Goal: Task Accomplishment & Management: Manage account settings

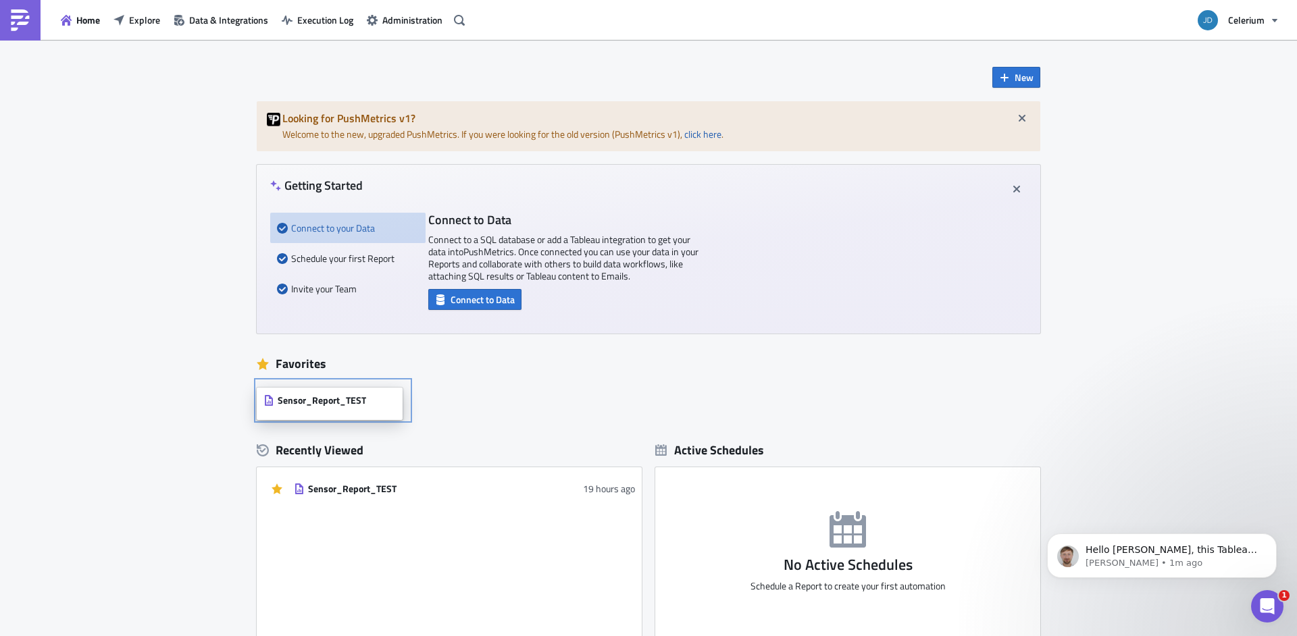
click at [334, 403] on span "Sensor_Report_TEST" at bounding box center [322, 401] width 88 height 12
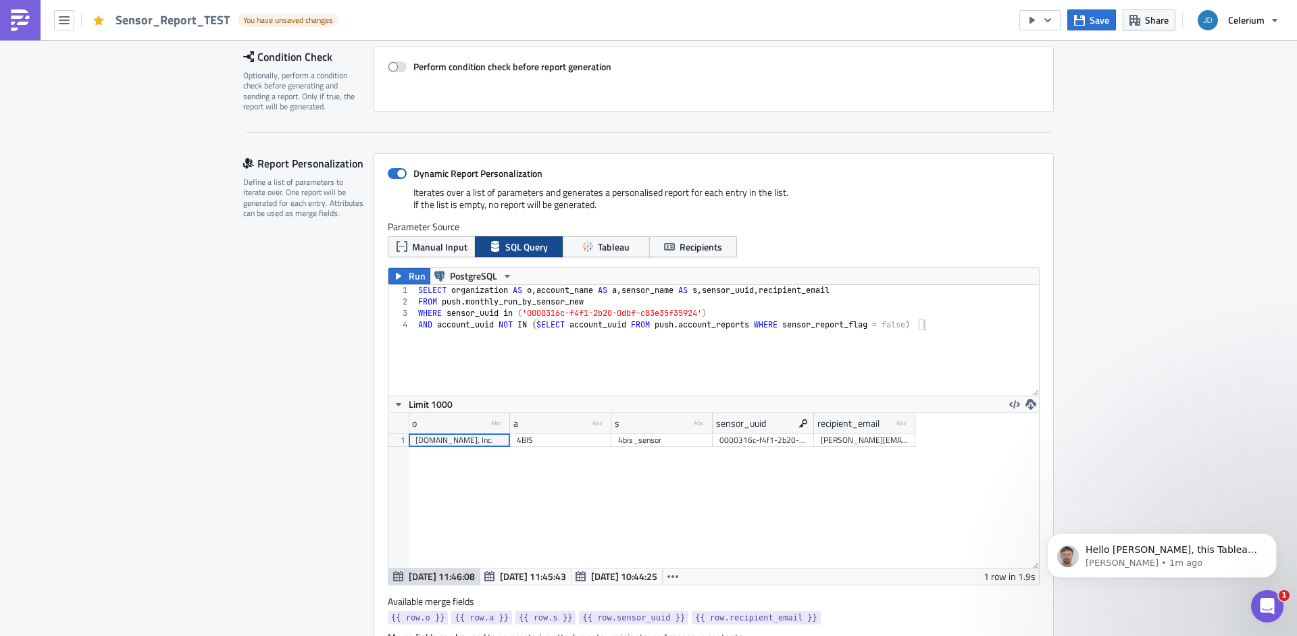
scroll to position [555, 0]
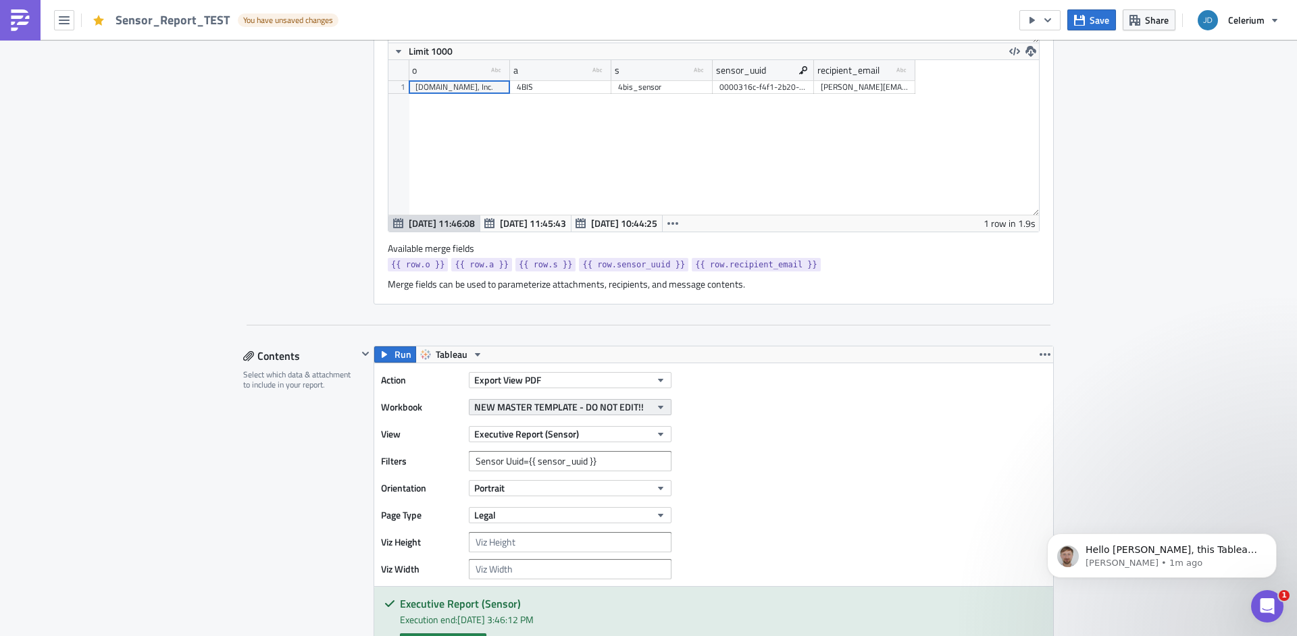
click at [524, 409] on span "NEW MASTER TEMPLATE - DO NOT EDIT!!" at bounding box center [559, 407] width 170 height 14
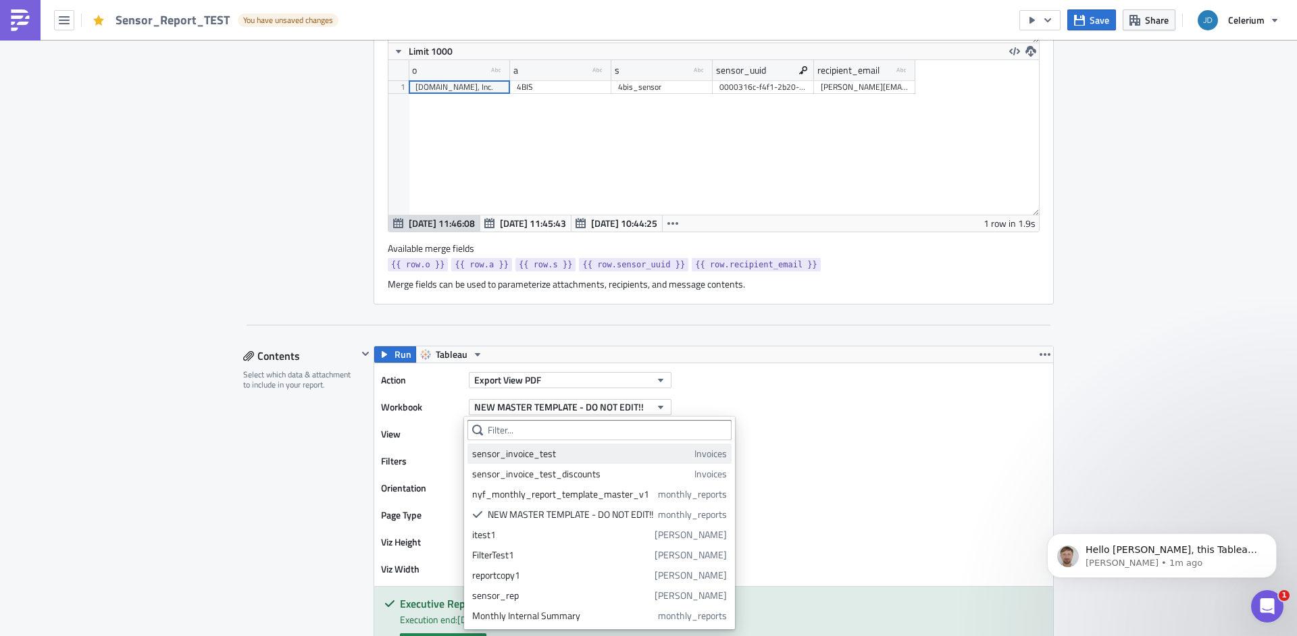
click at [524, 449] on div "sensor_invoice_test" at bounding box center [581, 454] width 218 height 14
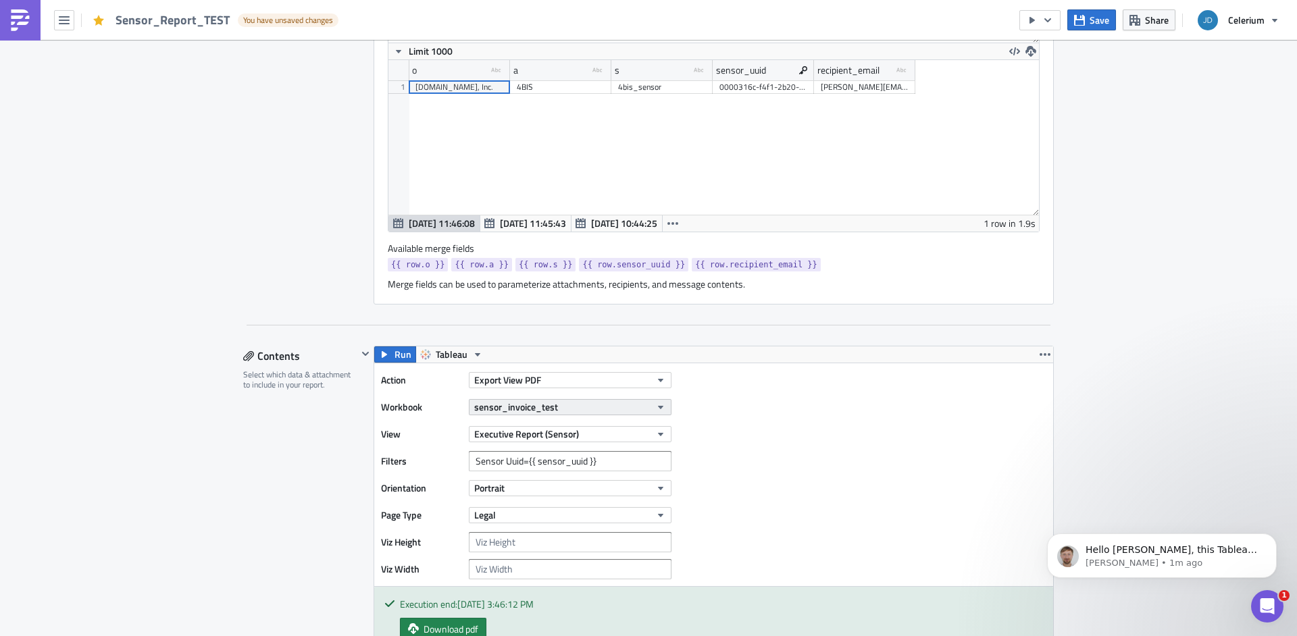
click at [530, 409] on span "sensor_invoice_test" at bounding box center [516, 407] width 84 height 14
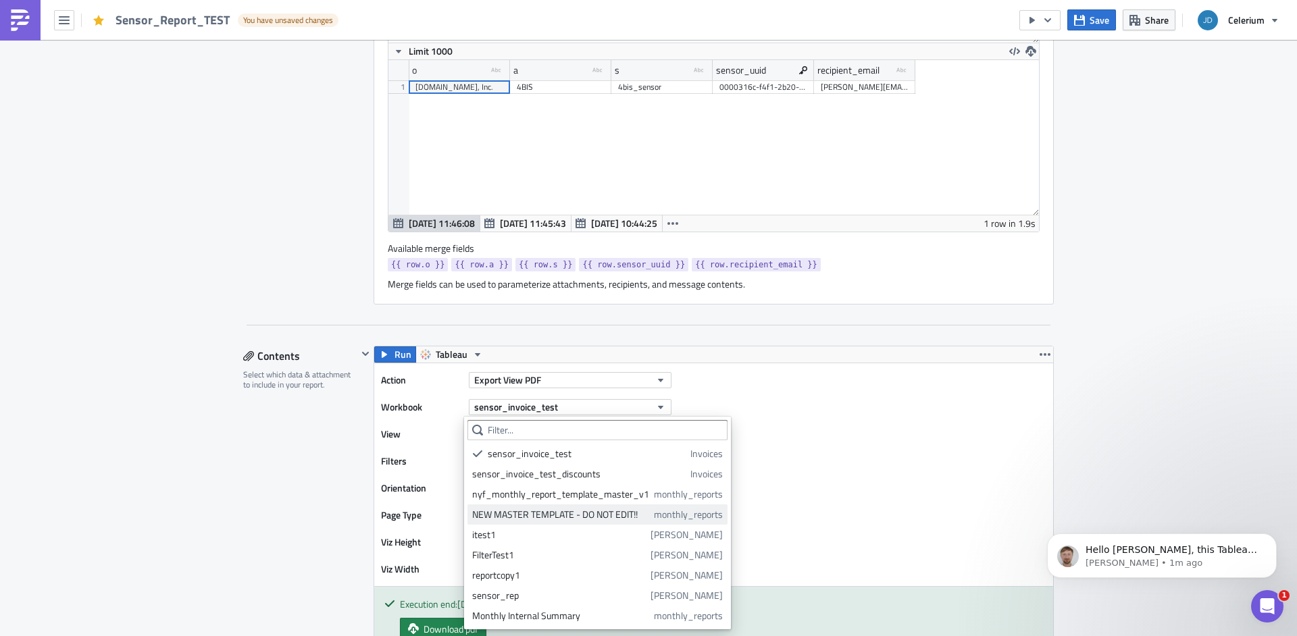
click at [536, 517] on div "NEW MASTER TEMPLATE - DO NOT EDIT!!" at bounding box center [560, 515] width 177 height 14
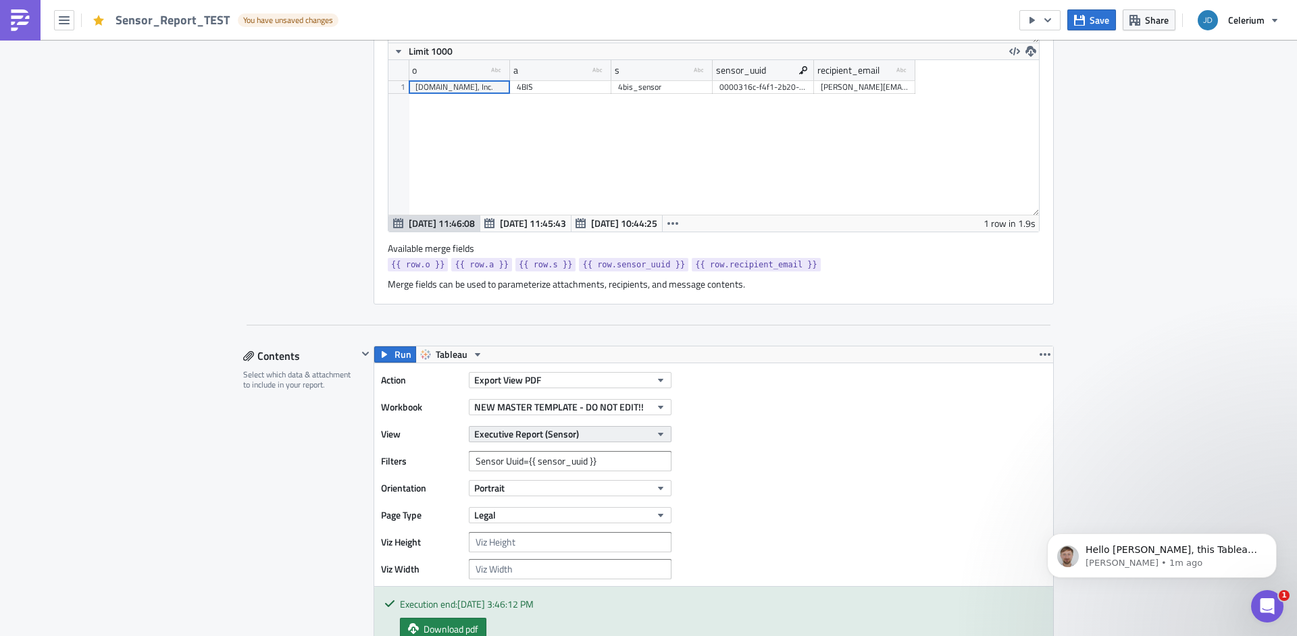
click at [655, 436] on icon "button" at bounding box center [660, 434] width 11 height 11
click at [778, 444] on div "Action Export View PDF Workbook NEW MASTER TEMPLATE - DO NOT EDIT!! View Execut…" at bounding box center [713, 474] width 679 height 223
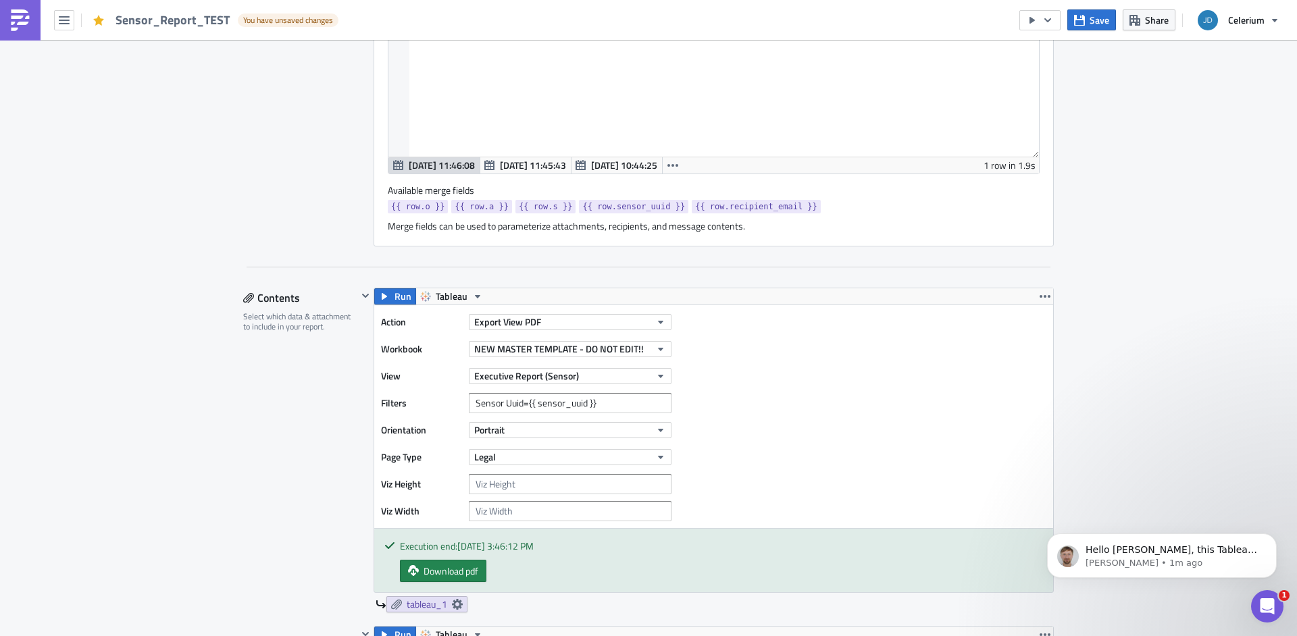
scroll to position [686, 0]
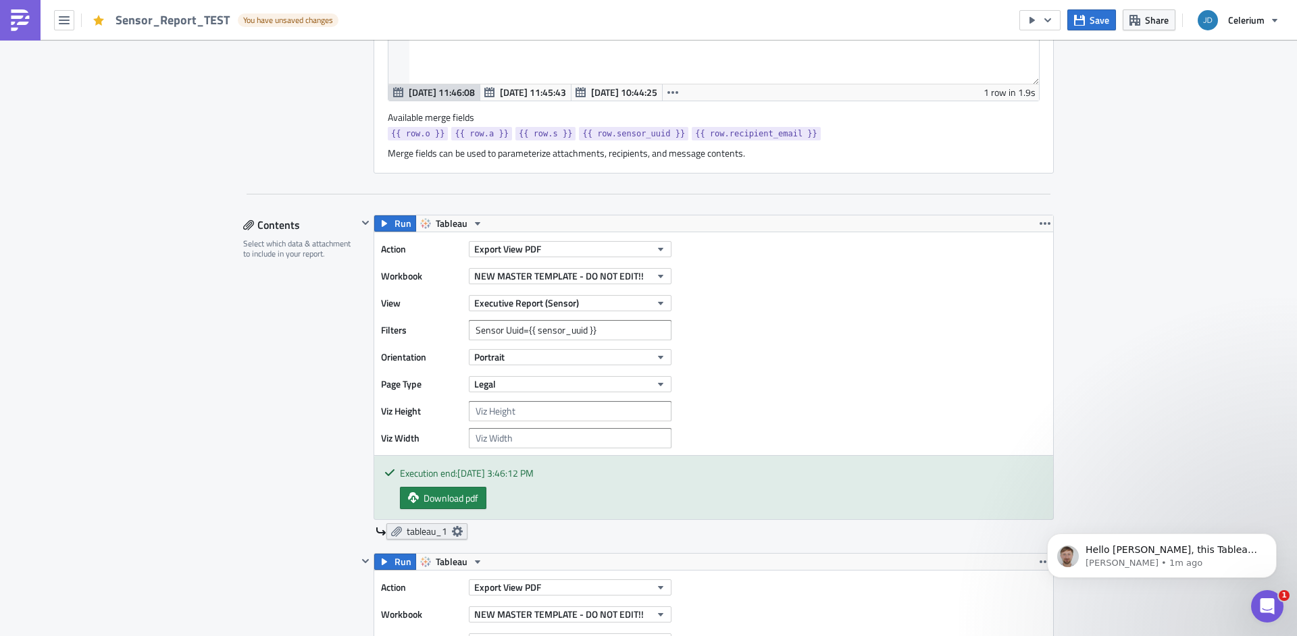
click at [454, 532] on icon at bounding box center [457, 531] width 11 height 11
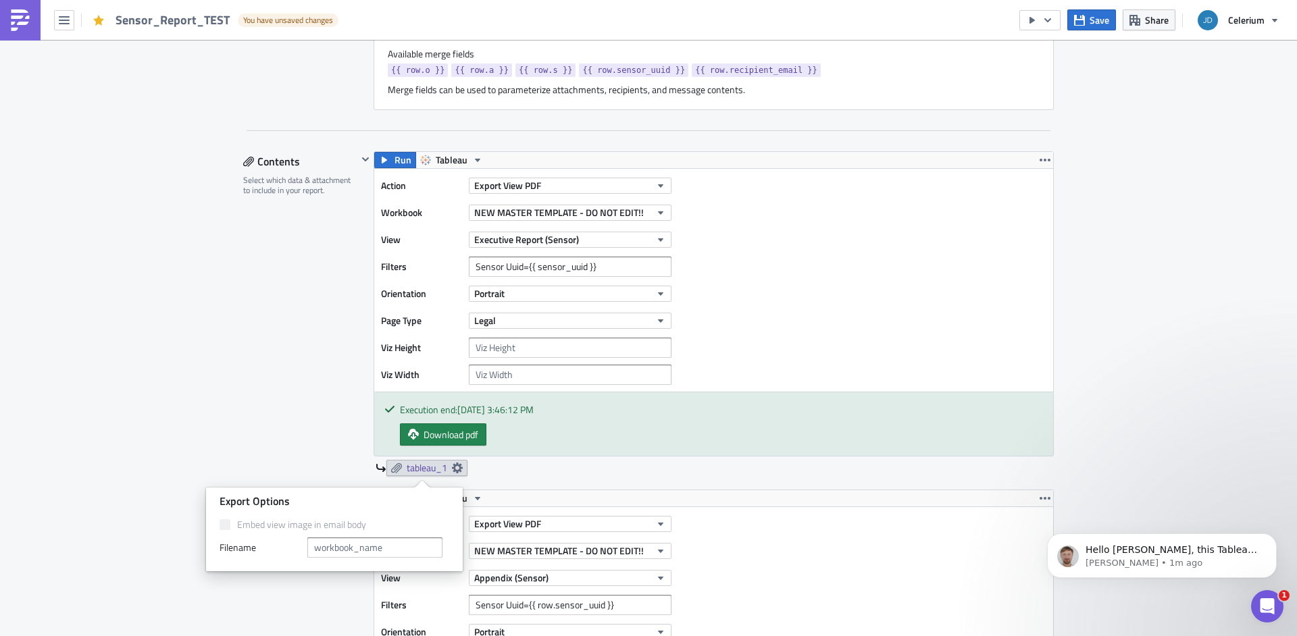
scroll to position [824, 0]
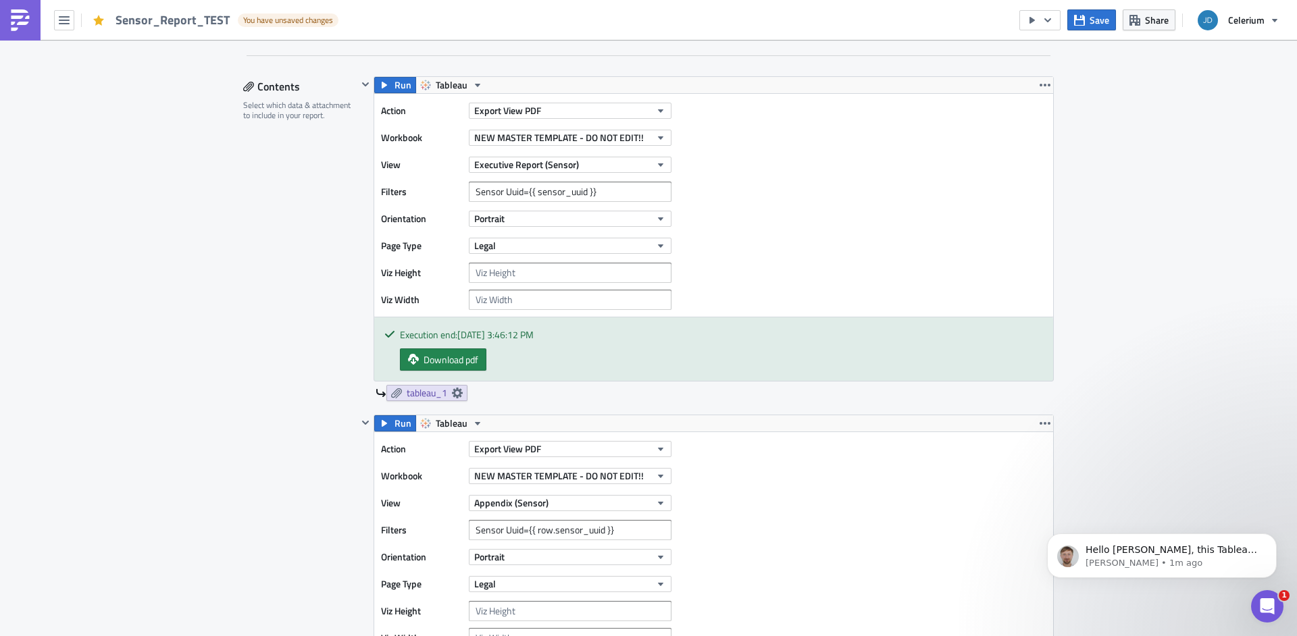
click at [875, 213] on div "Action Export View PDF Workbook NEW MASTER TEMPLATE - DO NOT EDIT!! View Execut…" at bounding box center [713, 205] width 679 height 223
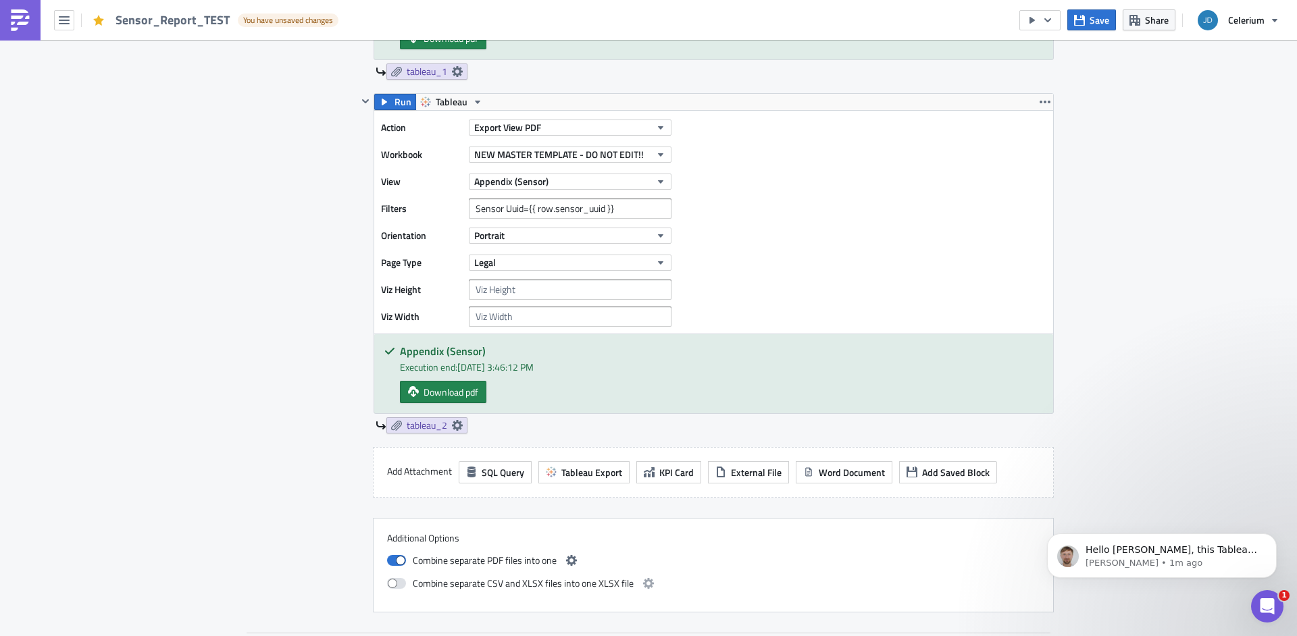
scroll to position [1198, 0]
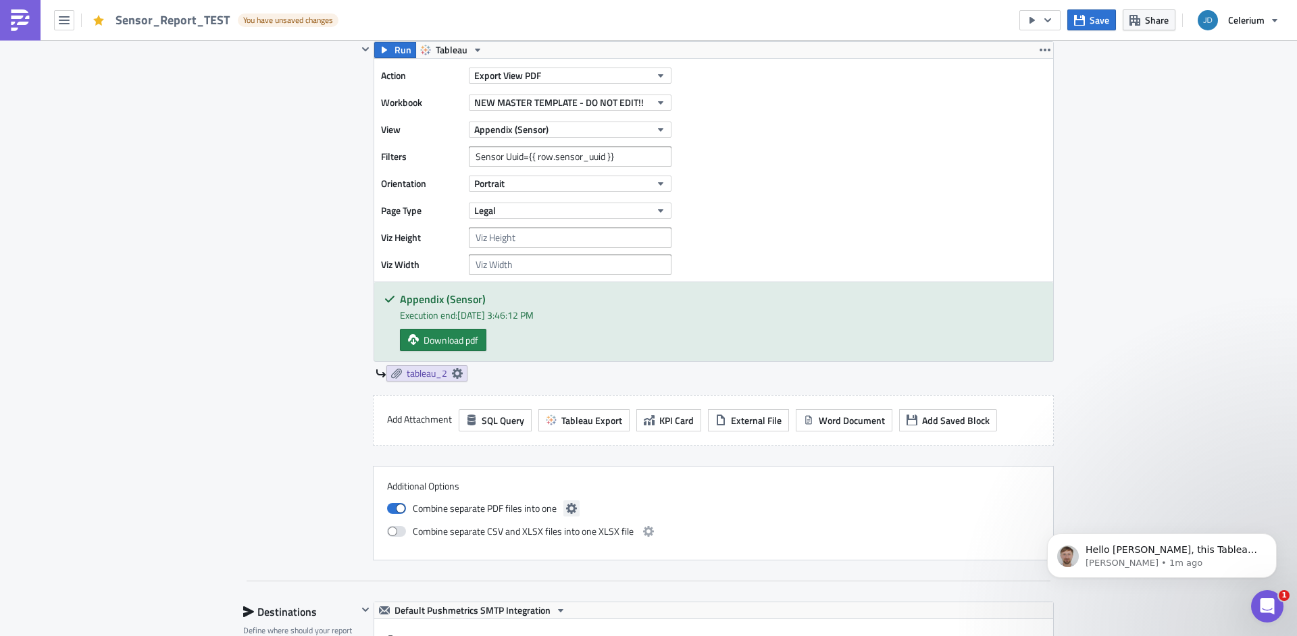
click at [569, 508] on icon "button" at bounding box center [571, 508] width 11 height 11
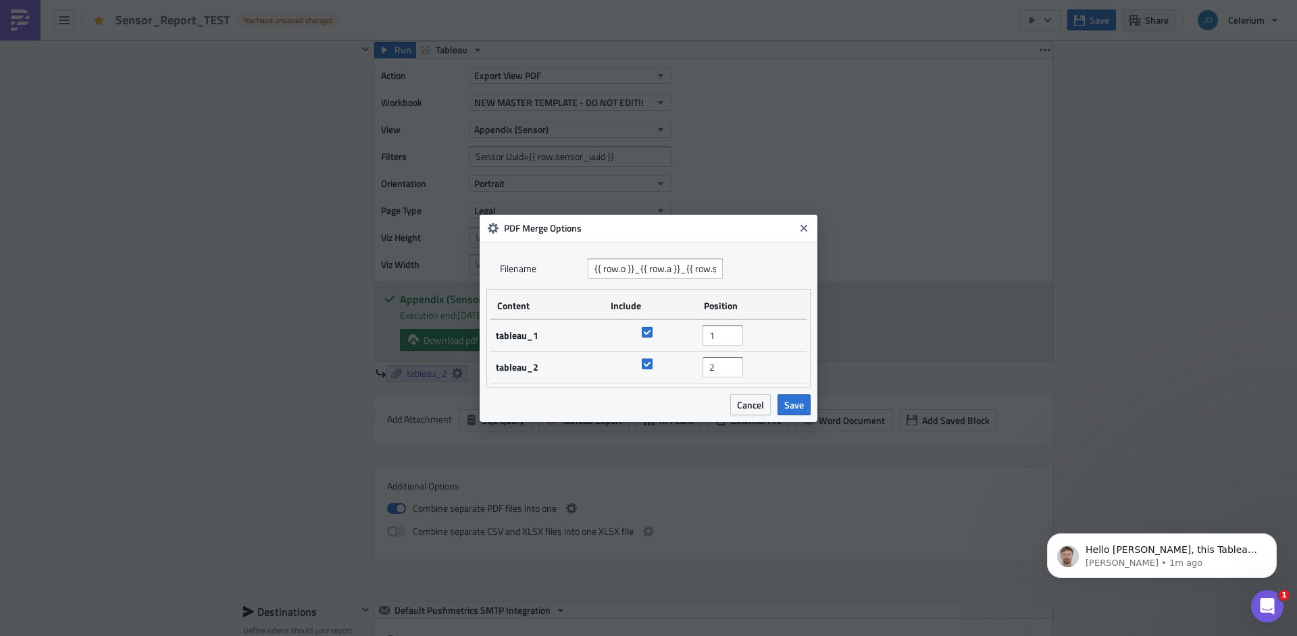
click at [744, 415] on div "Filenam﻿e {{ row.o }}_{{ row.a }}_{{ row.s }}_{{ ds | date_subtract(15) | date_…" at bounding box center [649, 332] width 338 height 180
click at [749, 410] on span "Cancel" at bounding box center [750, 405] width 27 height 14
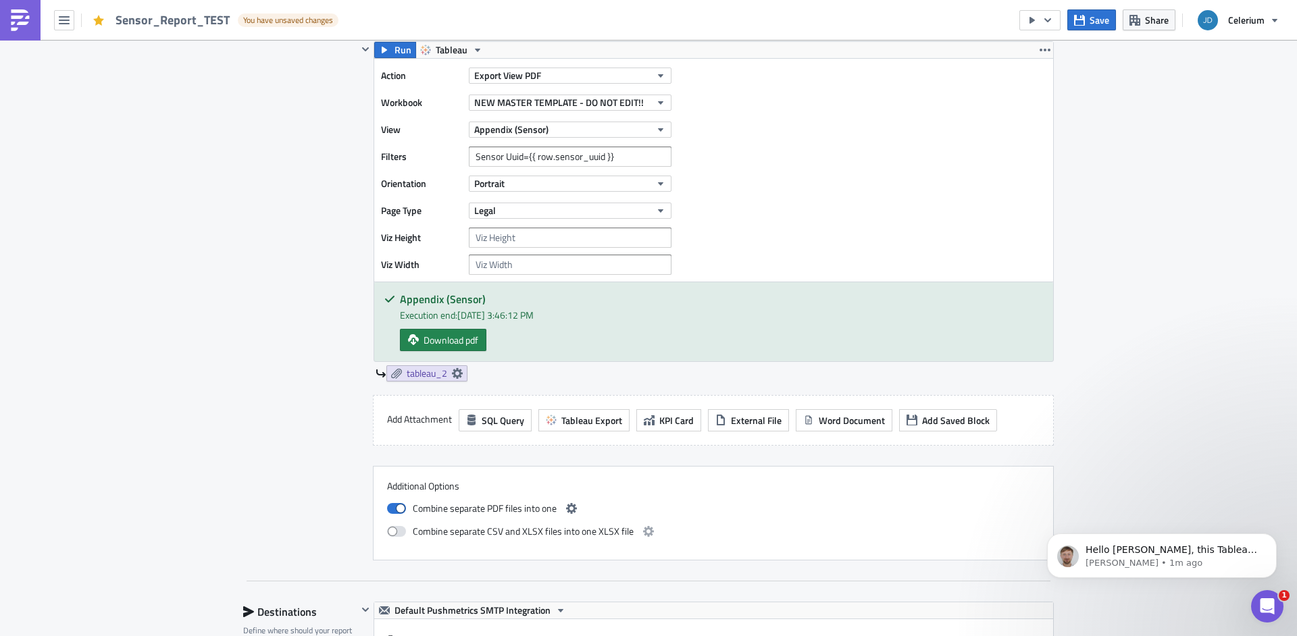
scroll to position [815, 0]
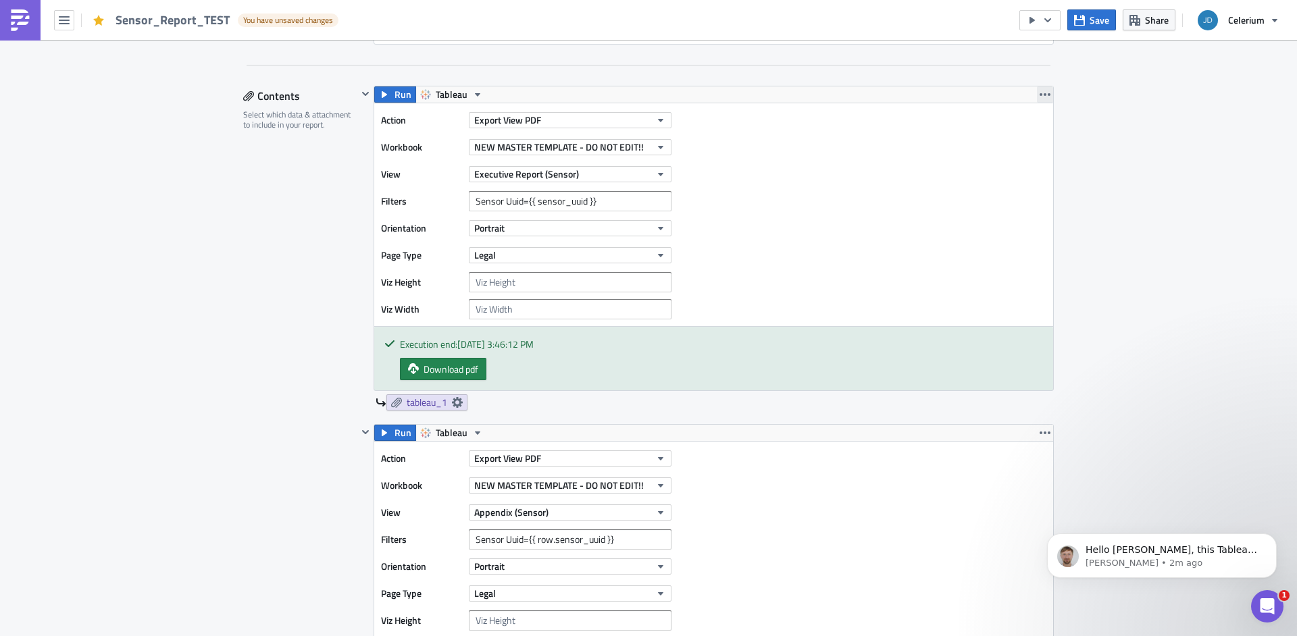
click at [1040, 94] on icon "button" at bounding box center [1045, 94] width 11 height 11
click at [1025, 170] on div "Remove" at bounding box center [1048, 176] width 90 height 14
checkbox input "false"
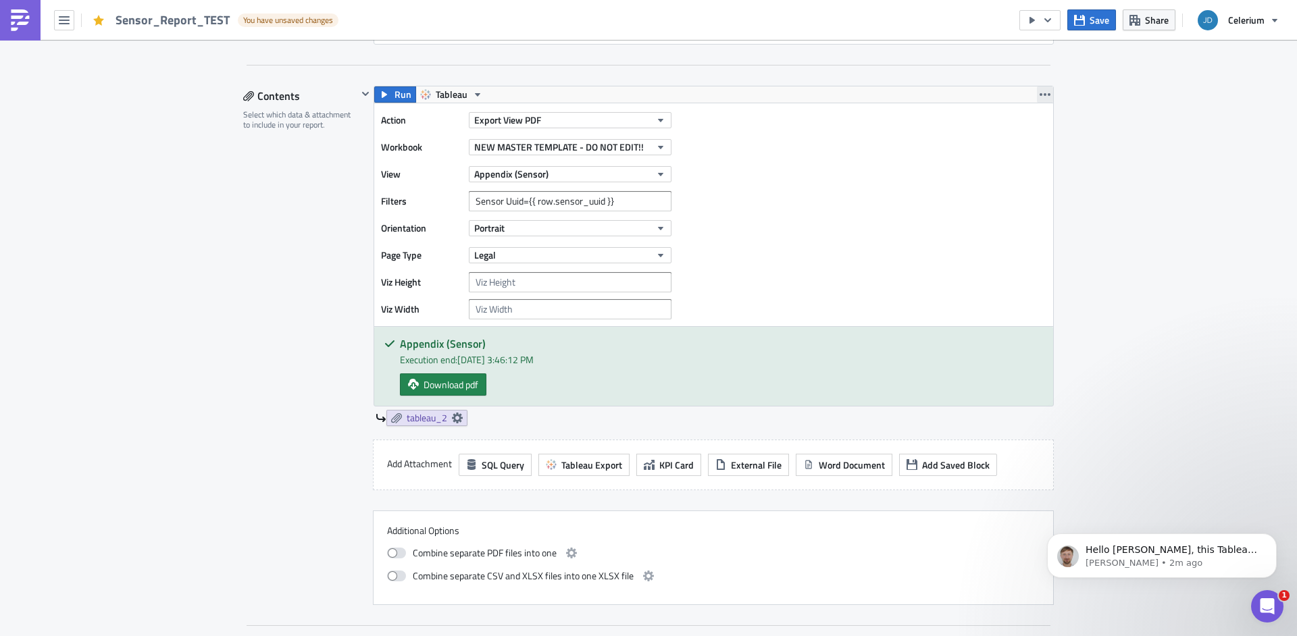
click at [1040, 97] on icon "button" at bounding box center [1045, 94] width 11 height 11
click at [1032, 177] on div "Remove" at bounding box center [1048, 176] width 90 height 14
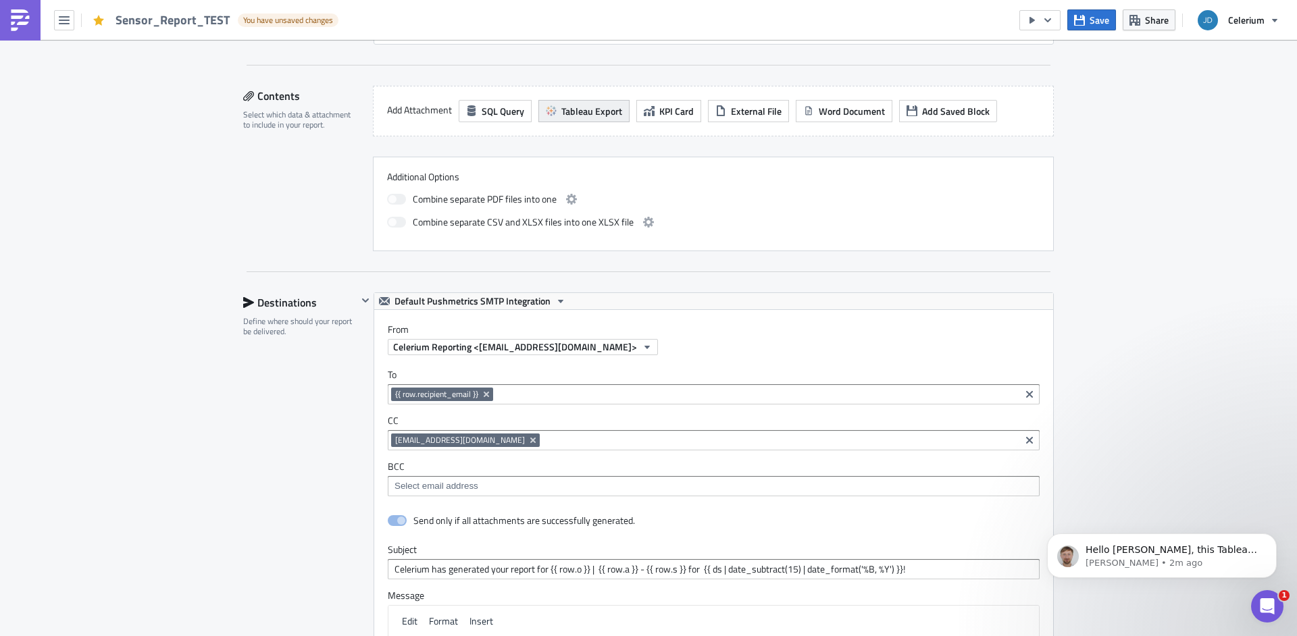
click at [561, 111] on span "Tableau Export" at bounding box center [591, 111] width 61 height 14
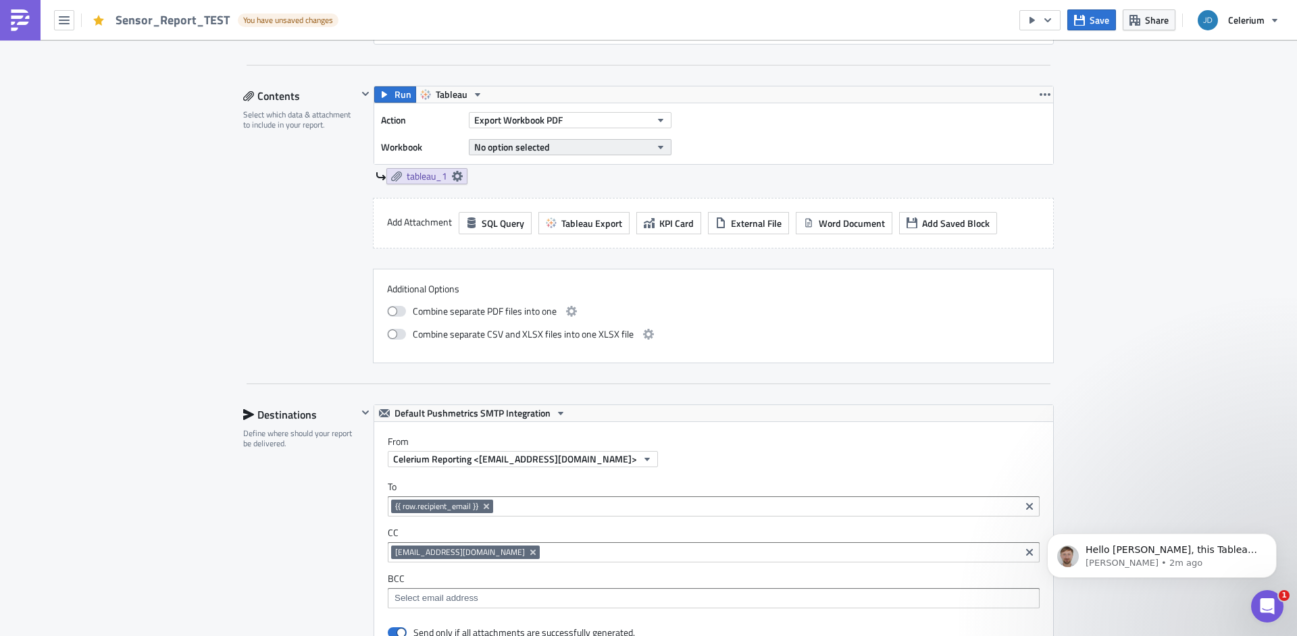
click at [563, 143] on button "No option selected" at bounding box center [570, 147] width 203 height 16
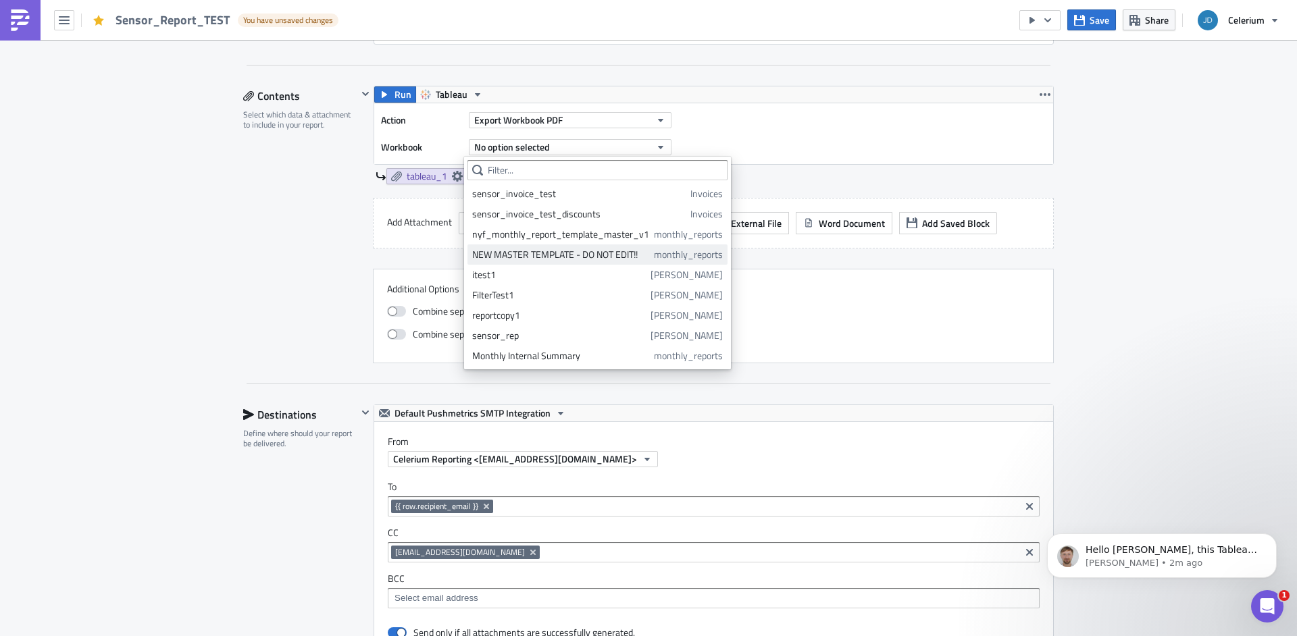
click at [516, 251] on div "NEW MASTER TEMPLATE - DO NOT EDIT!!" at bounding box center [560, 255] width 177 height 14
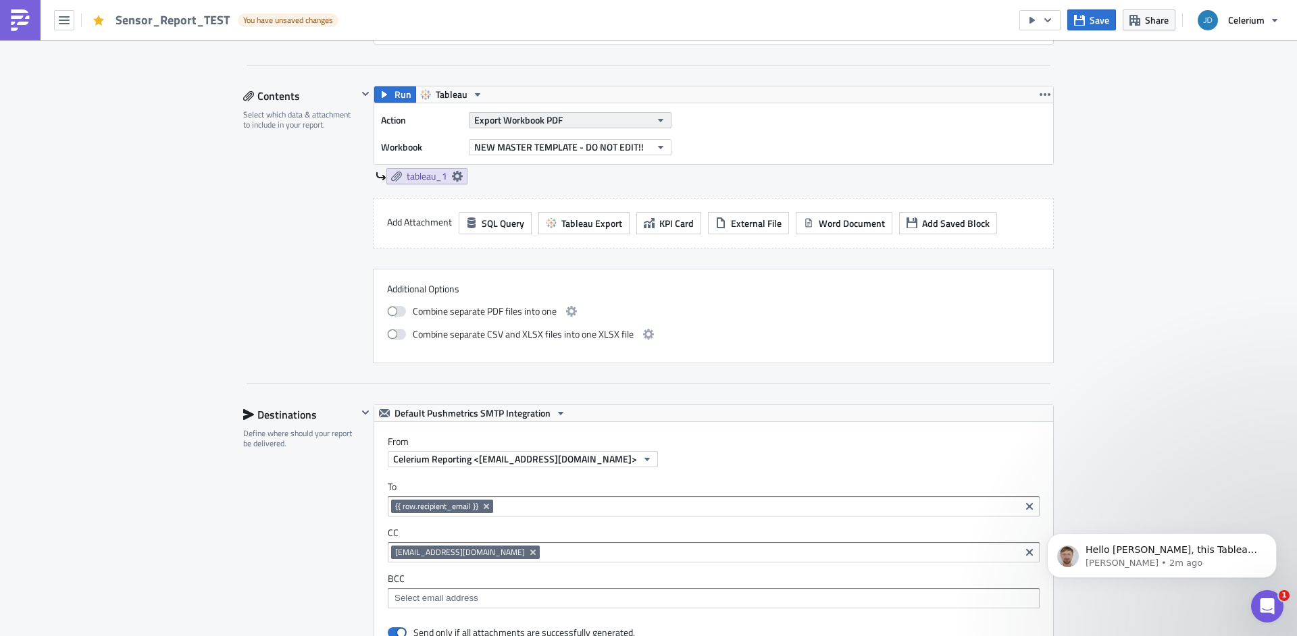
click at [529, 120] on span "Export Workbook PDF" at bounding box center [518, 120] width 88 height 14
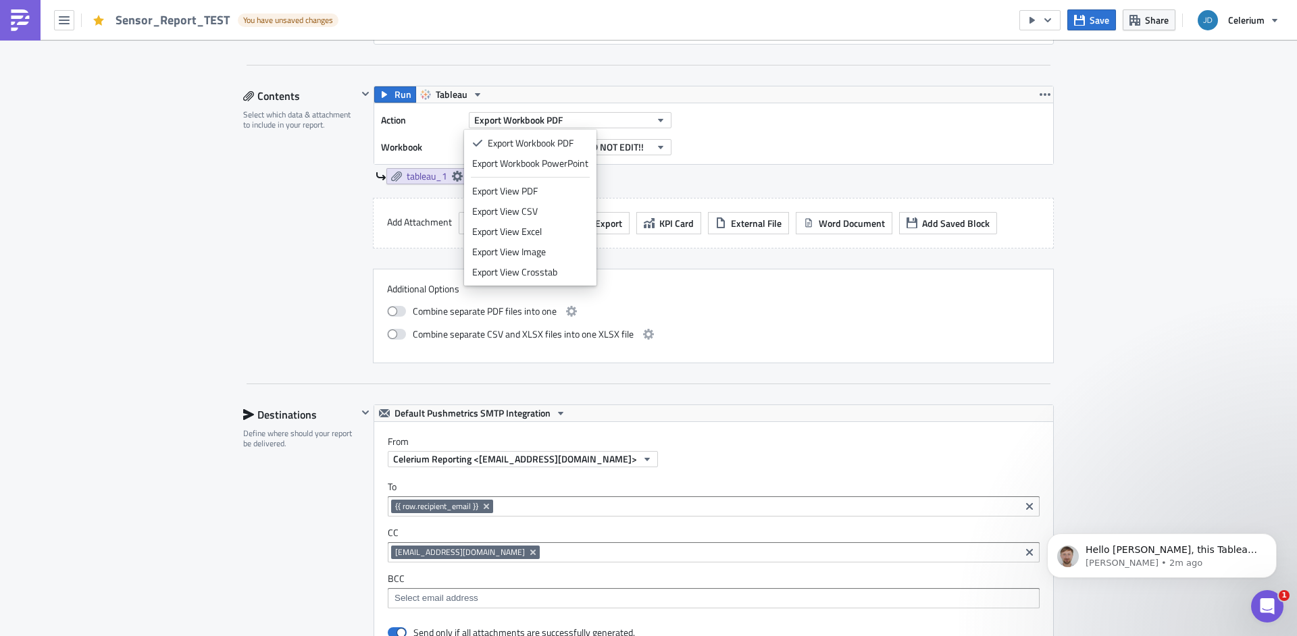
click at [374, 193] on div "Run Tableau Action Export Workbook PDF Workbook NEW MASTER TEMPLATE - DO NOT ED…" at bounding box center [705, 142] width 696 height 112
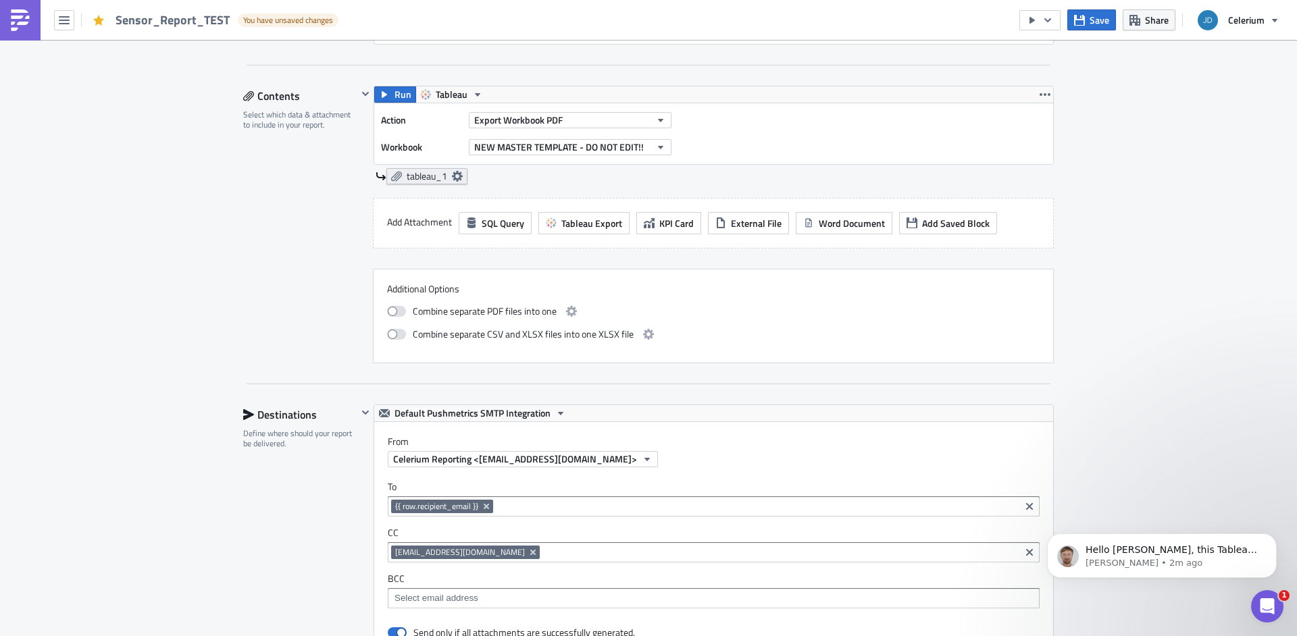
click at [454, 176] on icon at bounding box center [457, 176] width 11 height 11
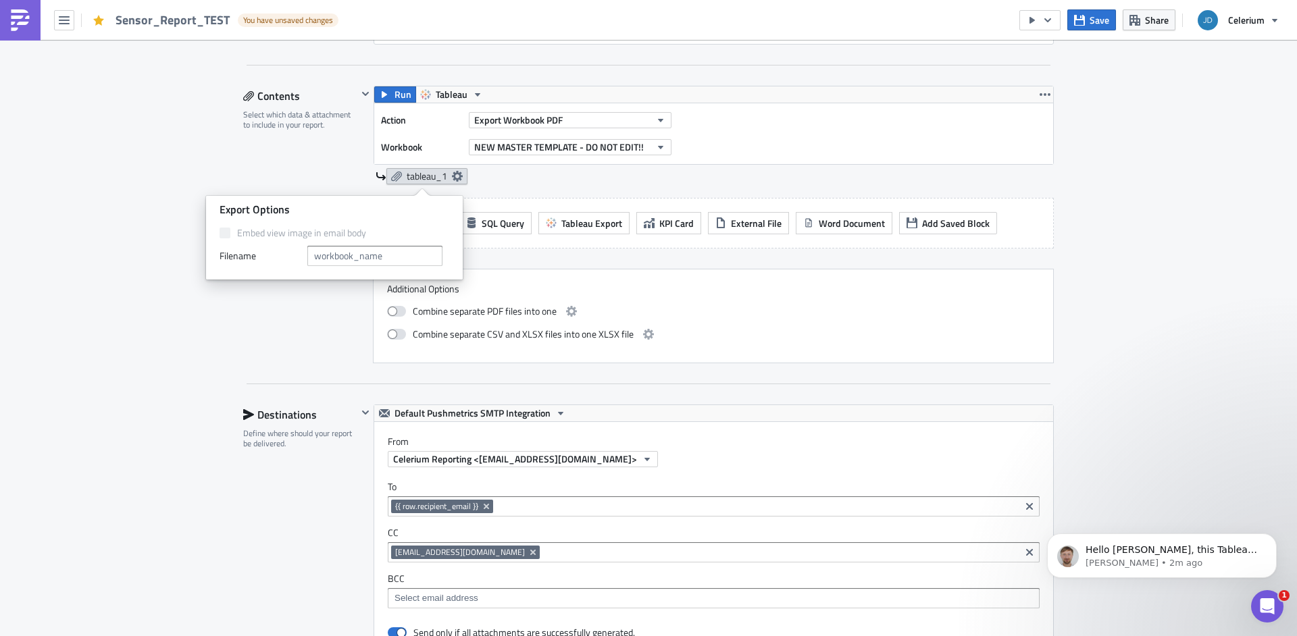
click at [454, 176] on icon at bounding box center [457, 176] width 11 height 11
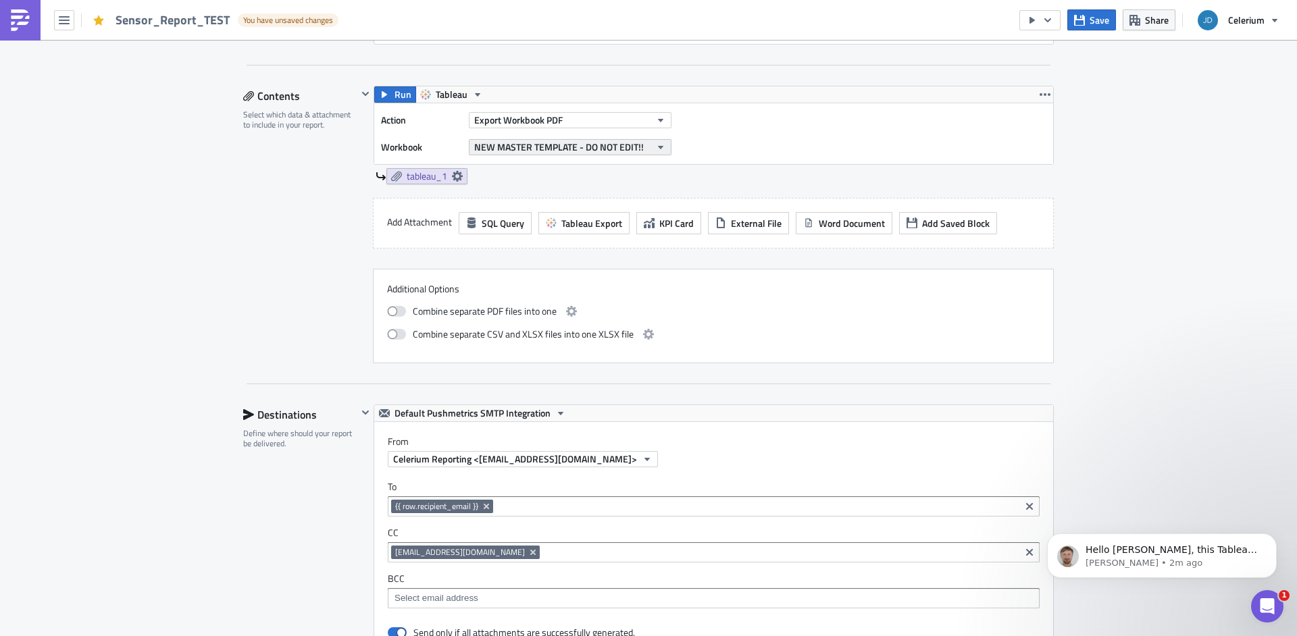
click at [518, 152] on span "NEW MASTER TEMPLATE - DO NOT EDIT!!" at bounding box center [559, 147] width 170 height 14
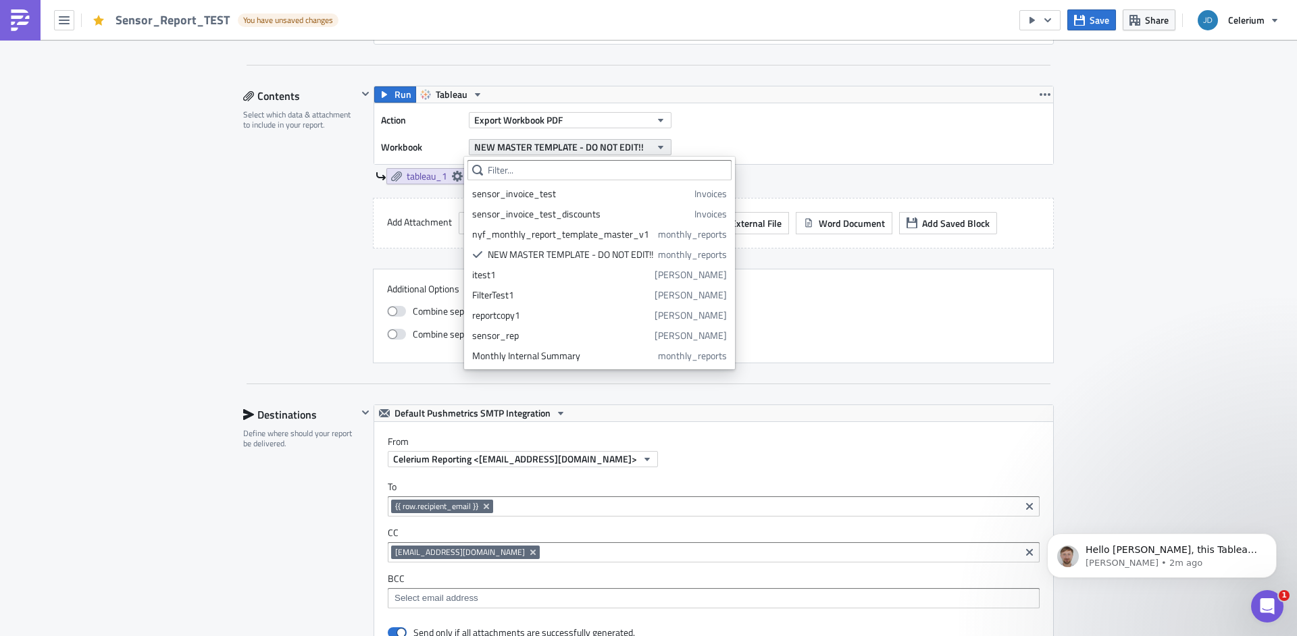
click at [518, 152] on span "NEW MASTER TEMPLATE - DO NOT EDIT!!" at bounding box center [559, 147] width 170 height 14
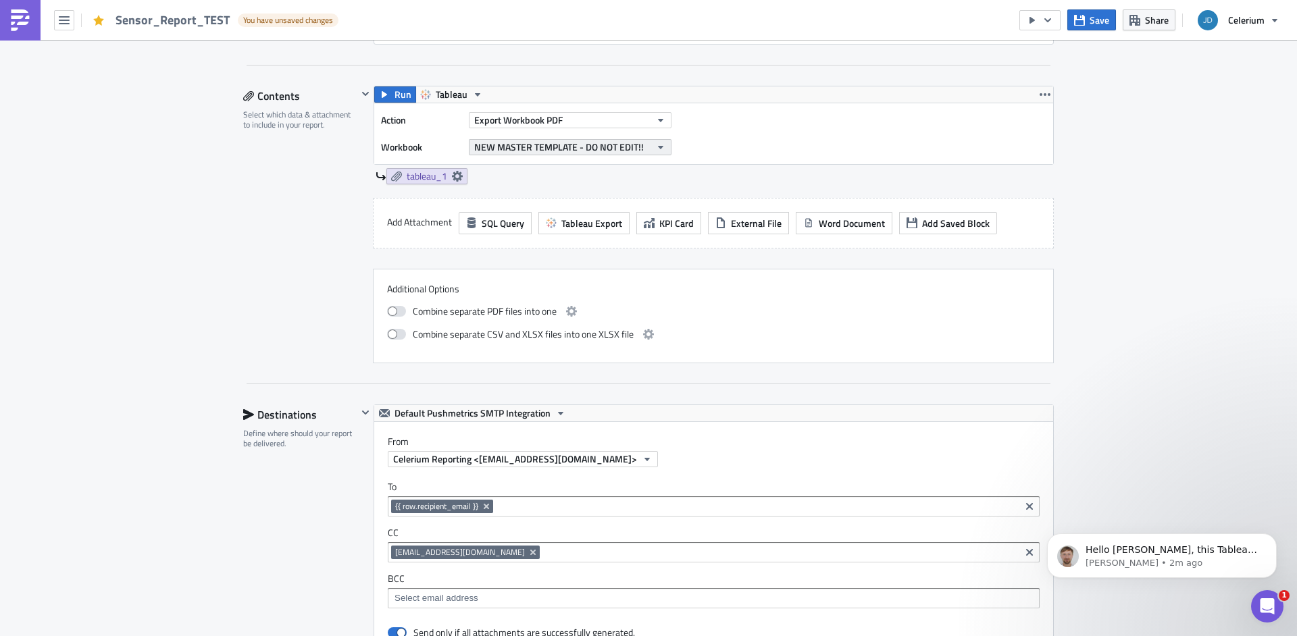
click at [517, 151] on span "NEW MASTER TEMPLATE - DO NOT EDIT!!" at bounding box center [559, 147] width 170 height 14
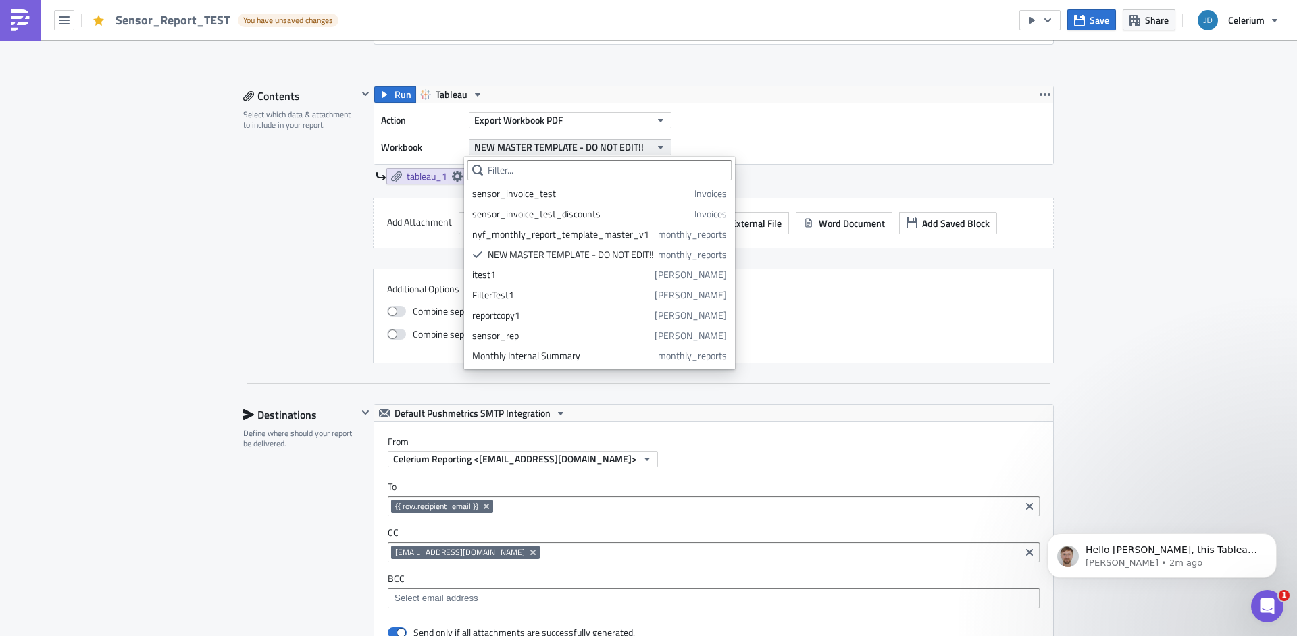
click at [517, 151] on span "NEW MASTER TEMPLATE - DO NOT EDIT!!" at bounding box center [559, 147] width 170 height 14
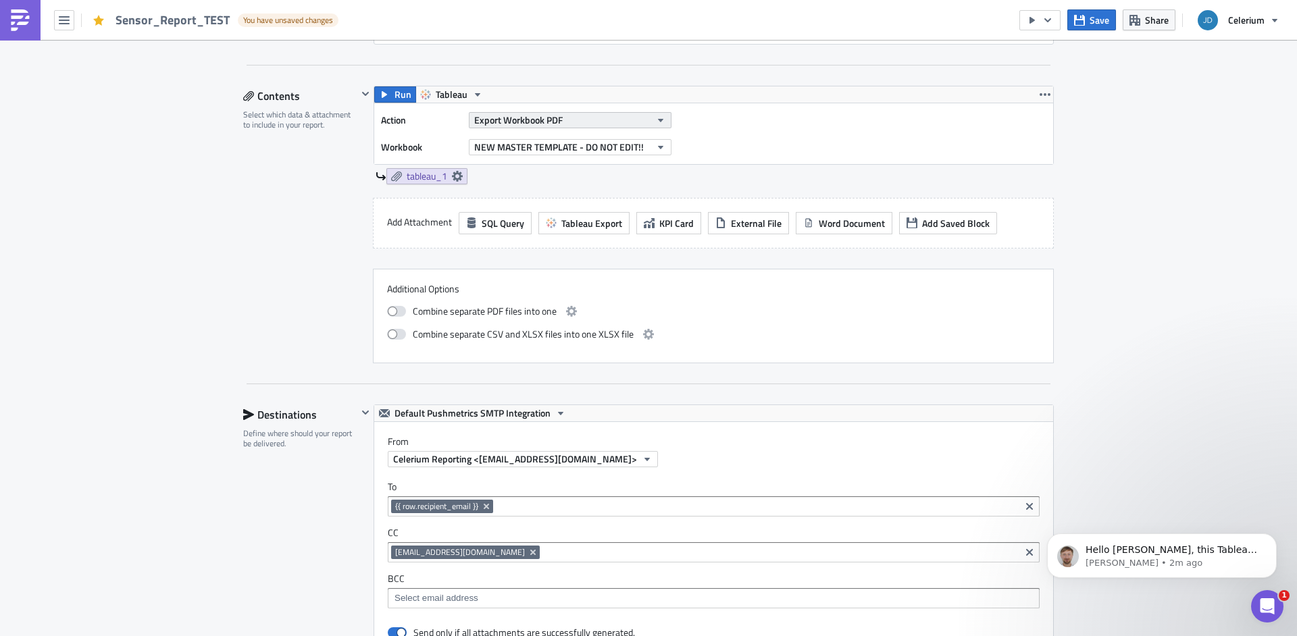
click at [518, 127] on span "Export Workbook PDF" at bounding box center [518, 120] width 88 height 14
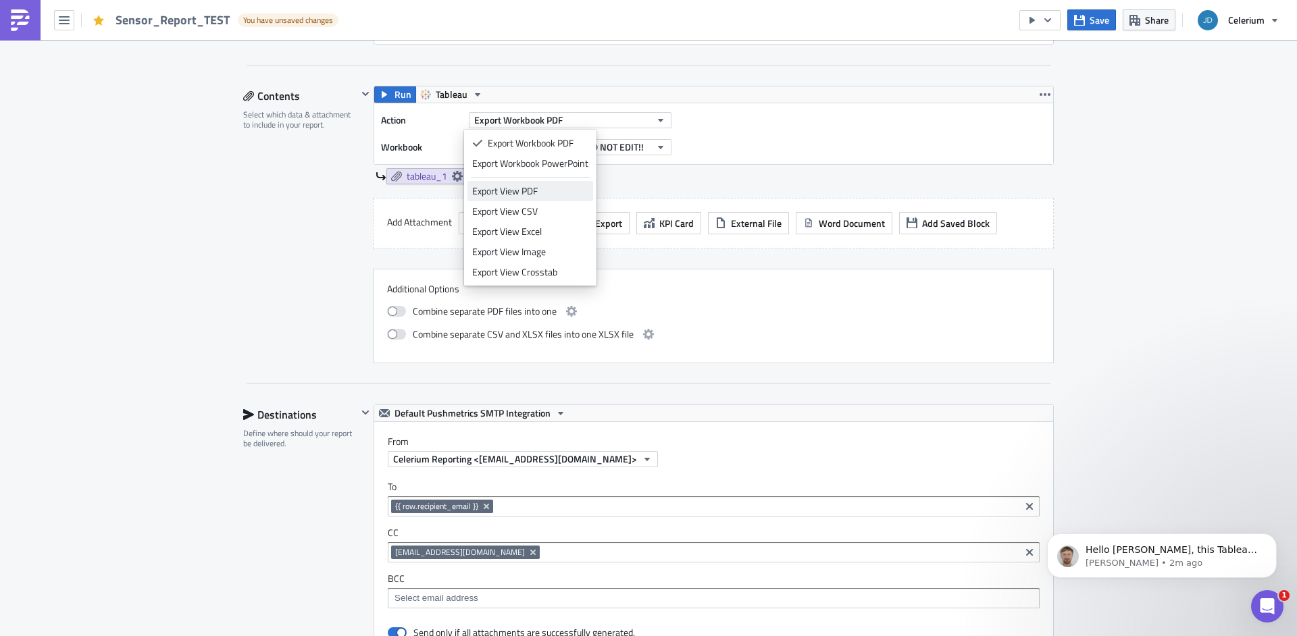
click at [513, 190] on div "Export View PDF" at bounding box center [530, 191] width 116 height 14
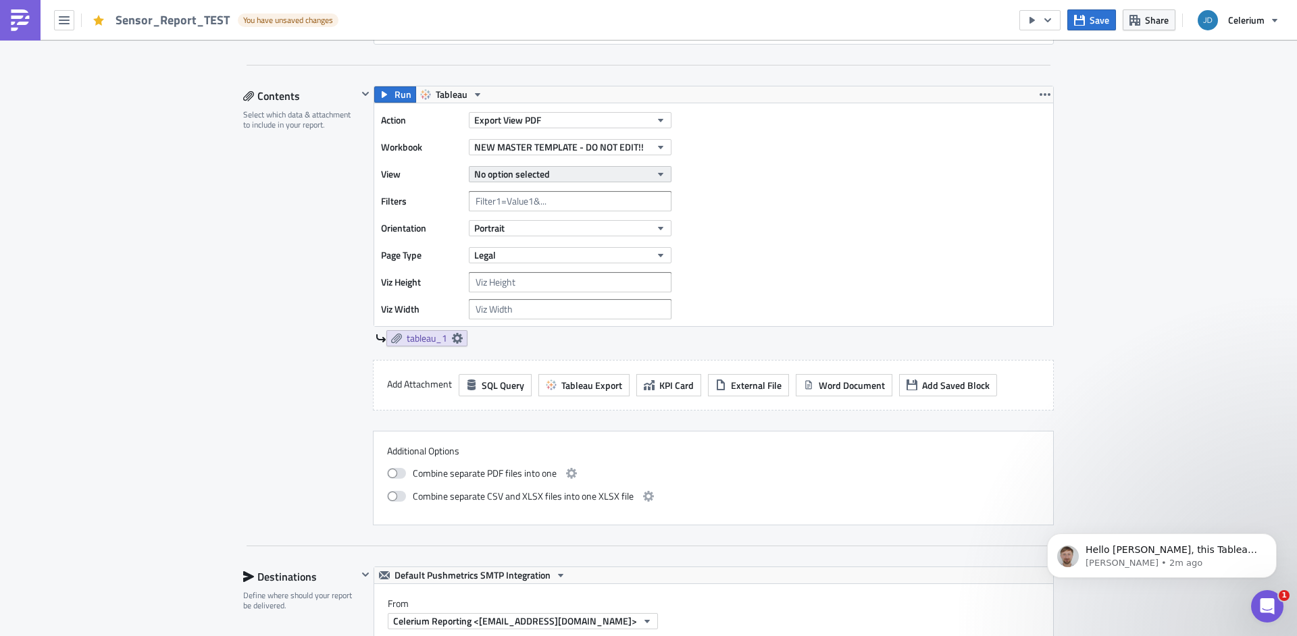
click at [555, 178] on button "No option selected" at bounding box center [570, 174] width 203 height 16
click at [558, 225] on div "Executive Report (Sensor)" at bounding box center [532, 221] width 120 height 14
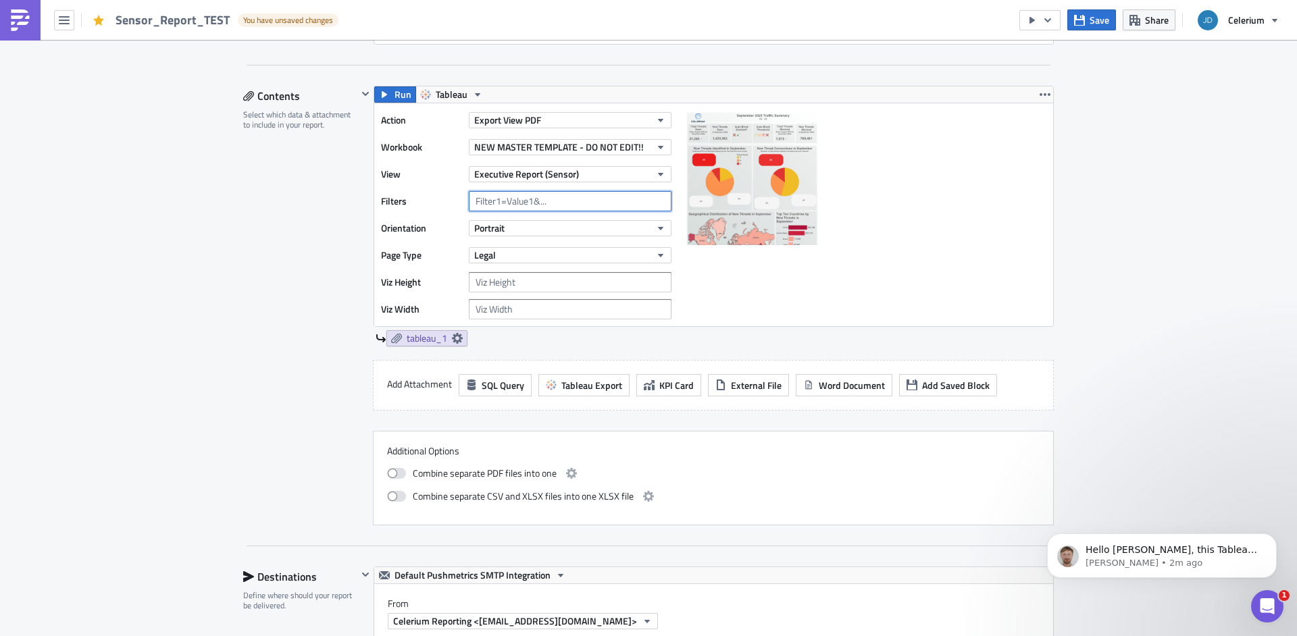
click at [567, 203] on input "text" at bounding box center [570, 201] width 203 height 20
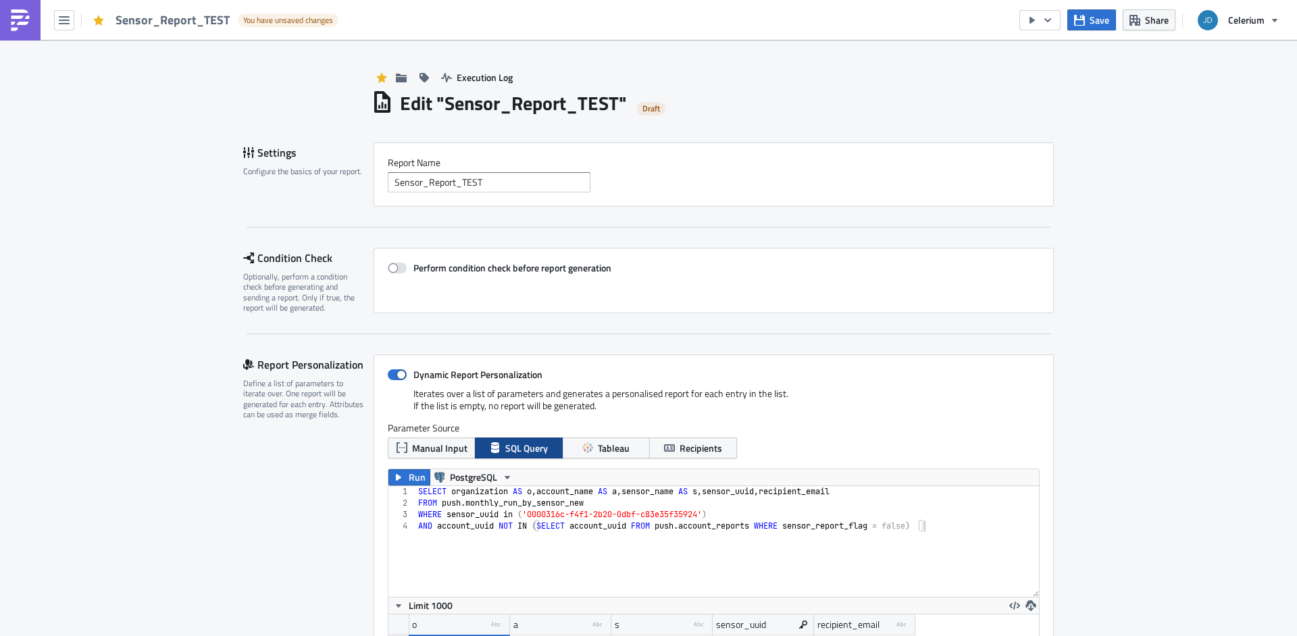
scroll to position [155, 651]
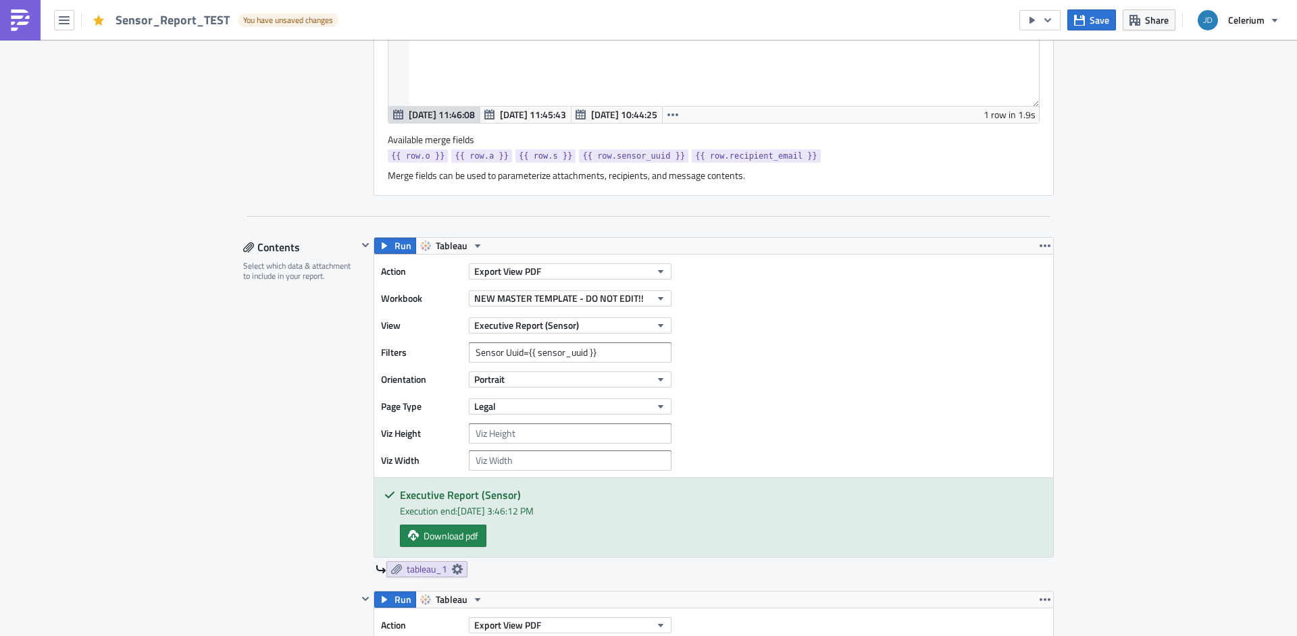
click at [469, 353] on input "Sensor Uuid={{ sensor_uuid }}" at bounding box center [570, 353] width 203 height 20
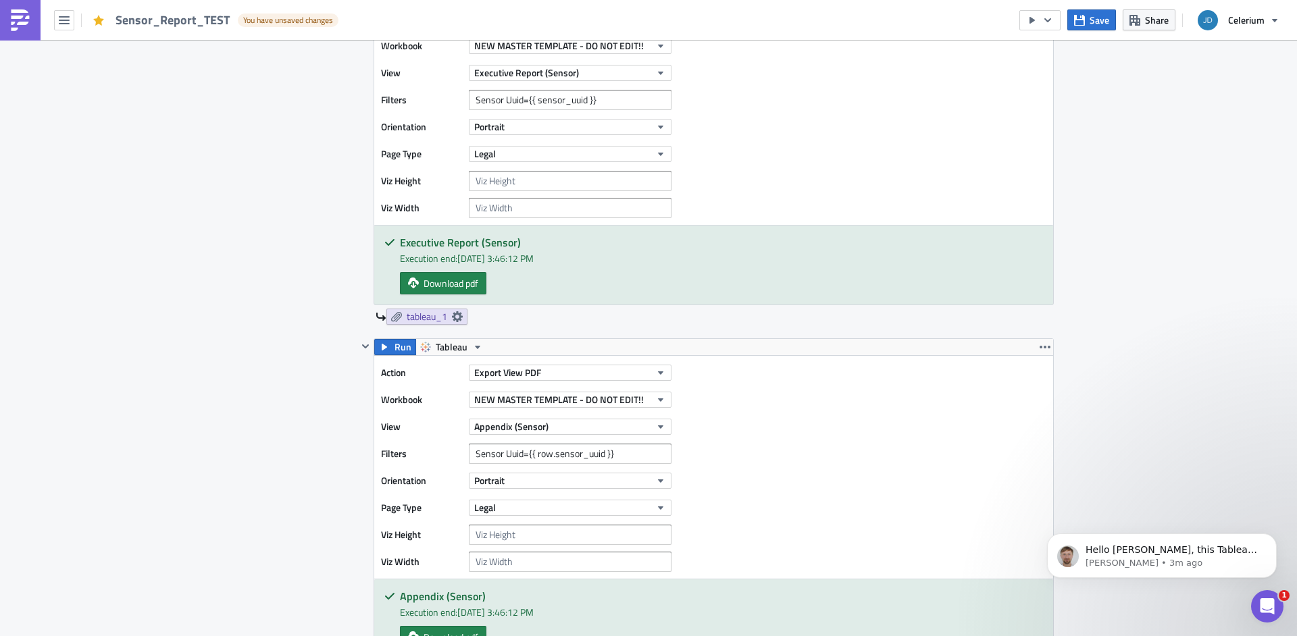
scroll to position [0, 0]
drag, startPoint x: 620, startPoint y: 459, endPoint x: 450, endPoint y: 451, distance: 170.4
click at [469, 451] on input "Sensor Uuid={{ row.sensor_uuid }}" at bounding box center [570, 454] width 203 height 20
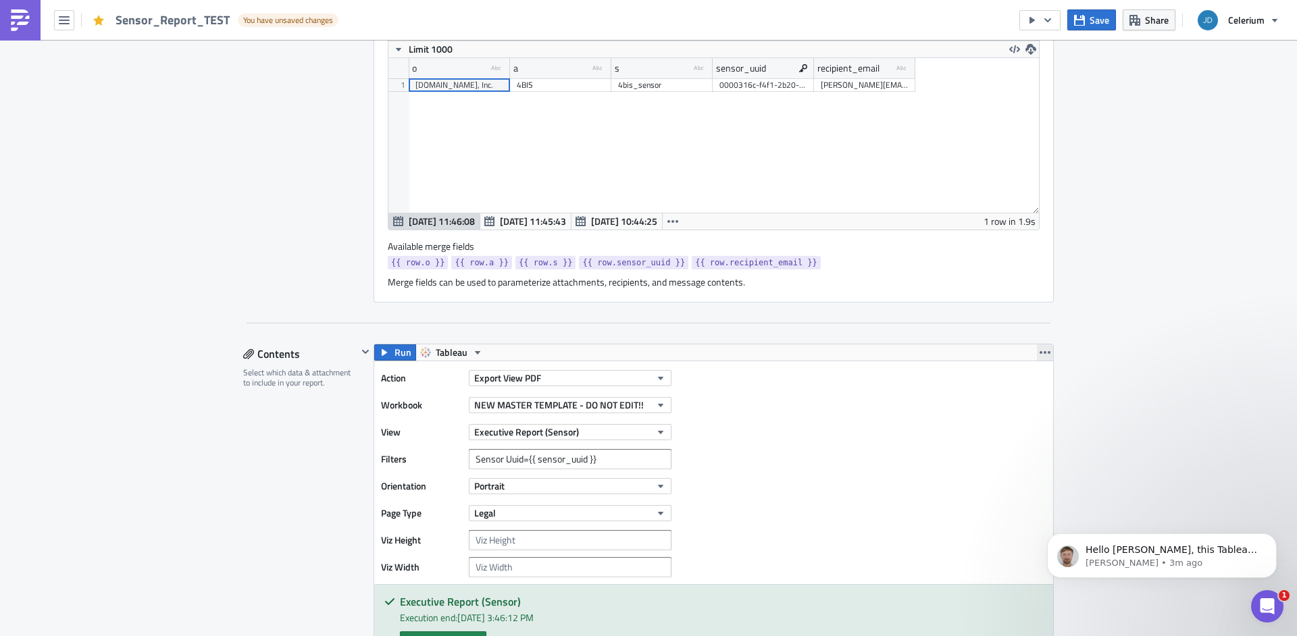
click at [1040, 352] on icon "button" at bounding box center [1045, 352] width 11 height 11
click at [1028, 427] on div "Remove" at bounding box center [1048, 434] width 90 height 14
checkbox input "false"
click at [1040, 355] on icon "button" at bounding box center [1045, 352] width 11 height 11
click at [1044, 438] on div "Remove" at bounding box center [1048, 434] width 90 height 14
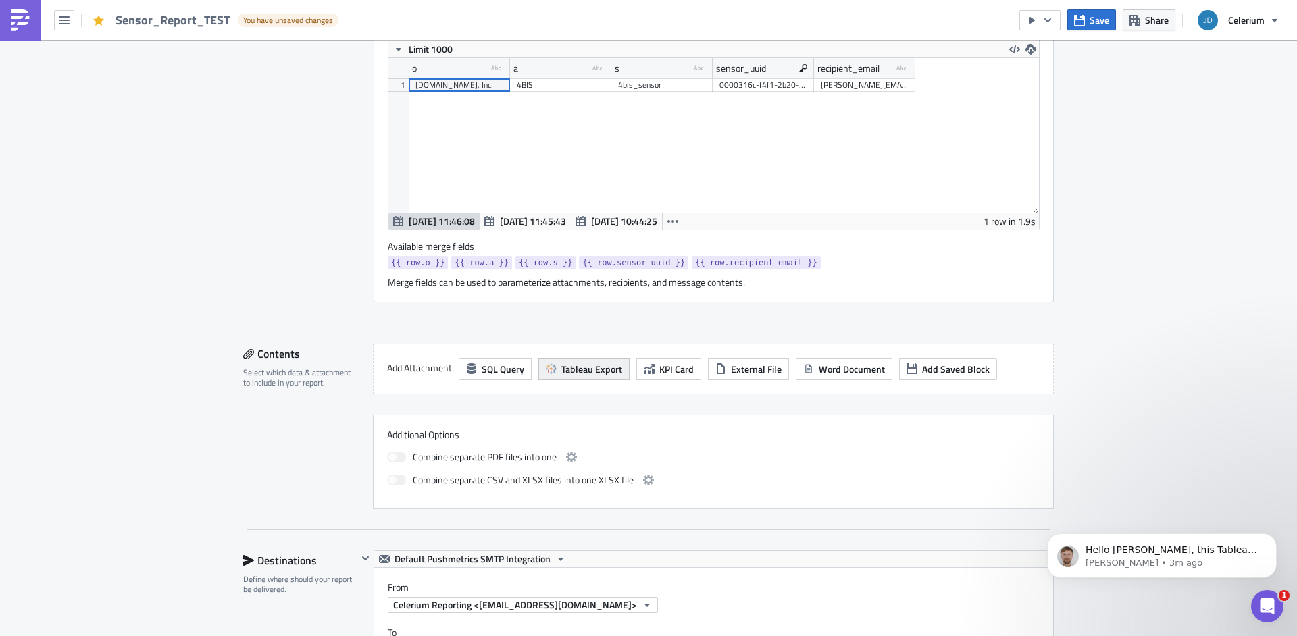
click at [556, 360] on button "Tableau Export" at bounding box center [583, 369] width 91 height 22
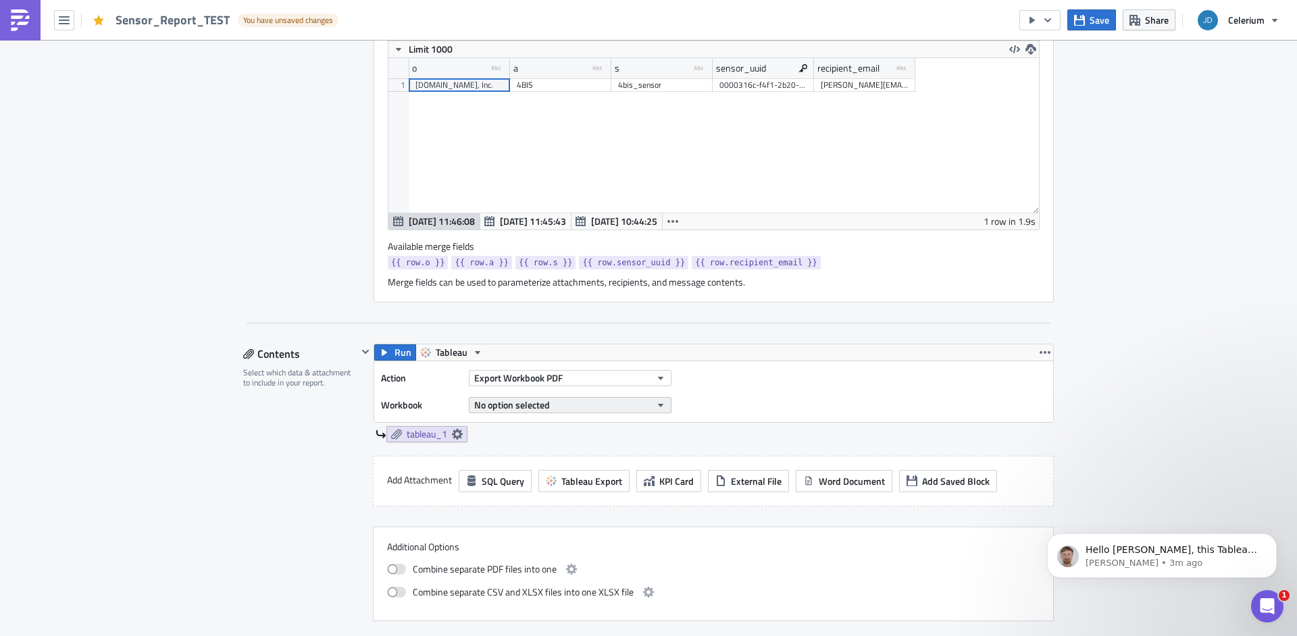
click at [544, 403] on span "No option selected" at bounding box center [512, 405] width 76 height 14
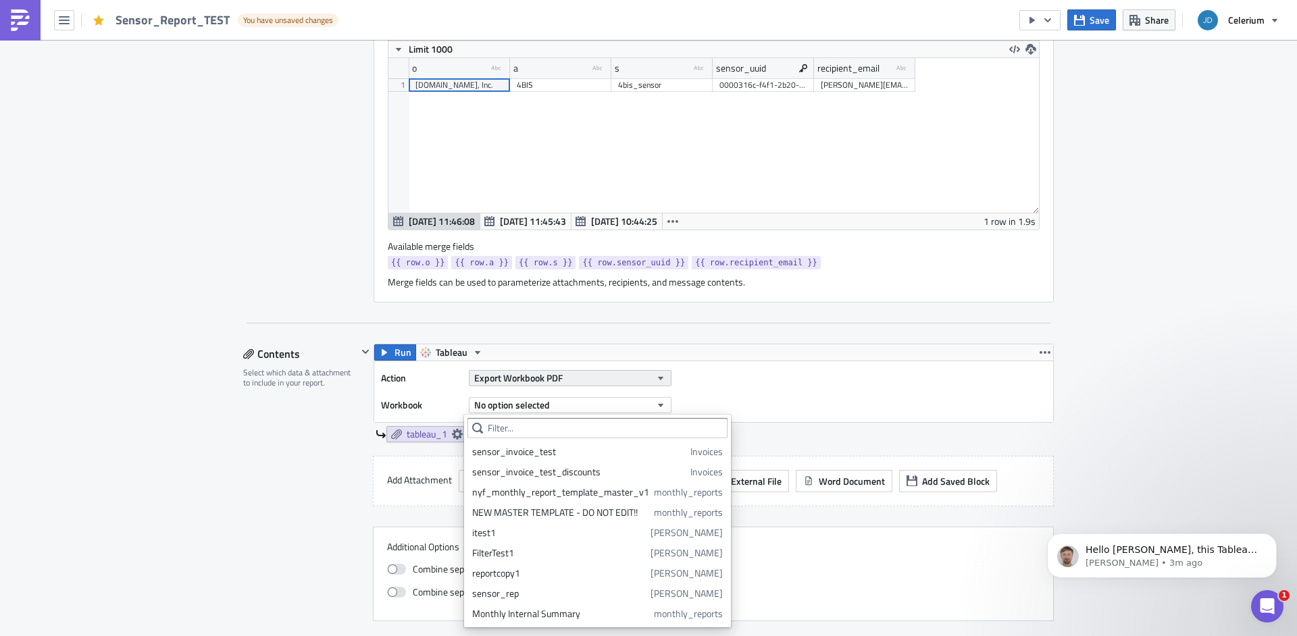
click at [540, 373] on span "Export Workbook PDF" at bounding box center [518, 378] width 88 height 14
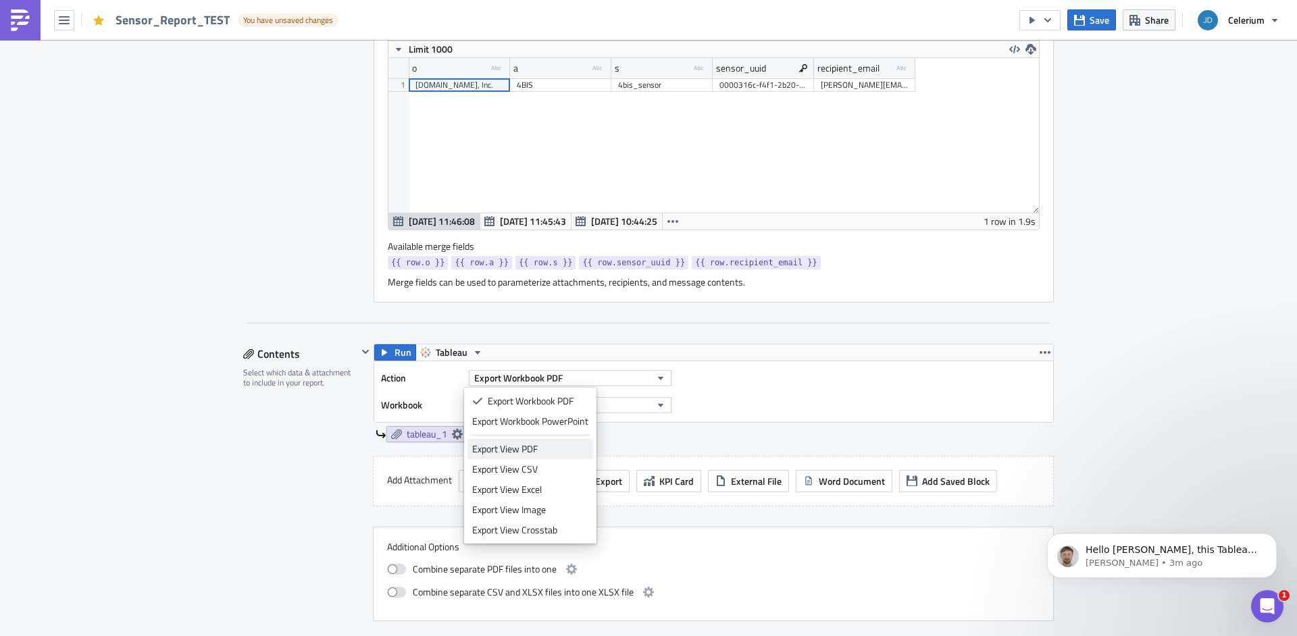
click at [536, 449] on div "Export View PDF" at bounding box center [530, 449] width 116 height 14
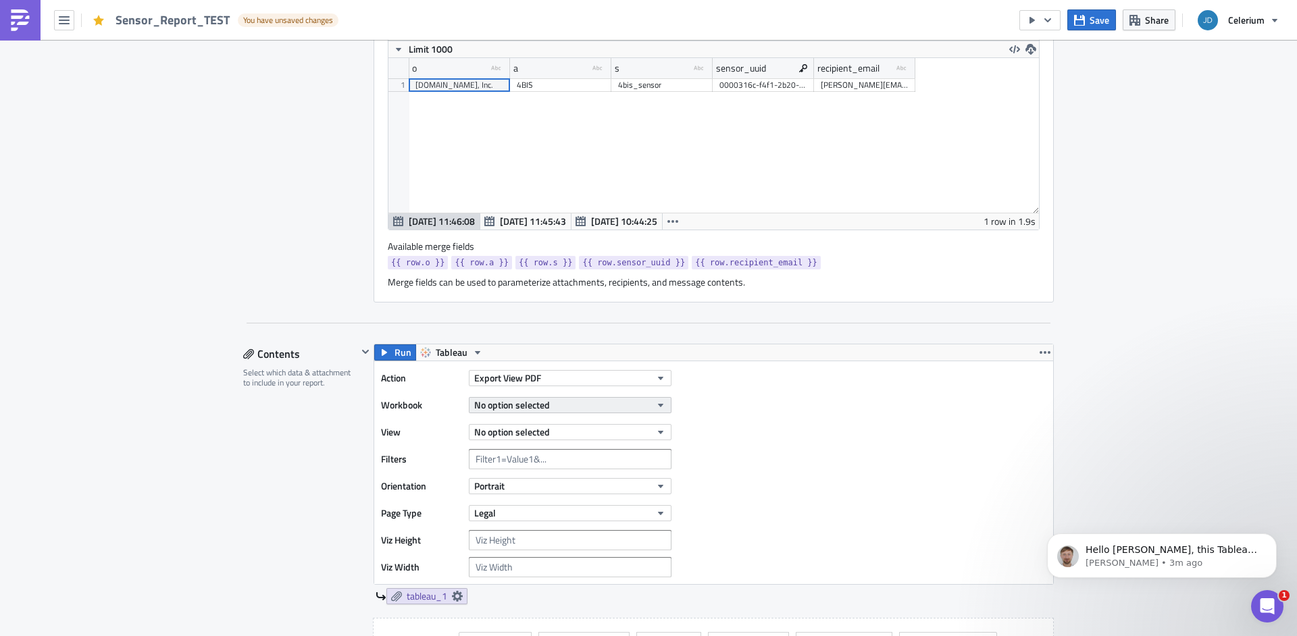
click at [543, 410] on span "No option selected" at bounding box center [512, 405] width 76 height 14
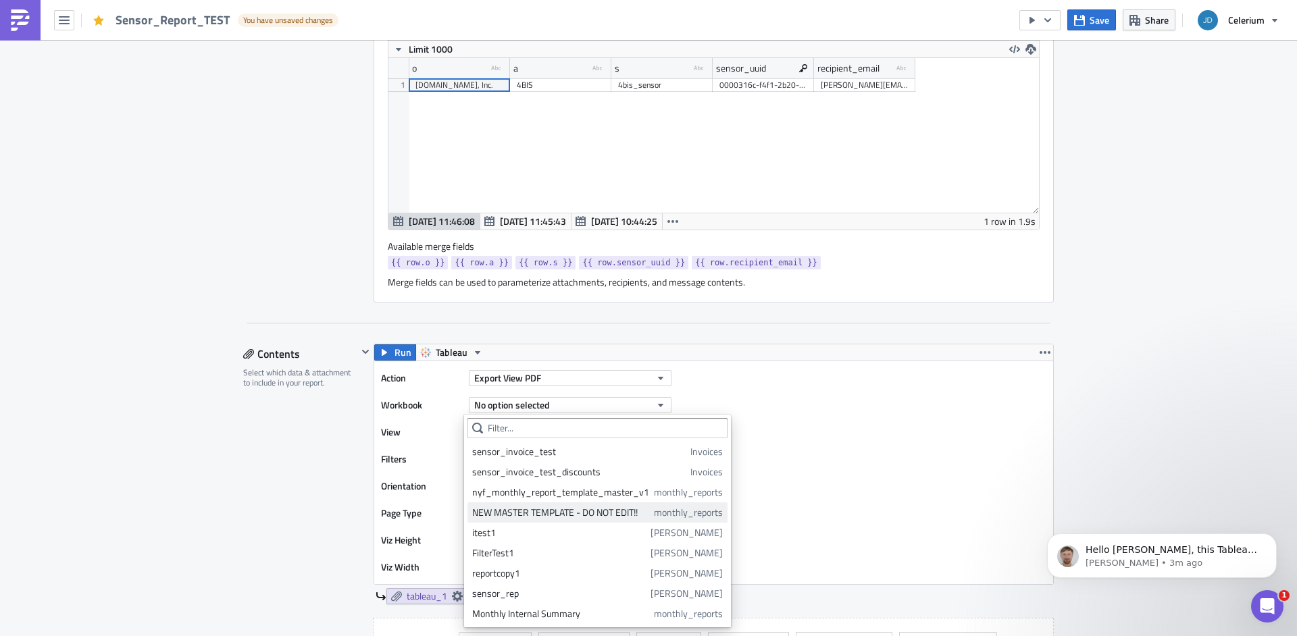
click at [552, 513] on div "NEW MASTER TEMPLATE - DO NOT EDIT!!" at bounding box center [560, 513] width 177 height 14
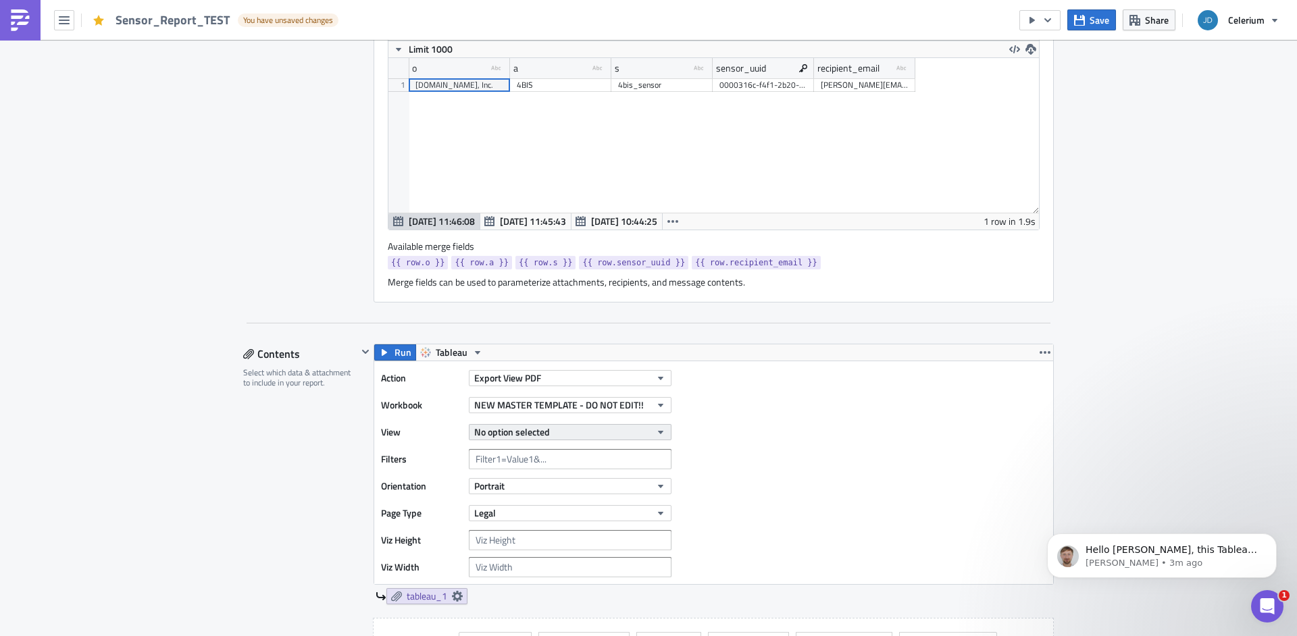
click at [580, 437] on button "No option selected" at bounding box center [570, 432] width 203 height 16
click at [573, 480] on div "Executive Report (Sensor)" at bounding box center [532, 479] width 120 height 14
click at [575, 459] on input "text" at bounding box center [570, 459] width 203 height 20
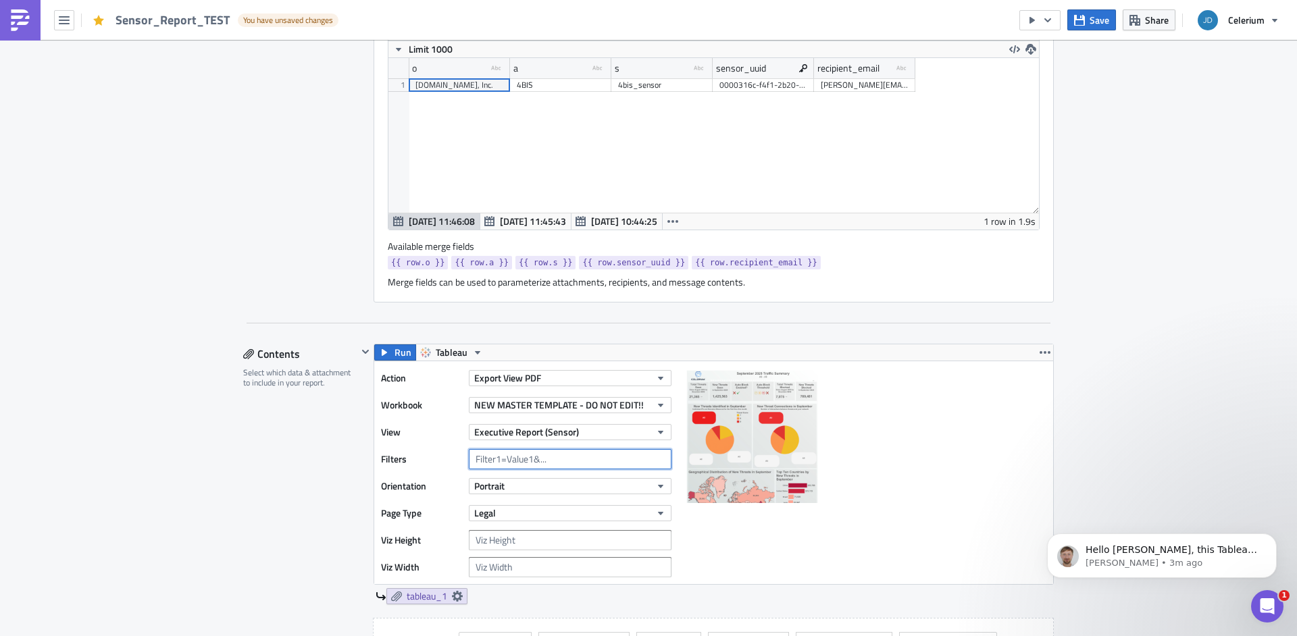
paste input "Sensor Uuid={{ row.sensor_uuid }}"
type input "Sensor Uuid={{ row.sensor_uuid }}"
click at [288, 484] on div "Contents Select which data & attachment to include in your report." at bounding box center [300, 564] width 114 height 440
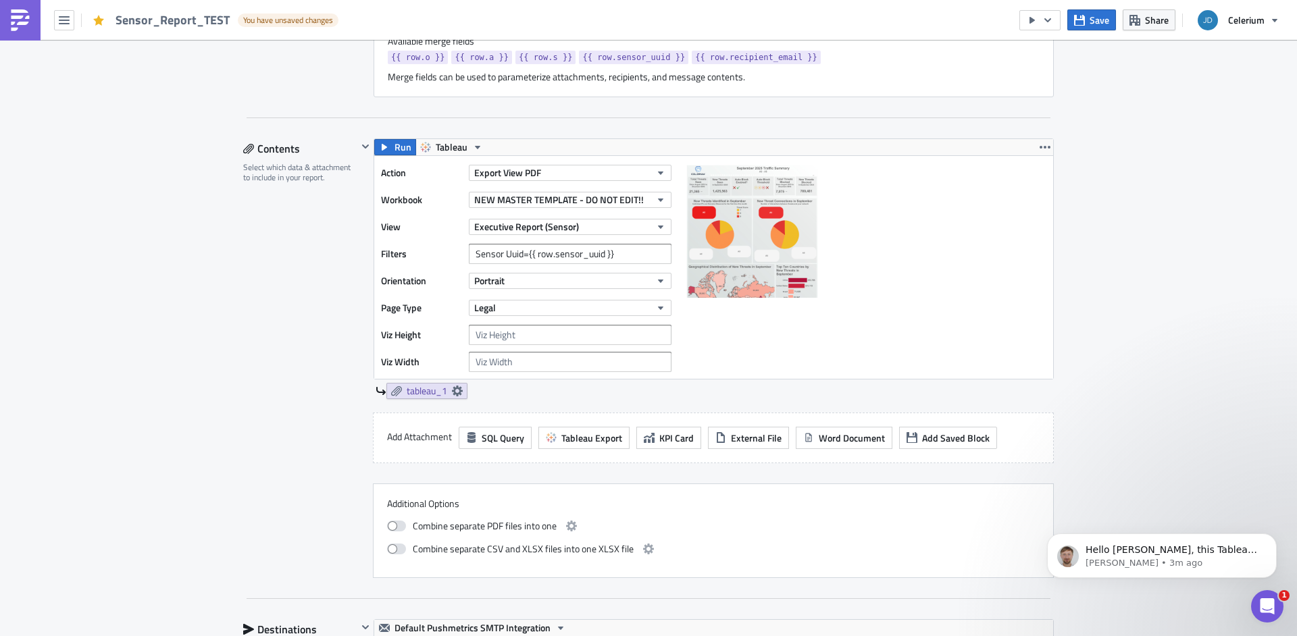
scroll to position [825, 0]
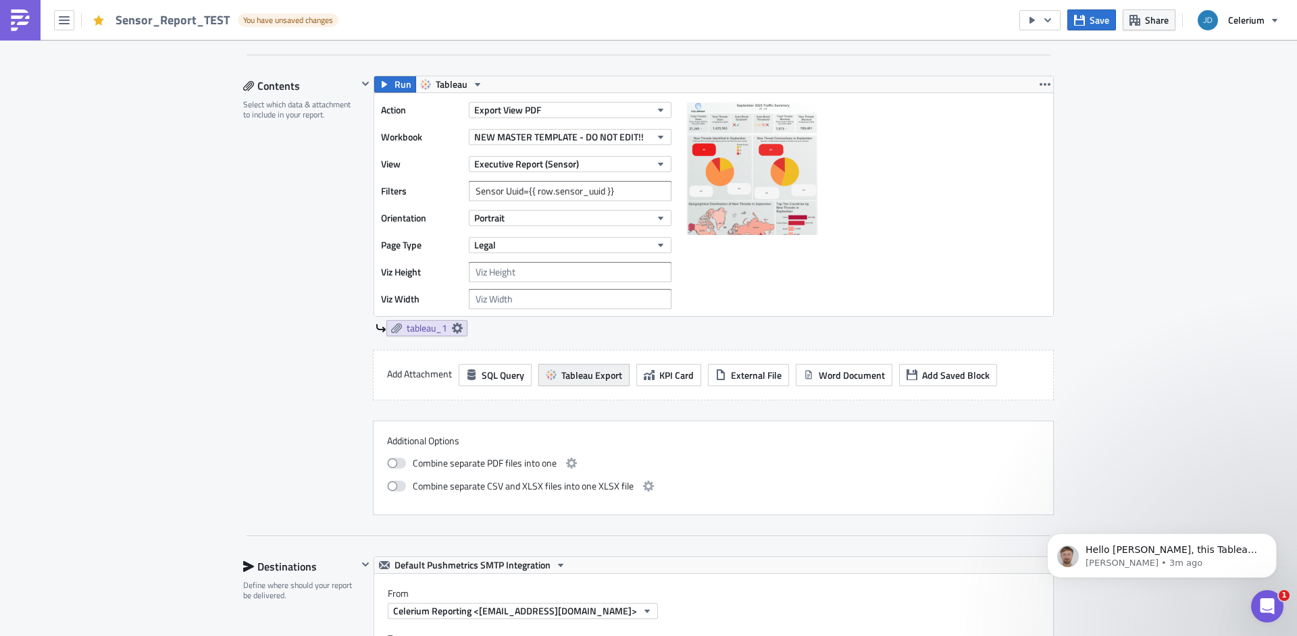
click at [562, 382] on span "Tableau Export" at bounding box center [591, 375] width 61 height 14
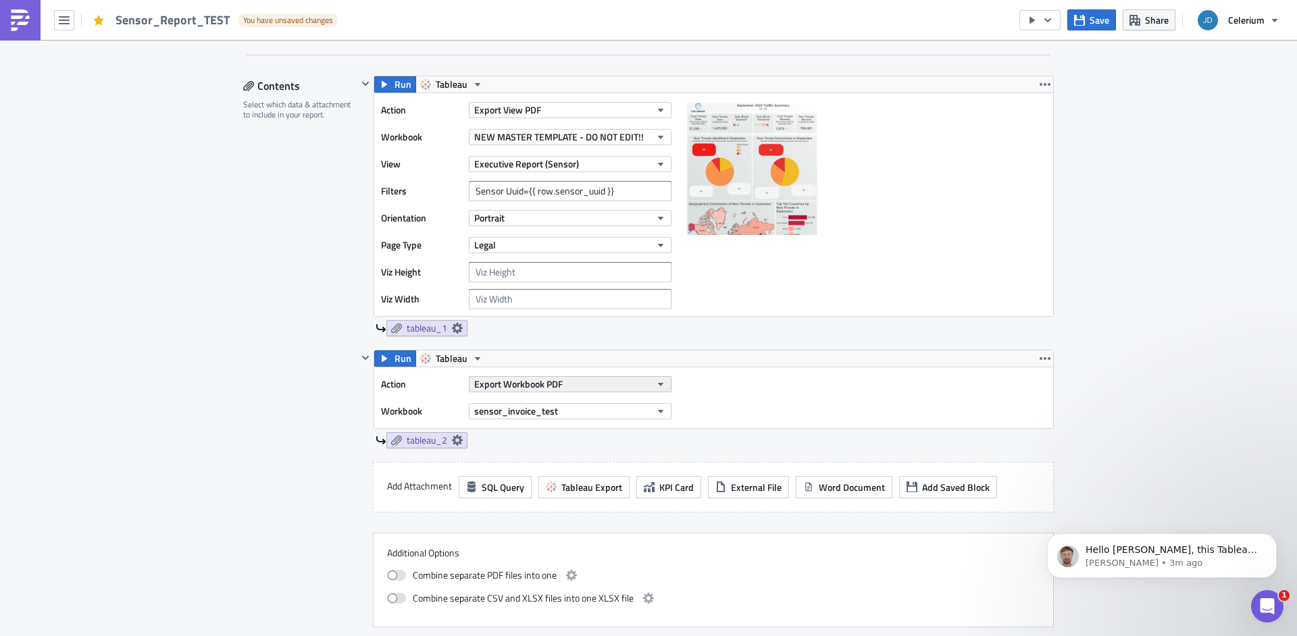
click at [581, 392] on button "Export Workbook PDF" at bounding box center [570, 384] width 203 height 16
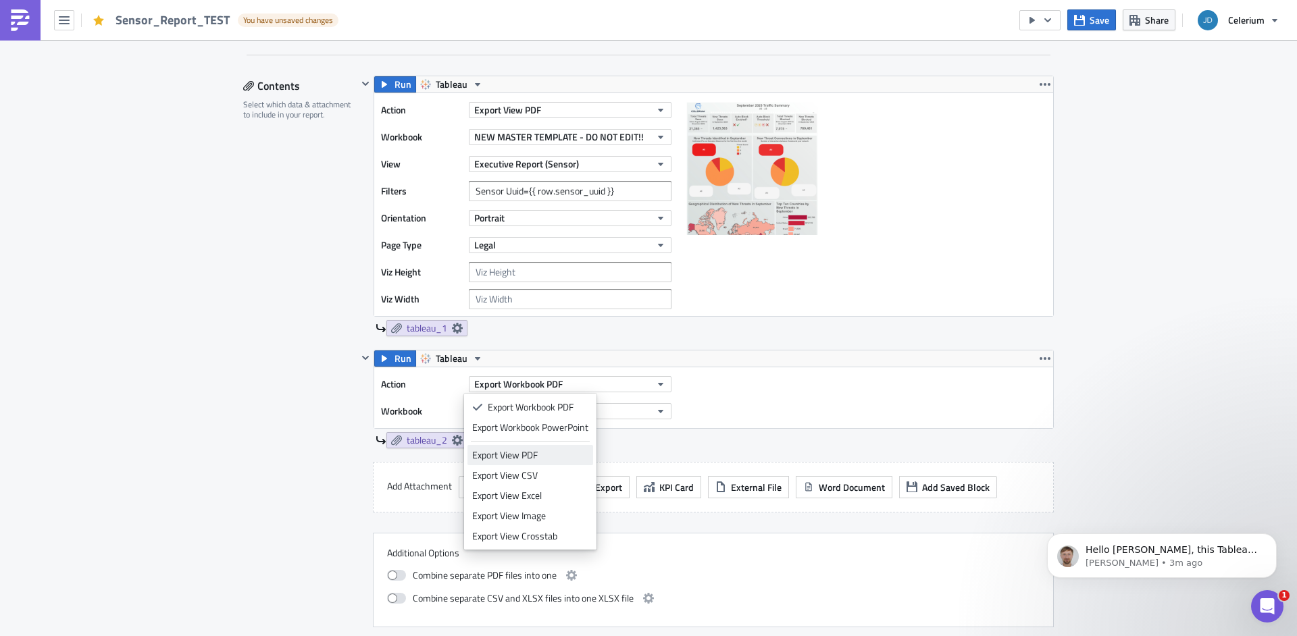
click at [555, 461] on div "Export View PDF" at bounding box center [530, 456] width 116 height 14
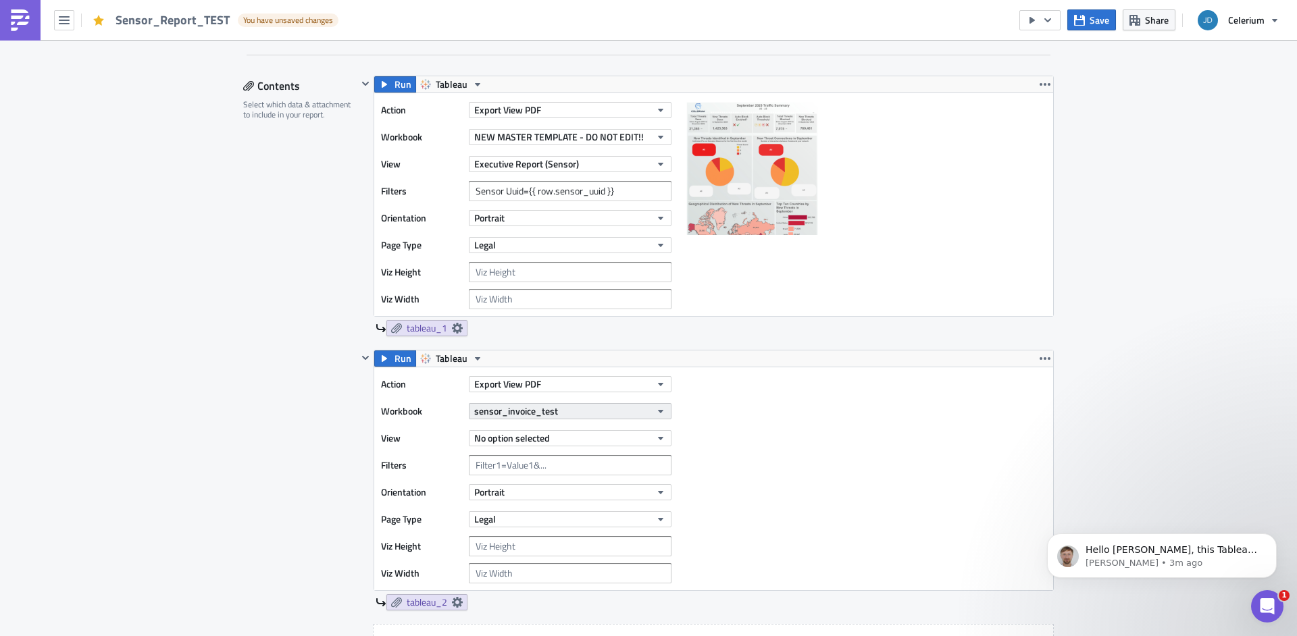
click at [579, 411] on button "sensor_invoice_test" at bounding box center [570, 411] width 203 height 16
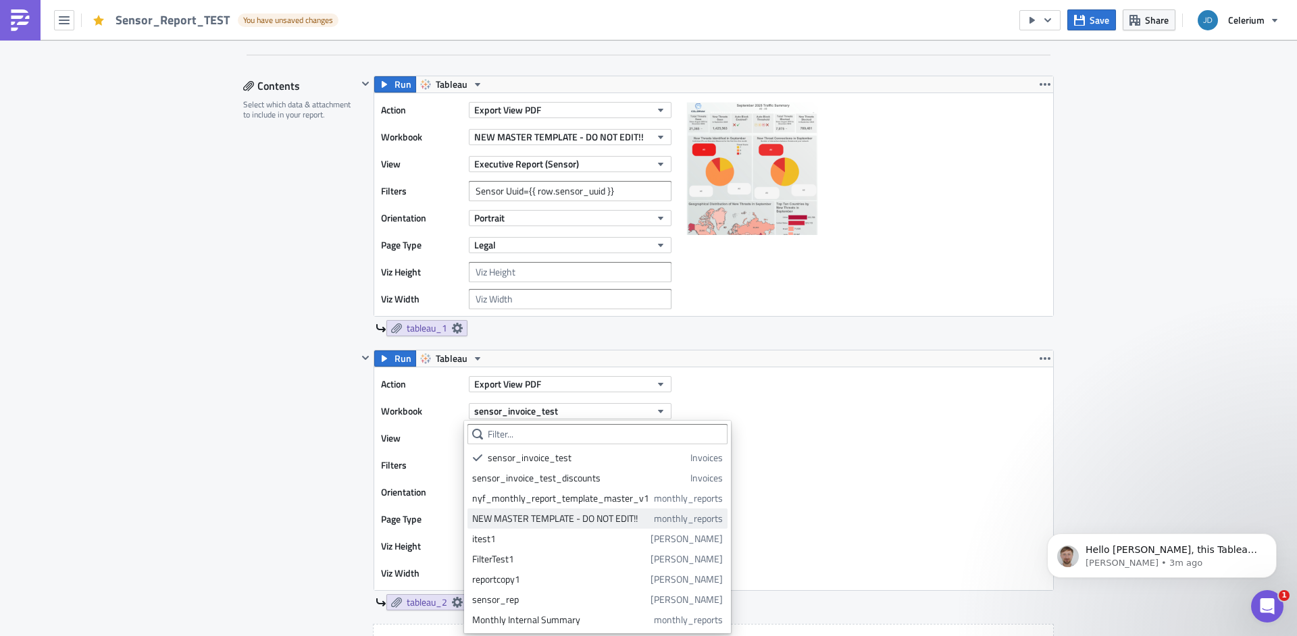
click at [568, 515] on div "NEW MASTER TEMPLATE - DO NOT EDIT!!" at bounding box center [560, 519] width 177 height 14
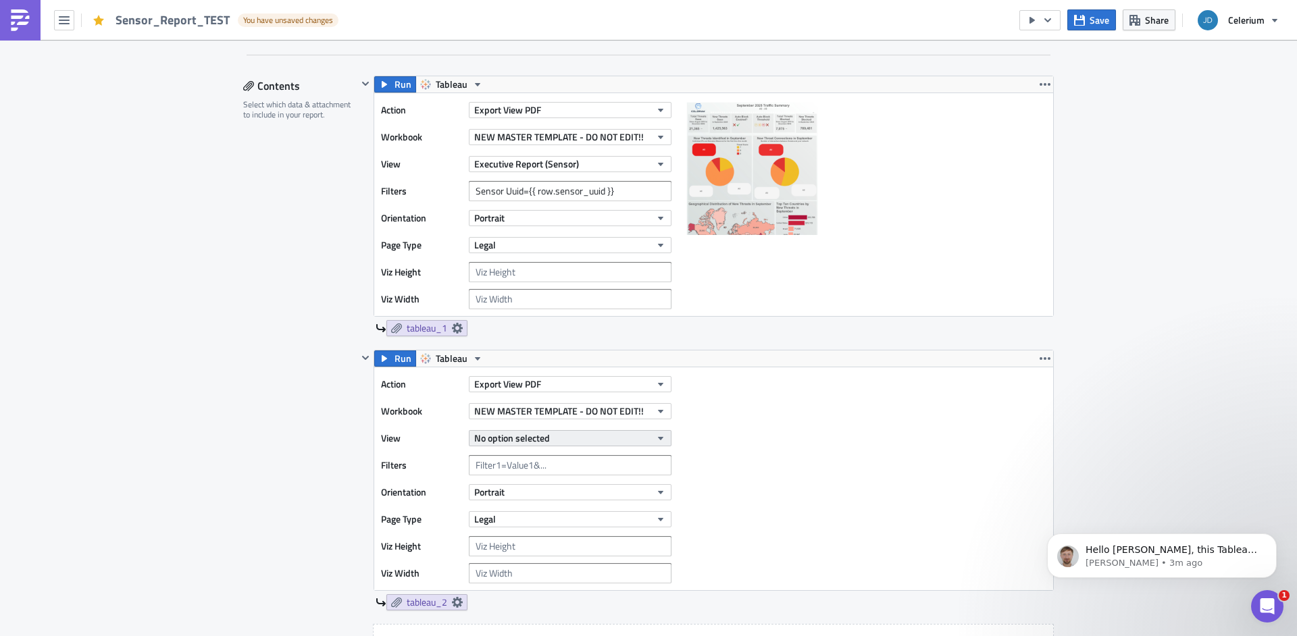
click at [569, 443] on button "No option selected" at bounding box center [570, 438] width 203 height 16
click at [569, 499] on div "Appendix (Sensor)" at bounding box center [532, 506] width 120 height 14
click at [572, 472] on input "text" at bounding box center [570, 465] width 203 height 20
paste input "Sensor Uuid={{ row.sensor_uuid }}"
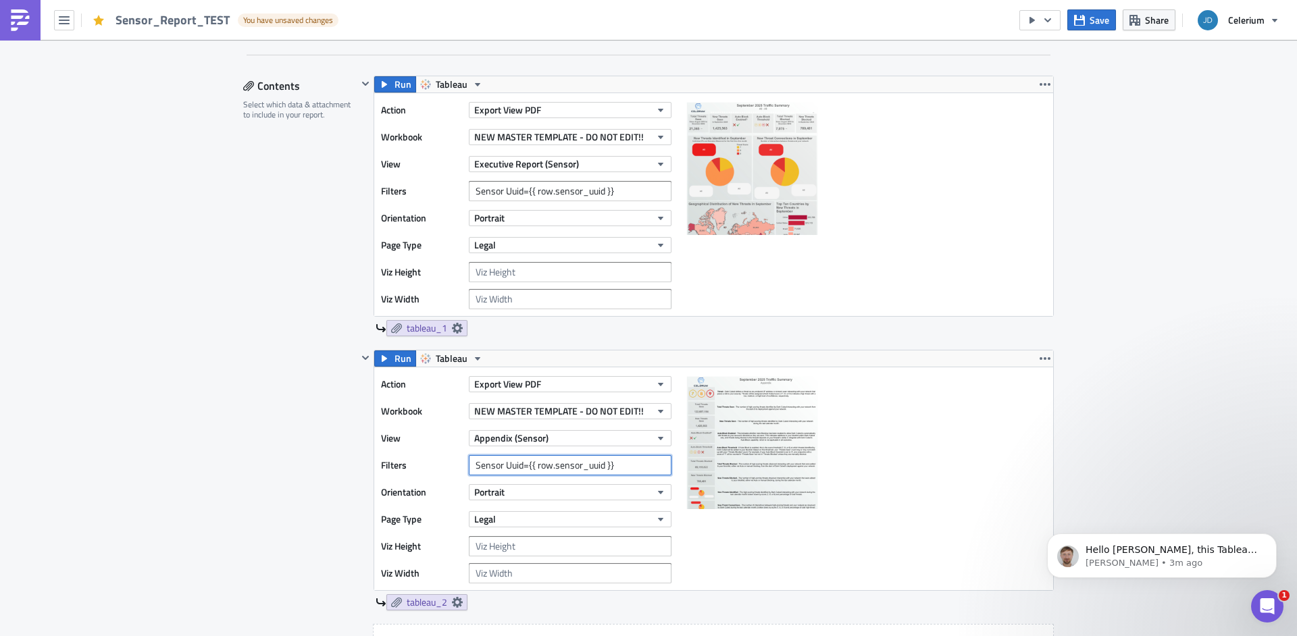
type input "Sensor Uuid={{ row.sensor_uuid }}"
click at [835, 486] on div "Action Export View PDF Workbook NEW MASTER TEMPLATE - DO NOT EDIT!! View Append…" at bounding box center [713, 478] width 679 height 223
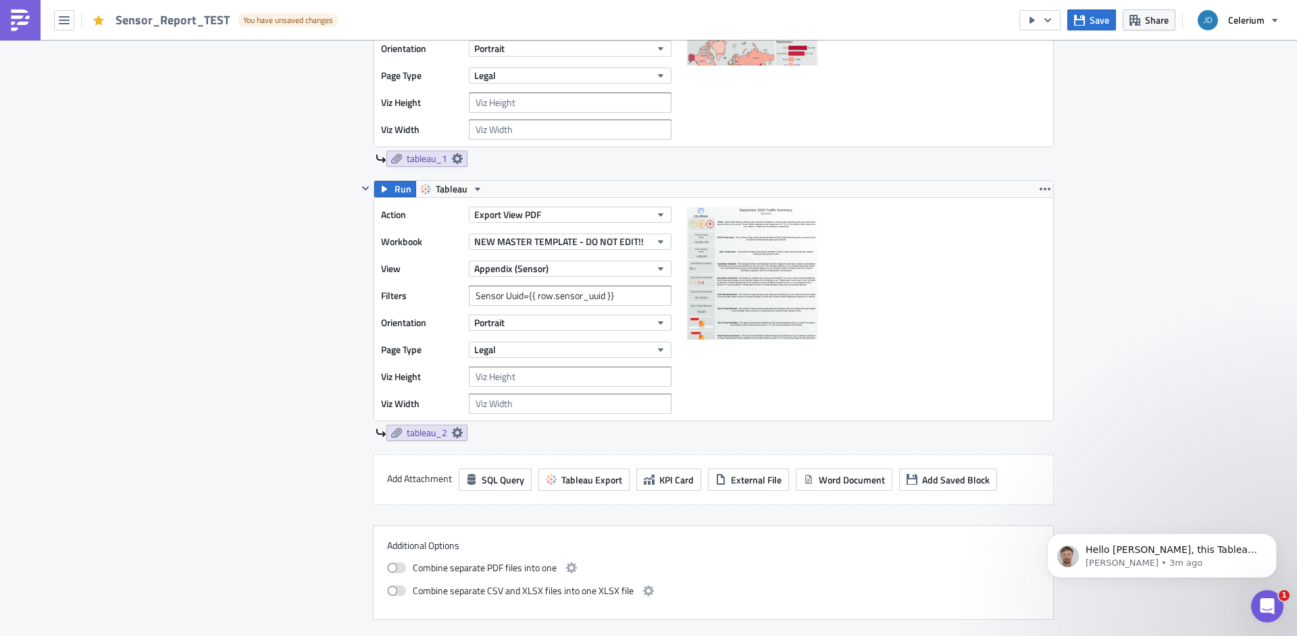
scroll to position [1003, 0]
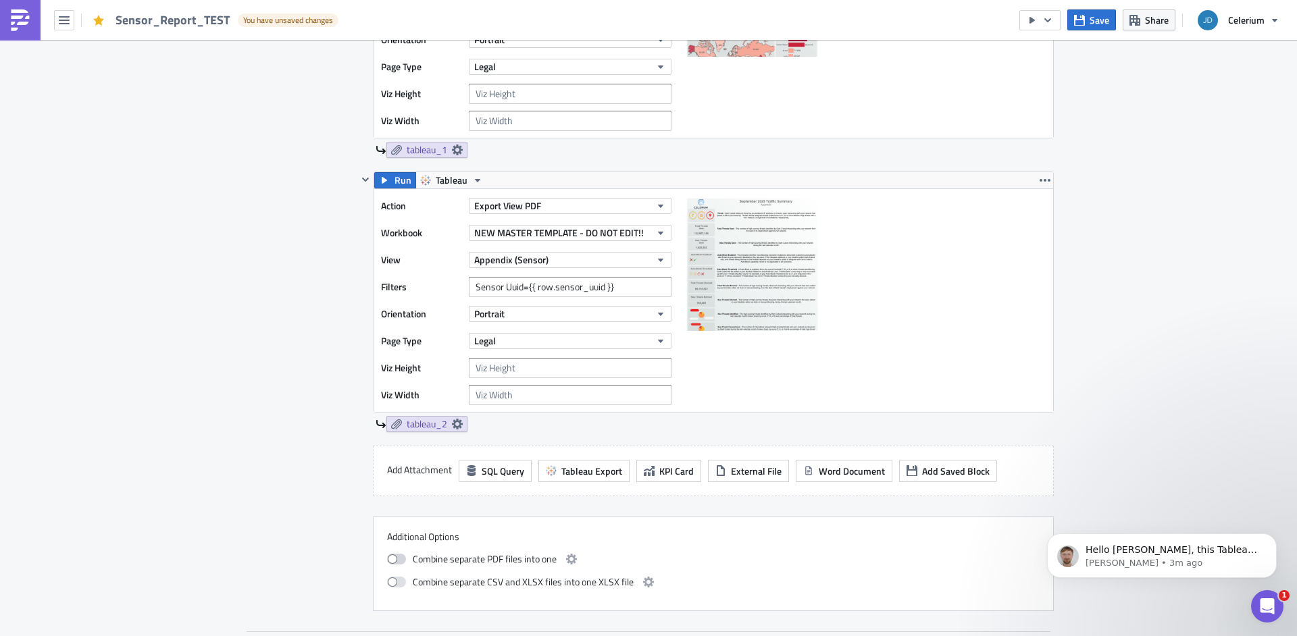
click at [391, 565] on span at bounding box center [396, 559] width 19 height 11
click at [391, 562] on input "checkbox" at bounding box center [394, 557] width 9 height 9
checkbox input "true"
click at [569, 565] on icon "button" at bounding box center [571, 559] width 11 height 11
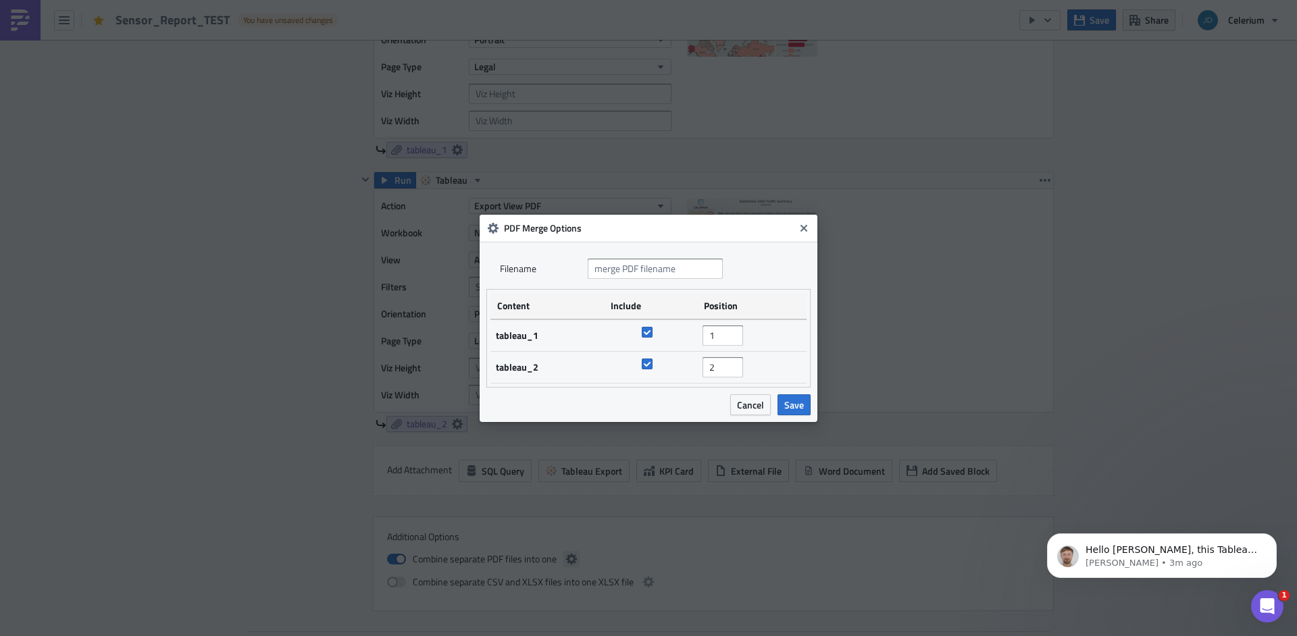
click at [569, 566] on body "Sensor_Report_TEST You have unsaved changes Save Share Celerium Execution Log E…" at bounding box center [648, 319] width 1297 height 638
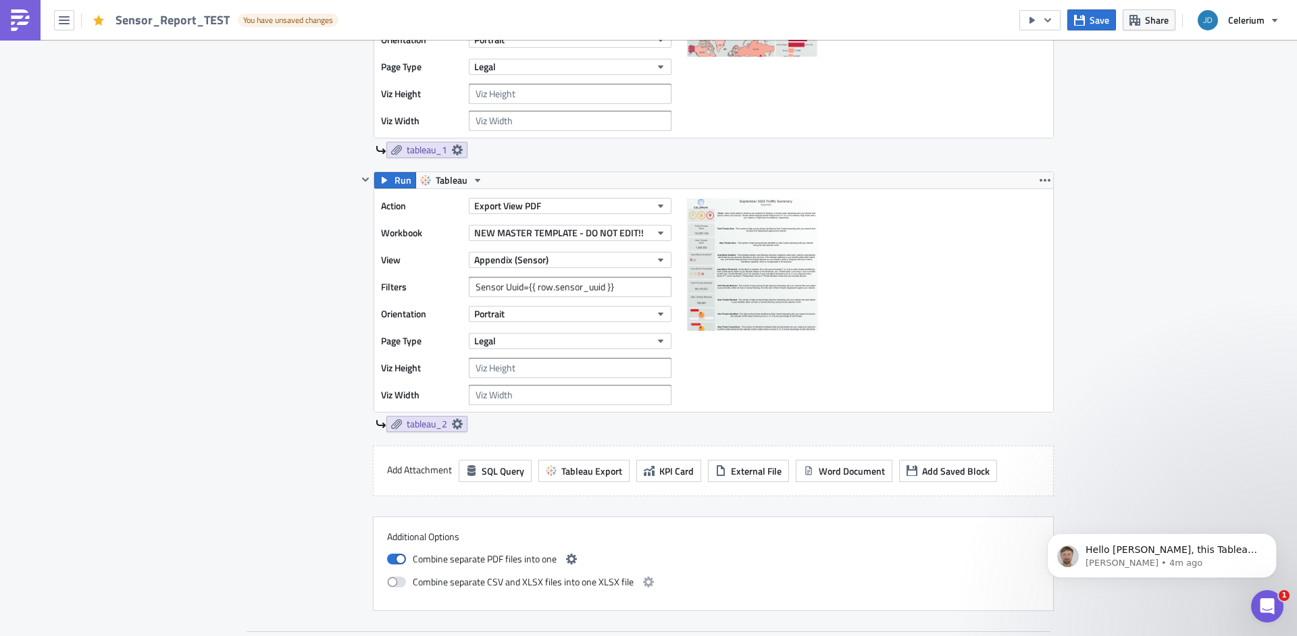
click at [575, 557] on div "Combine separate PDF files into one" at bounding box center [713, 559] width 653 height 16
click at [571, 559] on icon "button" at bounding box center [571, 559] width 11 height 11
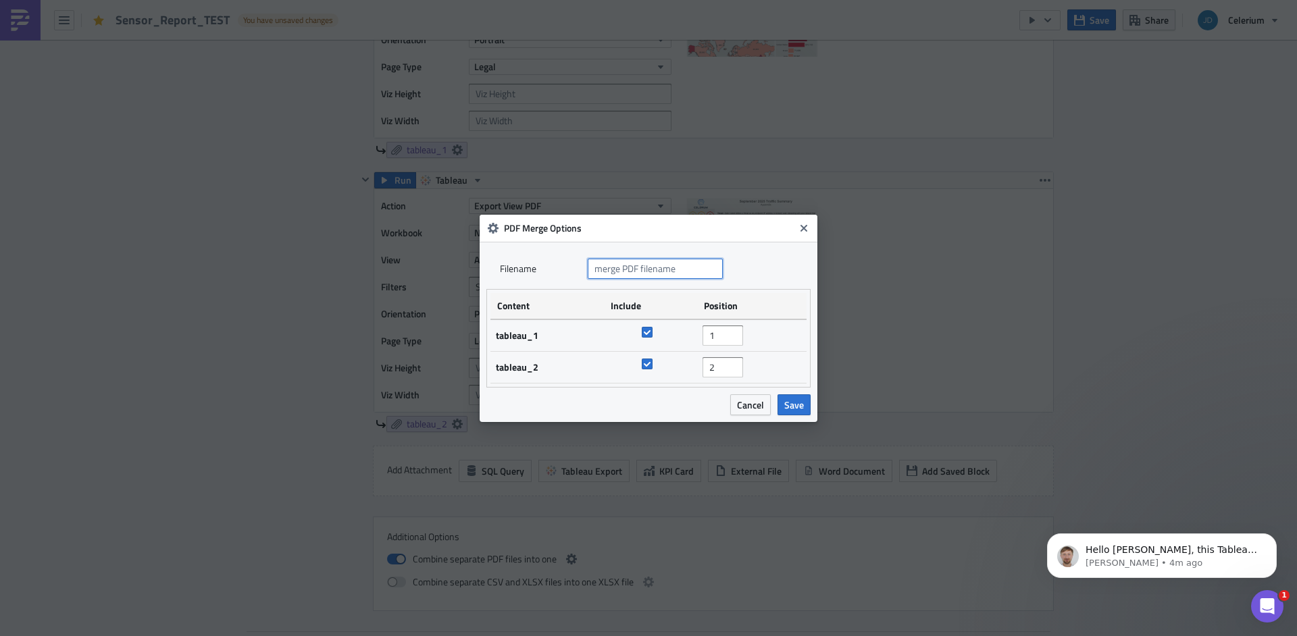
click at [630, 271] on input "text" at bounding box center [655, 269] width 135 height 20
paste input "{{ row.o }}_{{ row.a }}_{{ row.s }}_{{ ds | date_subtract(15) | date_format('%Y…"
type input "{{ row.o }}_{{ row.a }}_{{ row.s }}_{{ ds | date_subtract(15) | date_format('%Y…"
click at [790, 401] on span "Save" at bounding box center [794, 405] width 20 height 14
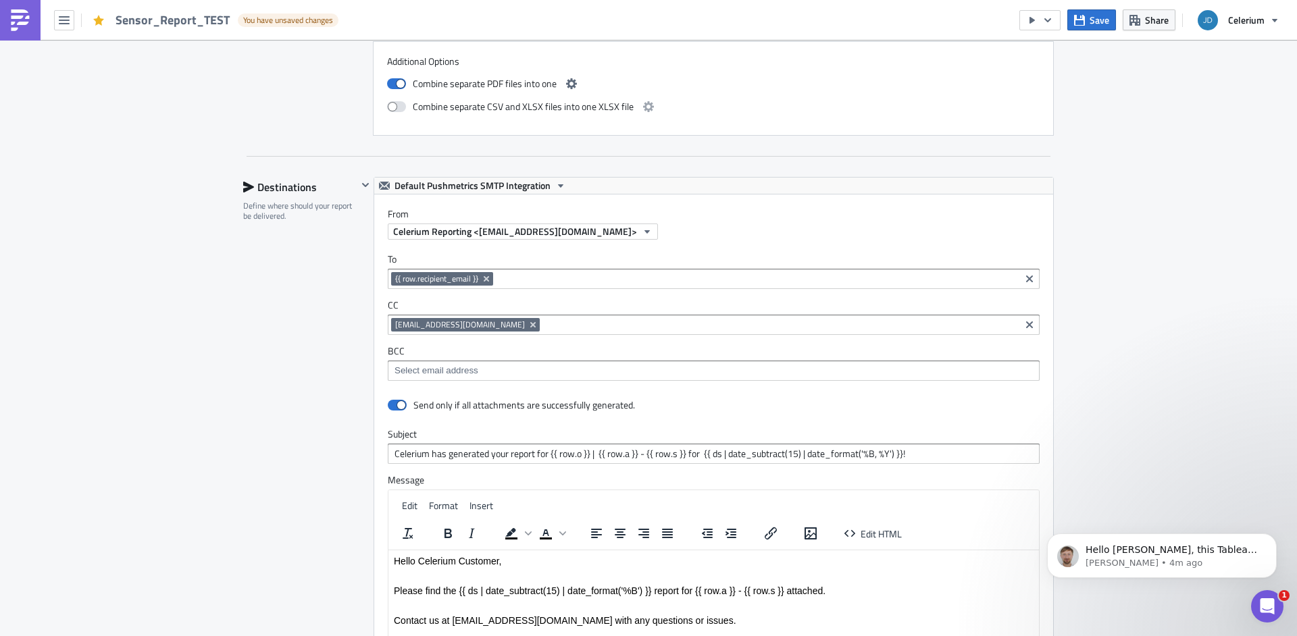
scroll to position [1867, 0]
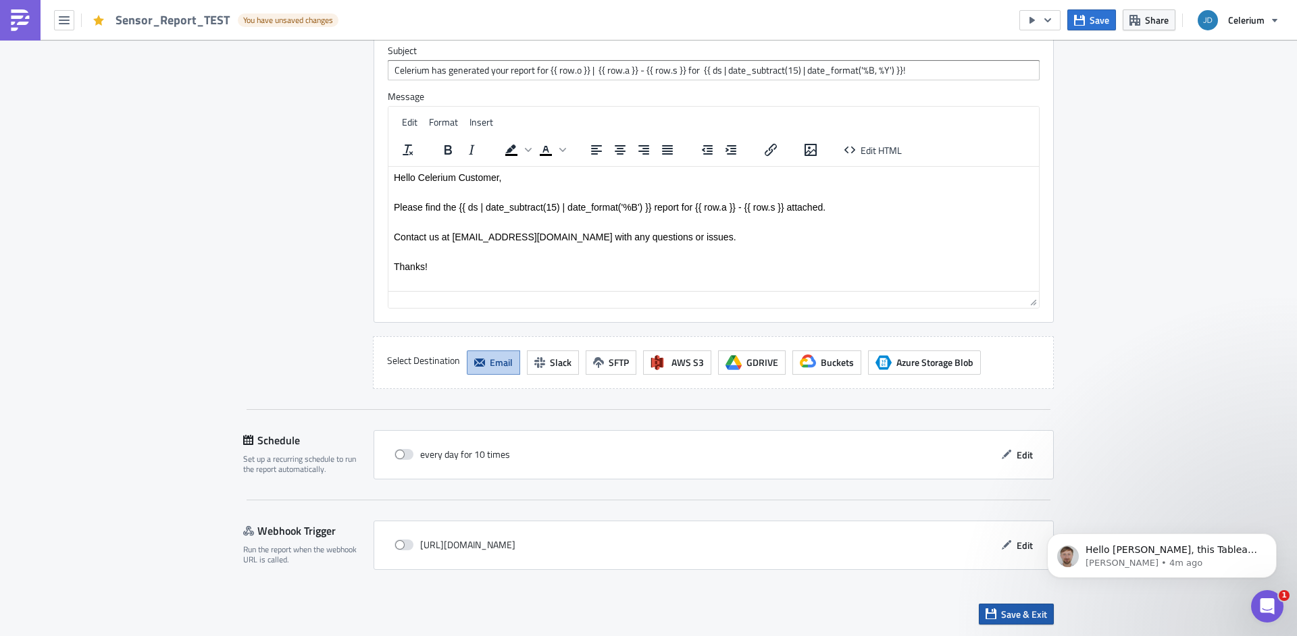
click at [1001, 614] on span "Save & Exit" at bounding box center [1024, 614] width 46 height 14
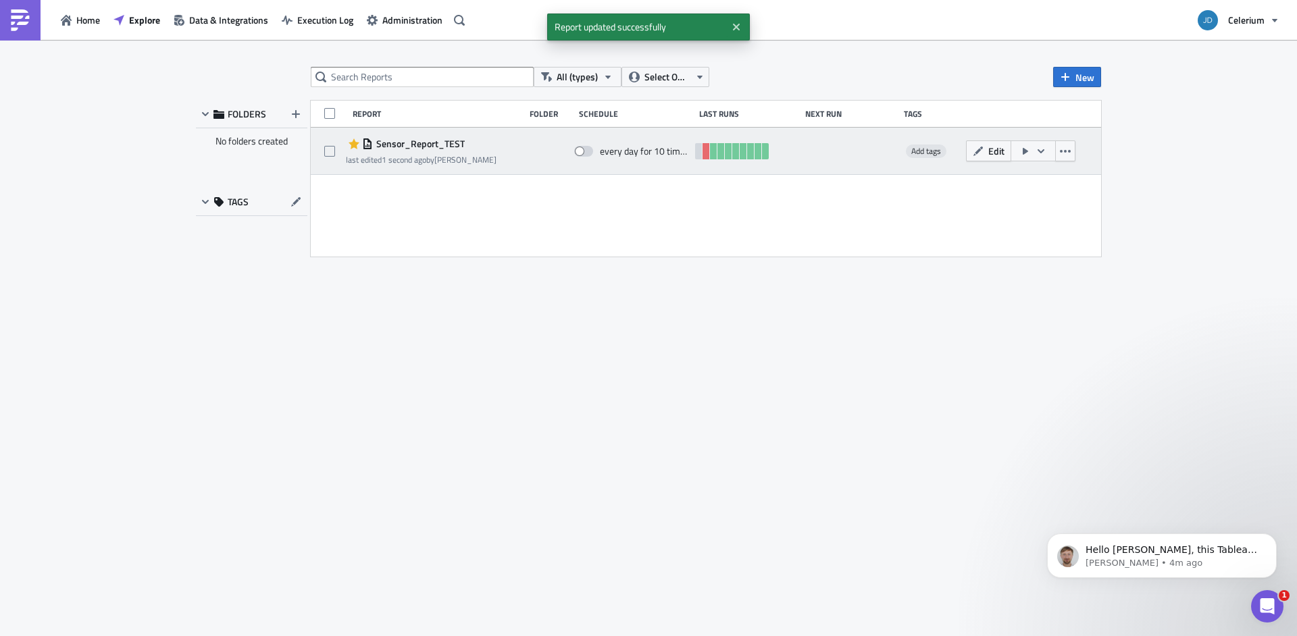
click at [1041, 151] on icon "button" at bounding box center [1041, 151] width 11 height 11
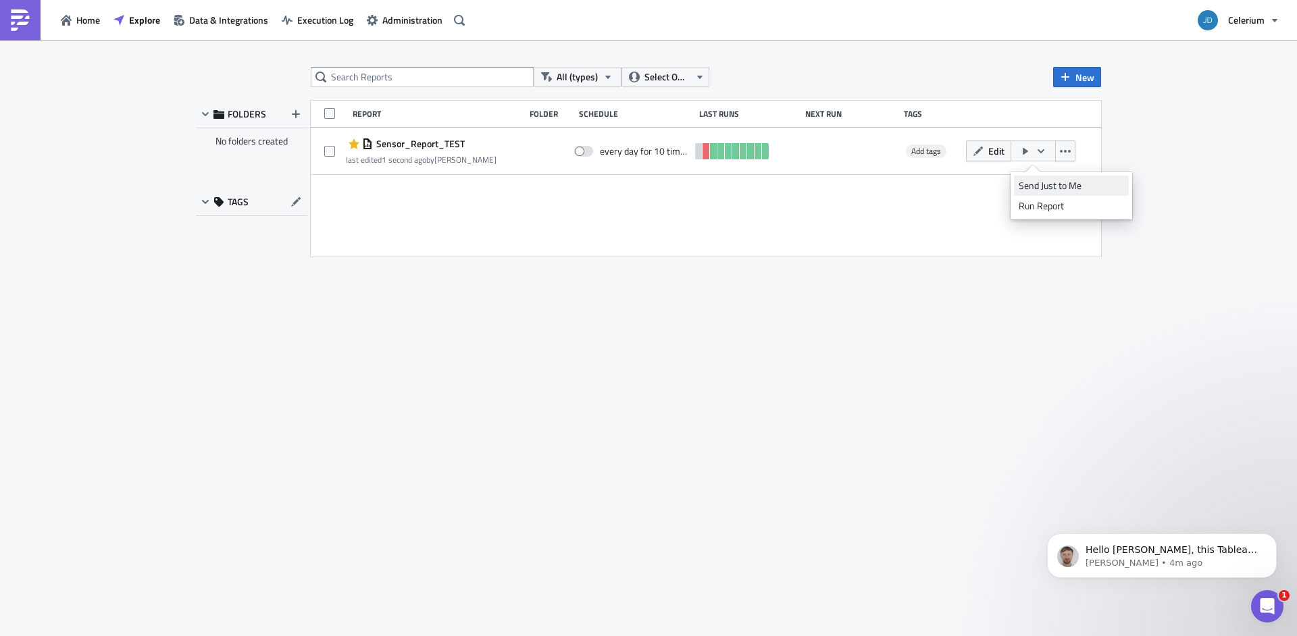
click at [1047, 182] on div "Send Just to Me" at bounding box center [1071, 186] width 105 height 14
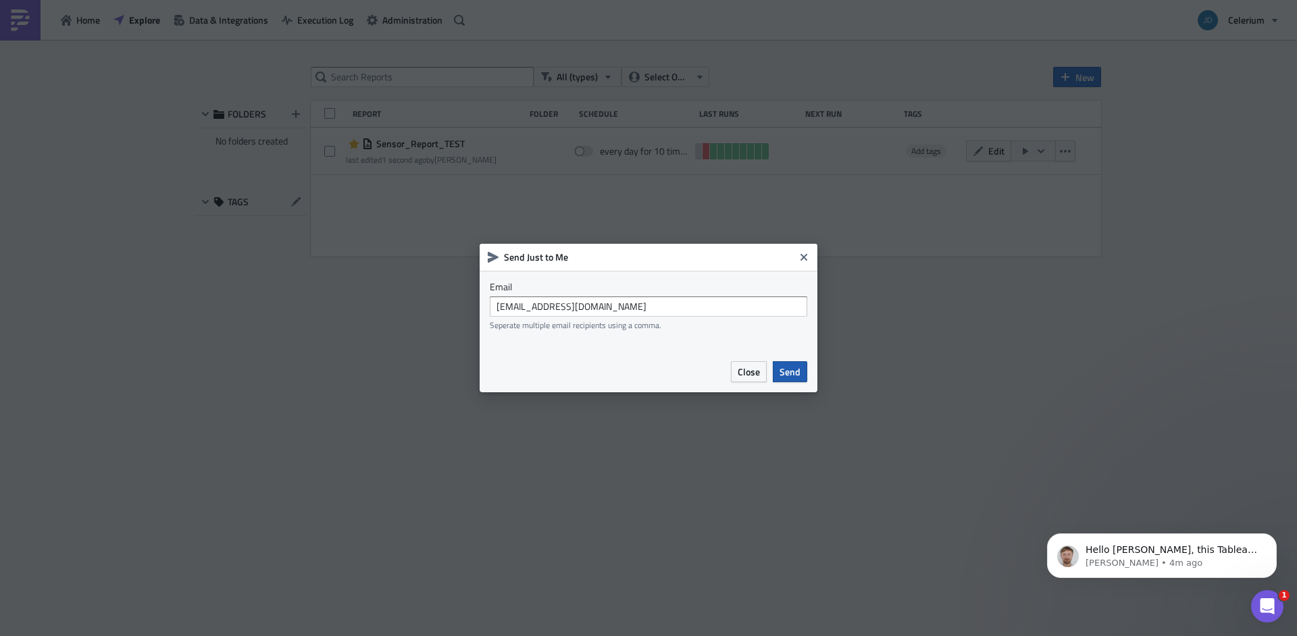
click at [786, 373] on span "Send" at bounding box center [790, 372] width 21 height 14
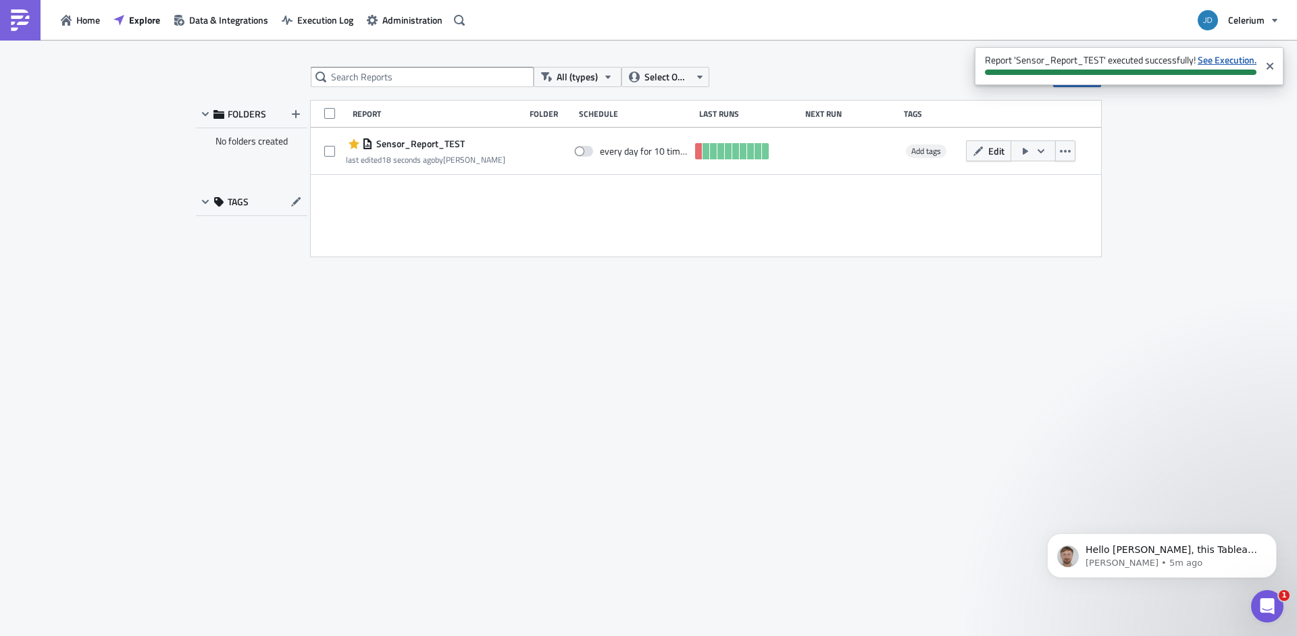
click at [1241, 59] on strong "See Execution." at bounding box center [1227, 60] width 59 height 14
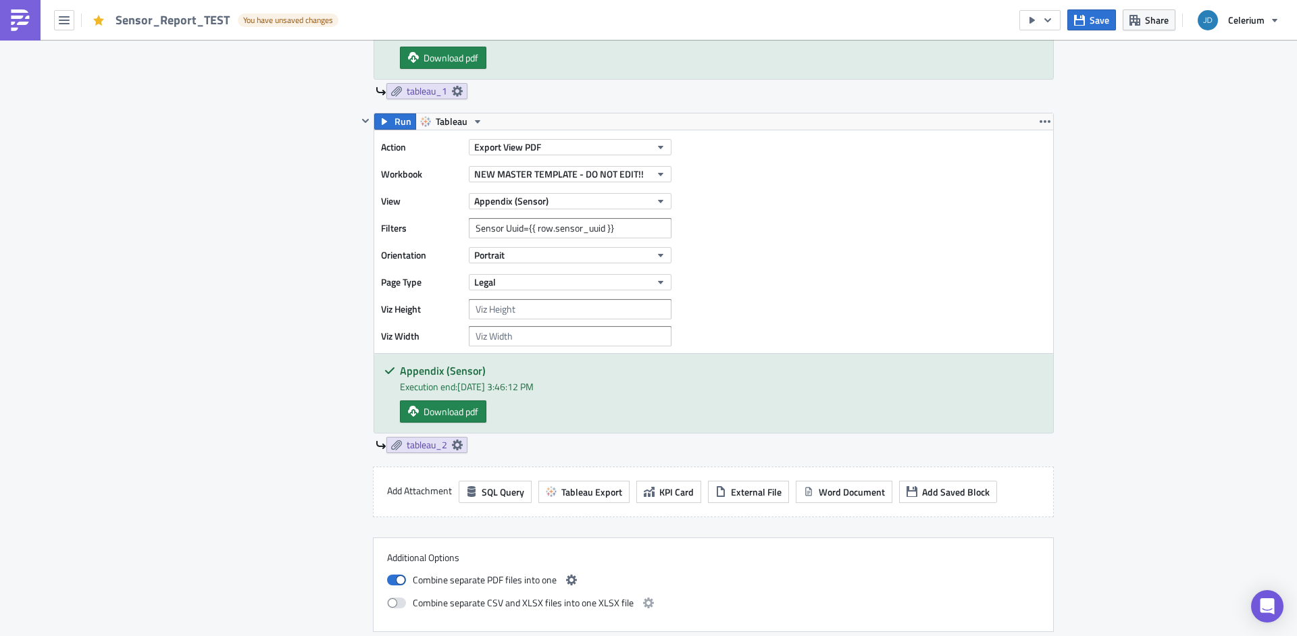
scroll to position [1284, 0]
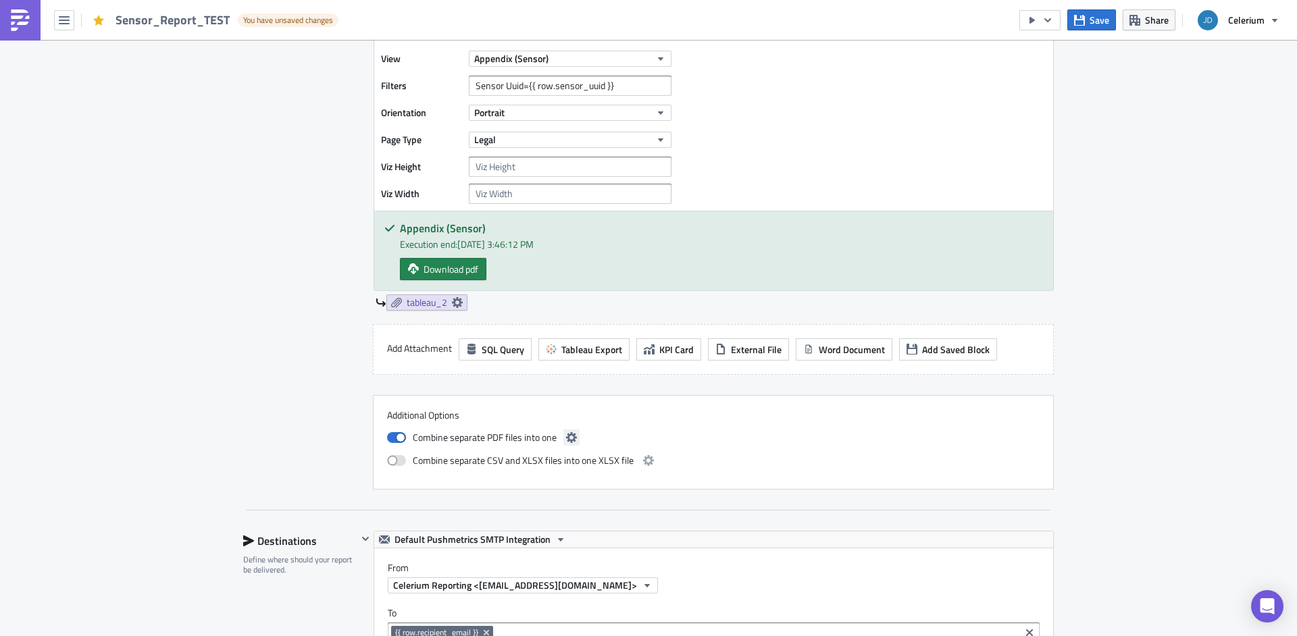
click at [566, 442] on icon "button" at bounding box center [571, 437] width 11 height 11
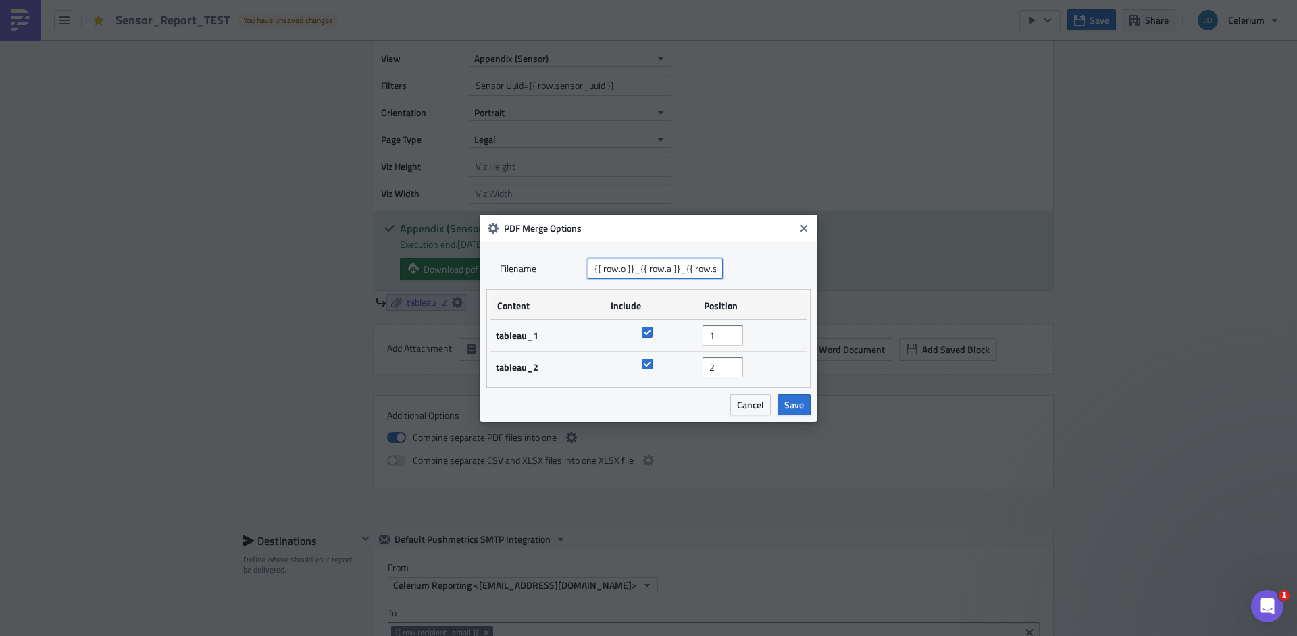
scroll to position [0, 0]
click at [660, 268] on input "{{ row.o }}_{{ row.a }}_{{ row.s }}_{{ ds | date_subtract(15) | date_format('%Y…" at bounding box center [655, 269] width 135 height 20
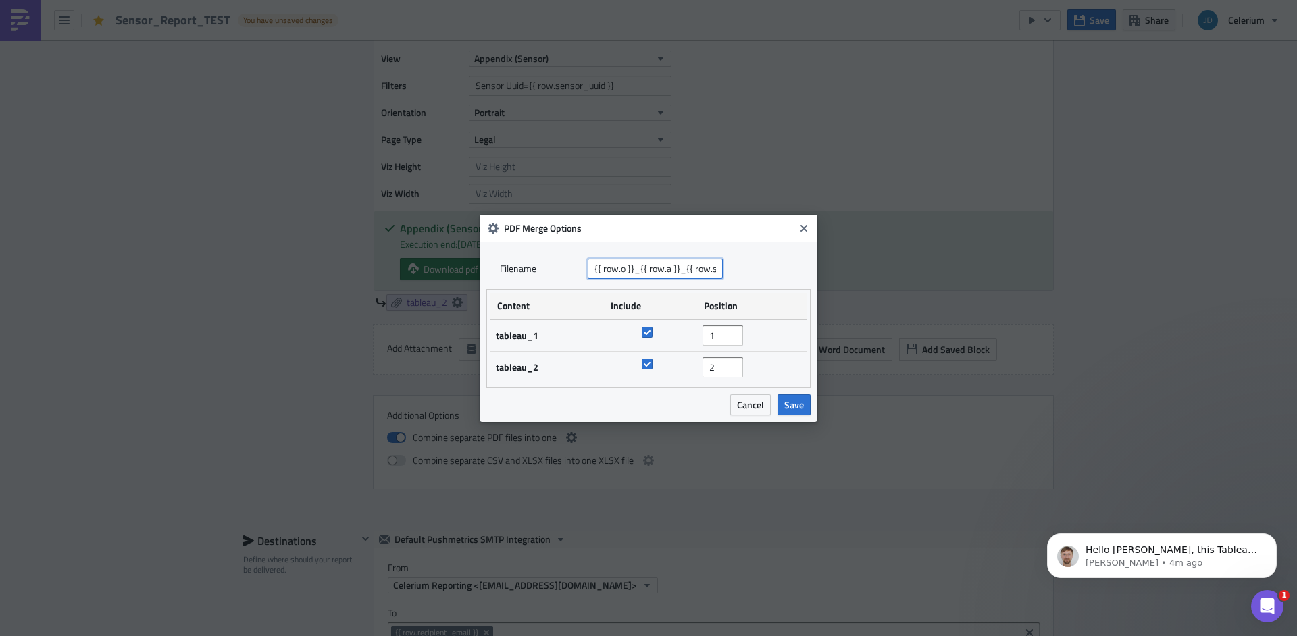
click at [660, 268] on input "{{ row.o }}_{{ row.a }}_{{ row.s }}_{{ ds | date_subtract(15) | date_format('%Y…" at bounding box center [655, 269] width 135 height 20
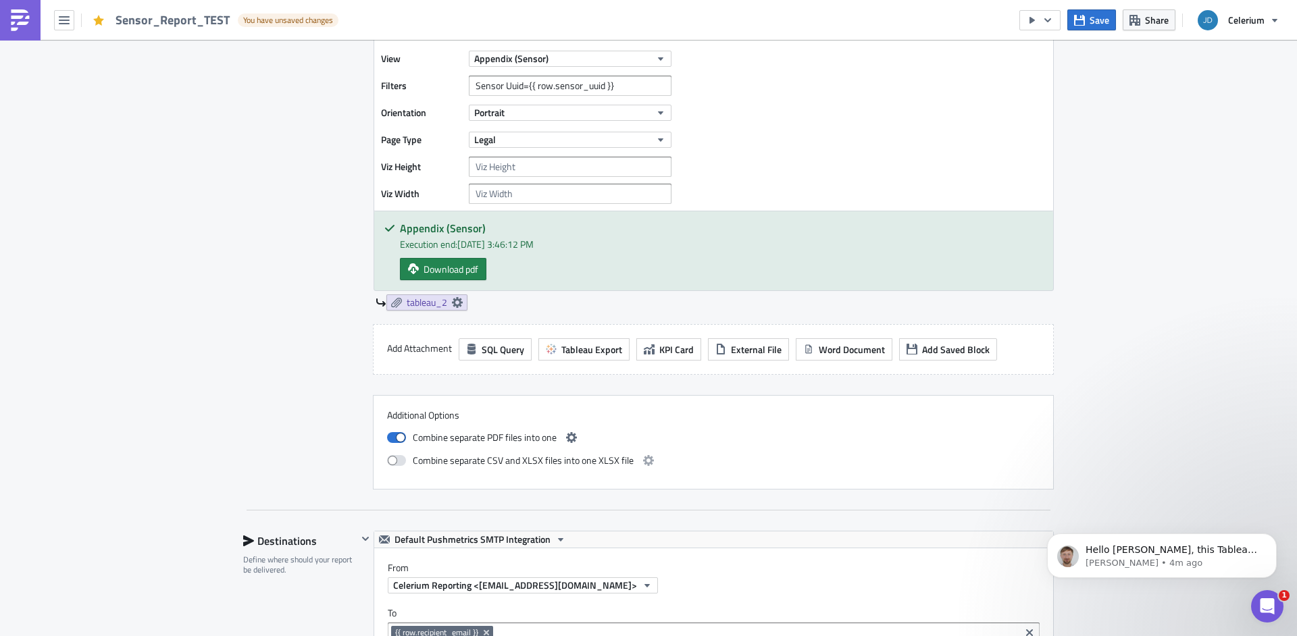
click at [861, 191] on body "Sensor_Report_TEST You have unsaved changes Save Share Celerium Execution Log E…" at bounding box center [648, 319] width 1297 height 638
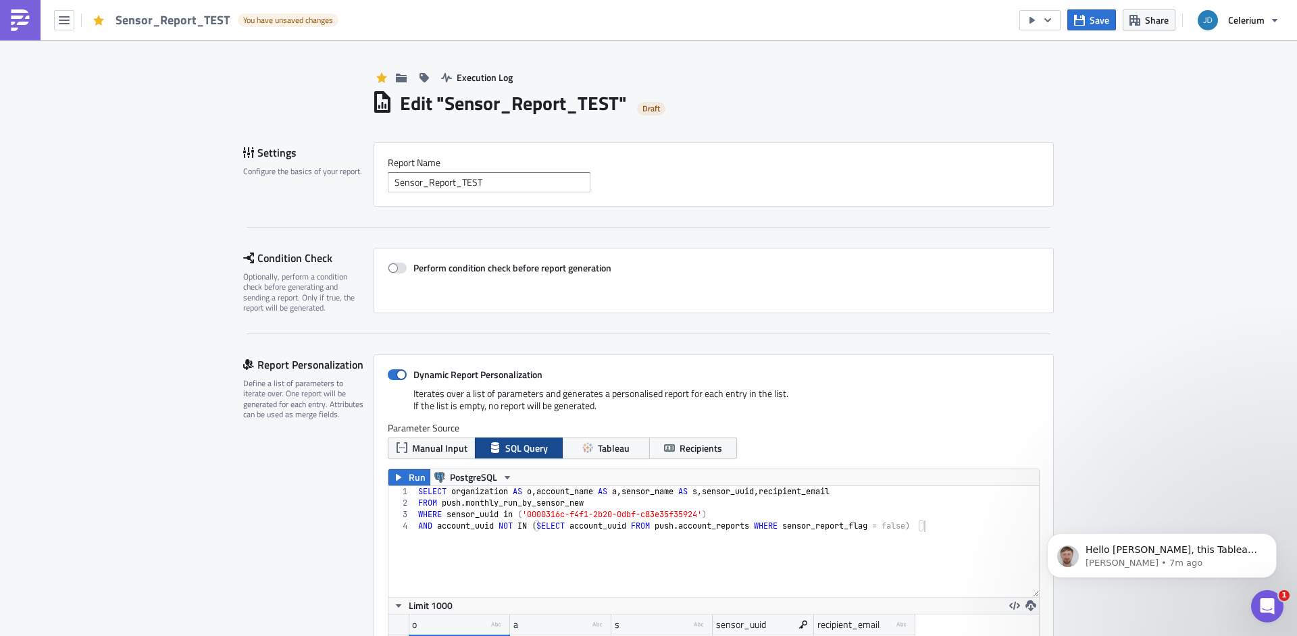
scroll to position [216, 0]
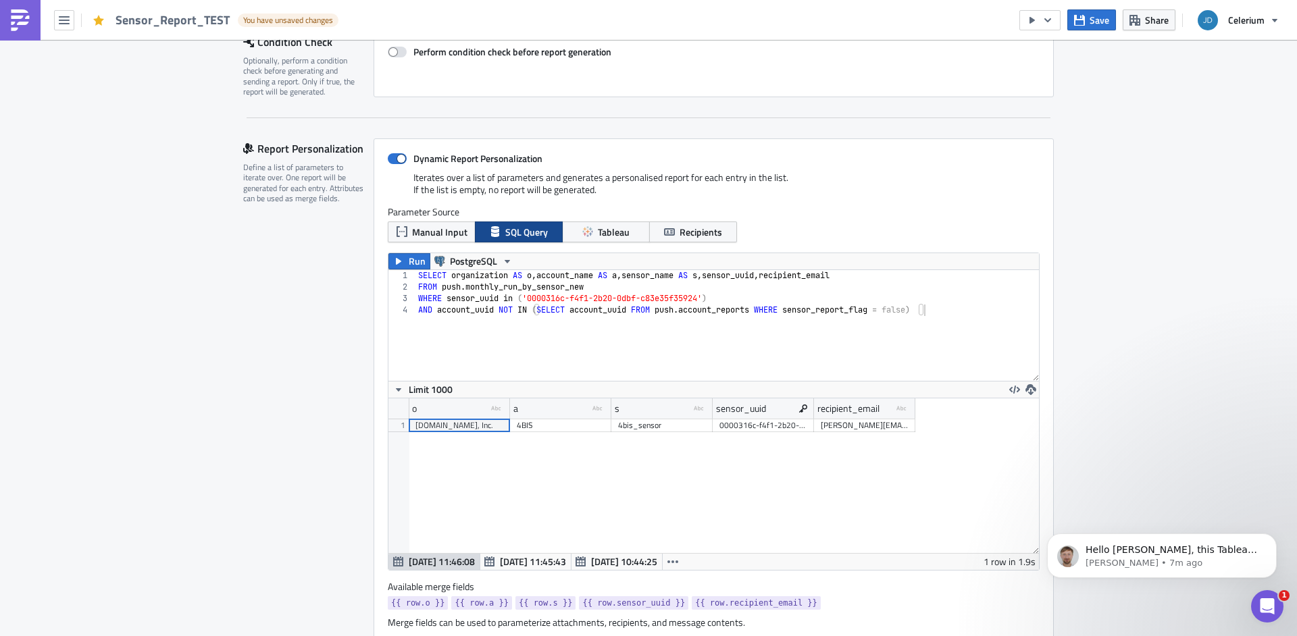
click at [957, 313] on div "SELECT organization AS o , account_name AS a , sensor_name AS s , sensor_uuid ,…" at bounding box center [727, 337] width 624 height 134
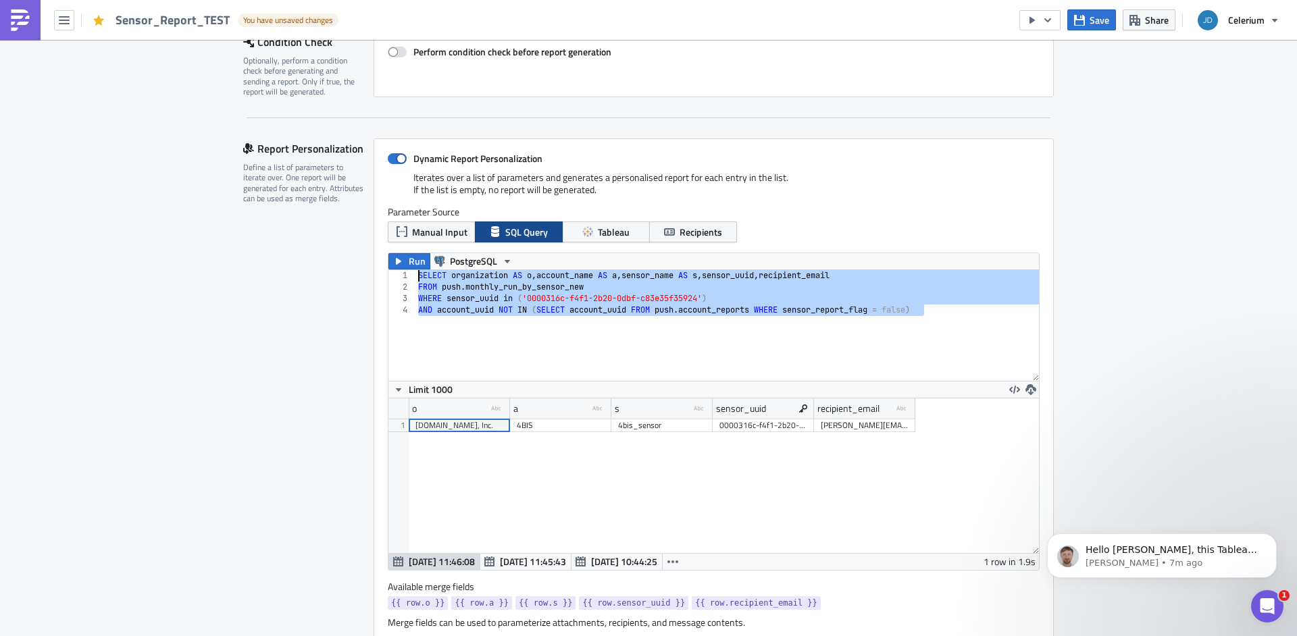
drag, startPoint x: 952, startPoint y: 312, endPoint x: 342, endPoint y: 270, distance: 611.5
click at [415, 270] on div "SELECT organization AS o , account_name AS a , sensor_name AS s , sensor_uuid ,…" at bounding box center [727, 325] width 624 height 111
type textarea "SELECT organization AS o, account_name AS a, sensor_name AS s, sensor_uuid, rec…"
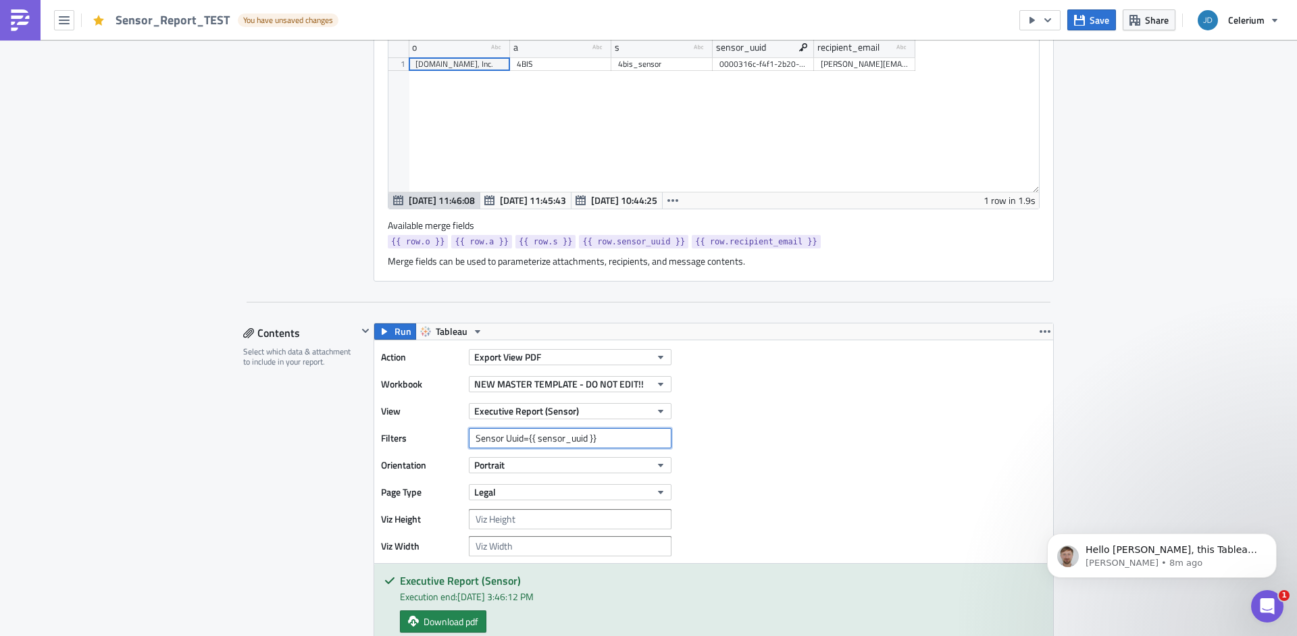
click at [604, 437] on input "Sensor Uuid={{ sensor_uuid }}" at bounding box center [570, 438] width 203 height 20
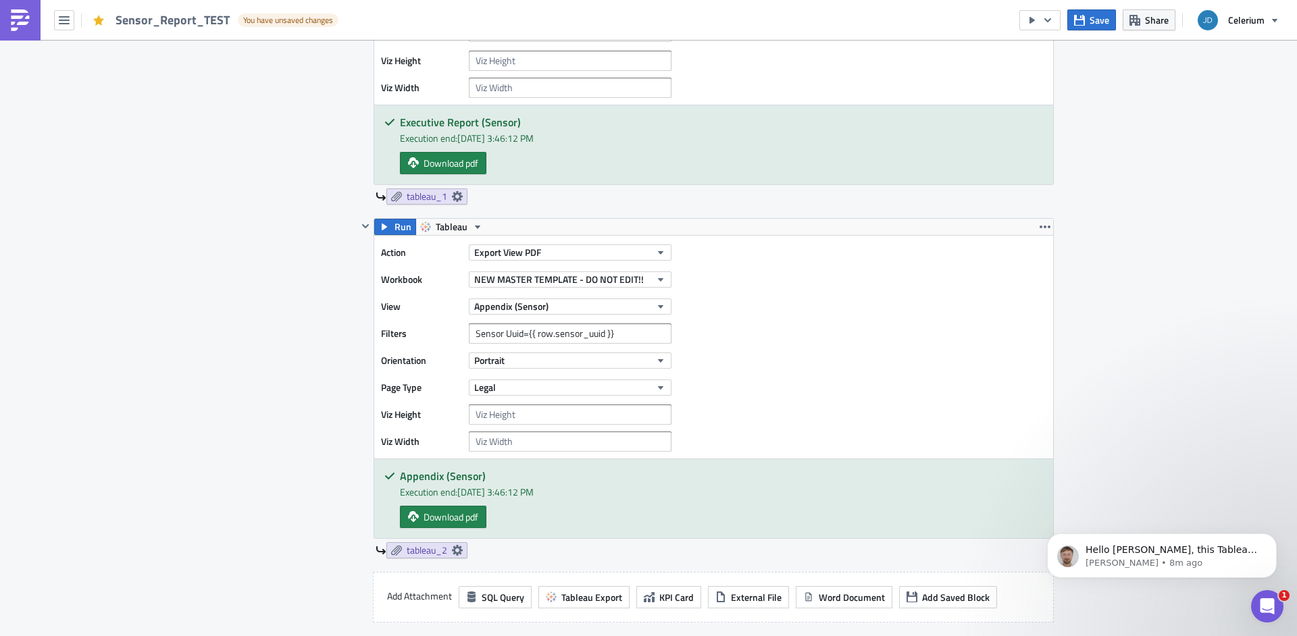
scroll to position [1292, 0]
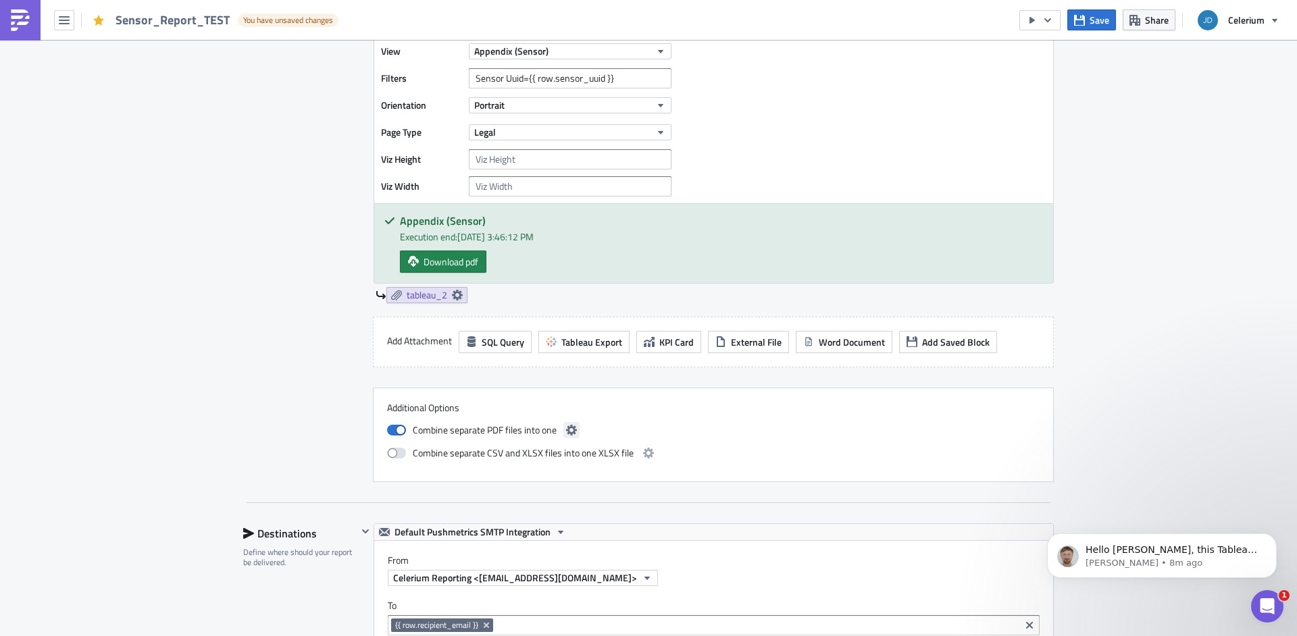
click at [568, 432] on icon "button" at bounding box center [571, 430] width 11 height 11
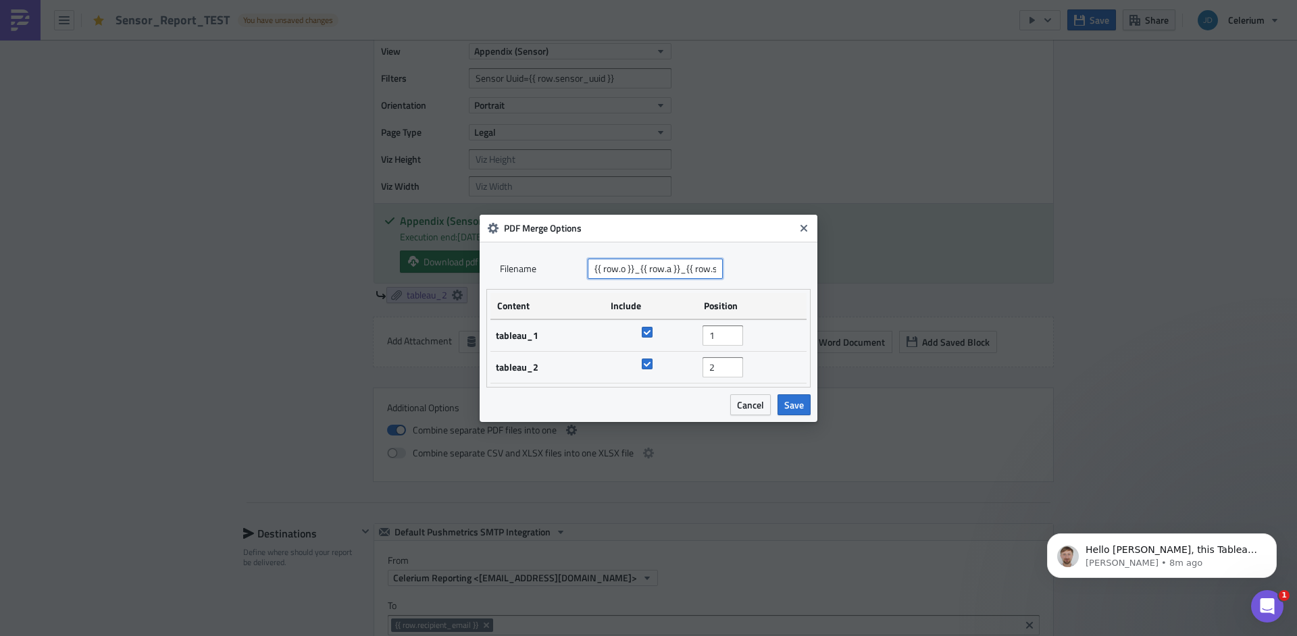
click at [664, 265] on input "{{ row.o }}_{{ row.a }}_{{ row.s }}_{{ ds | date_subtract(15) | date_format('%Y…" at bounding box center [655, 269] width 135 height 20
click at [756, 407] on span "Cancel" at bounding box center [750, 405] width 27 height 14
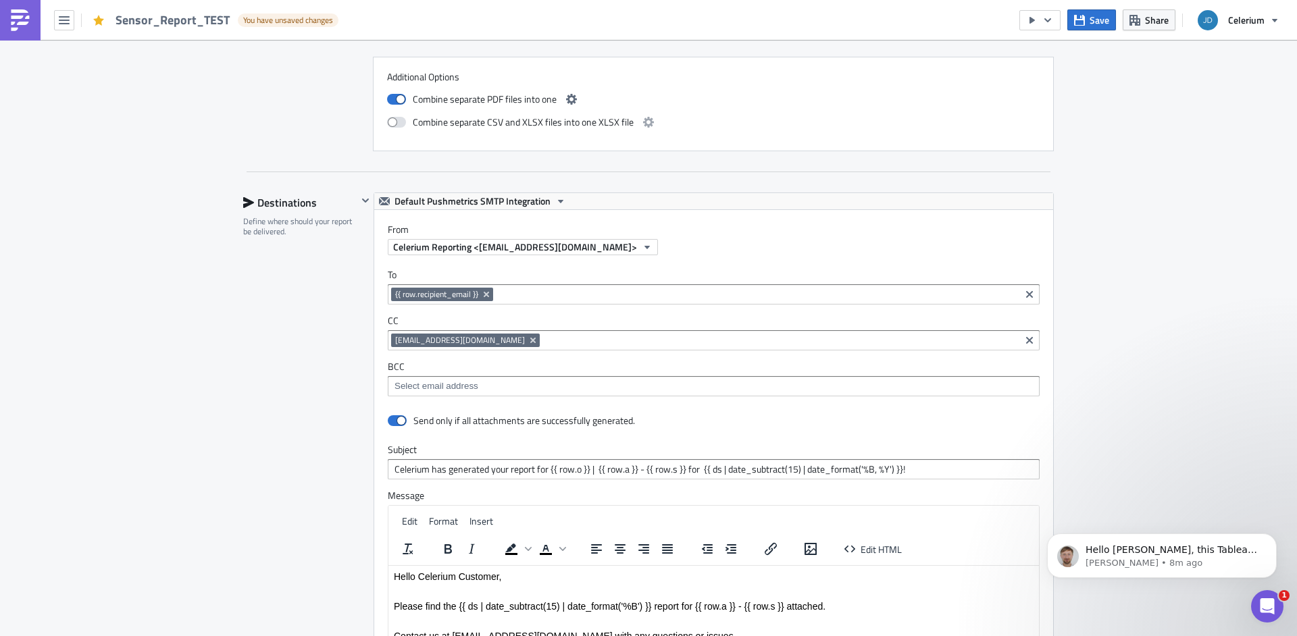
scroll to position [1773, 0]
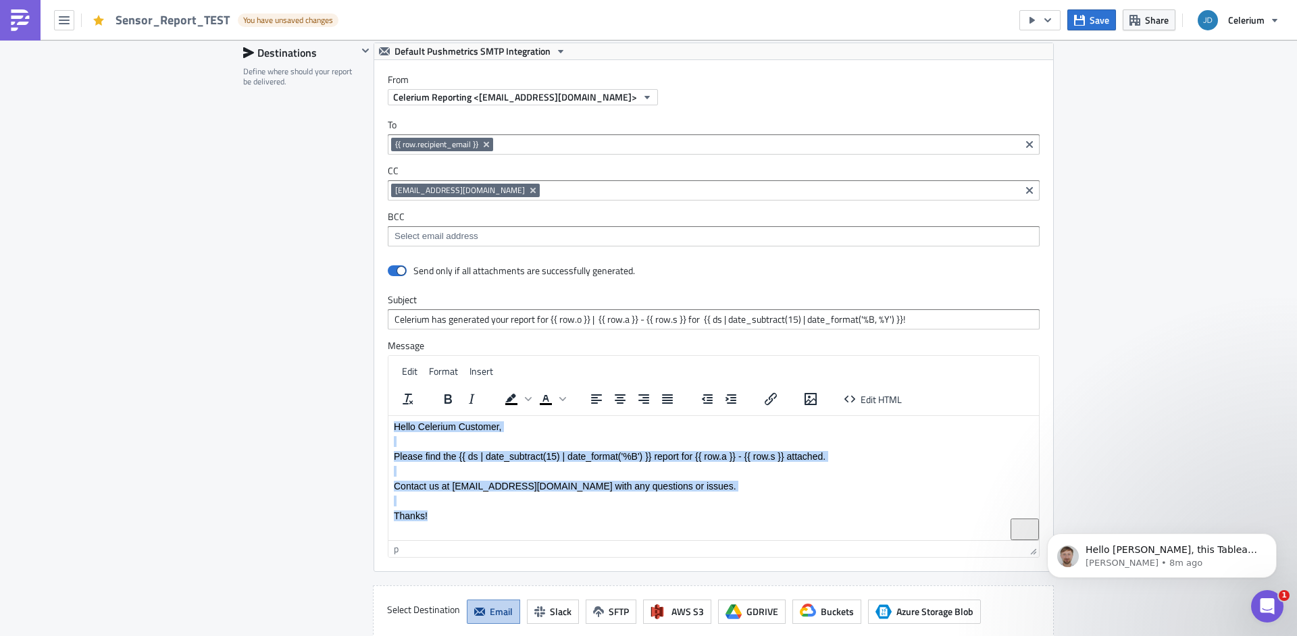
drag, startPoint x: 509, startPoint y: 516, endPoint x: 349, endPoint y: 428, distance: 182.6
click at [388, 428] on html "Hello Celerium Customer, Please find the {{ ds | date_subtract(15) | date_forma…" at bounding box center [713, 500] width 651 height 170
copy body "Hello Celerium Customer, Please find the {{ ds | date_subtract(15) | date_forma…"
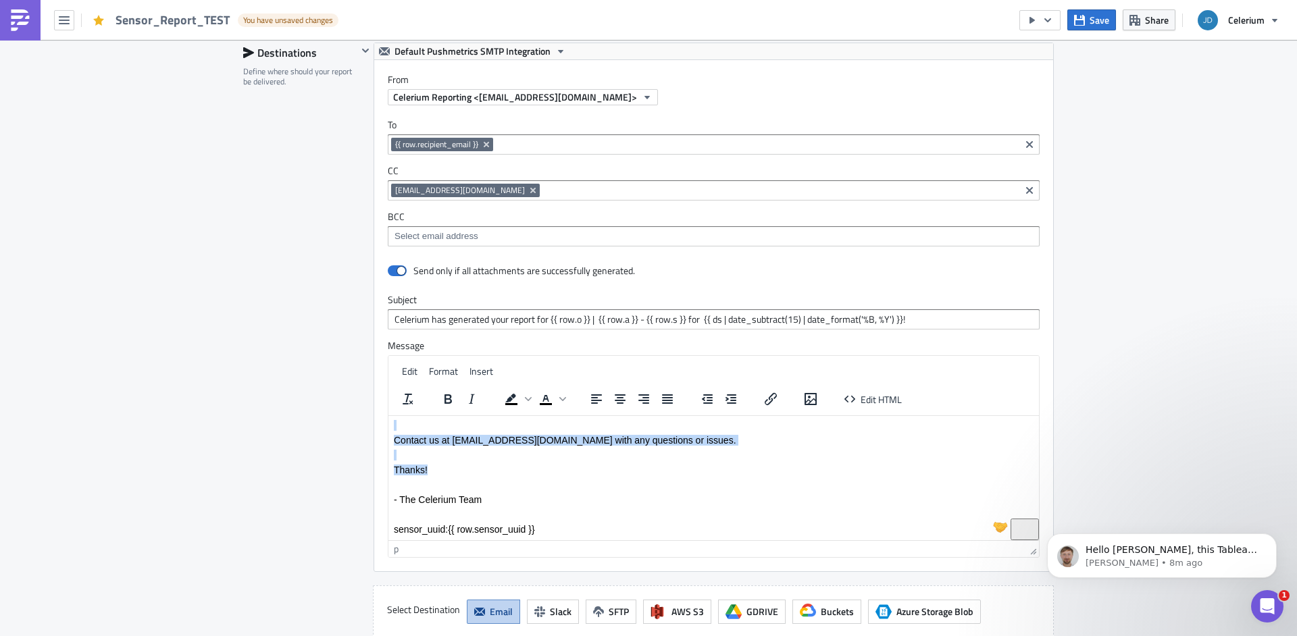
scroll to position [1921, 0]
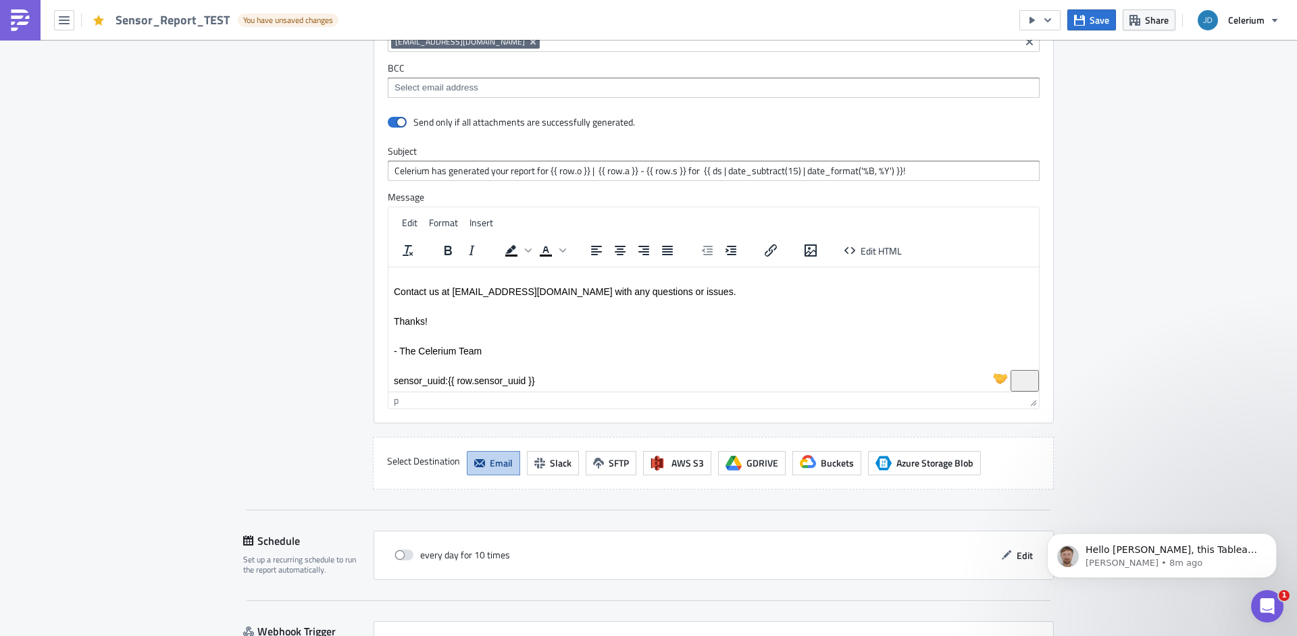
click at [574, 382] on p "sensor_uuid:{{ row.sensor_uuid }}" at bounding box center [714, 380] width 640 height 11
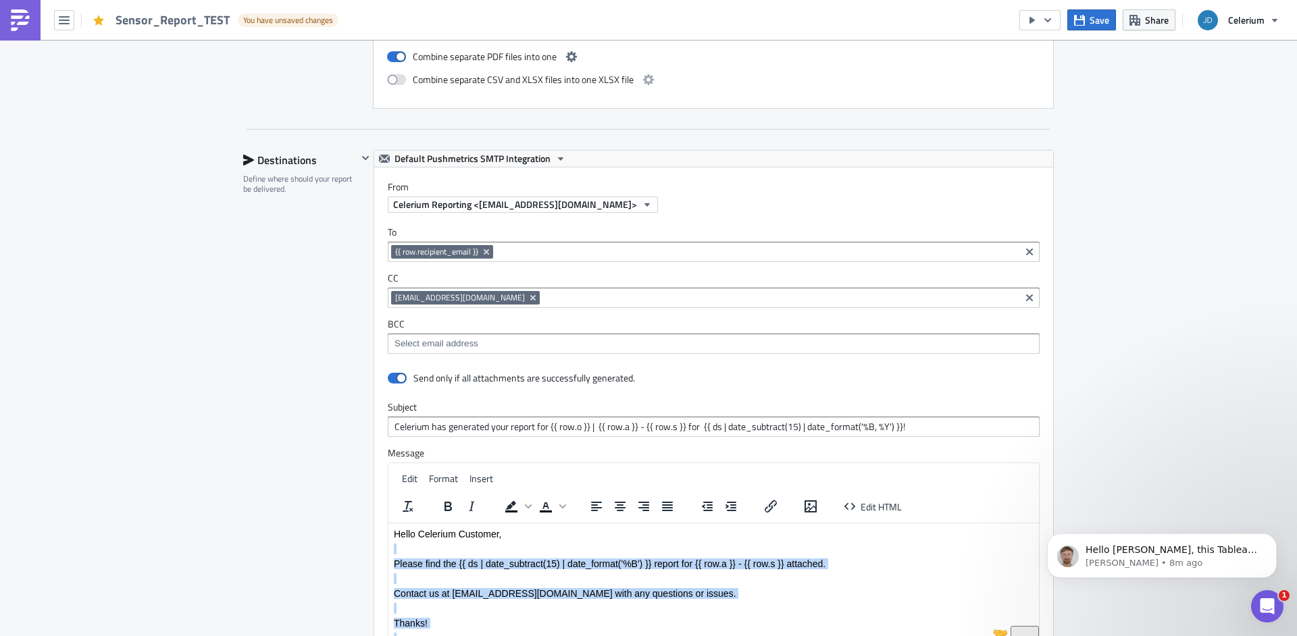
scroll to position [1622, 0]
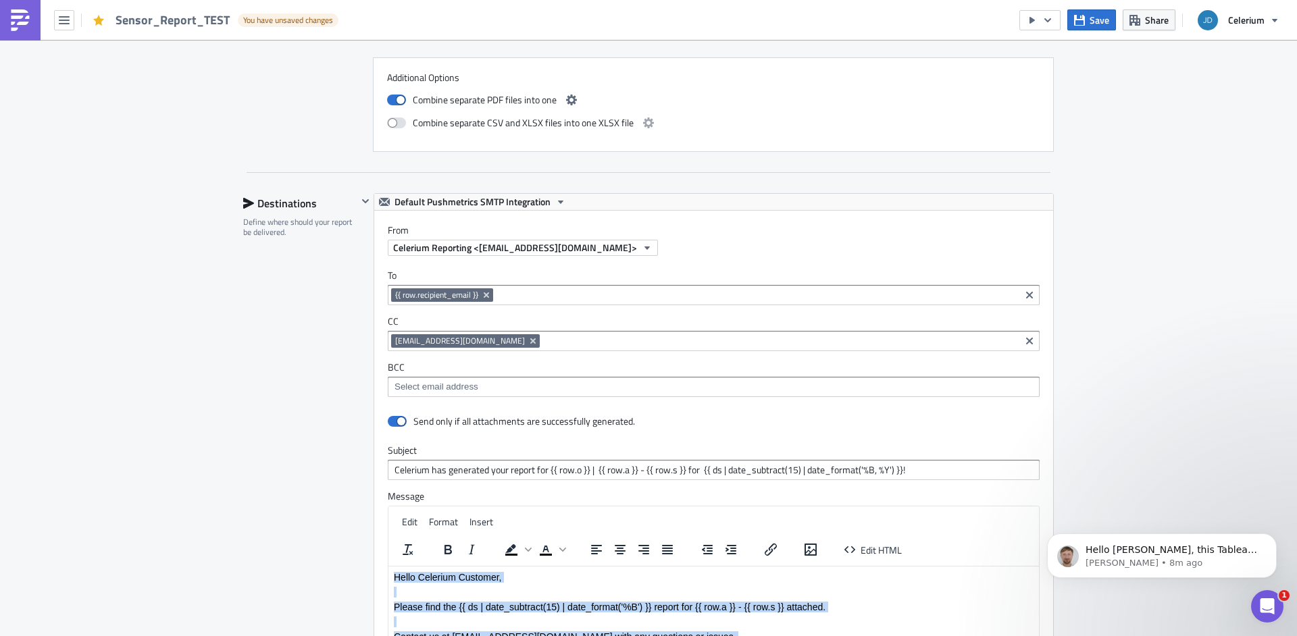
drag, startPoint x: 566, startPoint y: 682, endPoint x: 405, endPoint y: 527, distance: 223.6
copy body "Hello Celerium Customer, Please find the {{ ds | date_subtract(15) | date_forma…"
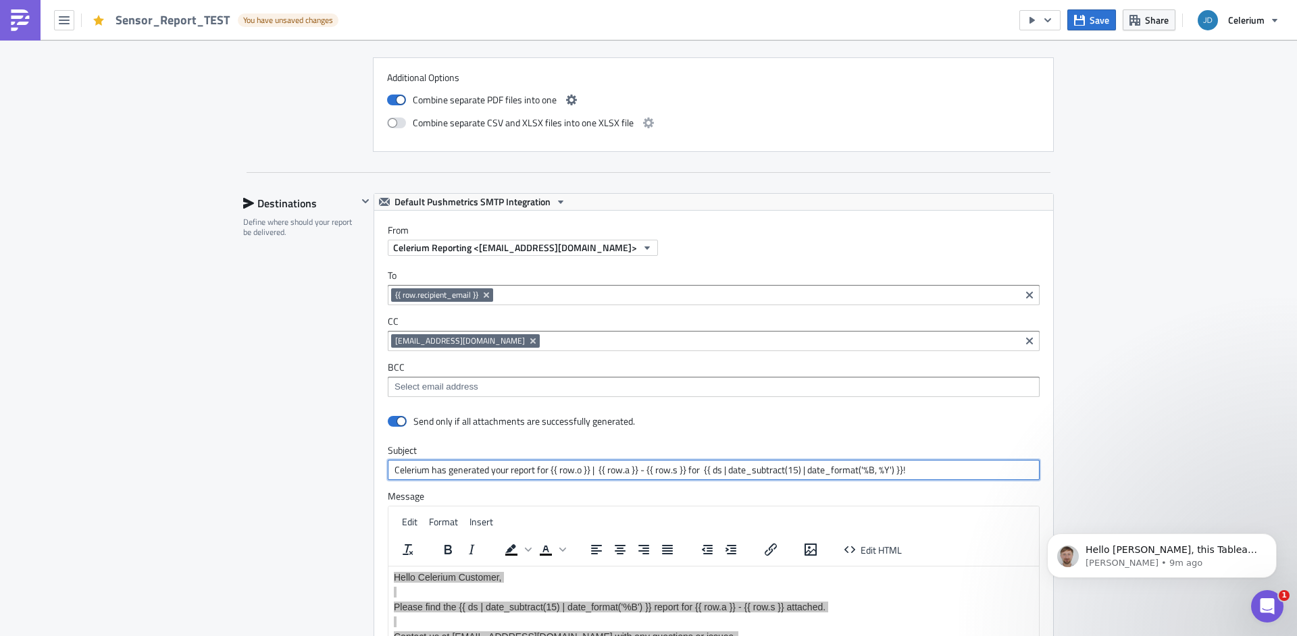
click at [470, 477] on input "Celerium has generated your report for {{ row.o }} | {{ row.a }} - {{ row.s }} …" at bounding box center [714, 470] width 652 height 20
copy body "Hello Celerium Customer, Please find the {{ ds | date_subtract(15) | date_forma…"
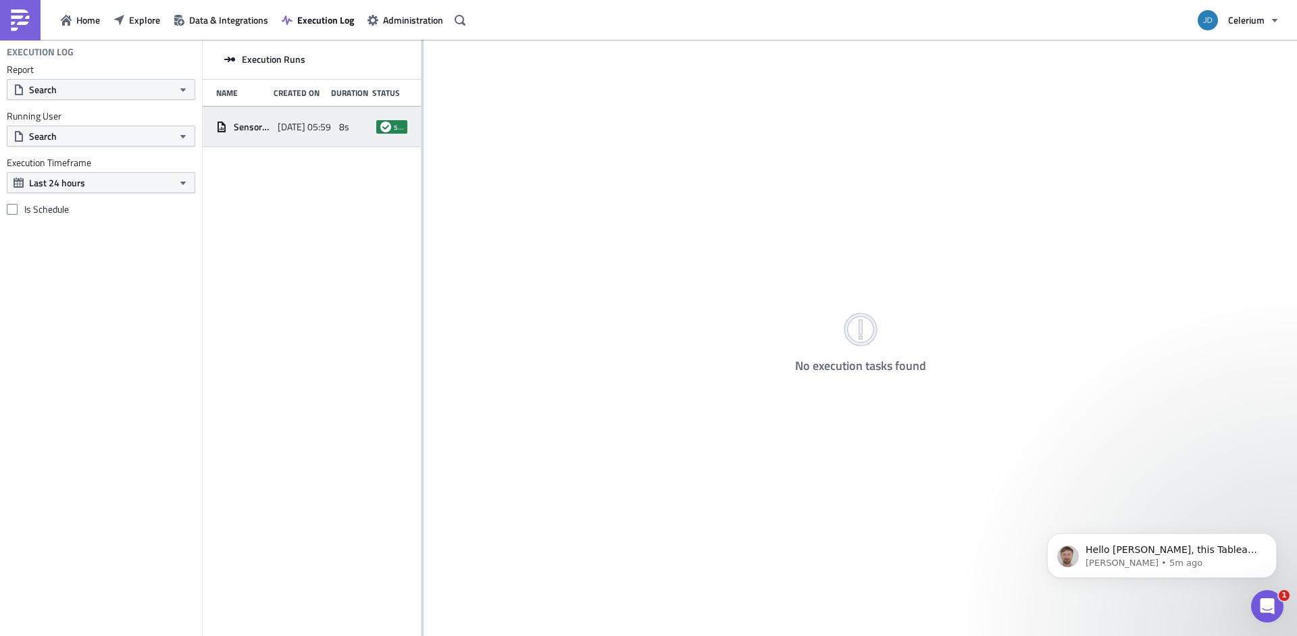
click at [299, 132] on span "2025-10-14 05:59" at bounding box center [304, 127] width 53 height 12
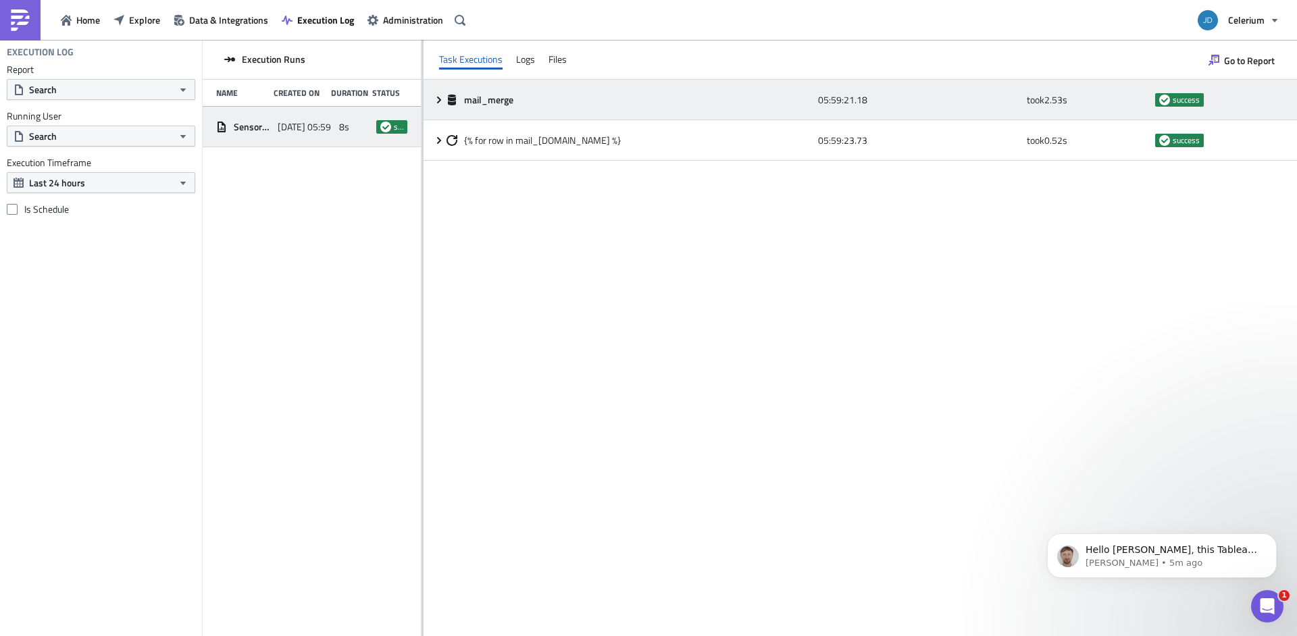
click at [443, 100] on icon at bounding box center [439, 100] width 11 height 11
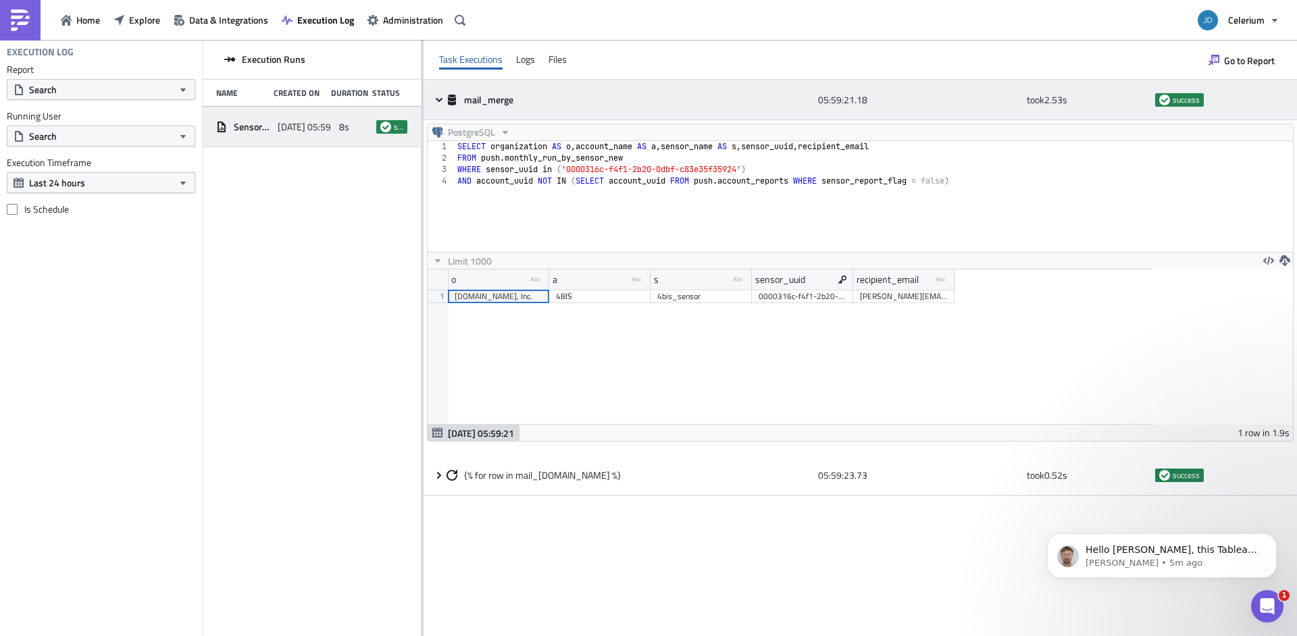
scroll to position [155, 724]
click at [443, 100] on icon at bounding box center [439, 100] width 11 height 11
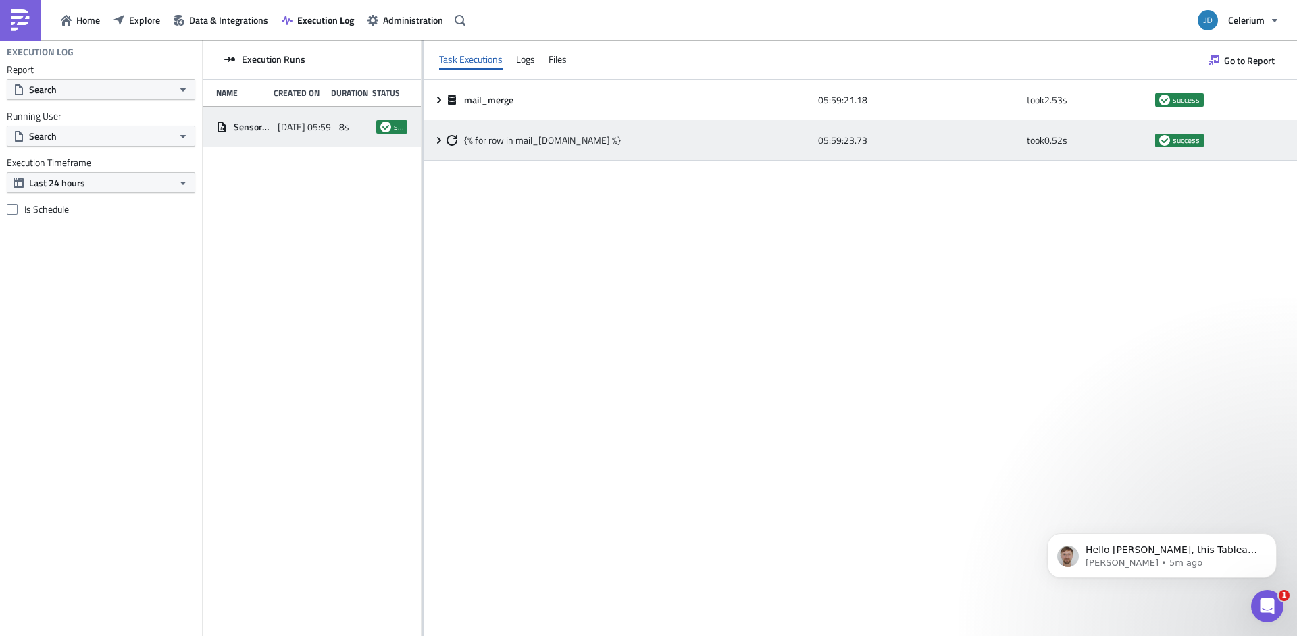
click at [441, 141] on icon at bounding box center [439, 140] width 11 height 11
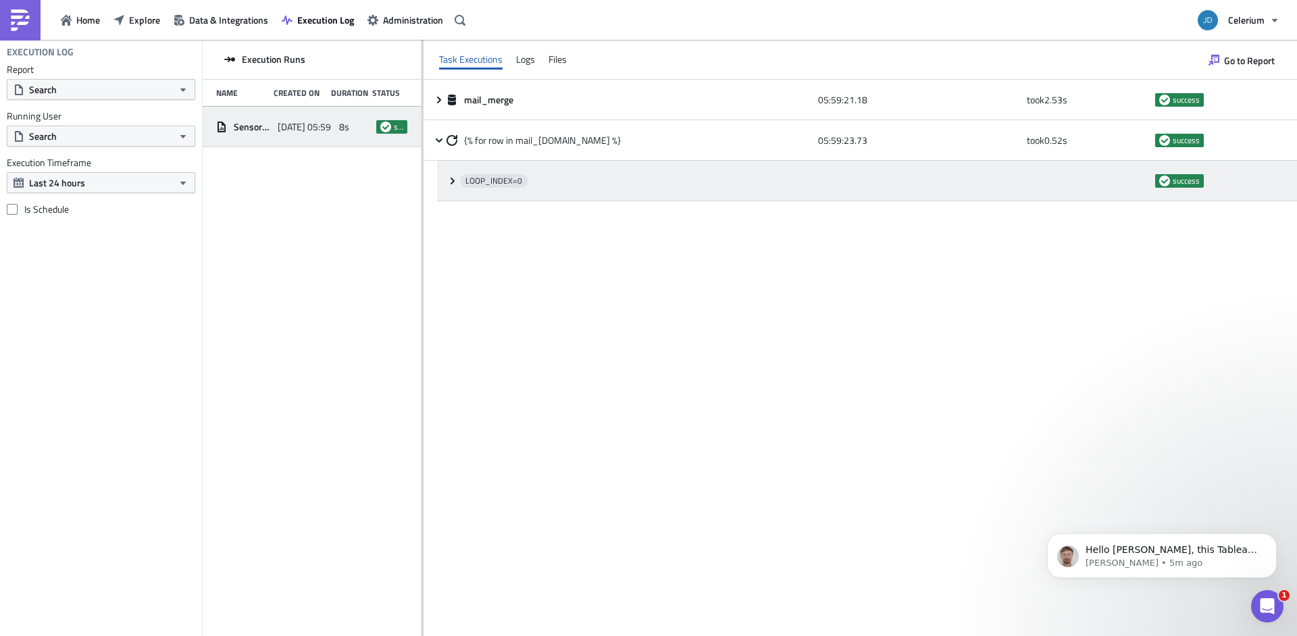
click at [453, 183] on icon at bounding box center [452, 181] width 11 height 11
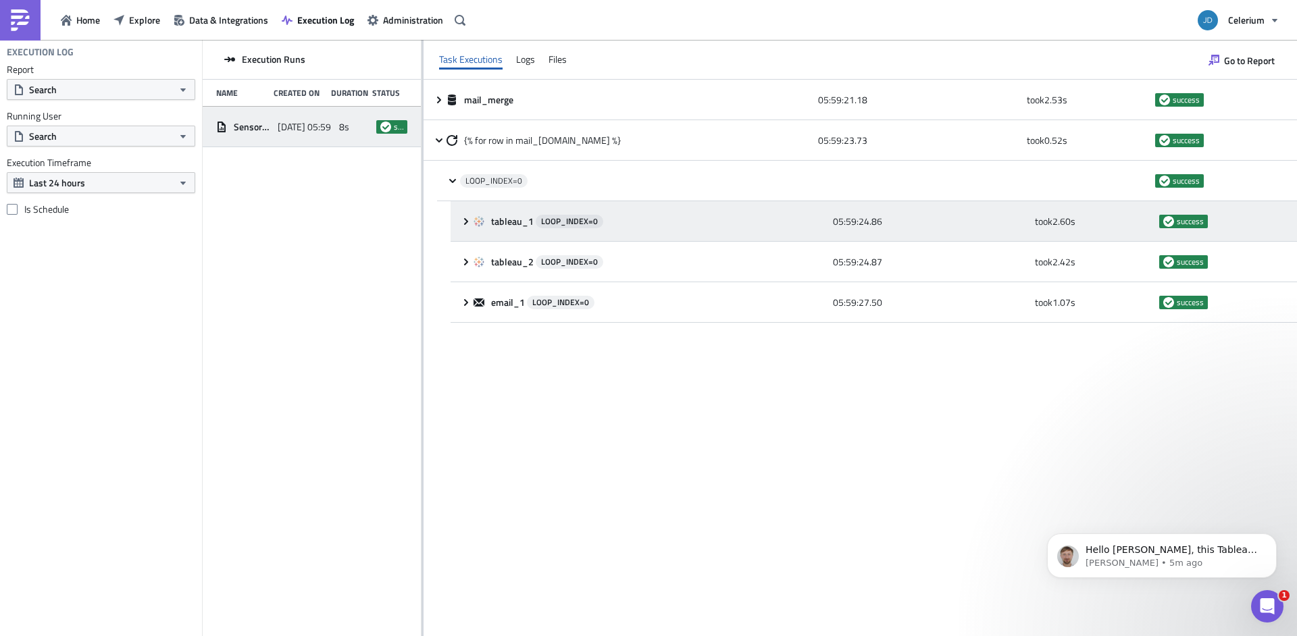
click at [463, 225] on icon at bounding box center [466, 221] width 11 height 11
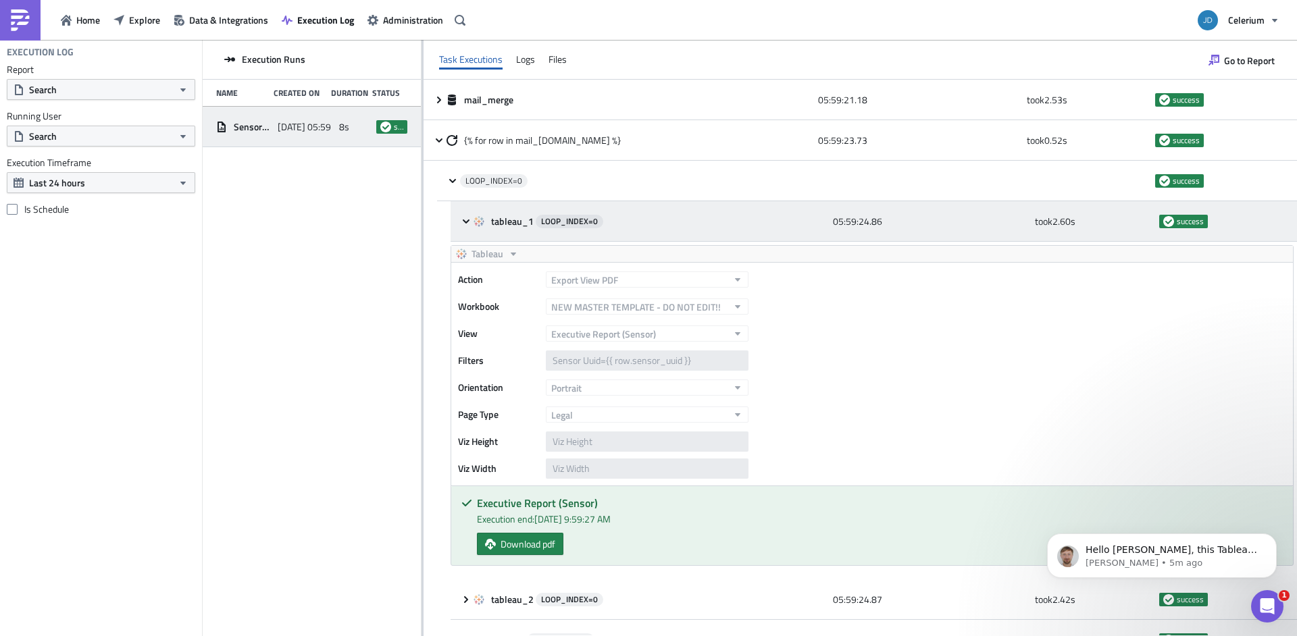
click at [464, 224] on icon at bounding box center [466, 221] width 11 height 11
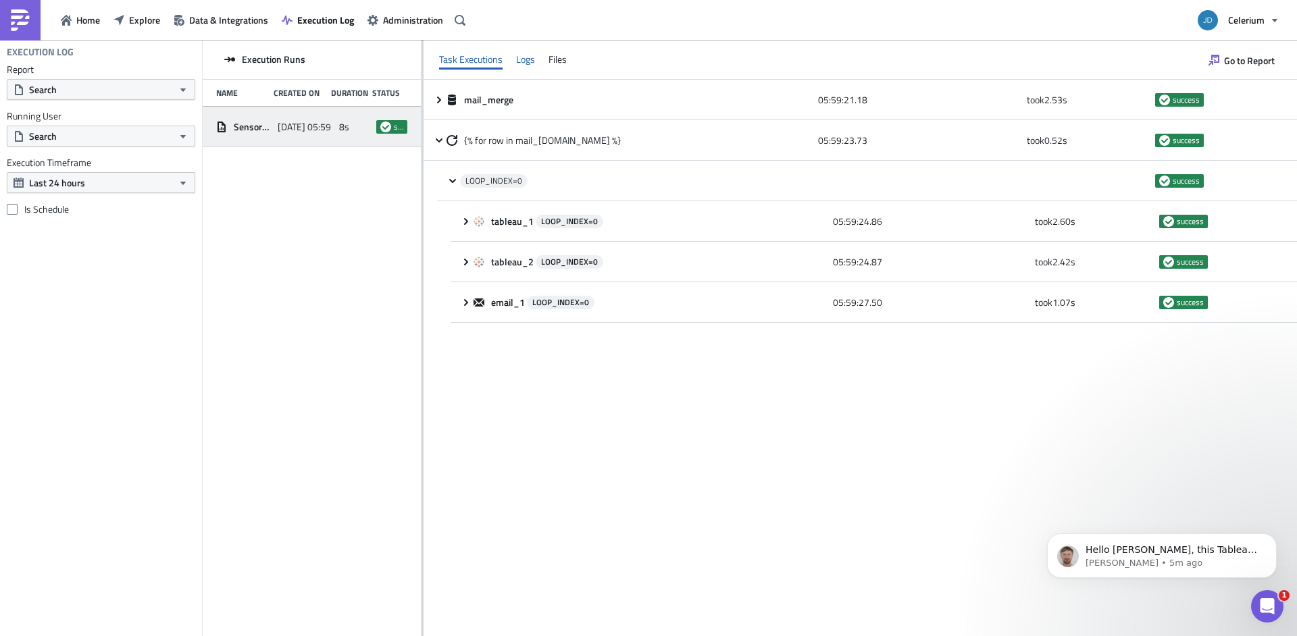
click at [531, 60] on div "Logs" at bounding box center [525, 59] width 19 height 20
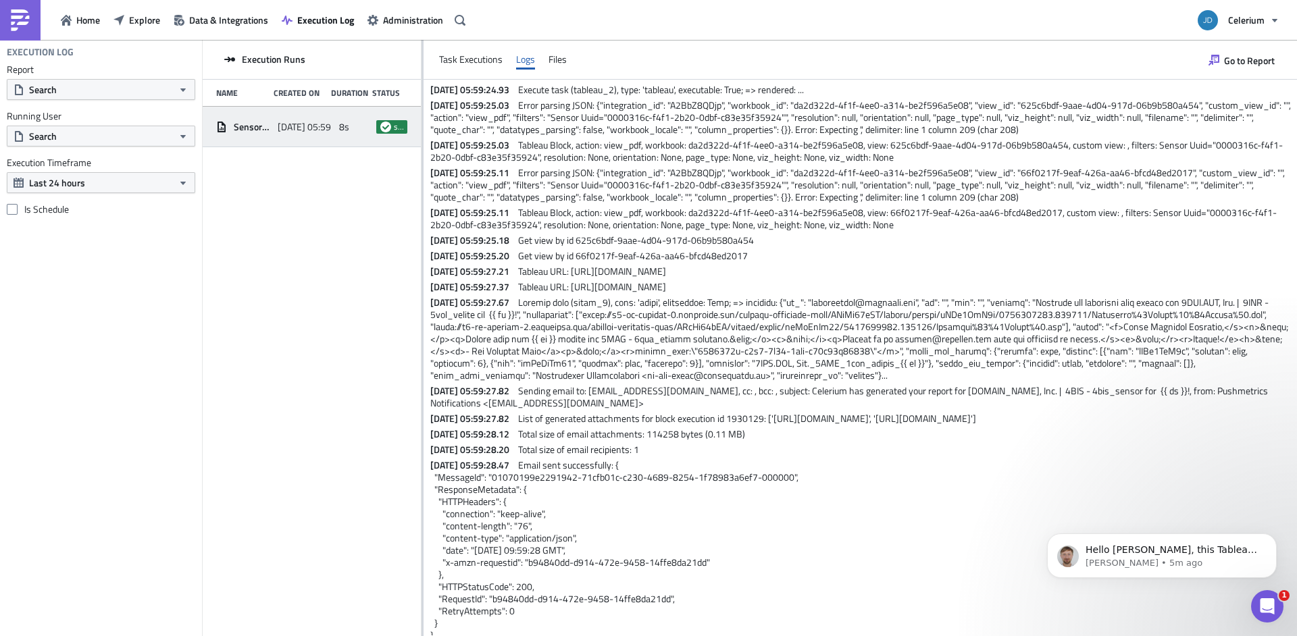
scroll to position [199, 0]
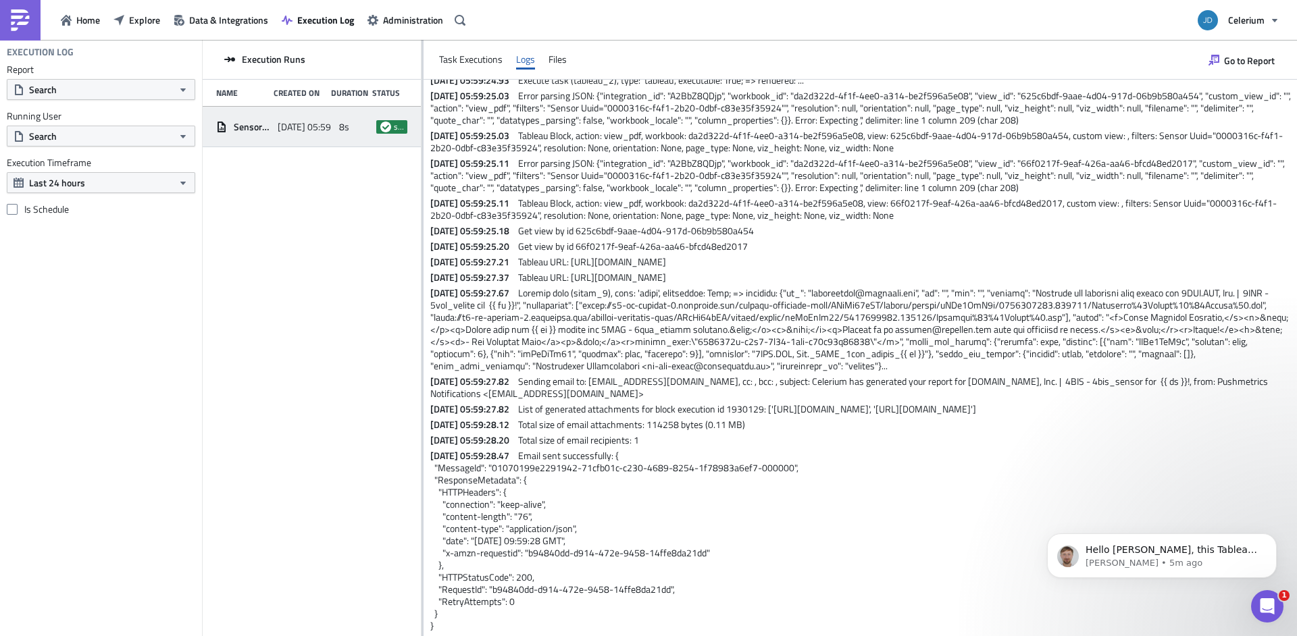
click at [289, 288] on div "Execution Runs Name Created On Duration Status Sensor_Report_TEST 2025-10-14 05…" at bounding box center [312, 339] width 218 height 599
click at [138, 18] on span "Explore" at bounding box center [144, 20] width 31 height 14
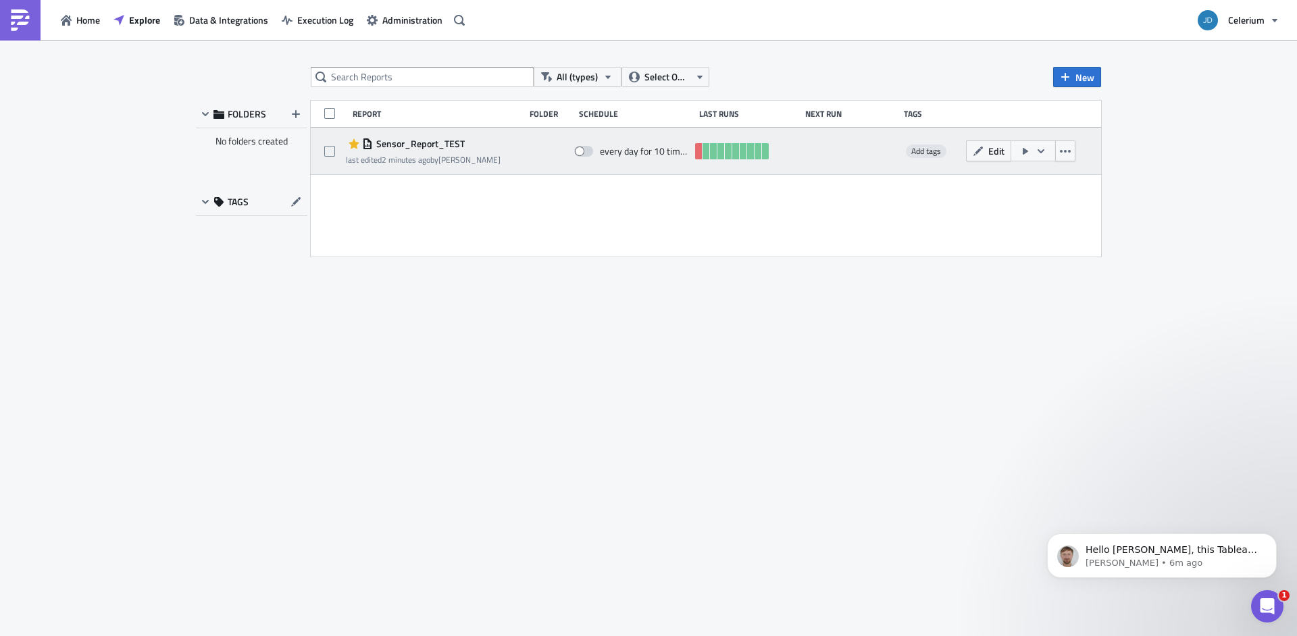
click at [401, 144] on span "Sensor_Report_TEST" at bounding box center [419, 144] width 92 height 12
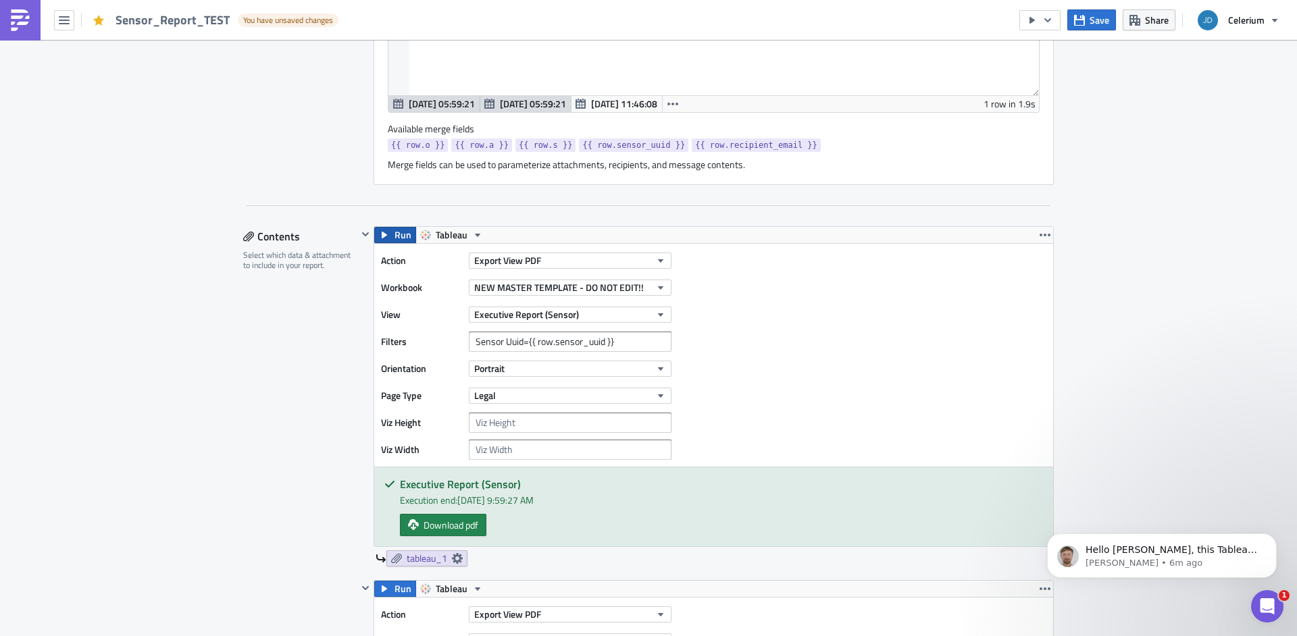
click at [395, 239] on span "Run" at bounding box center [403, 235] width 17 height 16
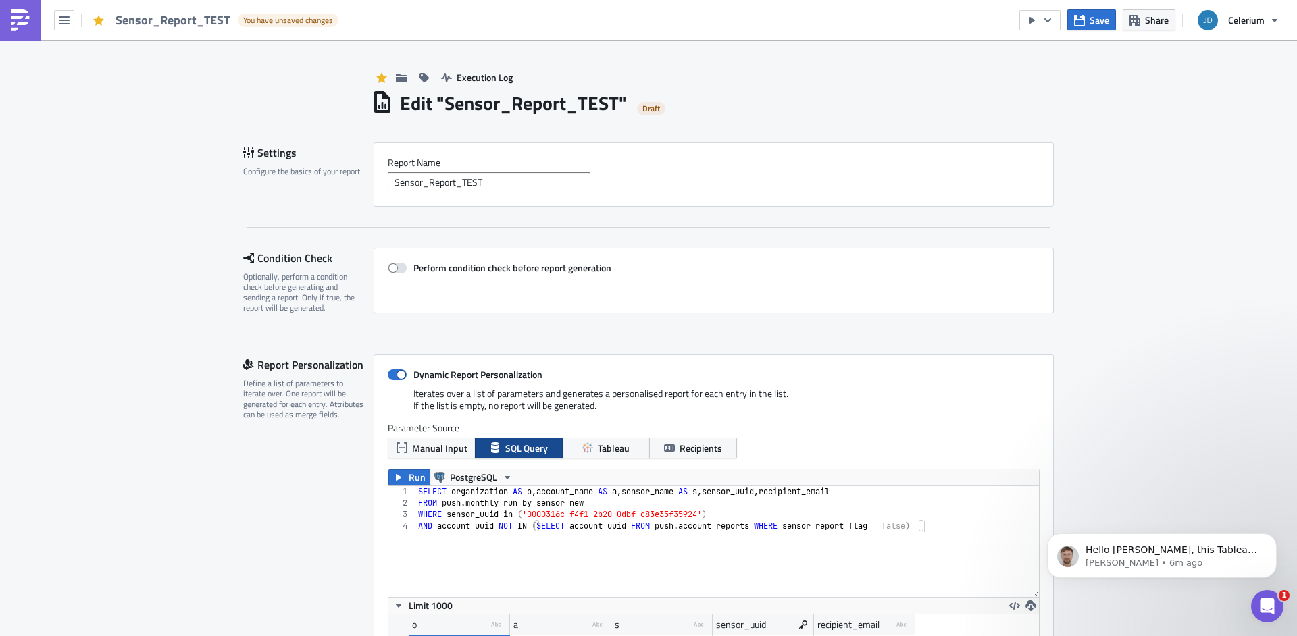
scroll to position [247, 0]
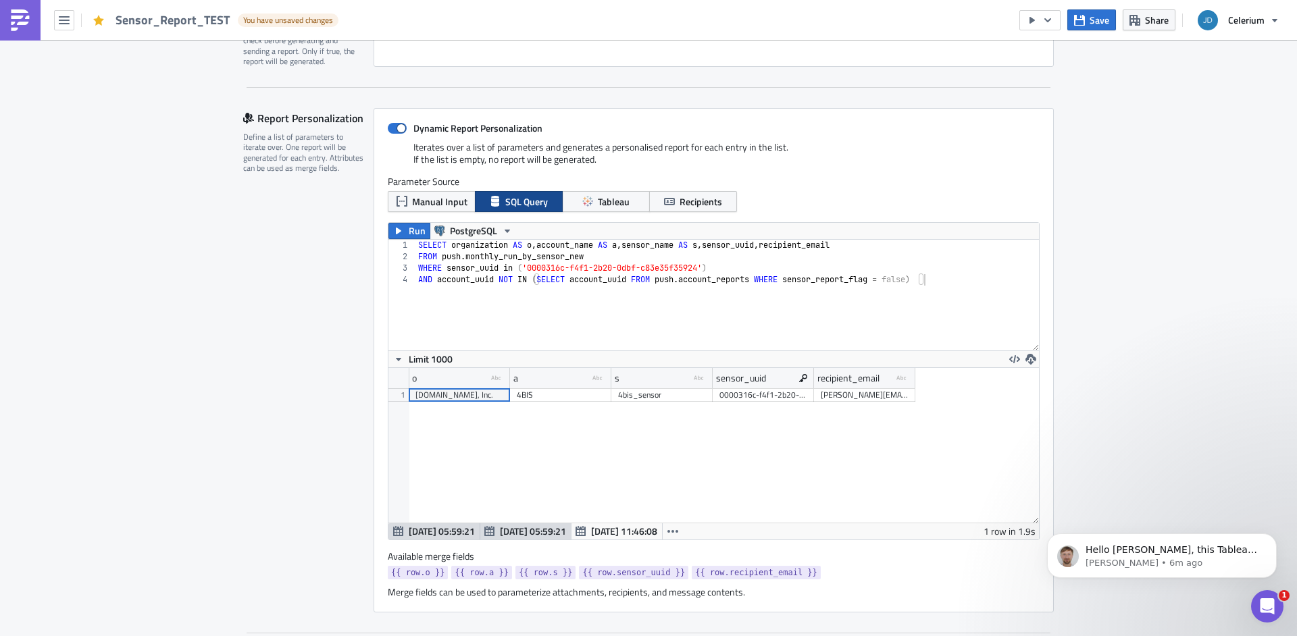
type textarea "FROM push.monthly_run_by_sensor_new"
click at [957, 263] on div "SELECT organization AS o , account_name AS a , sensor_name AS s , sensor_uuid ,…" at bounding box center [727, 307] width 624 height 134
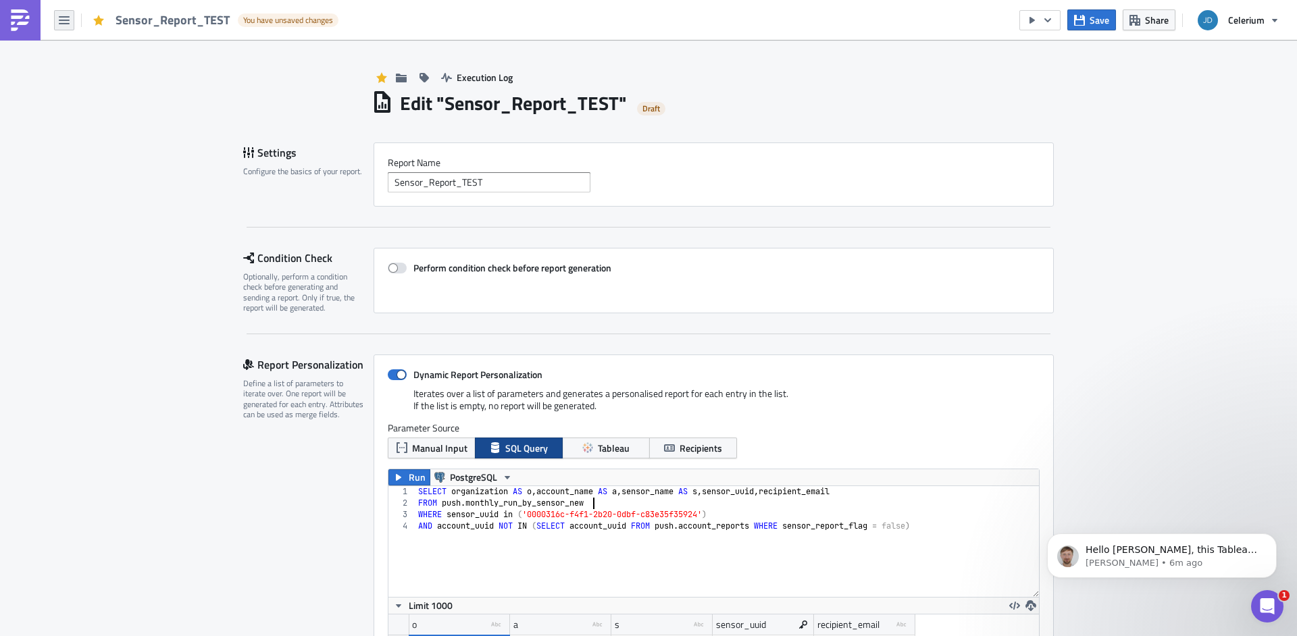
click at [70, 21] on button "button" at bounding box center [64, 20] width 20 height 20
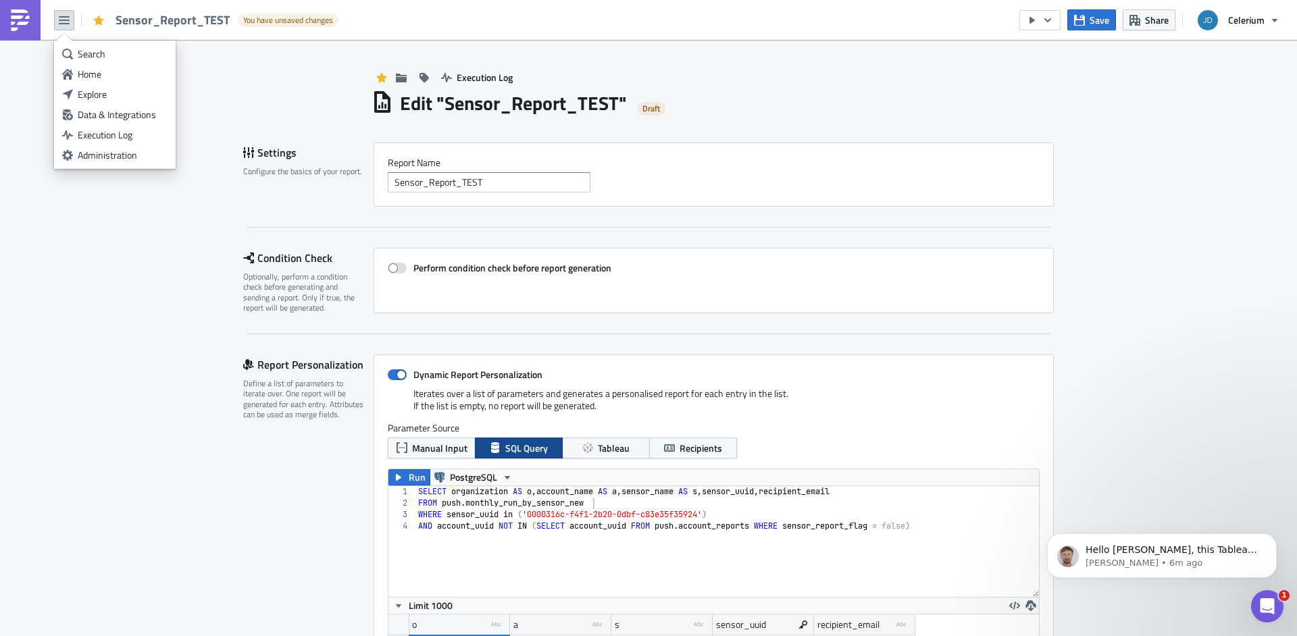
click at [70, 21] on button "button" at bounding box center [64, 20] width 20 height 20
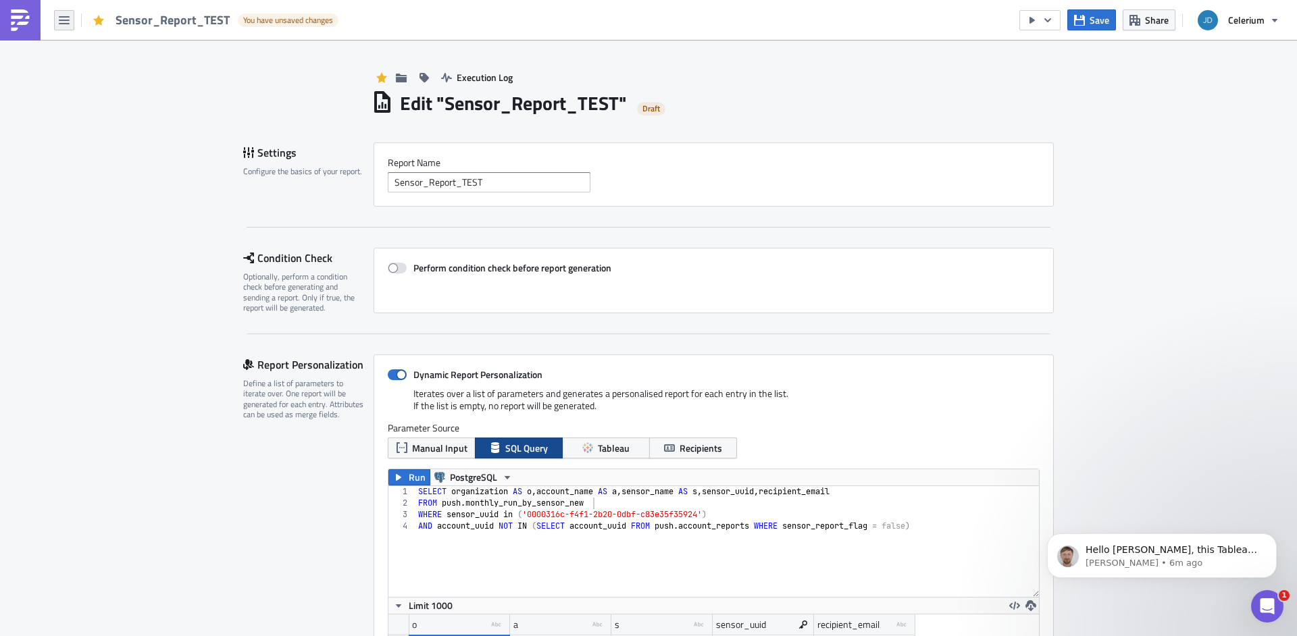
click at [64, 20] on icon "button" at bounding box center [64, 20] width 11 height 8
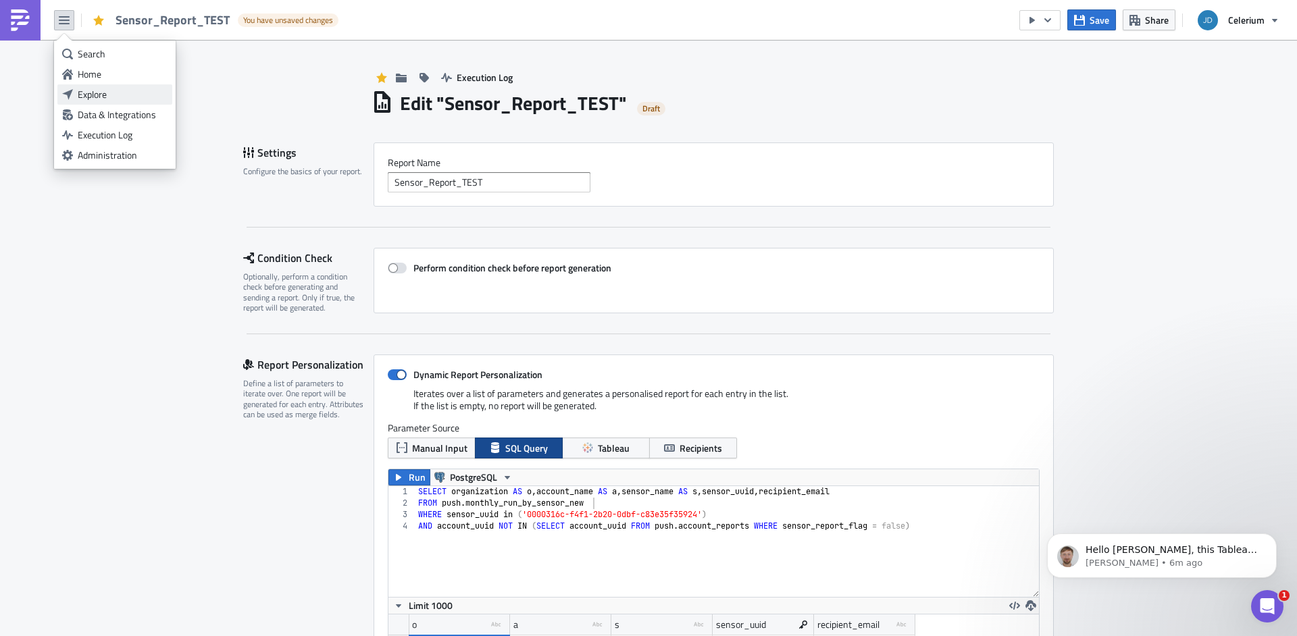
click at [93, 90] on div "Explore" at bounding box center [123, 95] width 90 height 14
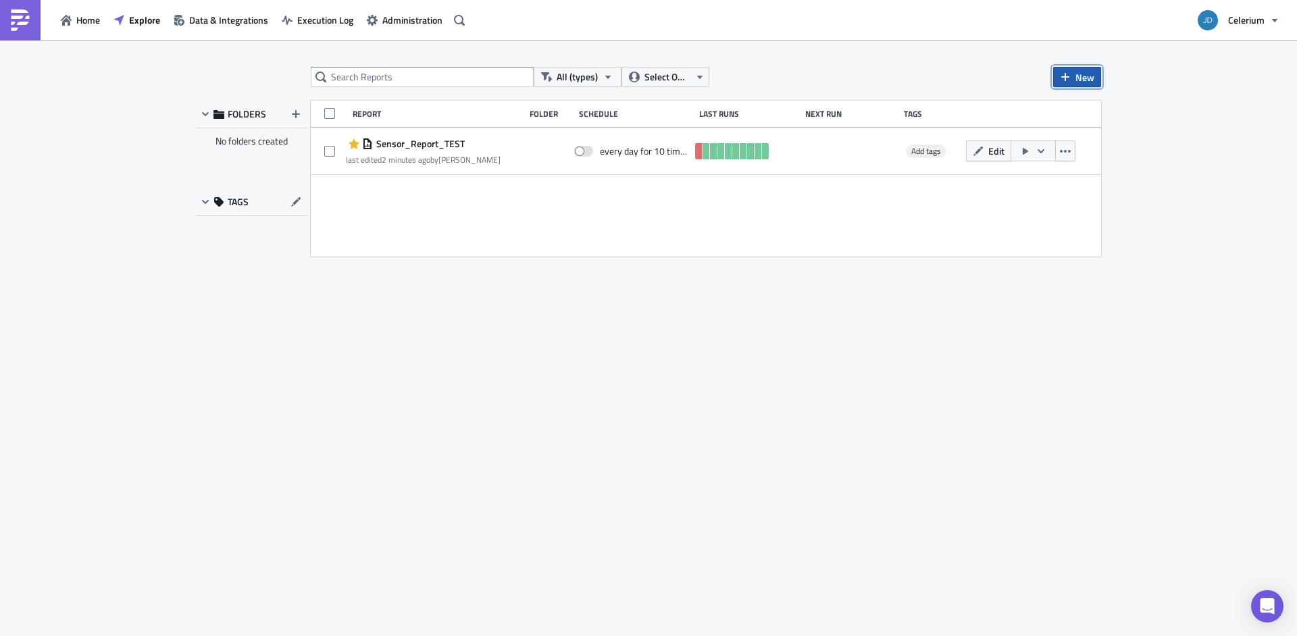
click at [1081, 74] on span "New" at bounding box center [1084, 77] width 19 height 14
click at [1121, 108] on div "Report" at bounding box center [1122, 111] width 90 height 14
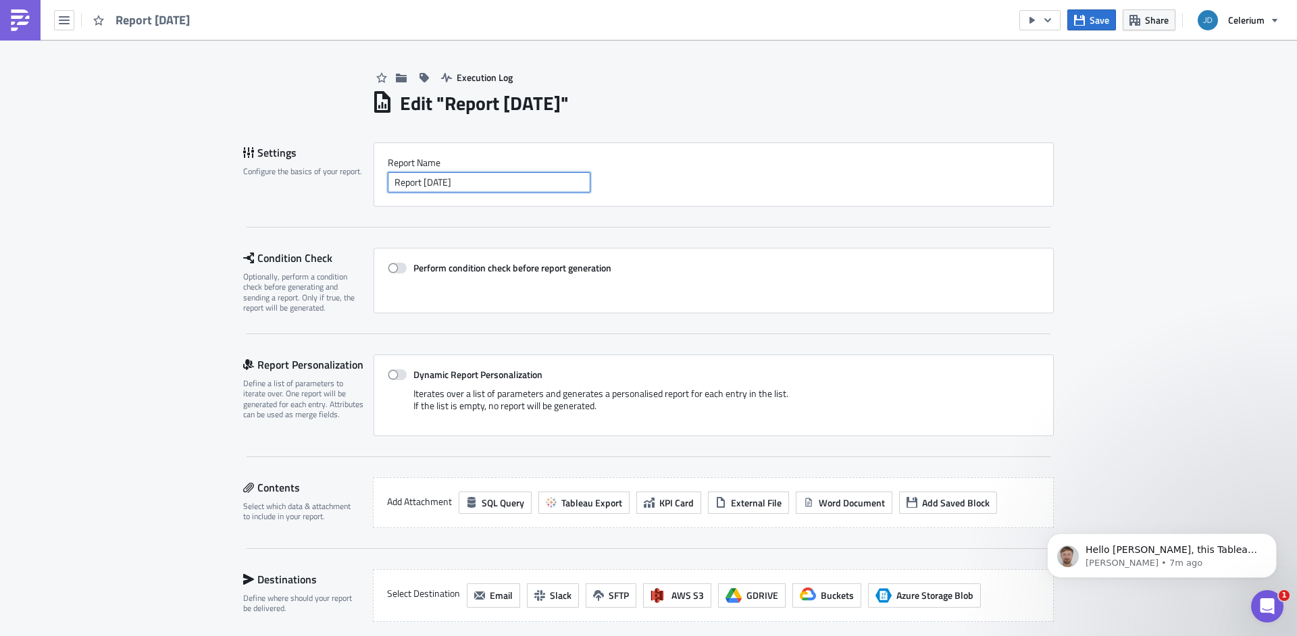
click at [453, 186] on input "Report 2025-10-14" at bounding box center [489, 182] width 203 height 20
type input "TEST Report [DATE]"
click at [394, 372] on span at bounding box center [397, 375] width 19 height 11
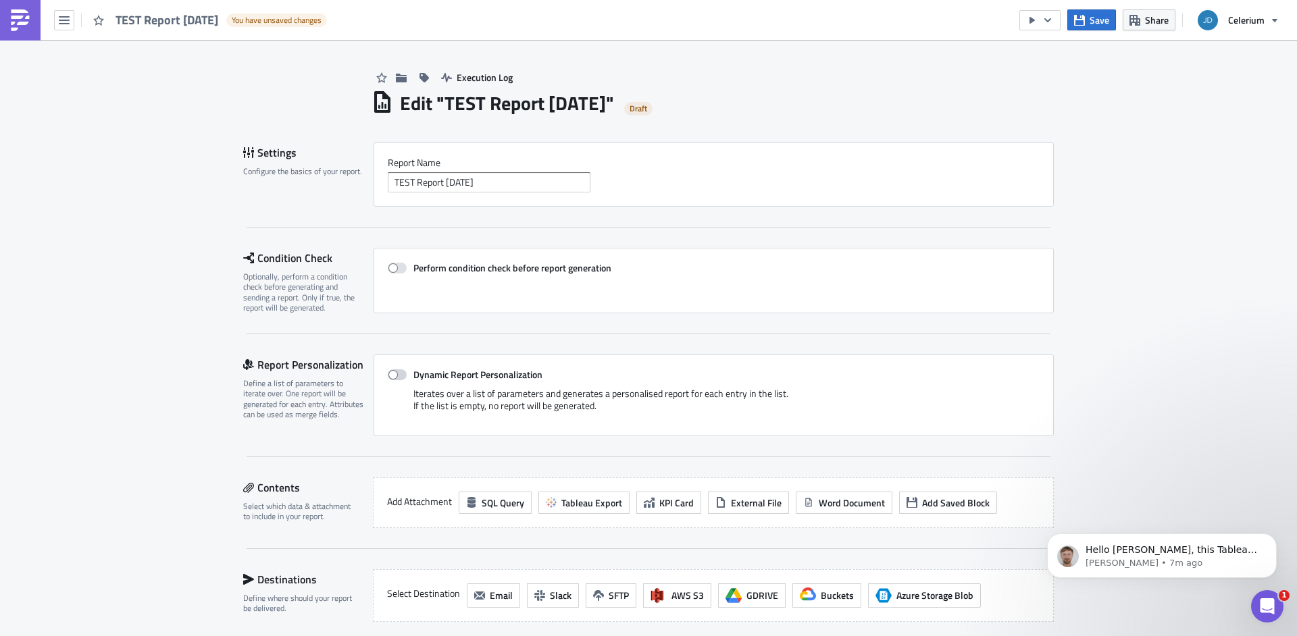
click at [394, 372] on input "Dynamic Report Personalization" at bounding box center [394, 375] width 9 height 9
checkbox input "true"
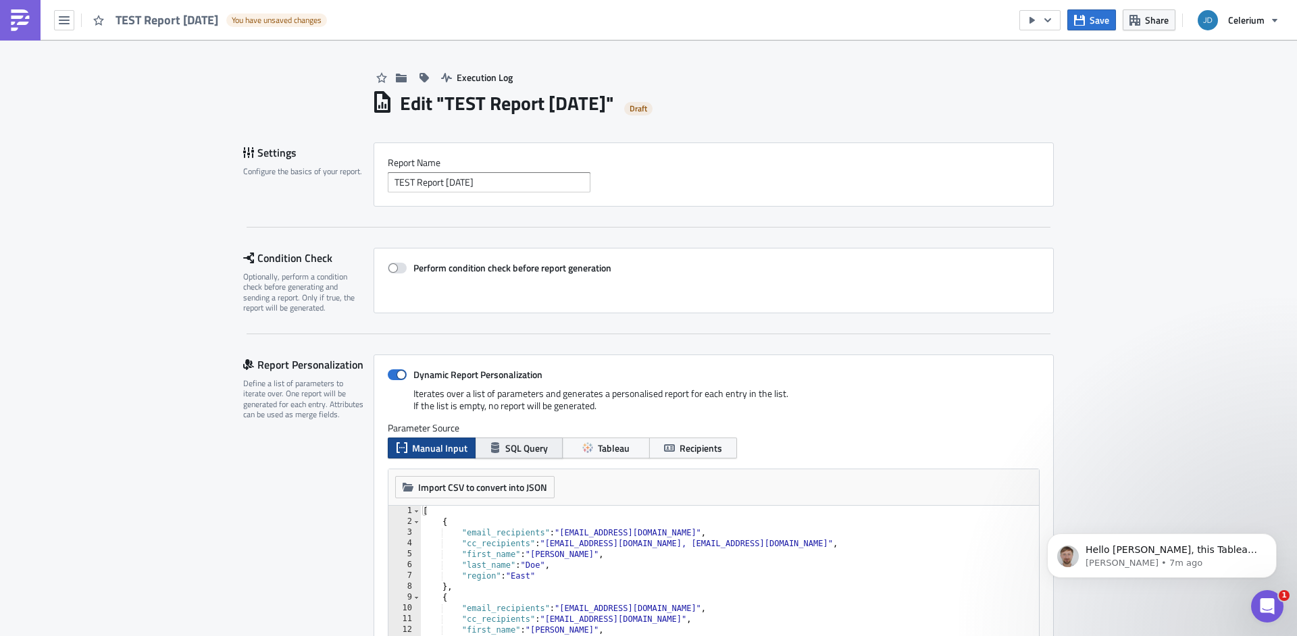
click at [521, 449] on span "SQL Query" at bounding box center [526, 448] width 43 height 14
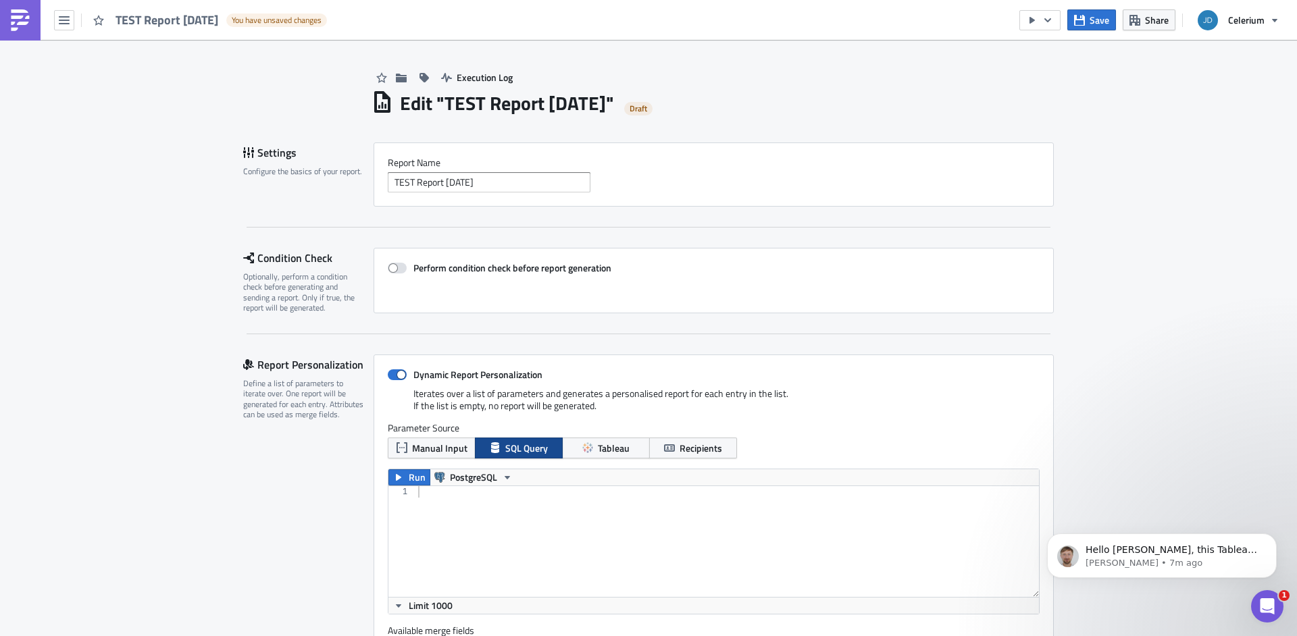
click at [525, 511] on div at bounding box center [727, 553] width 624 height 134
paste textarea "AND account_uuid NOT IN (SELECT account_uuid FROM push.account_reports WHERE se…"
type textarea "AND account_uuid NOT IN (SELECT account_uuid FROM push.account_reports WHERE se…"
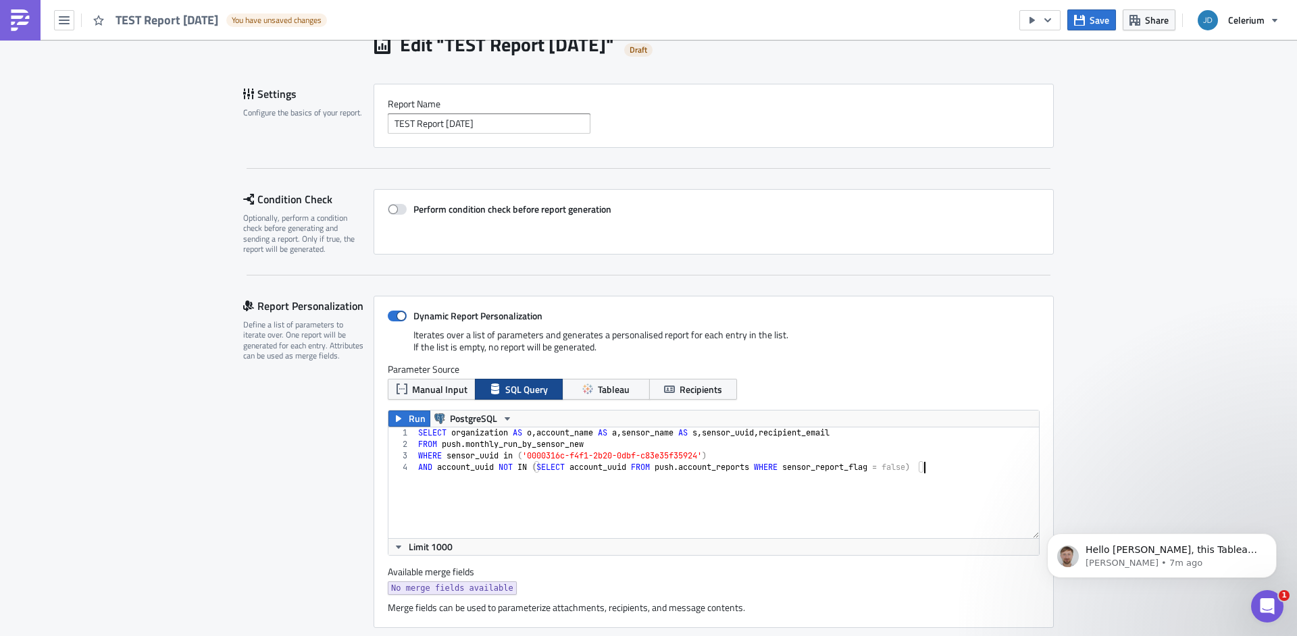
scroll to position [209, 0]
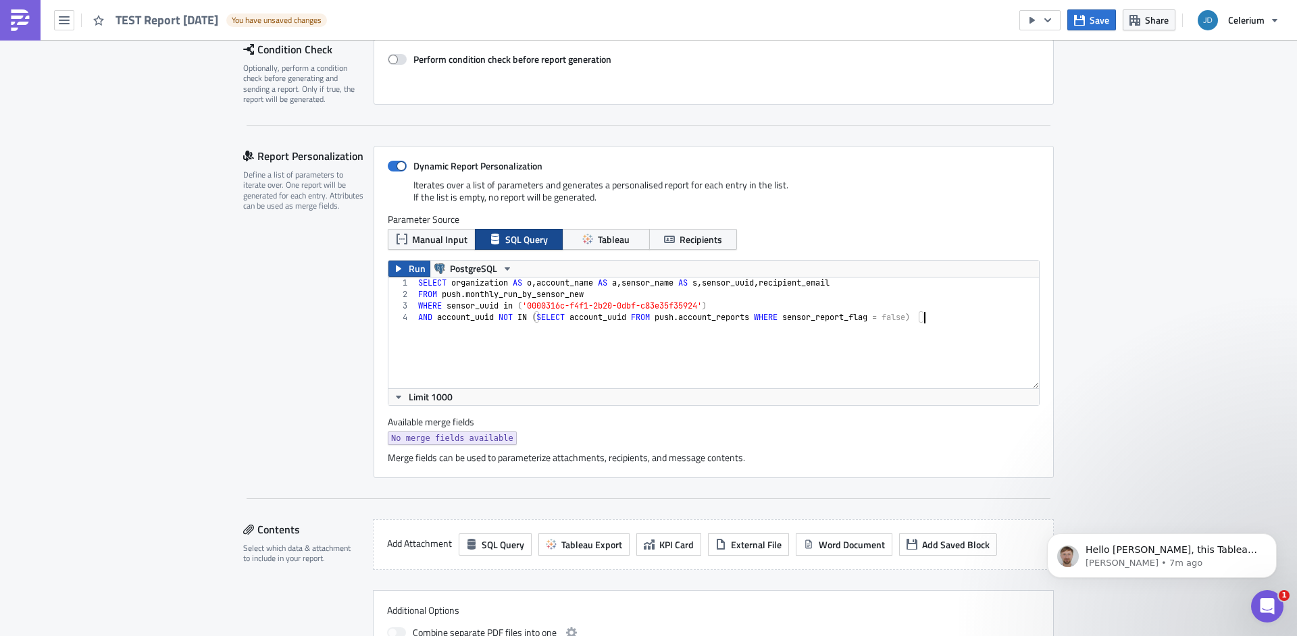
click at [417, 274] on span "Run" at bounding box center [417, 269] width 17 height 16
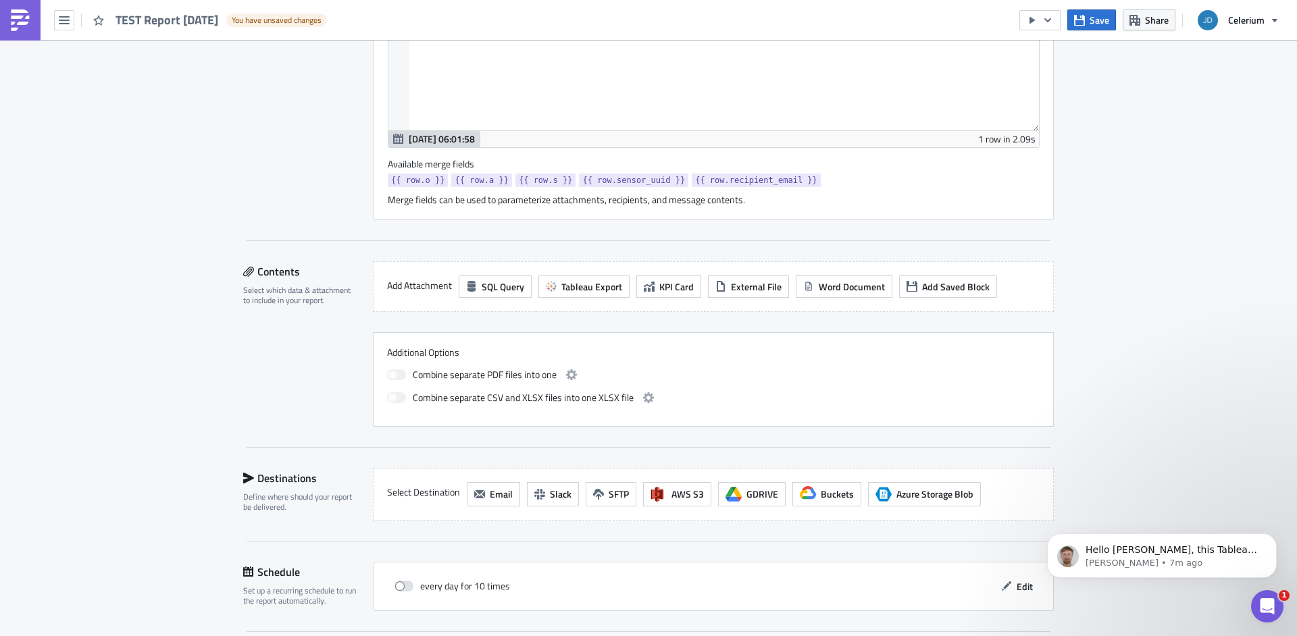
scroll to position [648, 0]
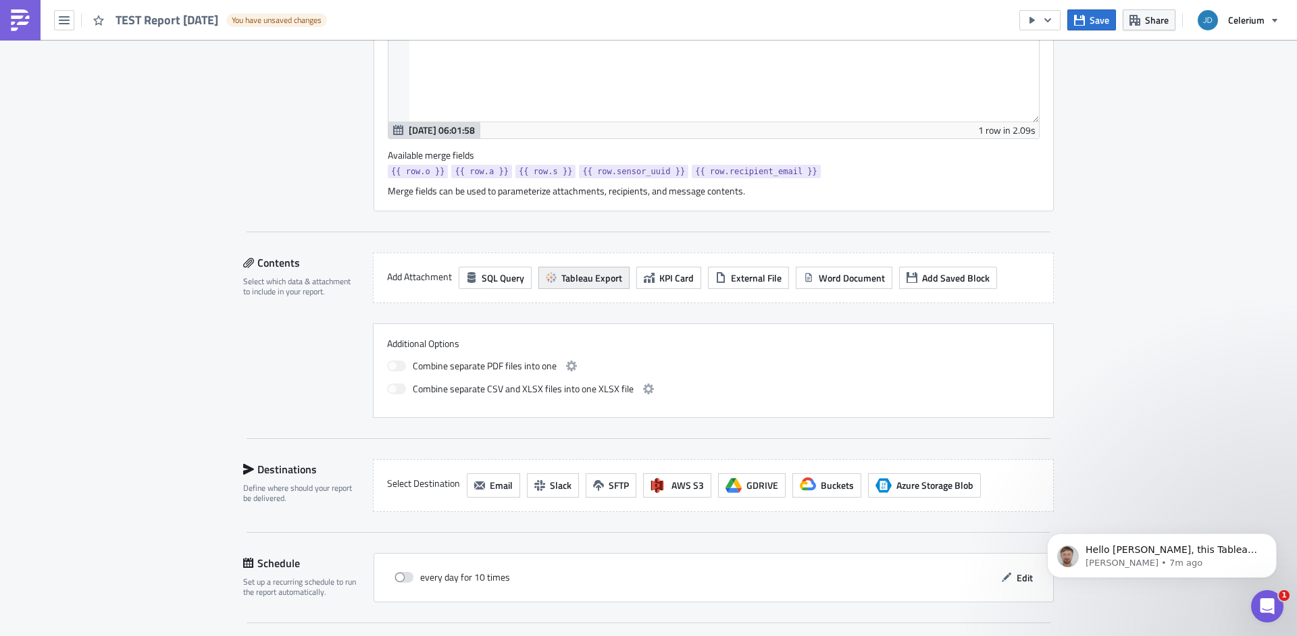
click at [563, 282] on span "Tableau Export" at bounding box center [591, 278] width 61 height 14
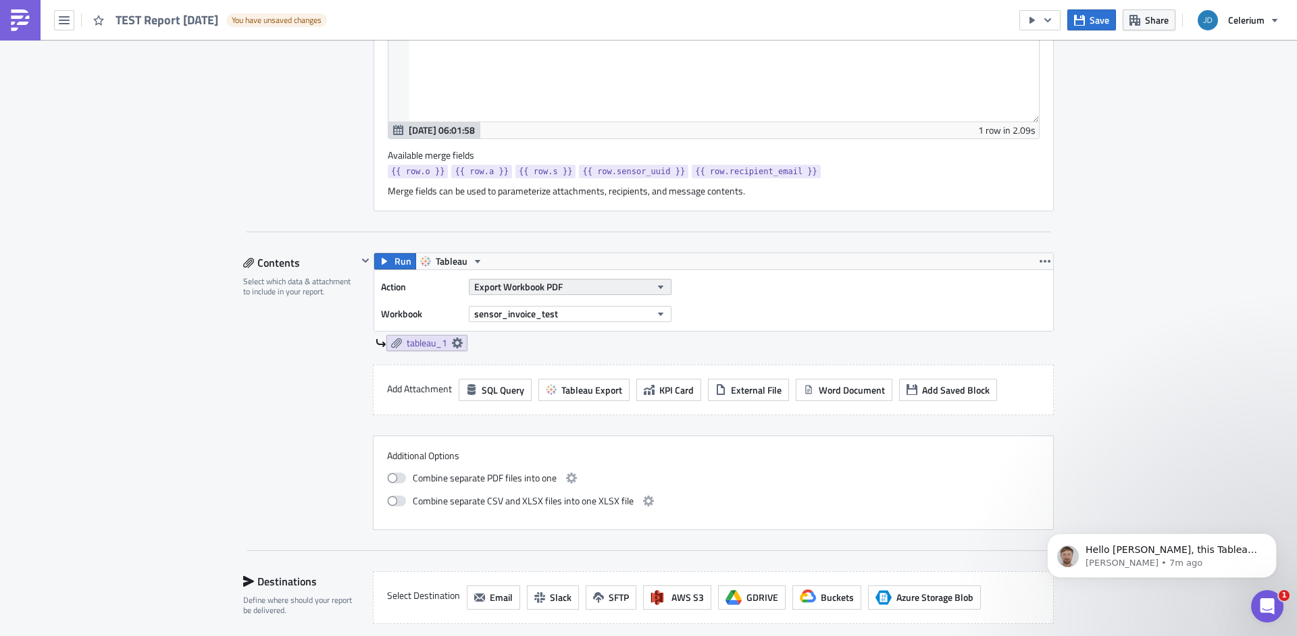
click at [541, 290] on span "Export Workbook PDF" at bounding box center [518, 287] width 88 height 14
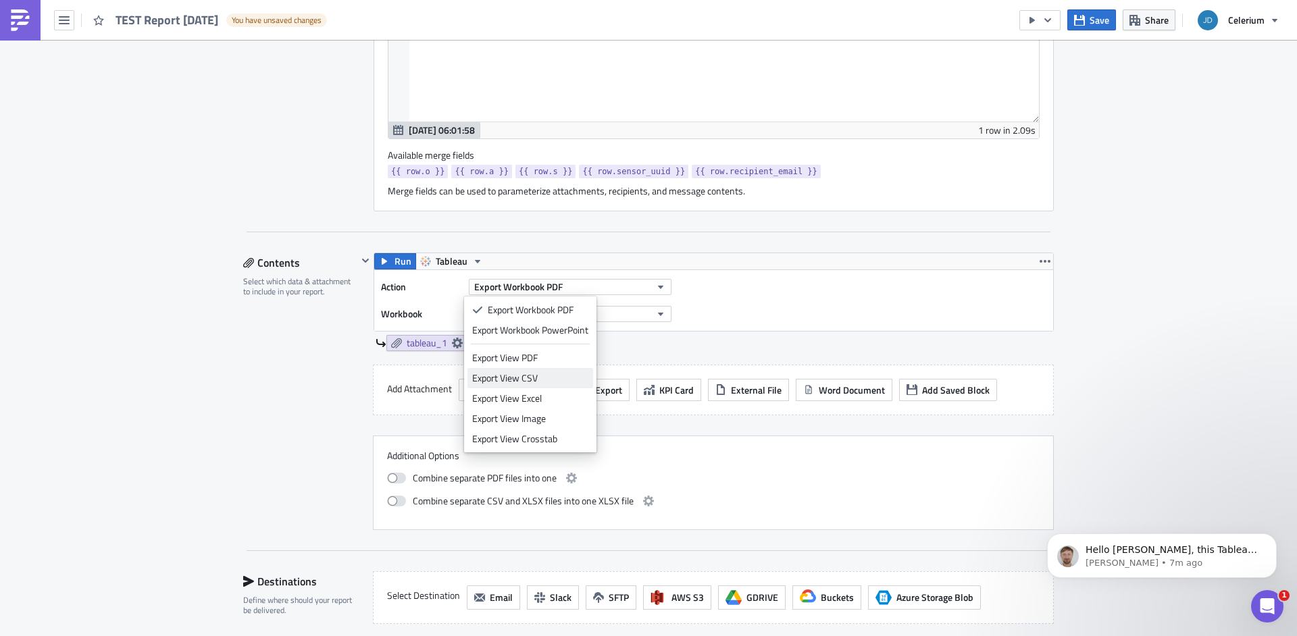
click at [540, 377] on div "Export View CSV" at bounding box center [530, 379] width 116 height 14
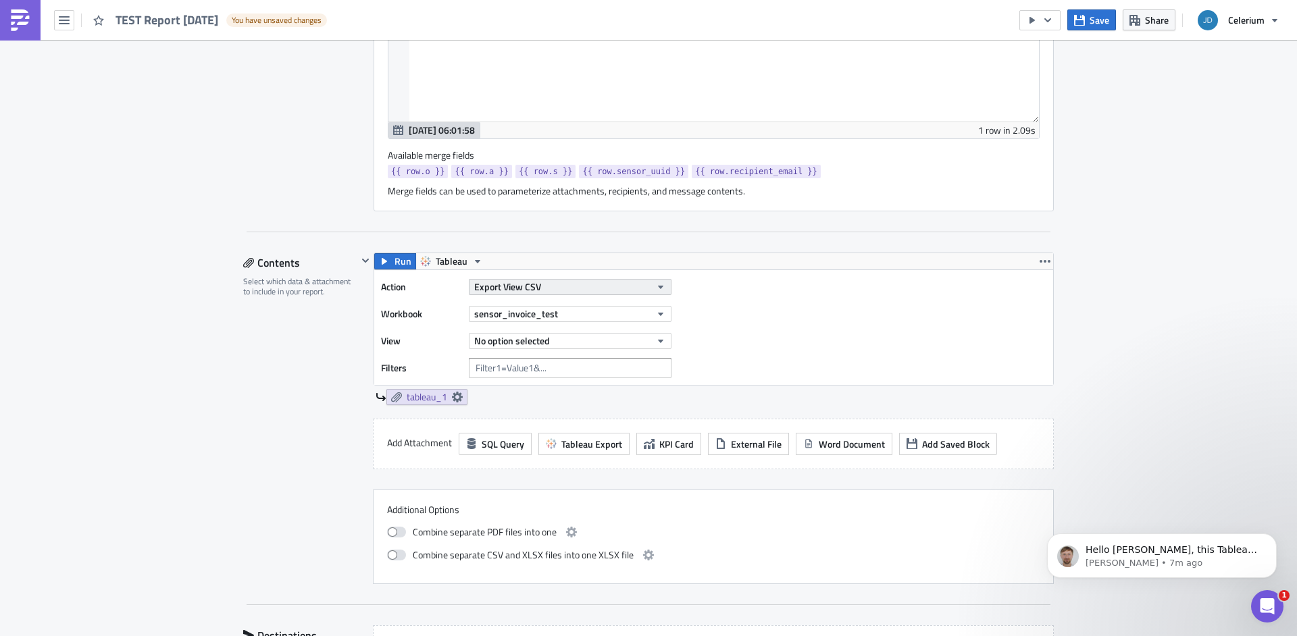
click at [563, 283] on button "Export View CSV" at bounding box center [570, 287] width 203 height 16
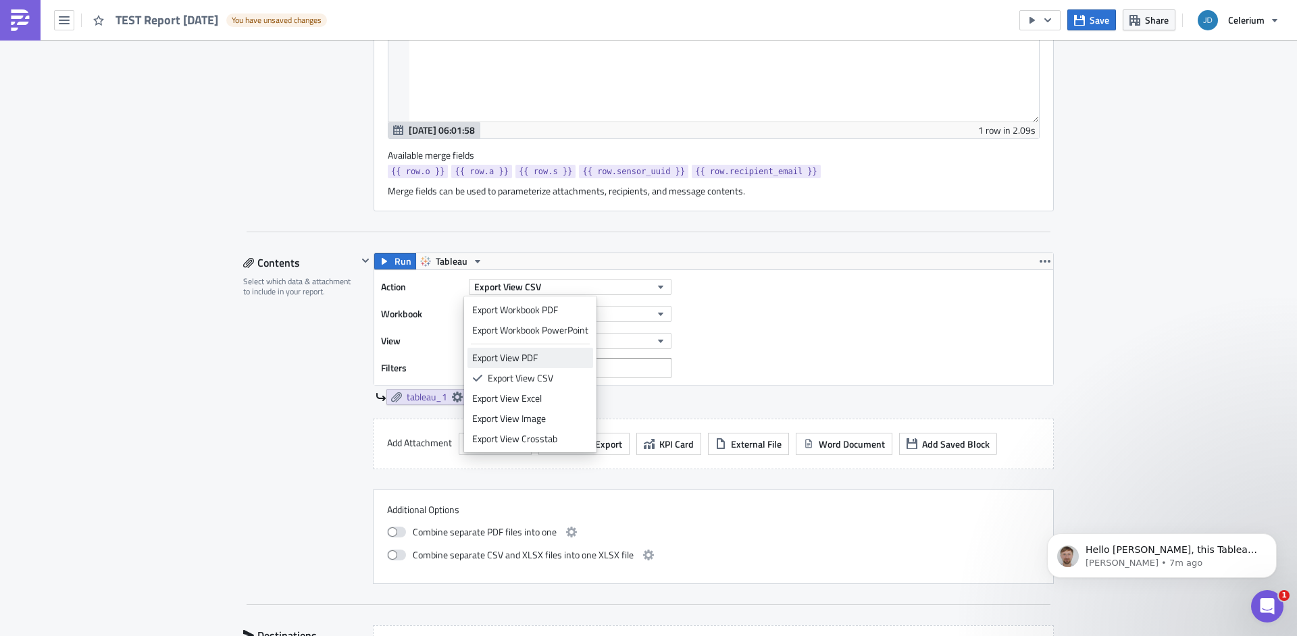
click at [540, 359] on div "Export View PDF" at bounding box center [530, 358] width 116 height 14
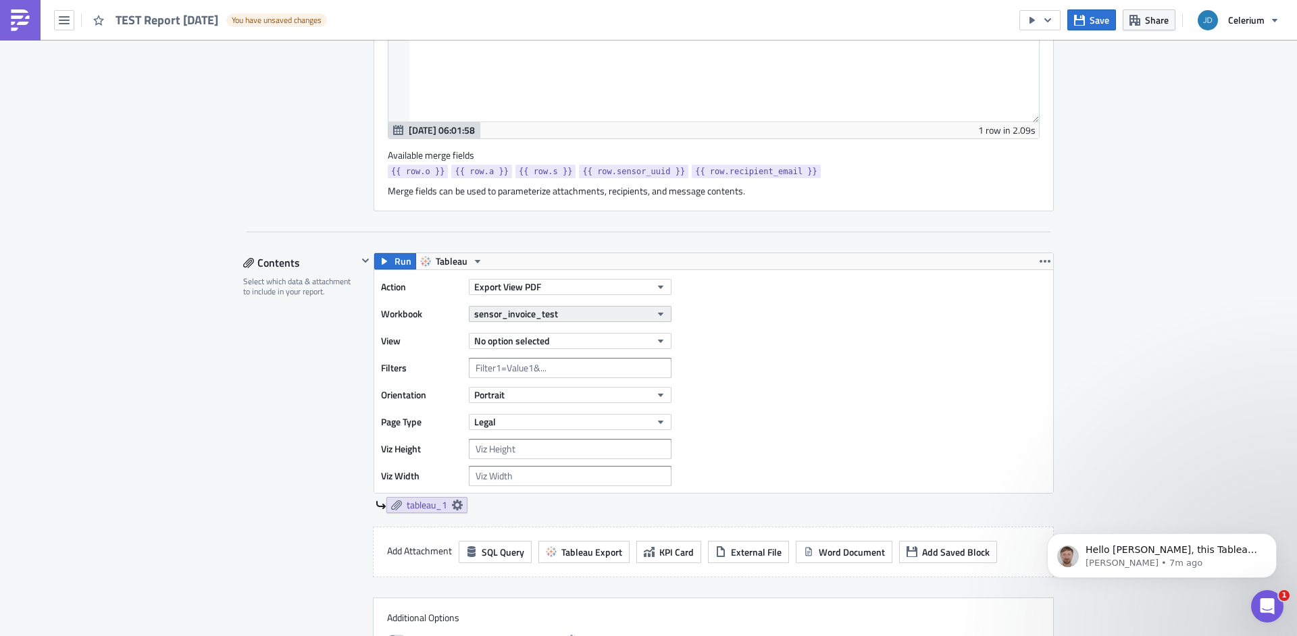
click at [561, 315] on button "sensor_invoice_test" at bounding box center [570, 314] width 203 height 16
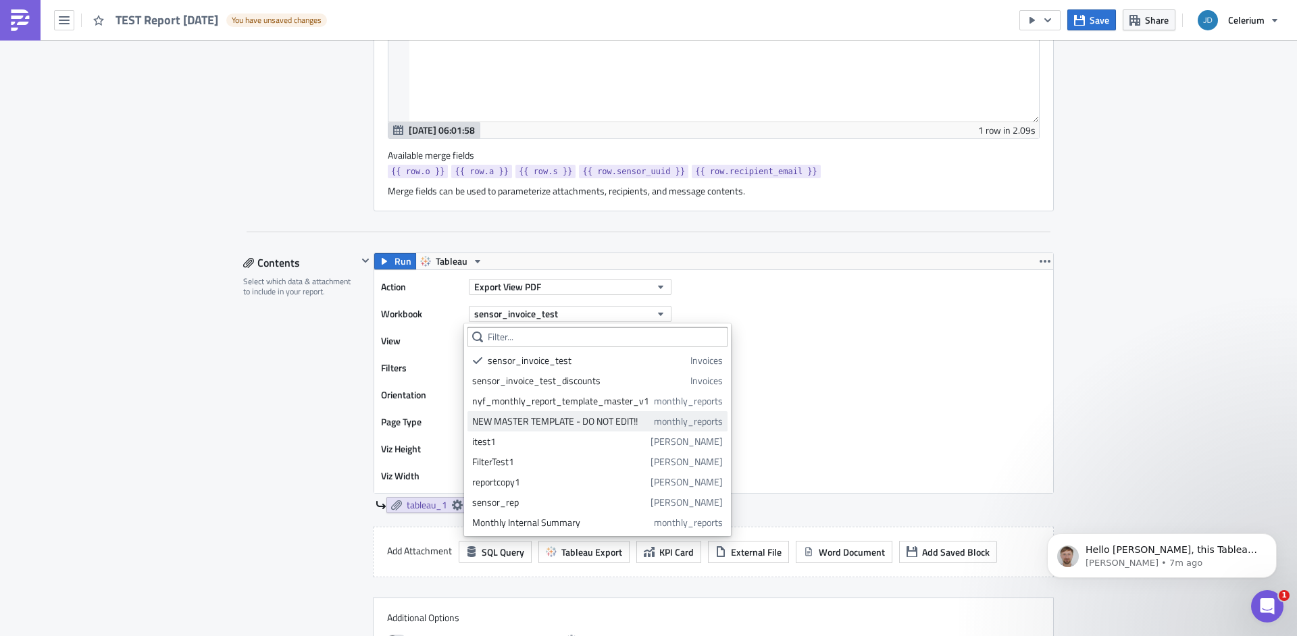
click at [555, 416] on div "NEW MASTER TEMPLATE - DO NOT EDIT!!" at bounding box center [560, 422] width 177 height 14
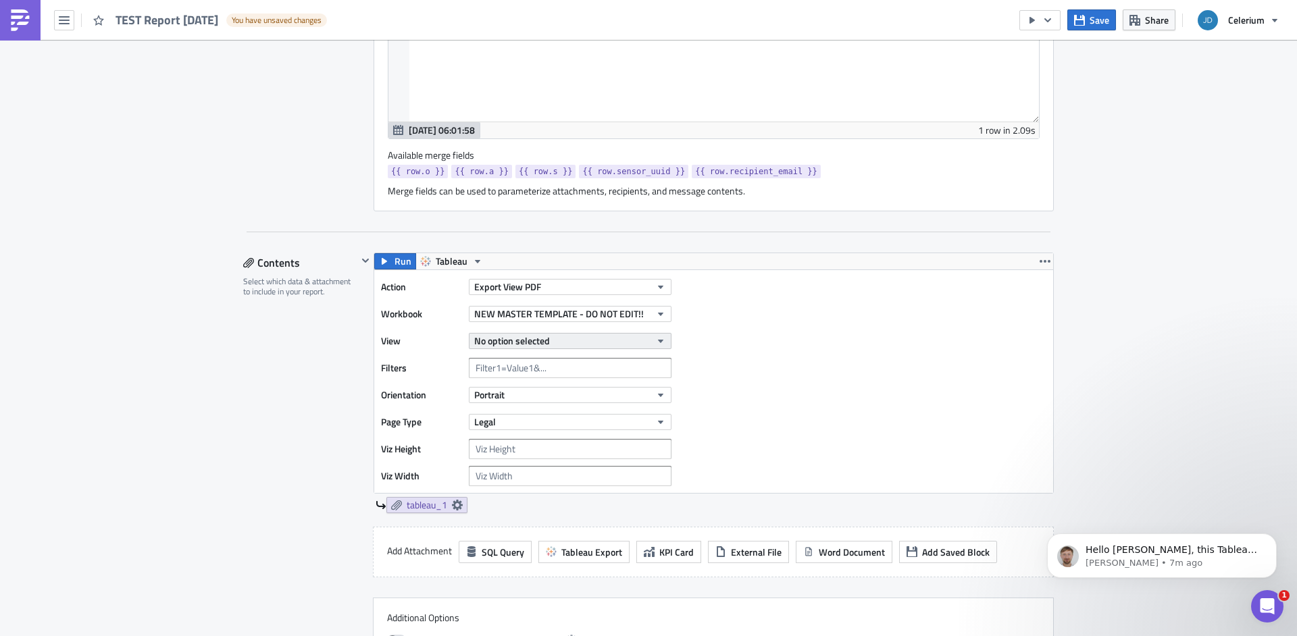
click at [657, 340] on icon "button" at bounding box center [660, 341] width 11 height 11
click at [567, 384] on div "Executive Report (Sensor)" at bounding box center [532, 388] width 120 height 14
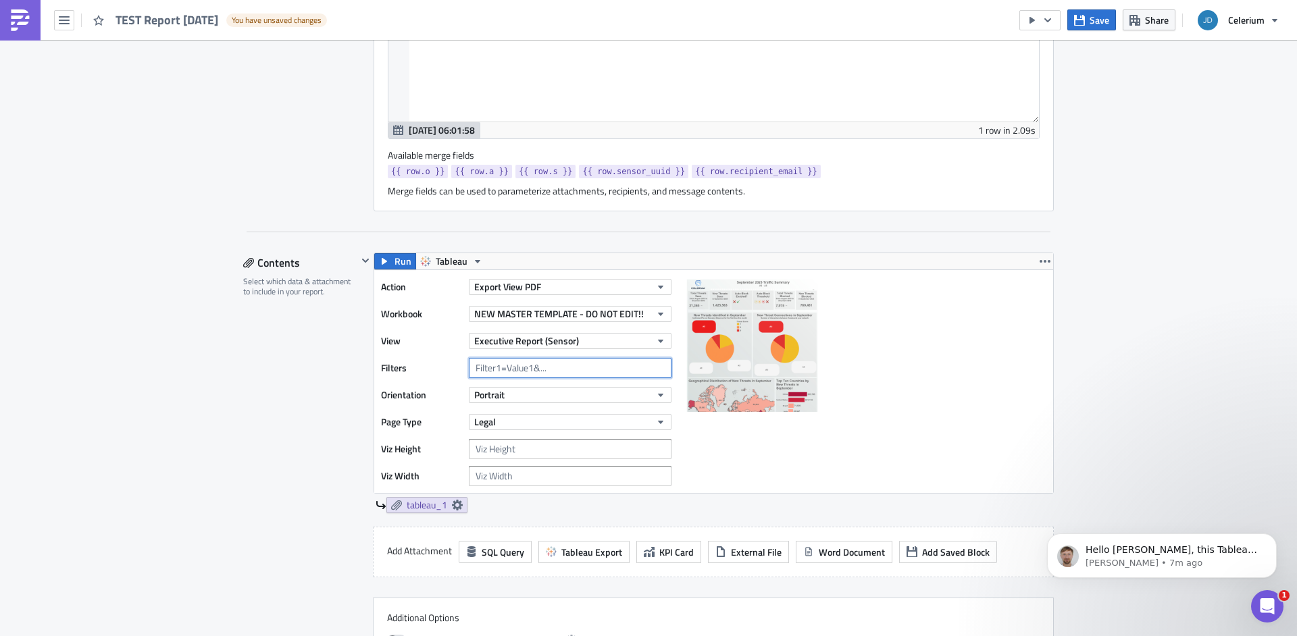
click at [568, 367] on input "text" at bounding box center [570, 368] width 203 height 20
paste input "Sensor Uuid={{ sensor_uuid }}"
type input "Sensor Uuid={{ sensor_uuid }}"
click at [883, 346] on div "Action Export View PDF Workbook NEW MASTER TEMPLATE - DO NOT EDIT!! View Execut…" at bounding box center [713, 381] width 679 height 223
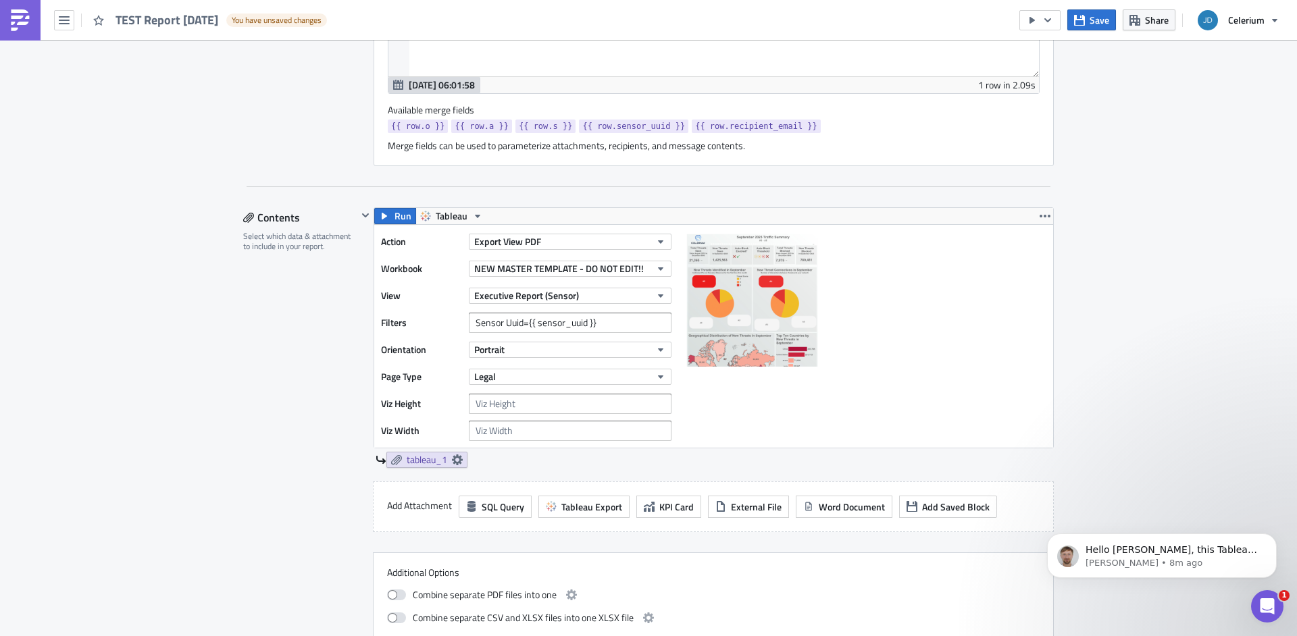
scroll to position [765, 0]
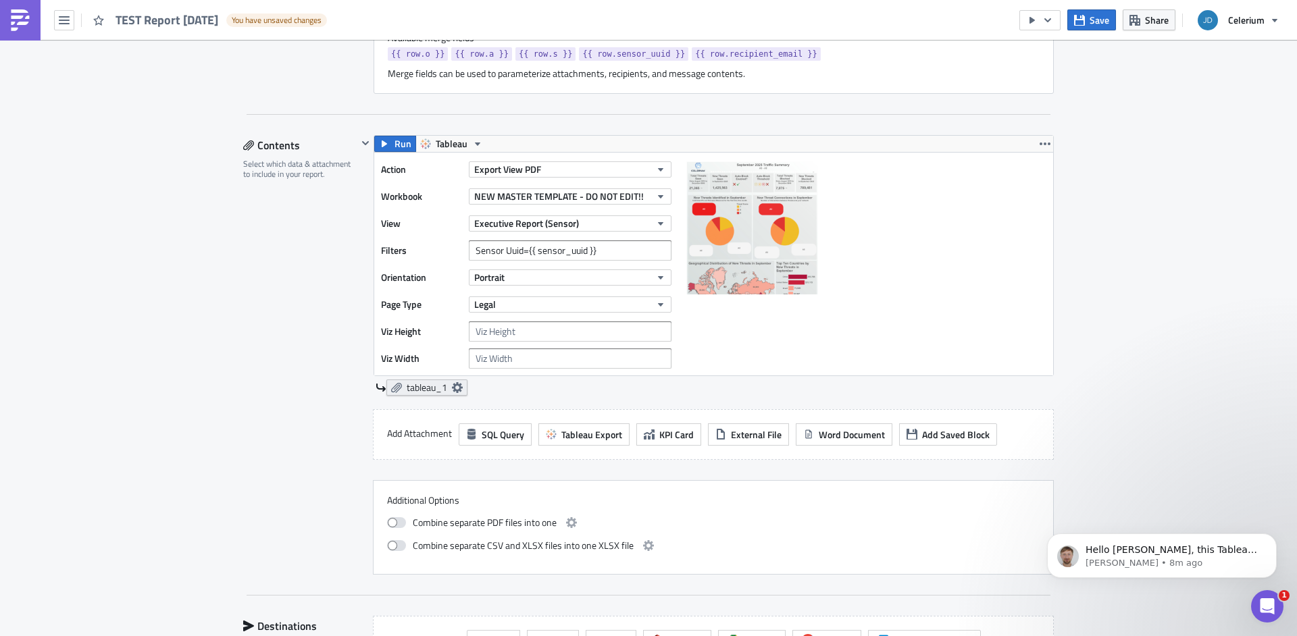
click at [453, 391] on icon at bounding box center [457, 387] width 11 height 11
click at [586, 439] on span "Tableau Export" at bounding box center [591, 435] width 61 height 14
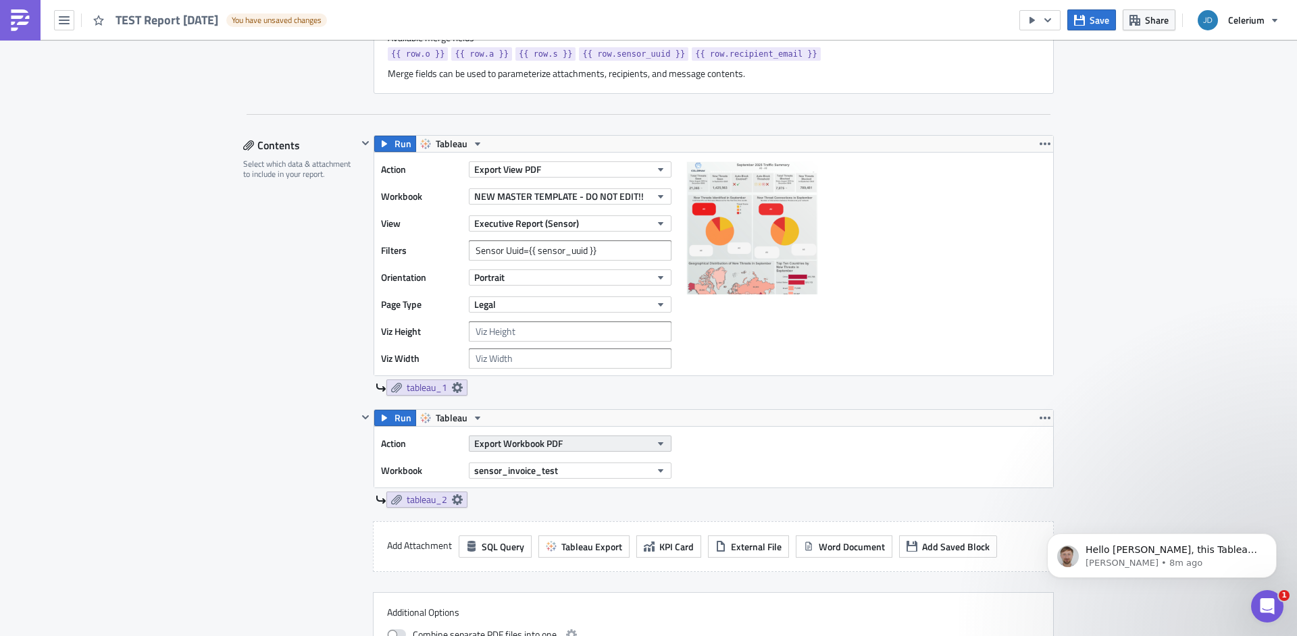
click at [575, 445] on button "Export Workbook PDF" at bounding box center [570, 444] width 203 height 16
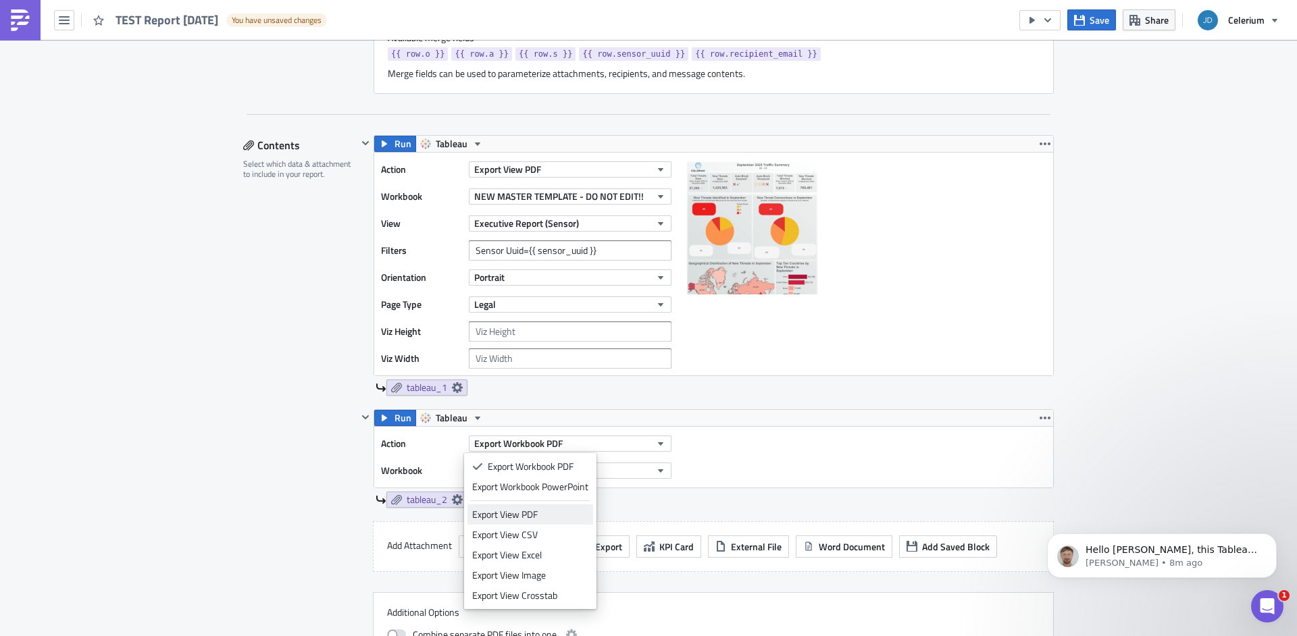
click at [554, 516] on div "Export View PDF" at bounding box center [530, 515] width 116 height 14
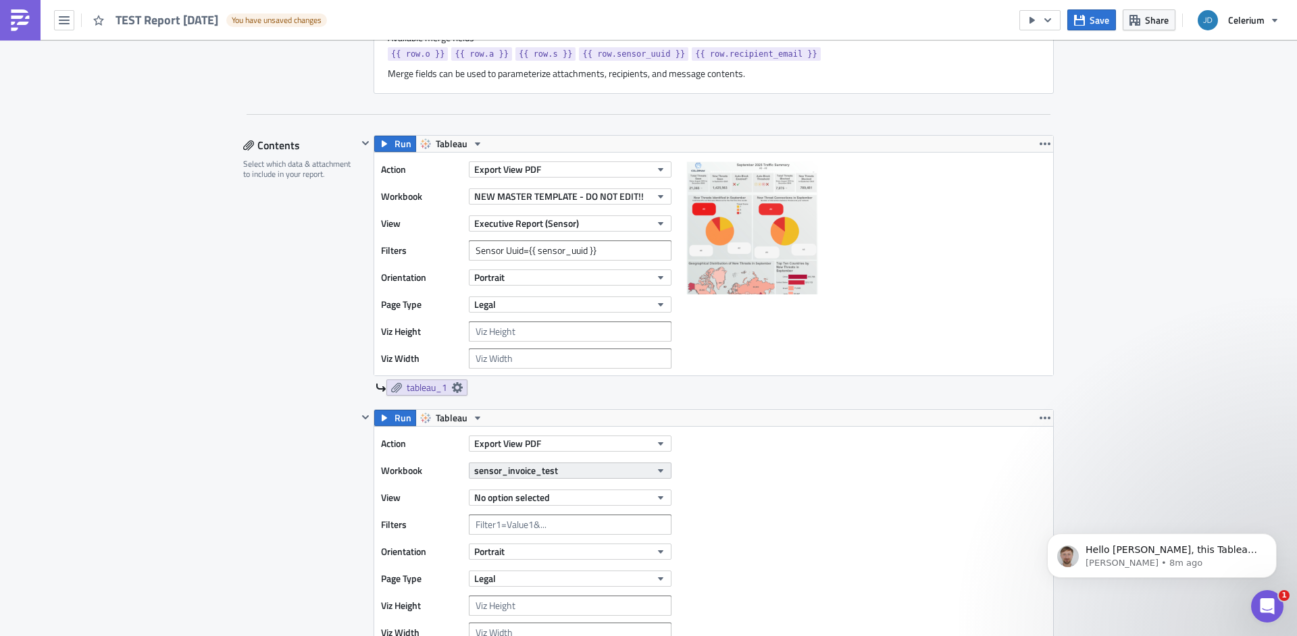
click at [565, 473] on button "sensor_invoice_test" at bounding box center [570, 471] width 203 height 16
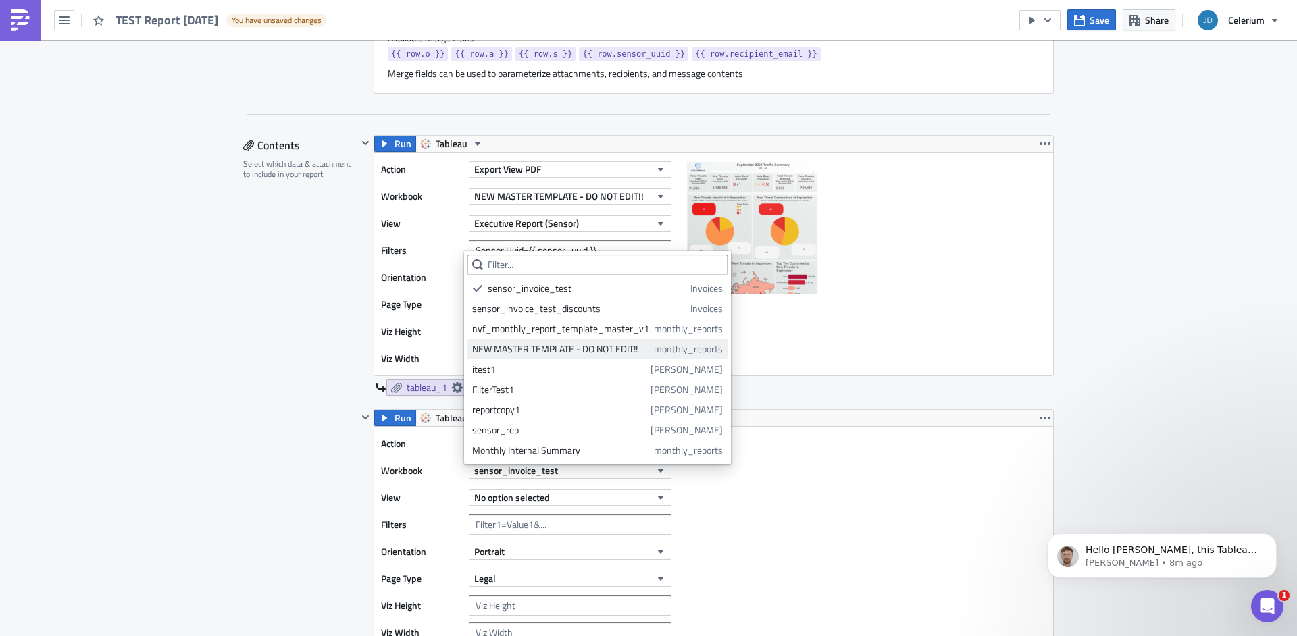
click at [541, 349] on div "NEW MASTER TEMPLATE - DO NOT EDIT!!" at bounding box center [560, 350] width 177 height 14
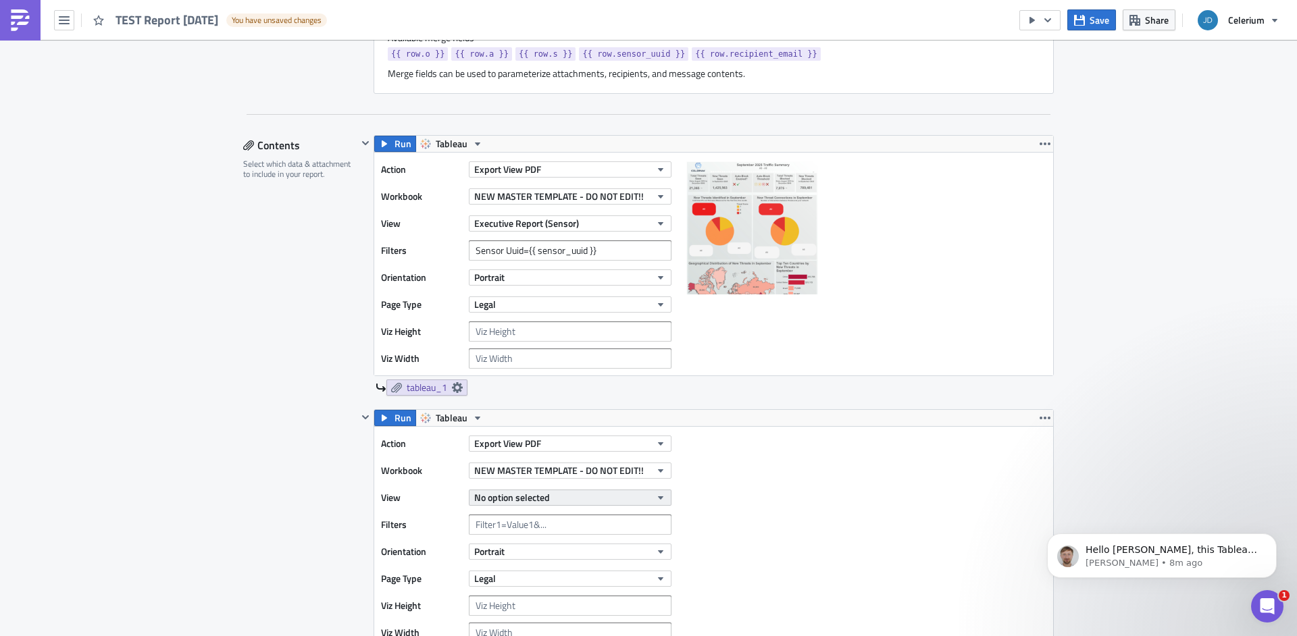
click at [635, 503] on button "No option selected" at bounding box center [570, 498] width 203 height 16
click at [544, 564] on div "Appendix (Sensor)" at bounding box center [532, 565] width 120 height 14
click at [544, 527] on input "text" at bounding box center [570, 525] width 203 height 20
paste input "Sensor Uuid={{ sensor_uuid }}"
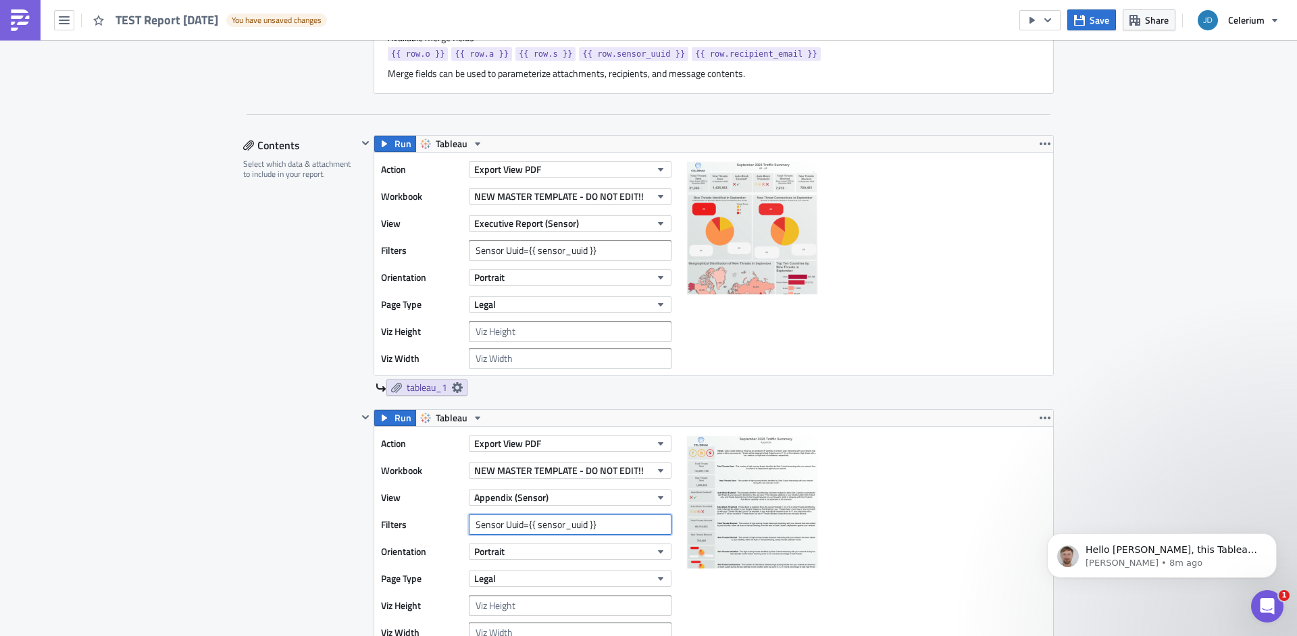
type input "Sensor Uuid={{ sensor_uuid }}"
click at [275, 524] on div "Contents Select which data & attachment to include in your report." at bounding box center [300, 492] width 114 height 714
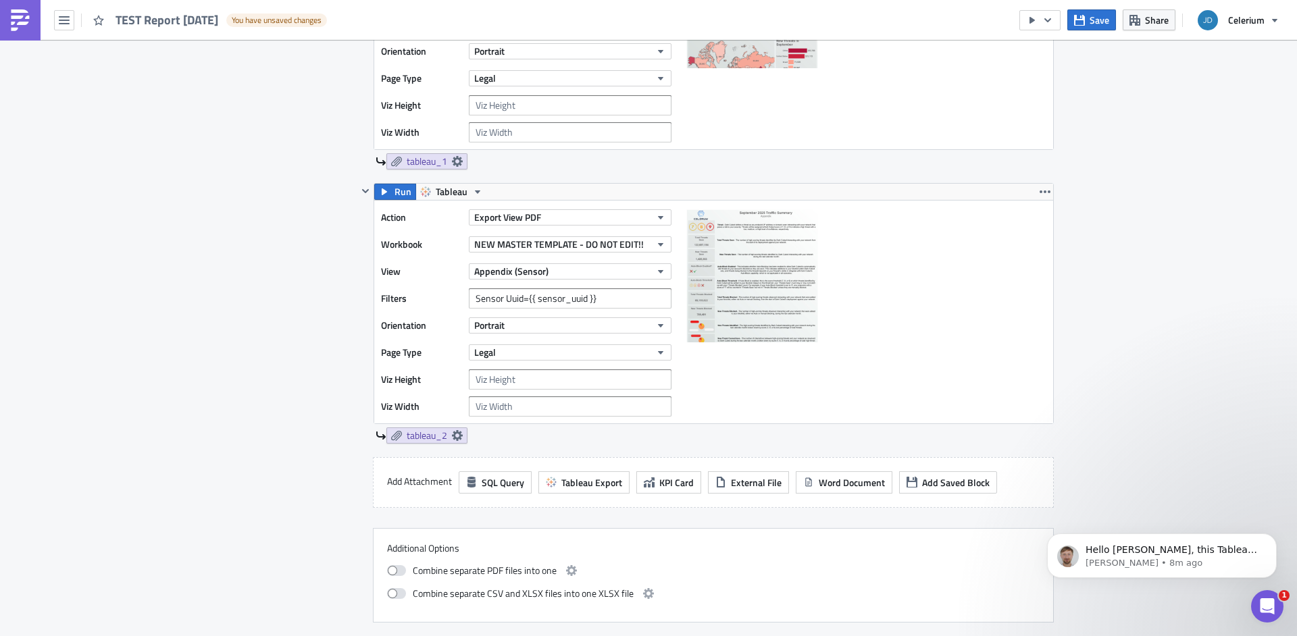
scroll to position [1052, 0]
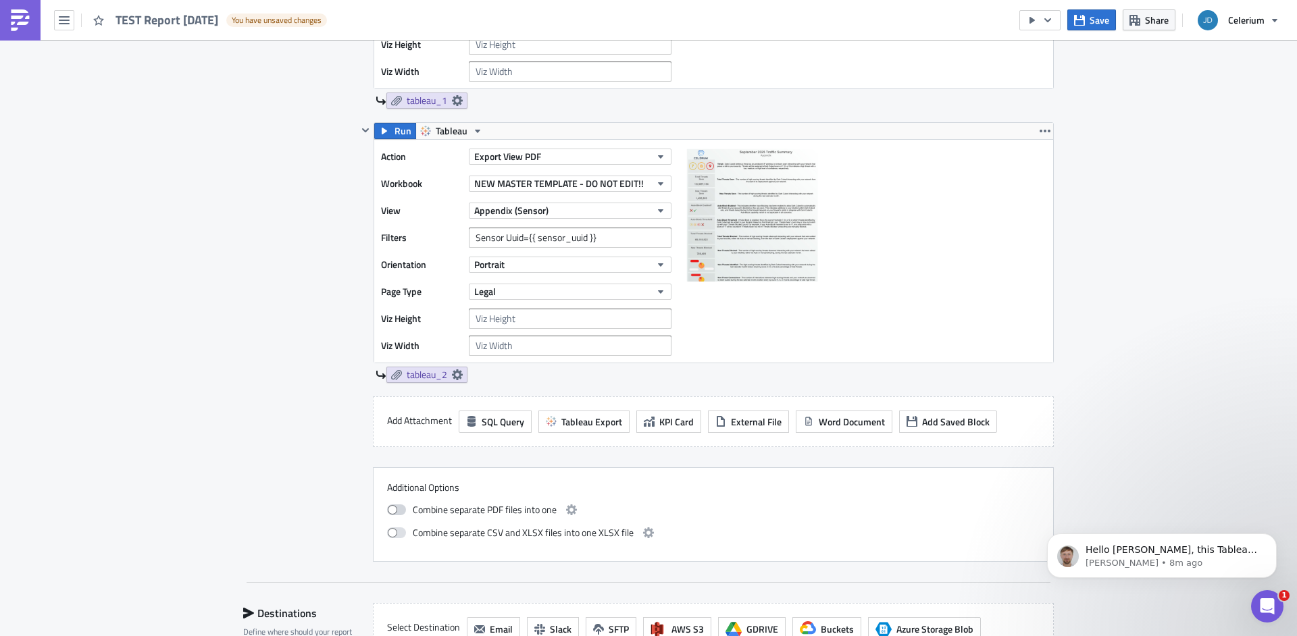
click at [392, 515] on span at bounding box center [396, 510] width 19 height 11
click at [392, 513] on input "checkbox" at bounding box center [394, 508] width 9 height 9
checkbox input "true"
click at [566, 513] on icon "button" at bounding box center [571, 510] width 11 height 11
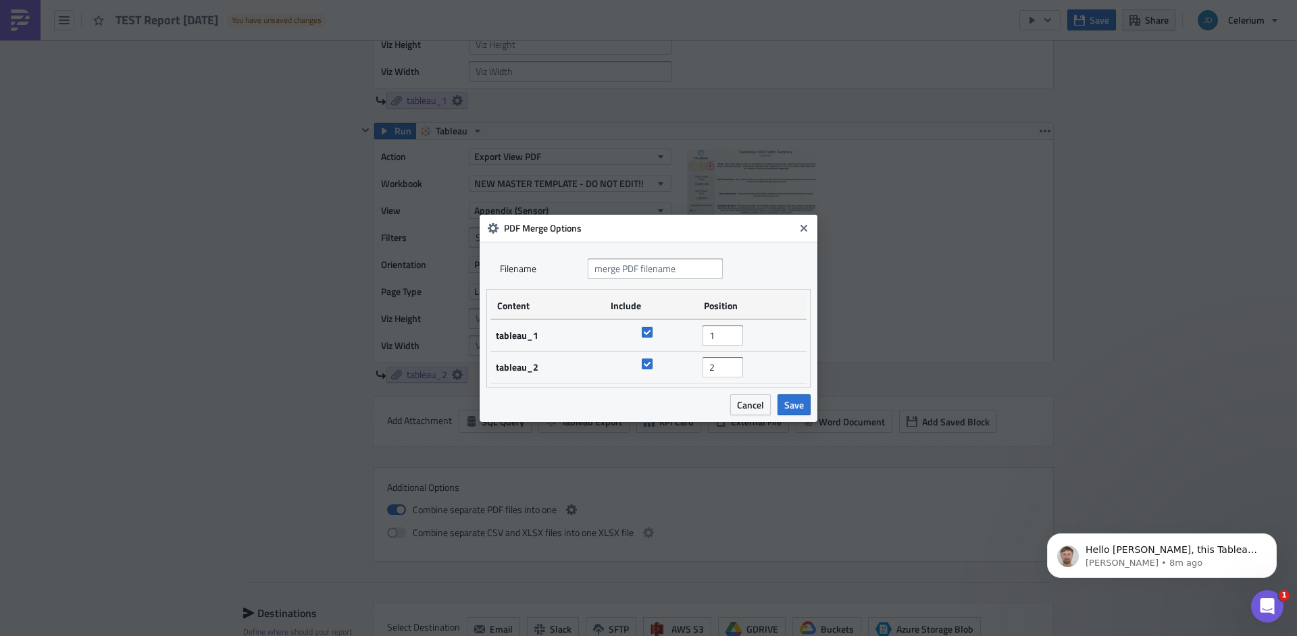
click at [661, 280] on div "Filenam﻿e" at bounding box center [648, 269] width 324 height 41
click at [673, 261] on input "text" at bounding box center [655, 269] width 135 height 20
paste input "{{ row.o }}_{{ row.a }}_{{ row.s }}_{{ ds | date_subtract(15) | date_format('%Y…"
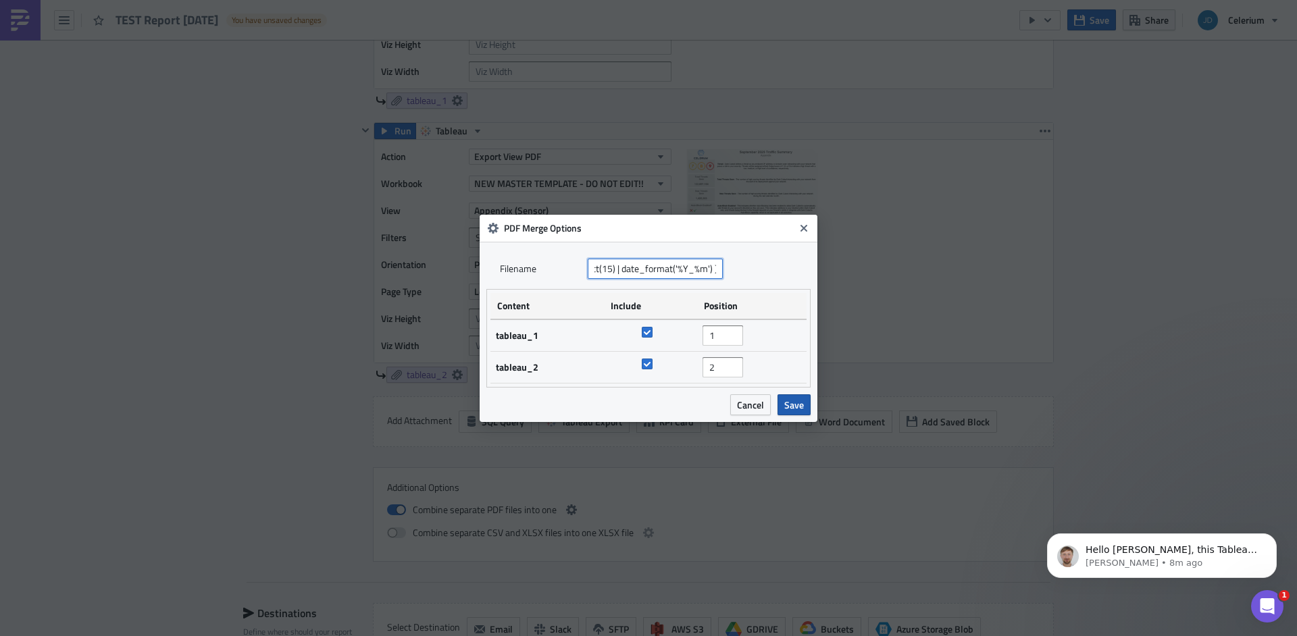
type input "{{ row.o }}_{{ row.a }}_{{ row.s }}_{{ ds | date_subtract(15) | date_format('%Y…"
click at [799, 401] on span "Save" at bounding box center [794, 405] width 20 height 14
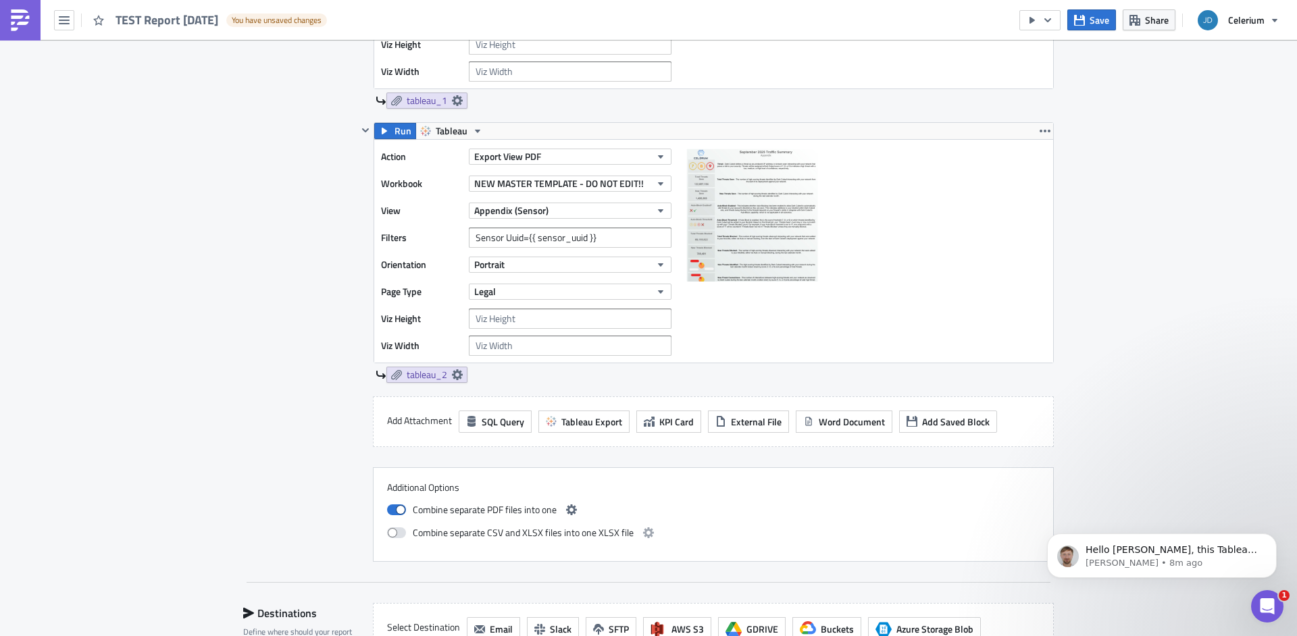
click at [268, 445] on div "Contents Select which data & attachment to include in your report." at bounding box center [300, 205] width 114 height 714
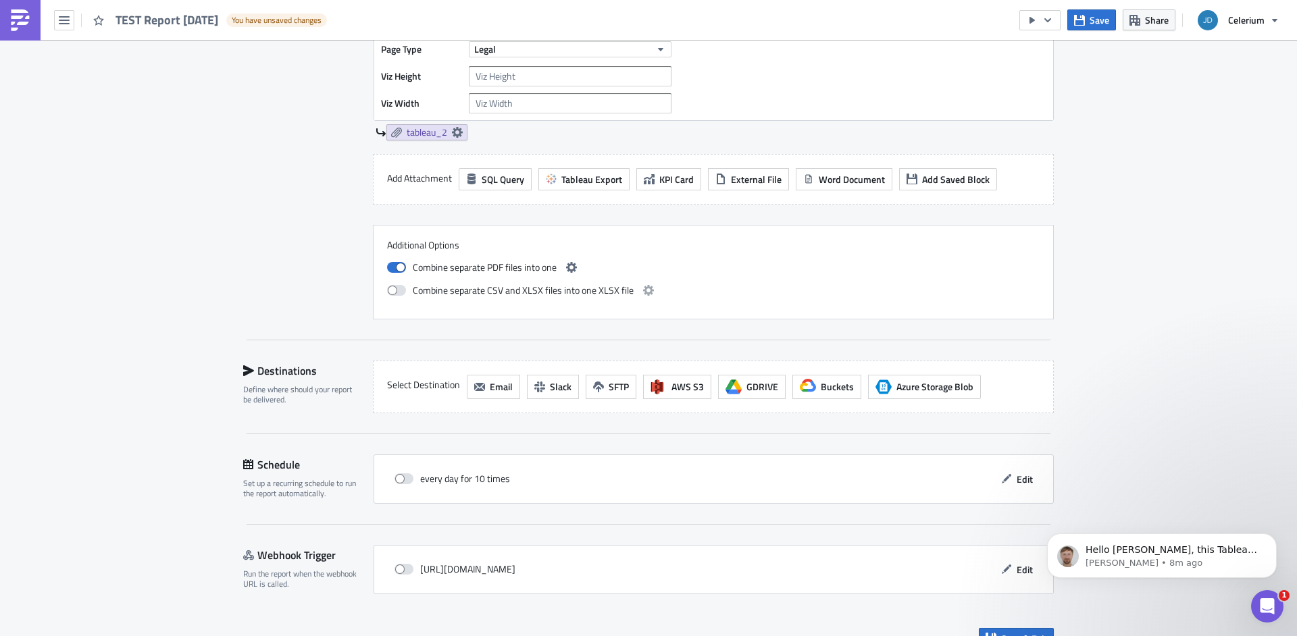
scroll to position [1323, 0]
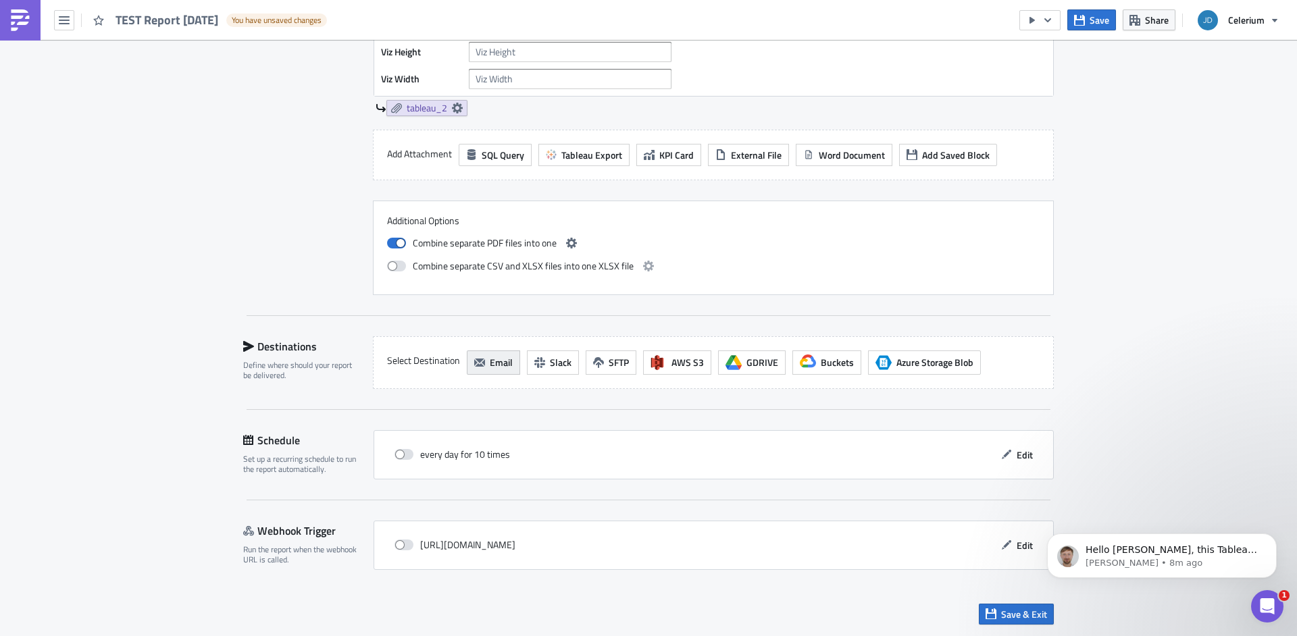
click at [477, 364] on icon "button" at bounding box center [479, 363] width 11 height 8
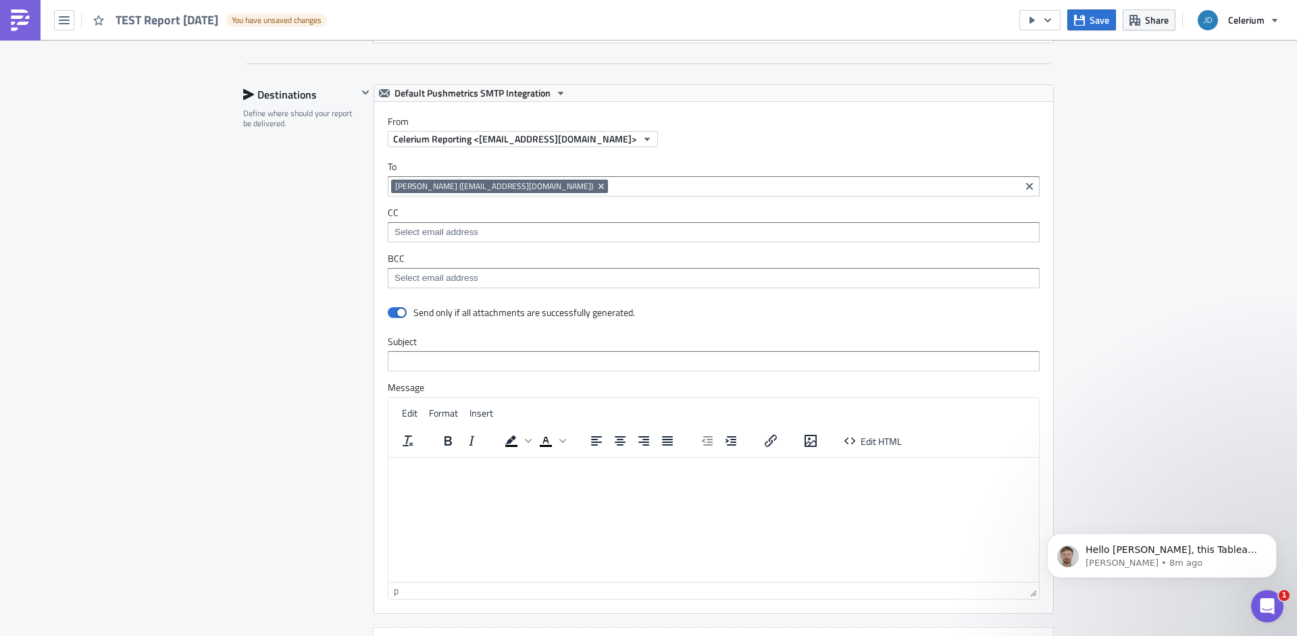
scroll to position [1646, 0]
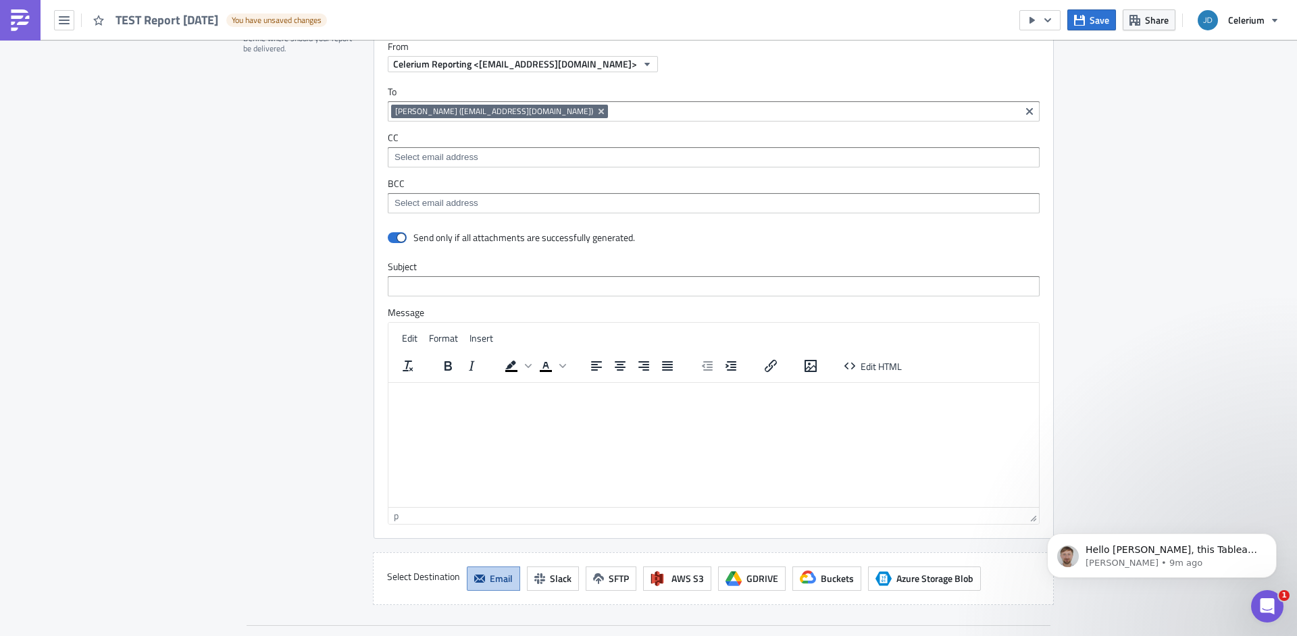
click at [500, 404] on html at bounding box center [713, 393] width 651 height 22
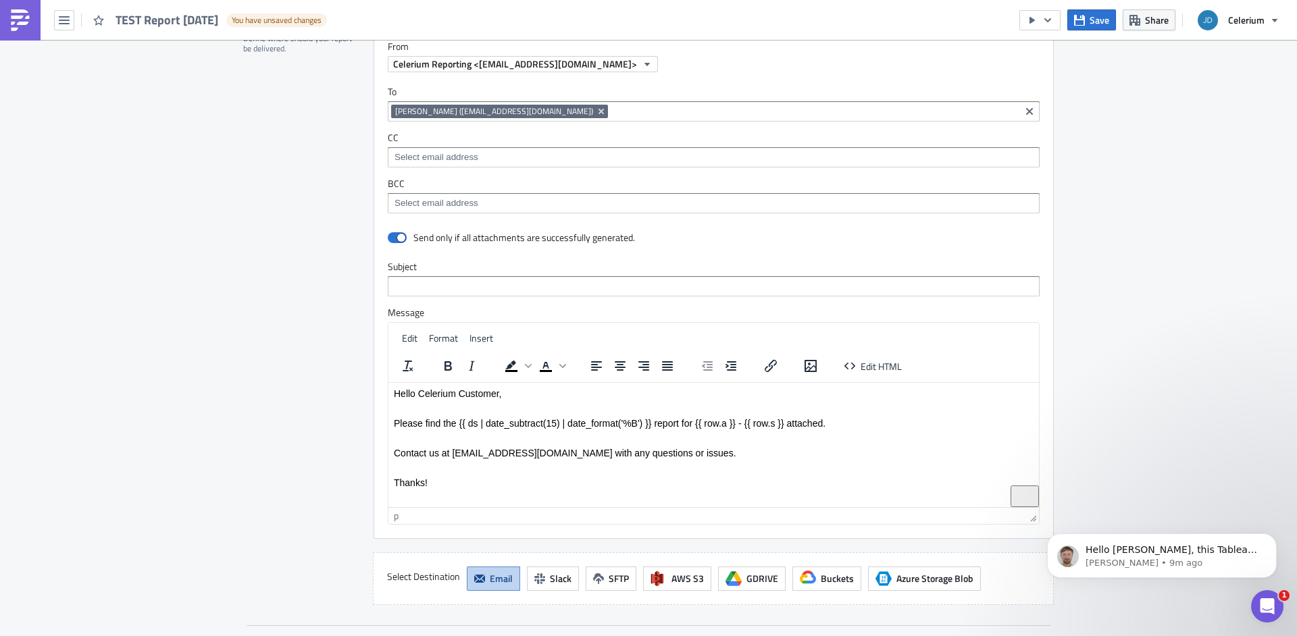
scroll to position [44, 0]
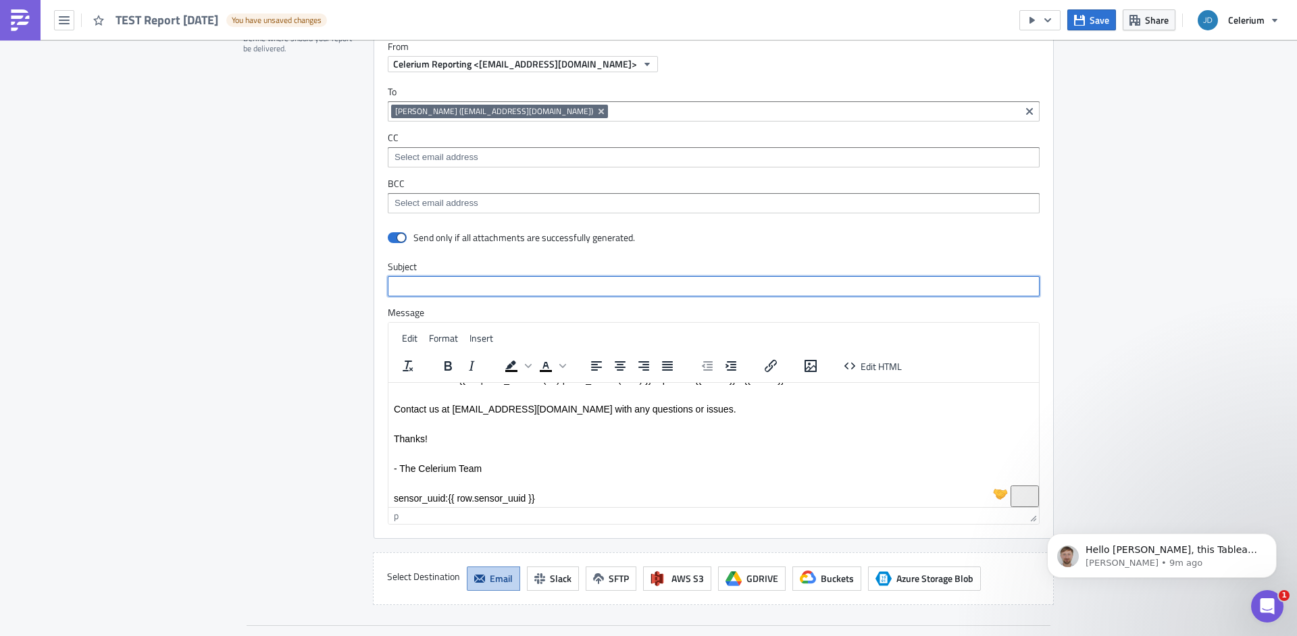
click at [564, 293] on input "text" at bounding box center [714, 286] width 652 height 20
type input "Celerium has generated your report for {{ row.o }} | {{ row.a }} - {{ row.s }} …"
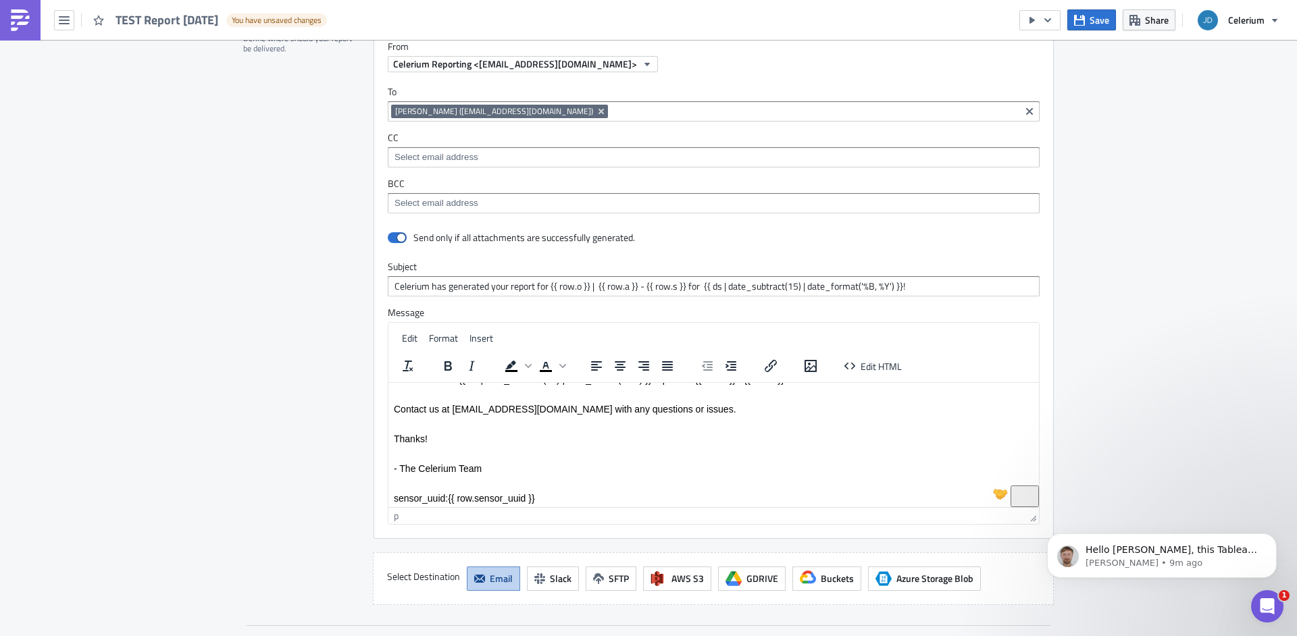
click at [349, 311] on div "Destinations Define where should your report be delivered." at bounding box center [300, 307] width 114 height 596
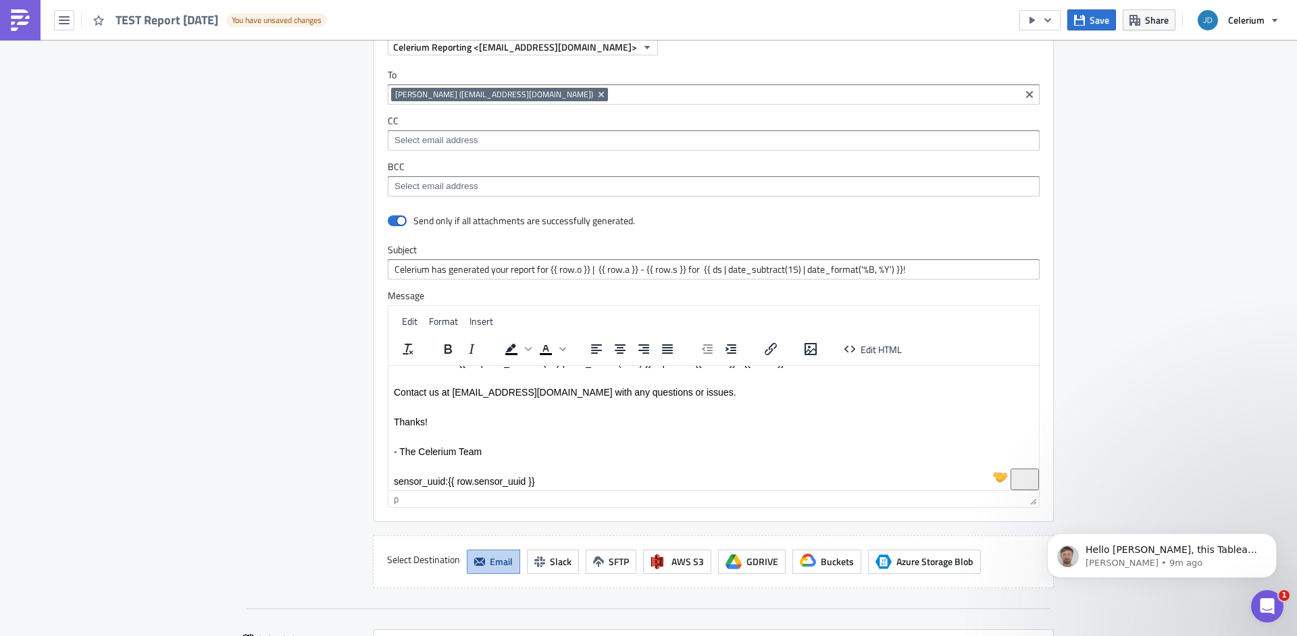
scroll to position [1867, 0]
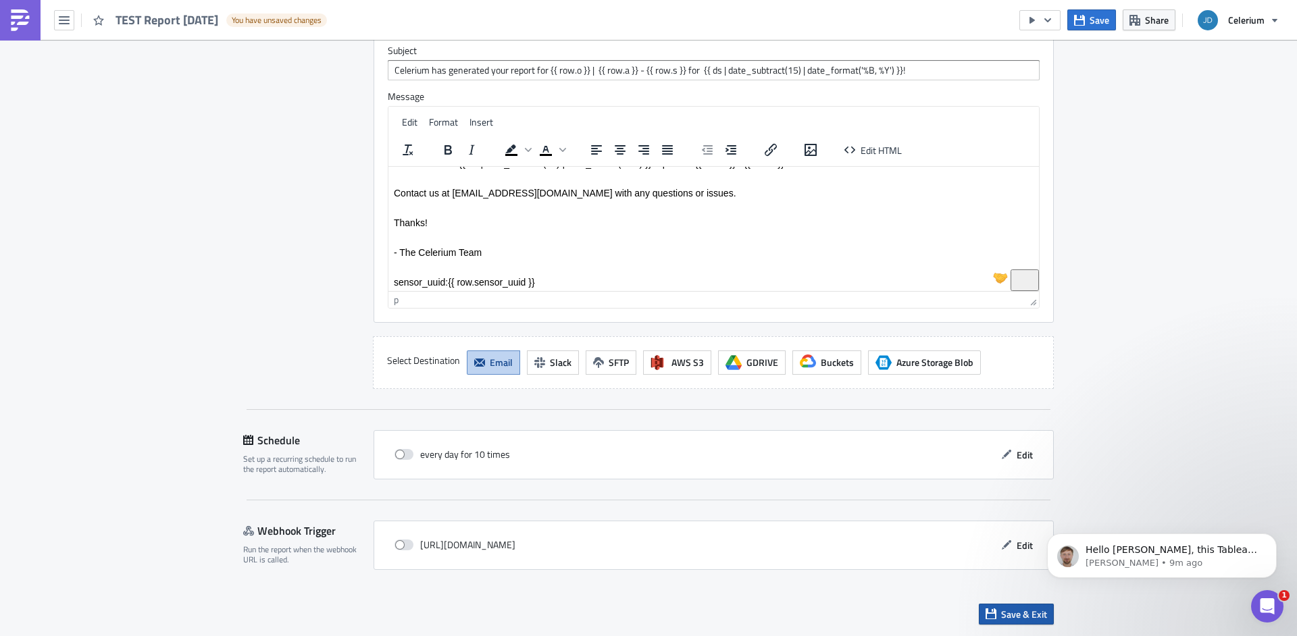
click at [1044, 614] on button "Save & Exit" at bounding box center [1016, 614] width 75 height 21
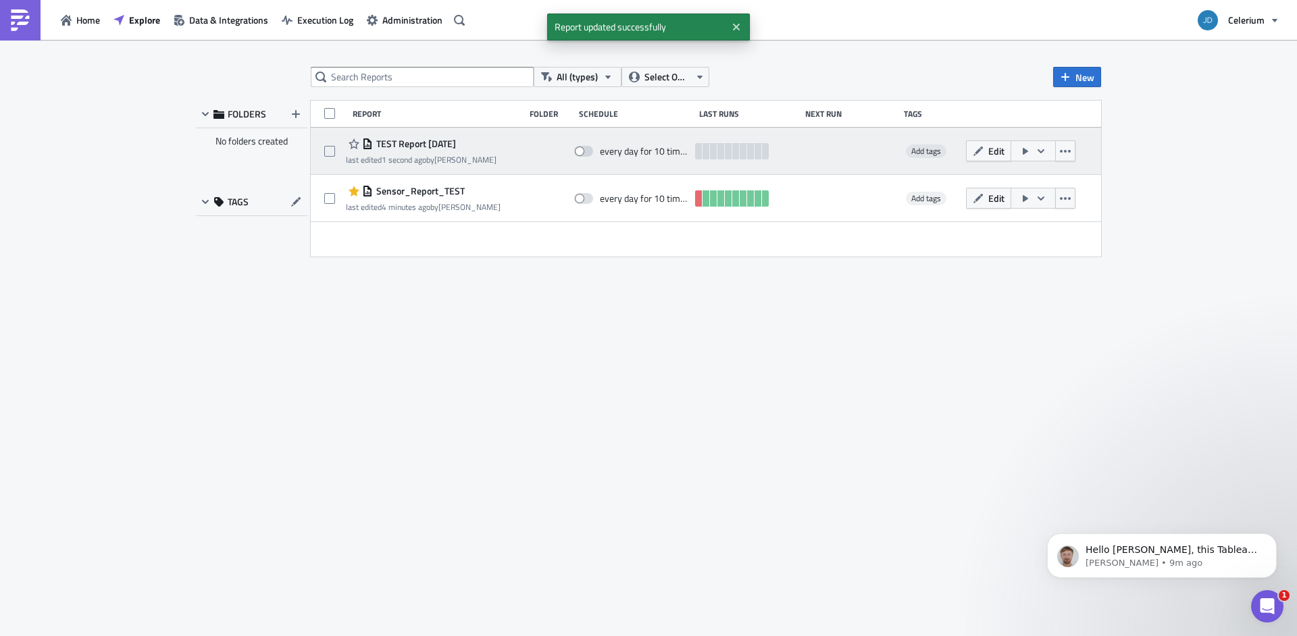
click at [1046, 150] on icon "button" at bounding box center [1041, 151] width 11 height 11
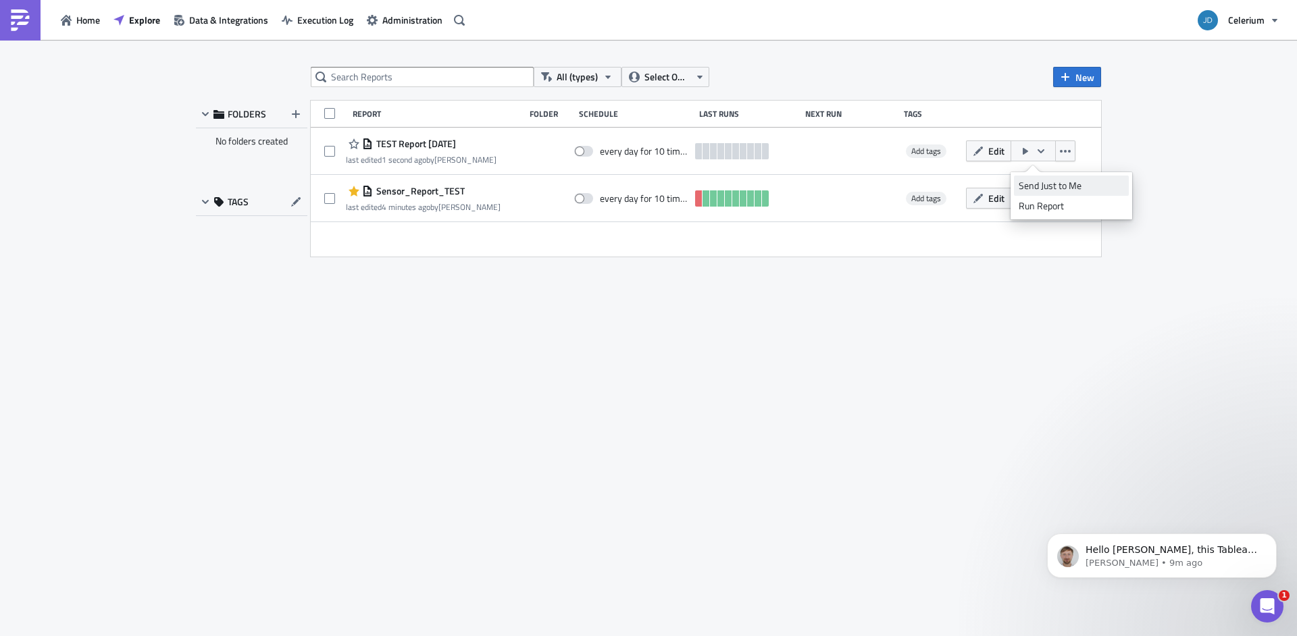
click at [1051, 185] on div "Send Just to Me" at bounding box center [1071, 186] width 105 height 14
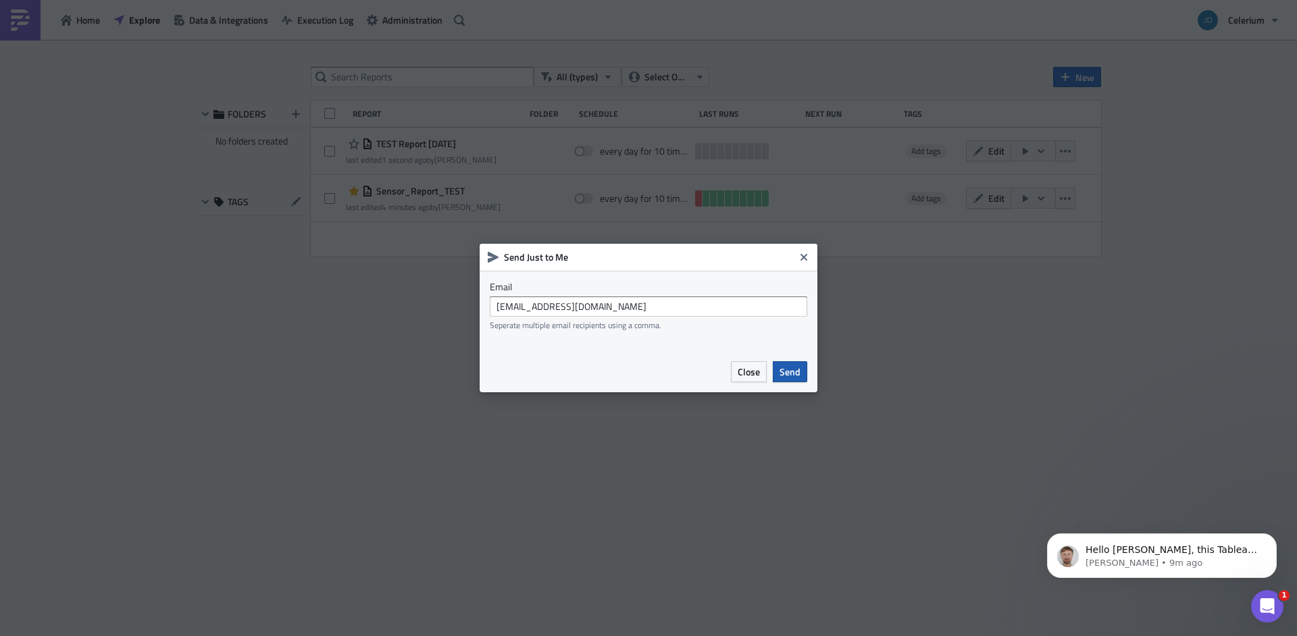
click at [797, 376] on span "Send" at bounding box center [790, 372] width 21 height 14
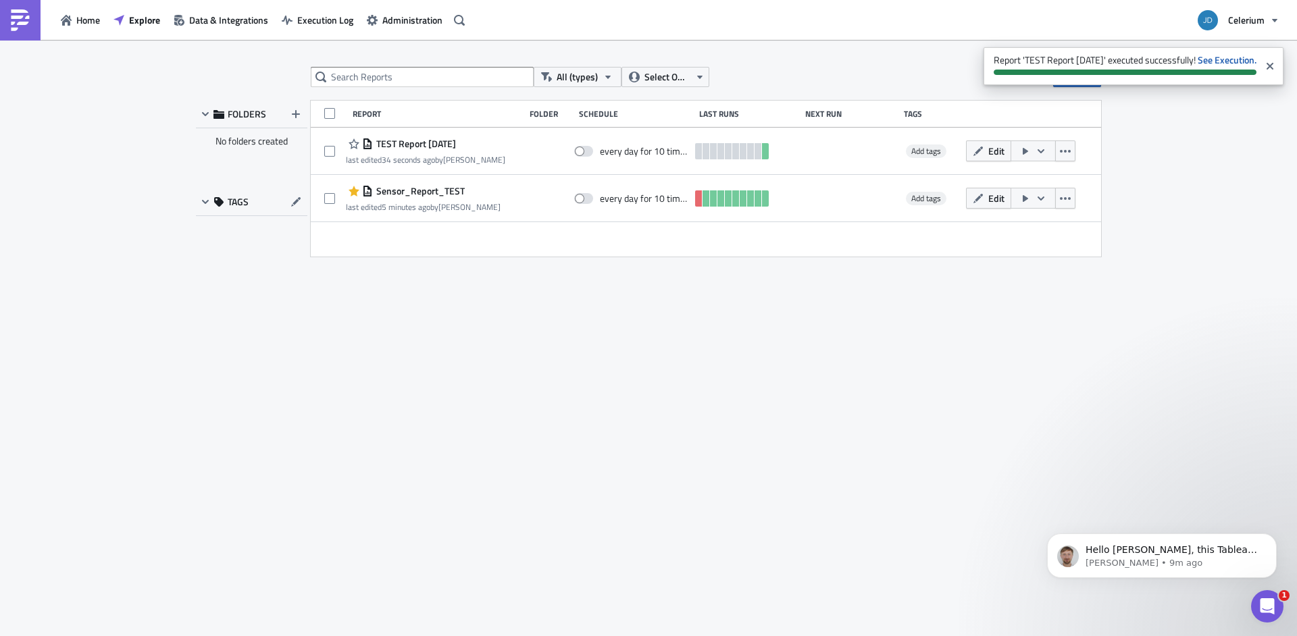
click at [1239, 18] on span "Celerium" at bounding box center [1246, 20] width 36 height 14
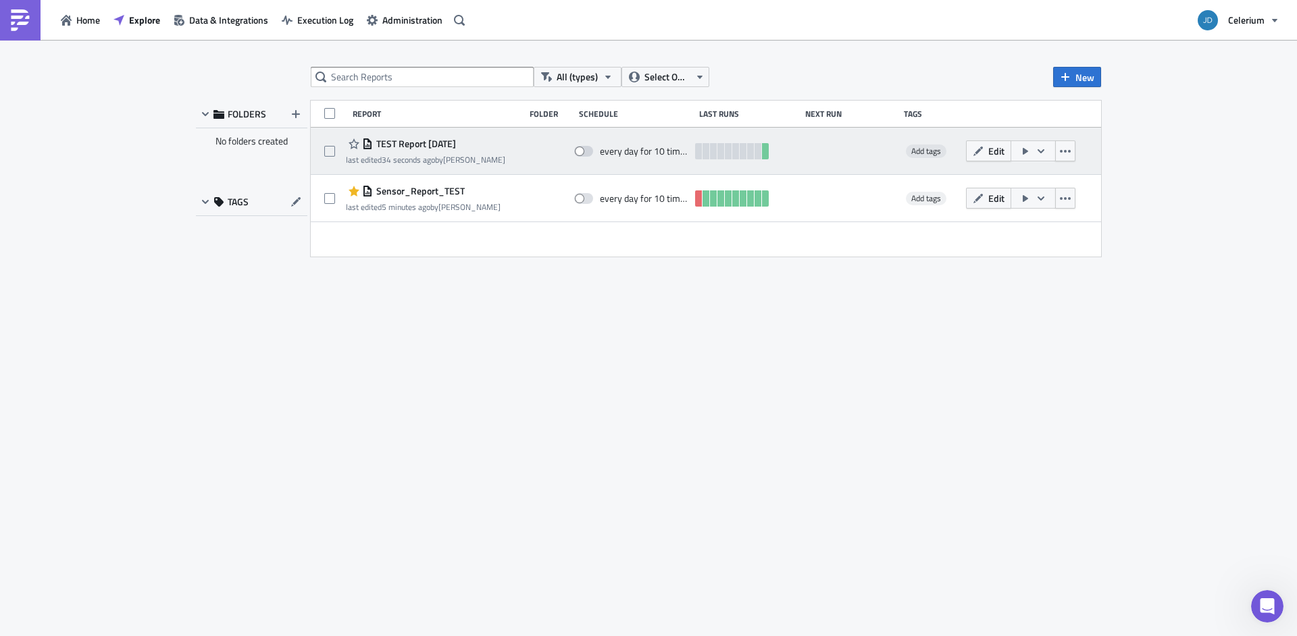
click at [456, 146] on span "TEST Report [DATE]" at bounding box center [414, 144] width 83 height 12
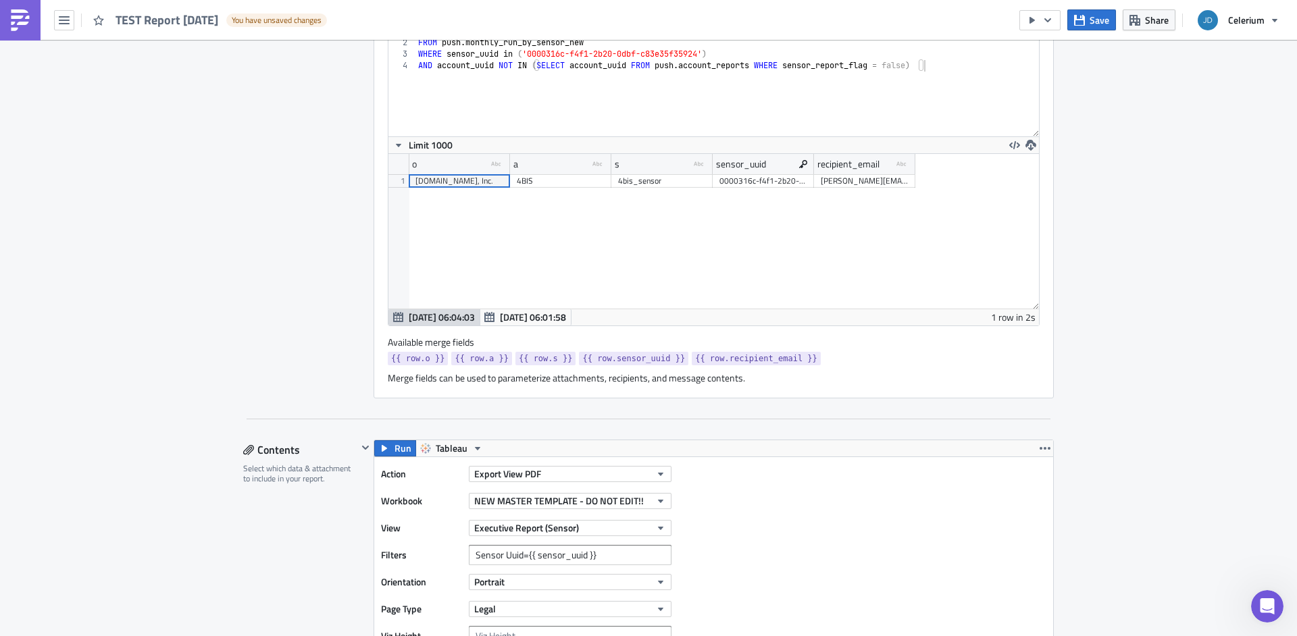
scroll to position [692, 0]
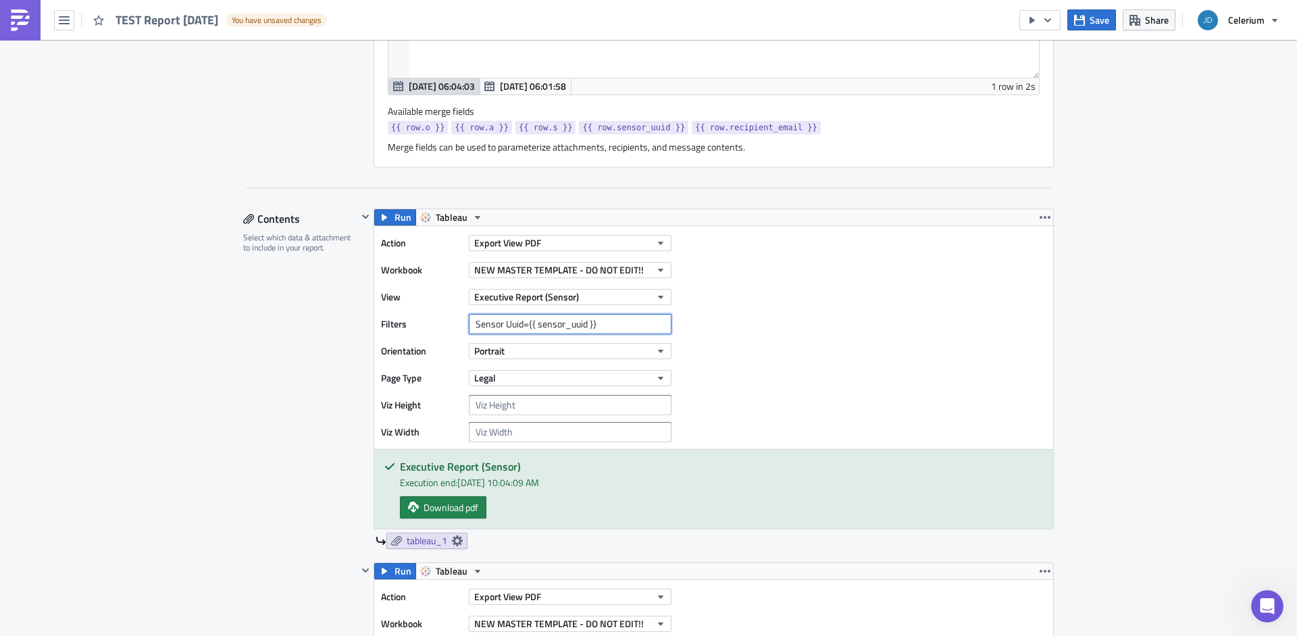
click at [532, 326] on input "Sensor Uuid={{ sensor_uuid }}" at bounding box center [570, 324] width 203 height 20
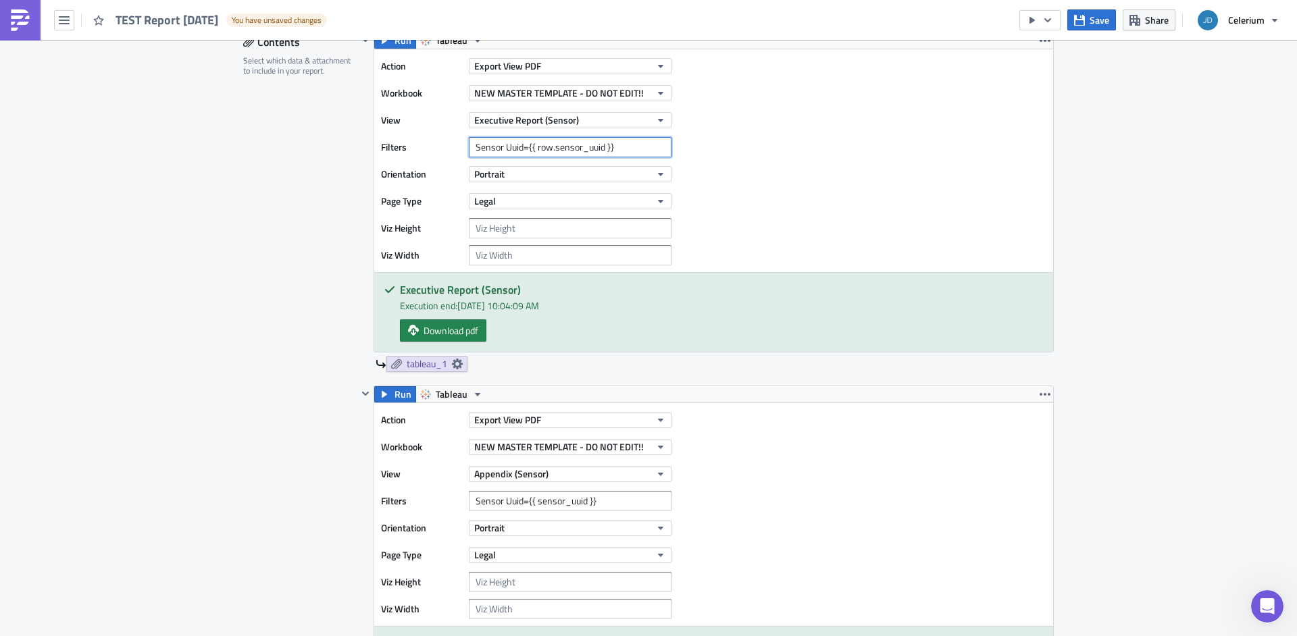
type input "Sensor Uuid={{ row.sensor_uuid }}"
click at [533, 504] on input "Sensor Uuid={{ sensor_uuid }}" at bounding box center [570, 501] width 203 height 20
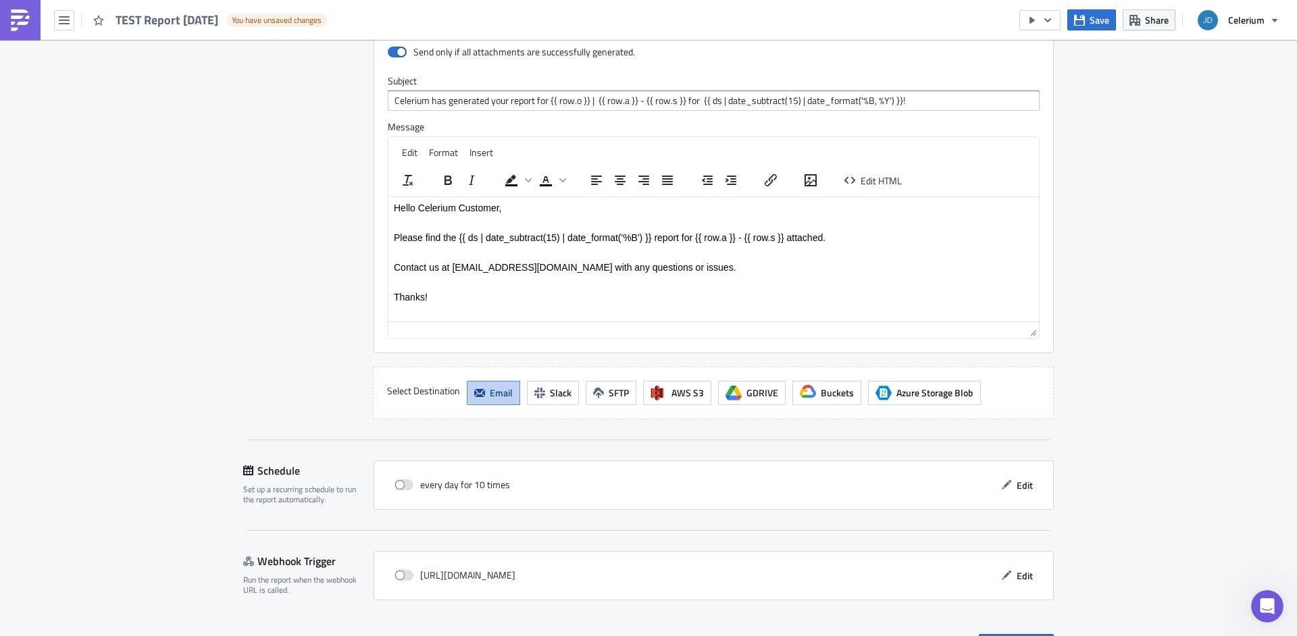
scroll to position [2026, 0]
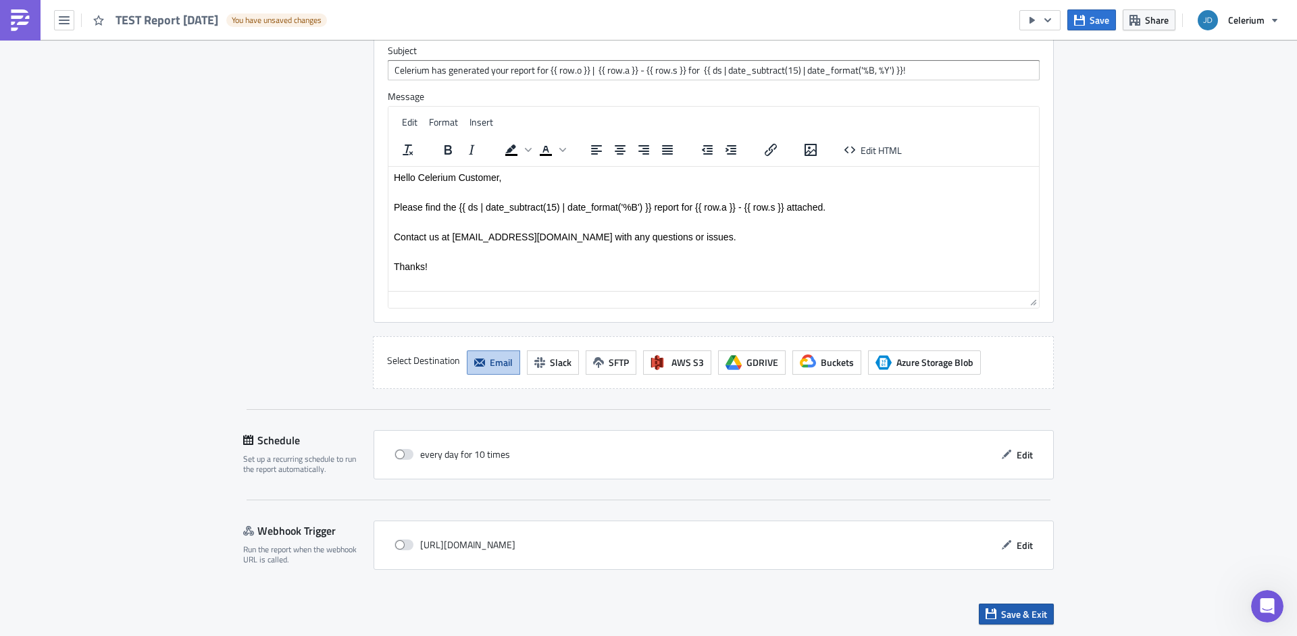
type input "Sensor Uuid={{ row.sensor_uuid }}"
click at [1013, 611] on span "Save & Exit" at bounding box center [1024, 614] width 46 height 14
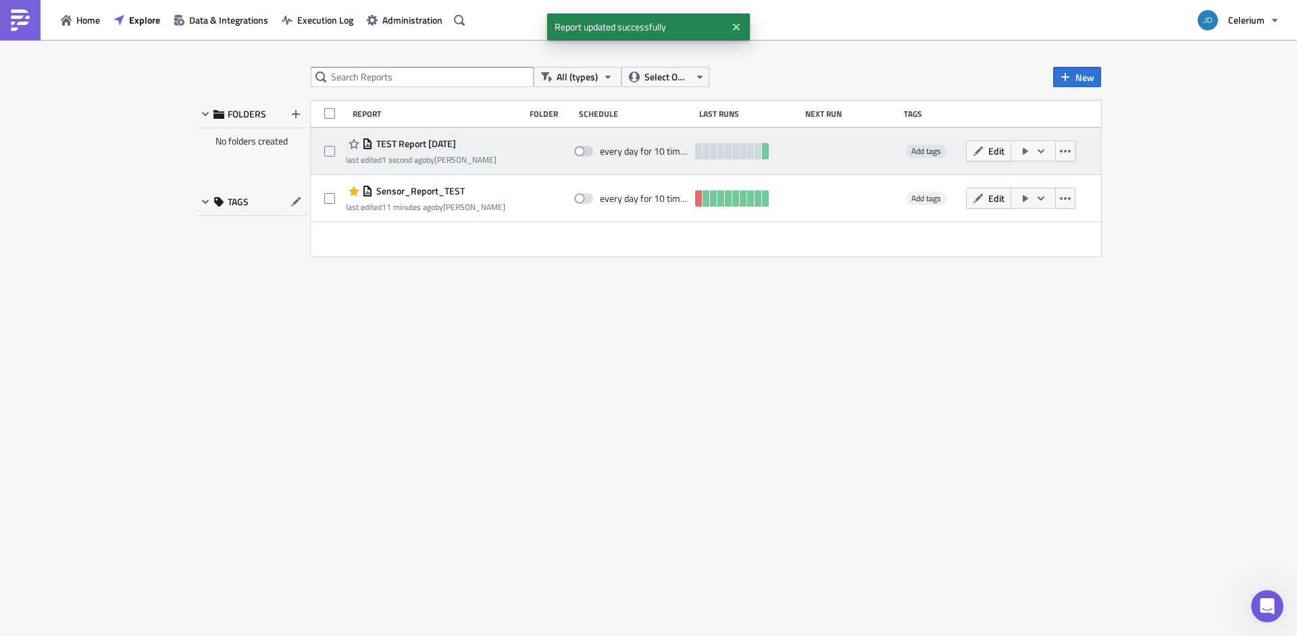
click at [1045, 155] on icon "button" at bounding box center [1041, 151] width 11 height 11
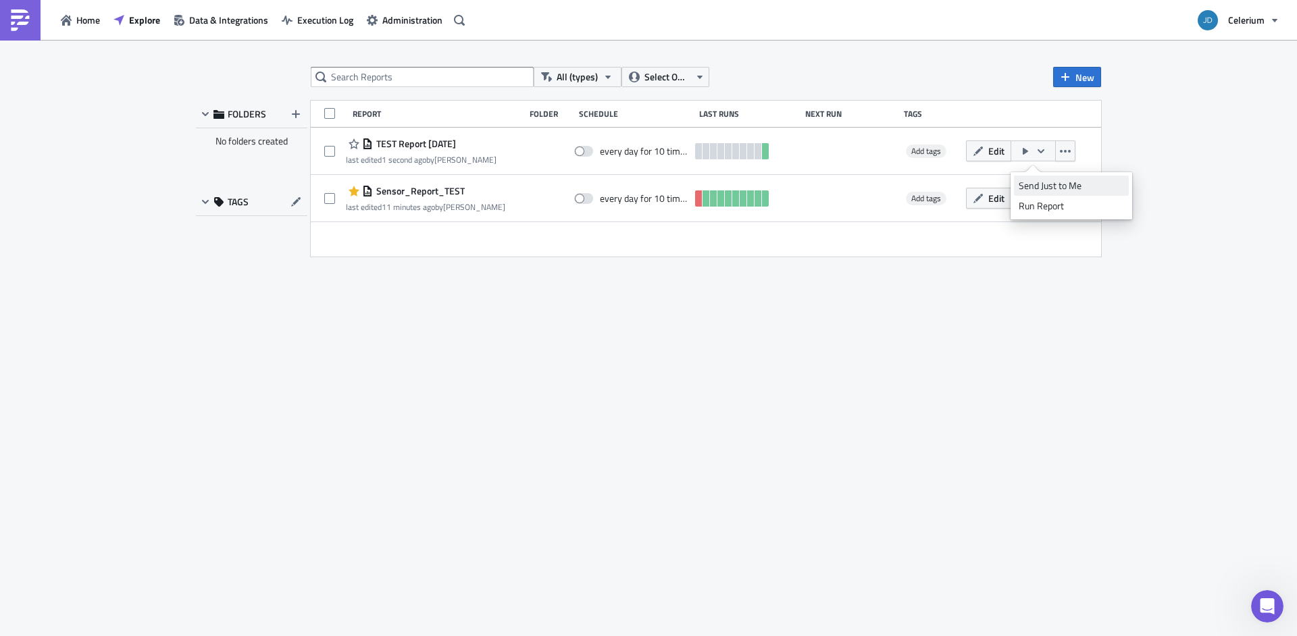
click at [1052, 180] on div "Send Just to Me" at bounding box center [1071, 186] width 105 height 14
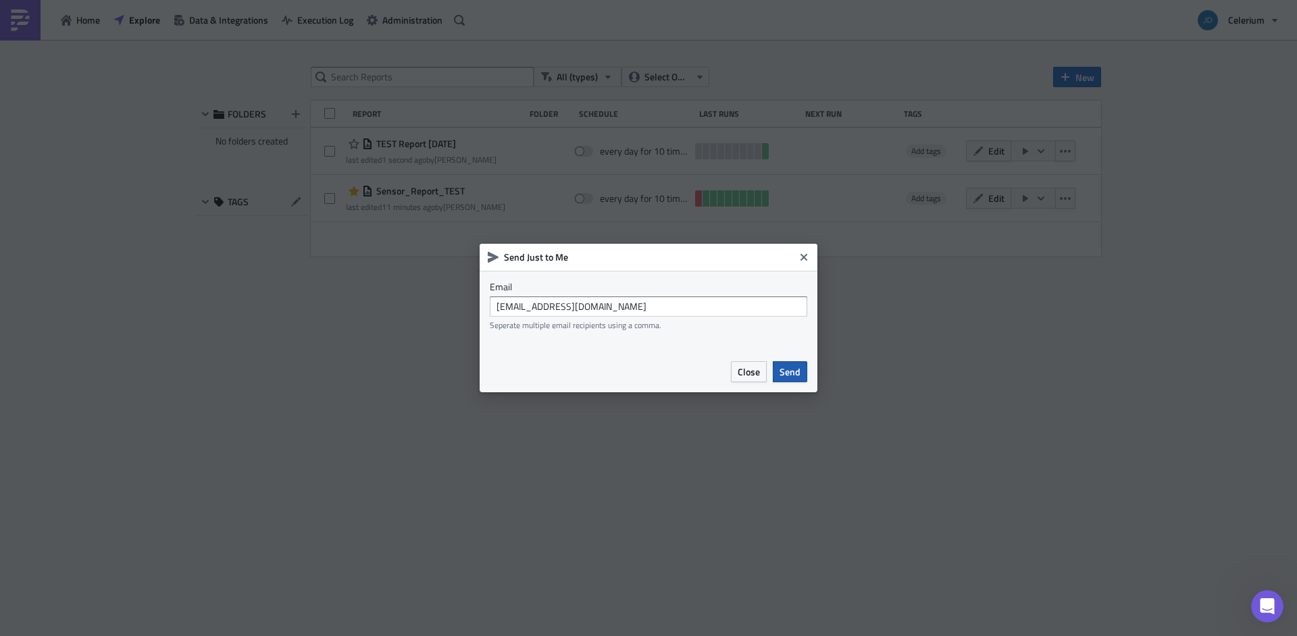
click at [803, 377] on button "Send" at bounding box center [790, 371] width 34 height 21
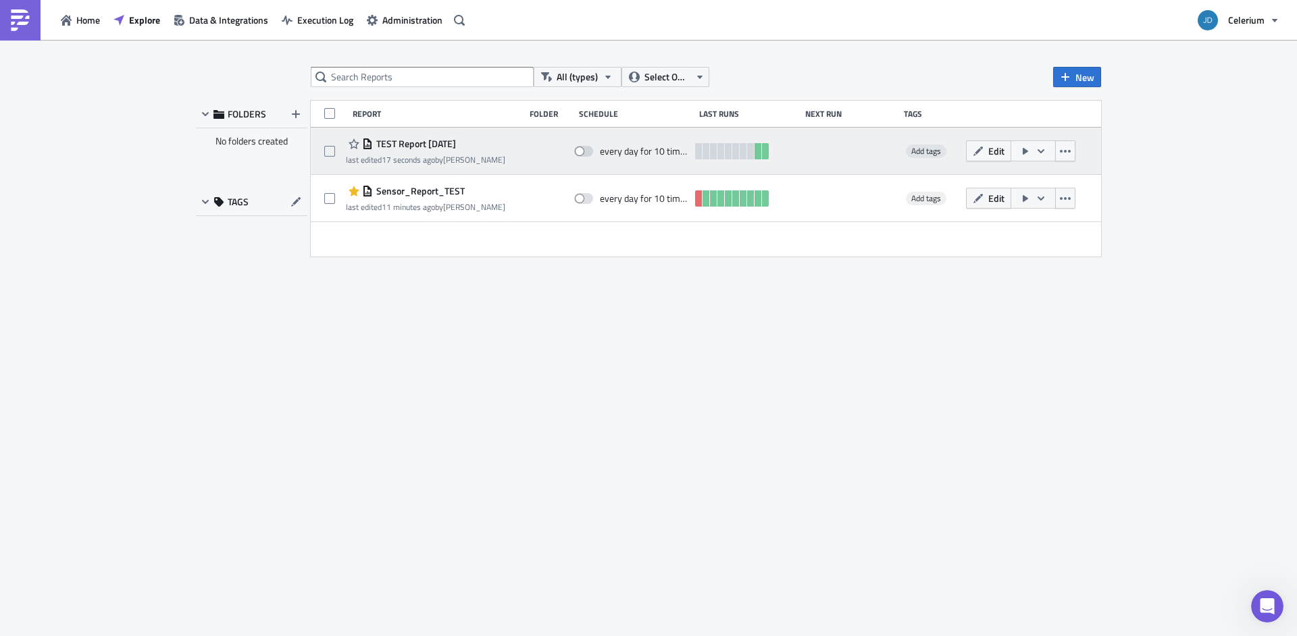
click at [856, 158] on div at bounding box center [849, 151] width 93 height 27
click at [454, 143] on span "TEST Report [DATE]" at bounding box center [414, 144] width 83 height 12
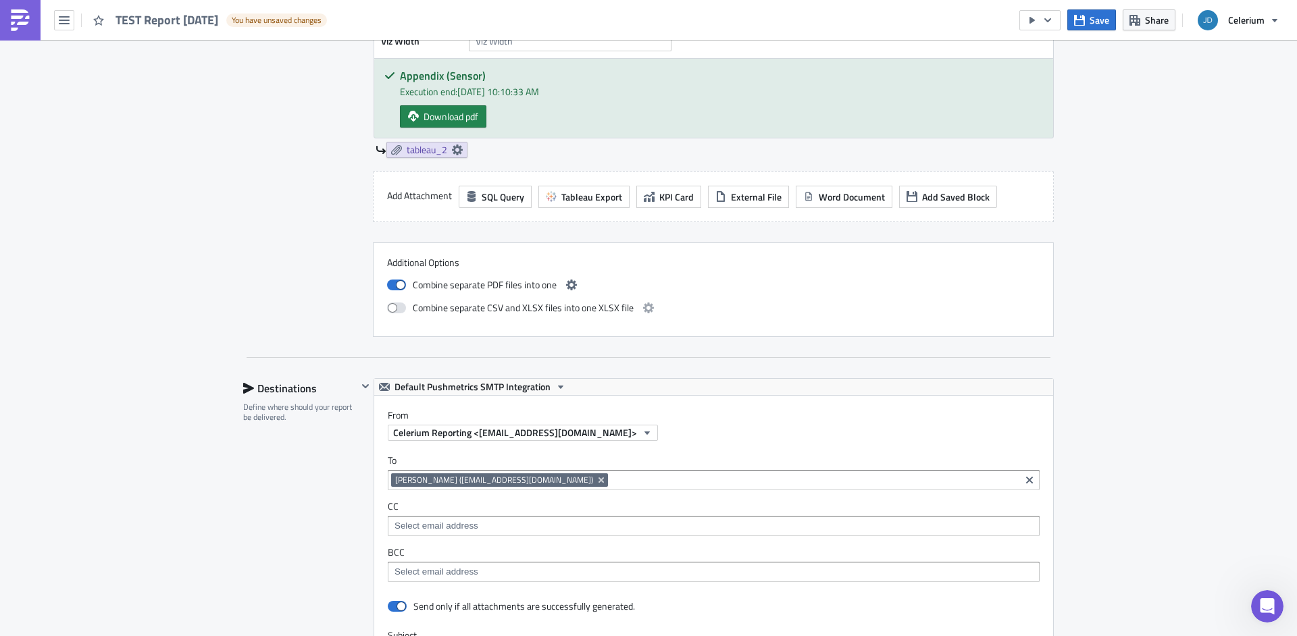
scroll to position [1759, 0]
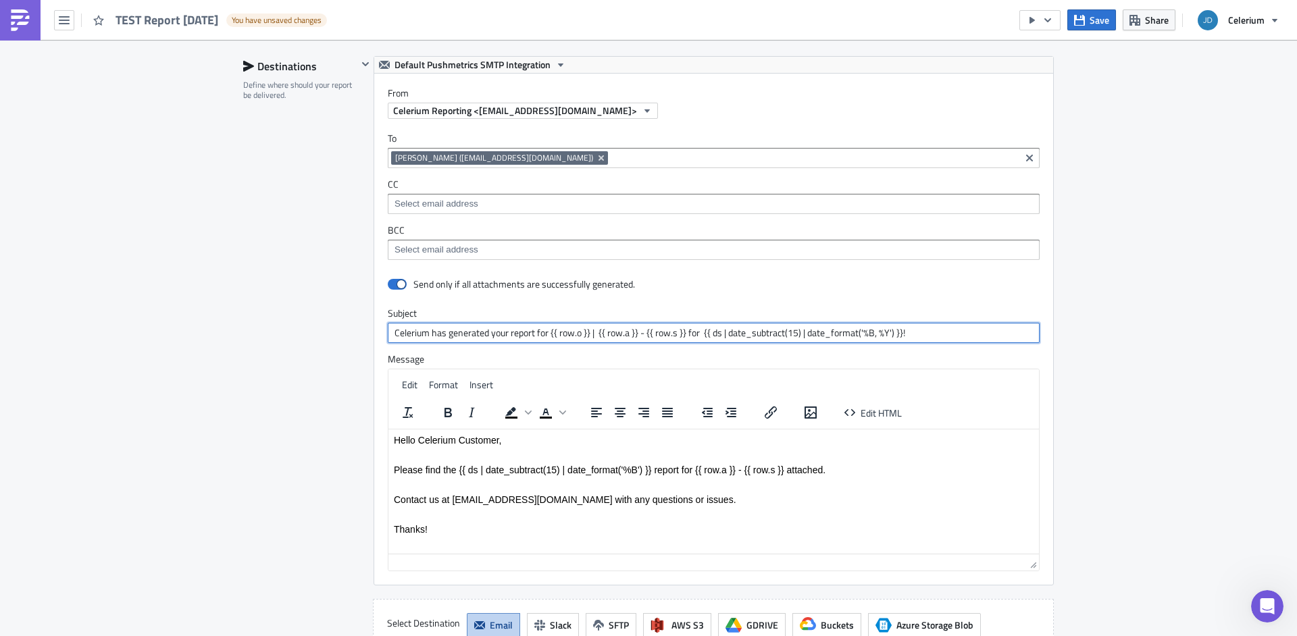
click at [792, 334] on input "Celerium has generated your report for {{ row.o }} | {{ row.a }} - {{ row.s }} …" at bounding box center [714, 333] width 652 height 20
paste input "{{ utils.ds }}"
type input "Celerium has generated your report for {{ row.o }} | {{ row.a }} - {{ row.s }} …"
click at [603, 469] on p "Please find the {{ ds | date_subtract(15) | date_format('%B') }} report for {{ …" at bounding box center [714, 469] width 640 height 11
click at [477, 470] on p "Please find the {{ ds | date_subtract(15) | date_format('%B') }} report for {{ …" at bounding box center [714, 469] width 640 height 11
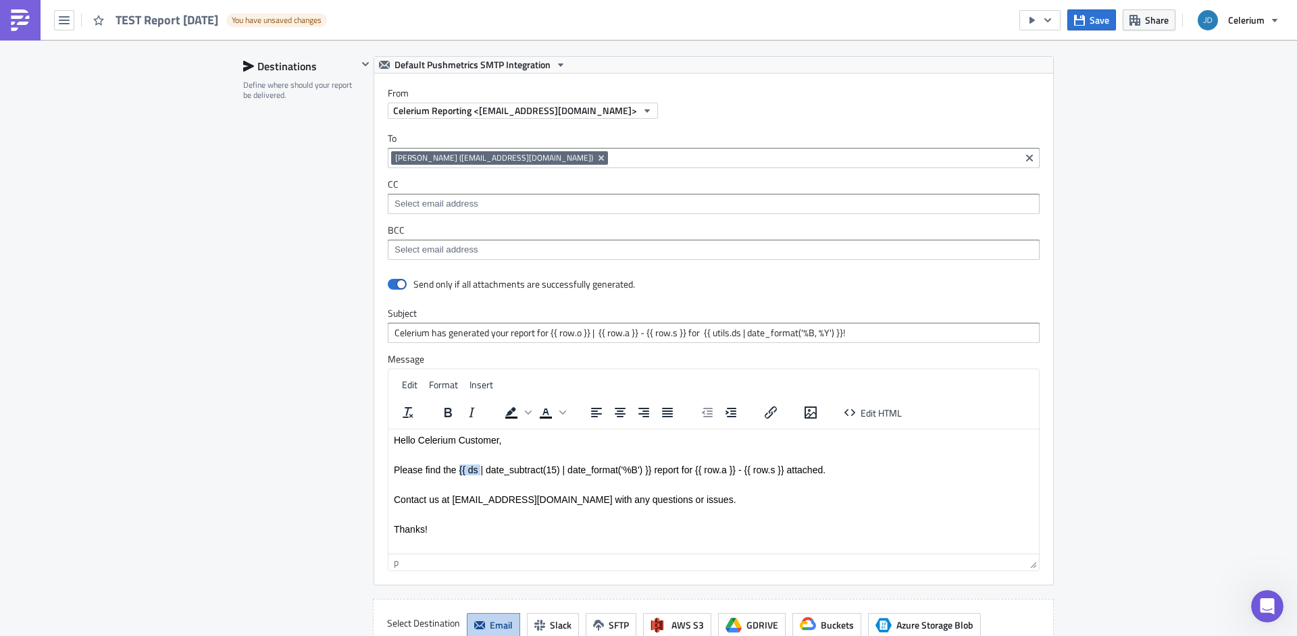
drag, startPoint x: 480, startPoint y: 472, endPoint x: 459, endPoint y: 473, distance: 21.0
click at [459, 473] on p "Please find the {{ ds | date_subtract(15) | date_format('%B') }} report for {{ …" at bounding box center [714, 469] width 640 height 11
paste body "Rich Text Area. Press ALT-0 for help."
drag, startPoint x: 461, startPoint y: 469, endPoint x: 543, endPoint y: 465, distance: 81.8
click at [543, 465] on p "Please find the {{ utils.ds ﻿ | date_subtract(15) | date_format('%B') }} report…" at bounding box center [714, 469] width 640 height 11
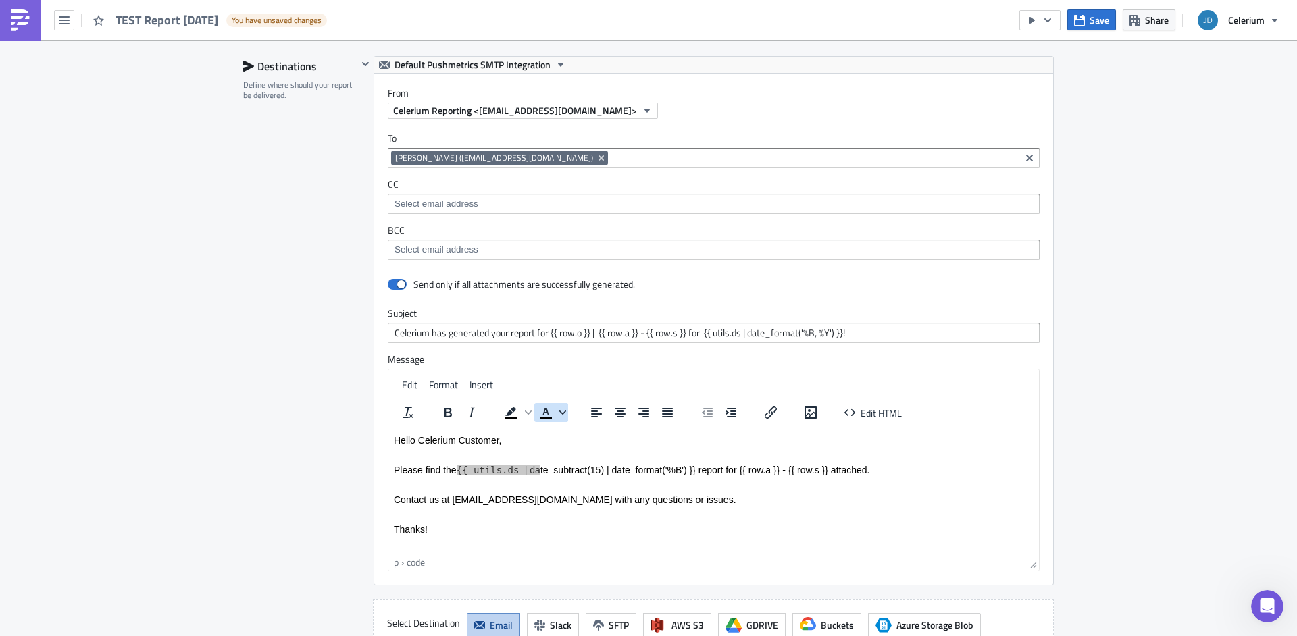
click at [559, 416] on icon "Text color" at bounding box center [562, 412] width 7 height 7
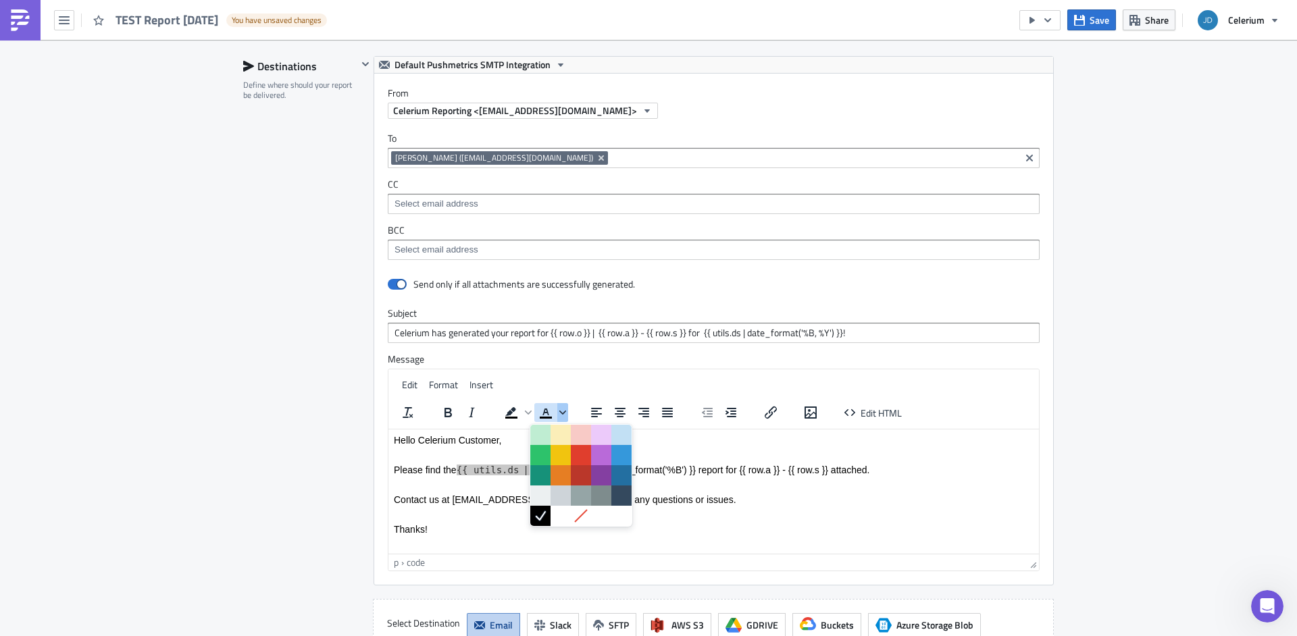
click at [559, 416] on icon "Text color" at bounding box center [562, 412] width 7 height 7
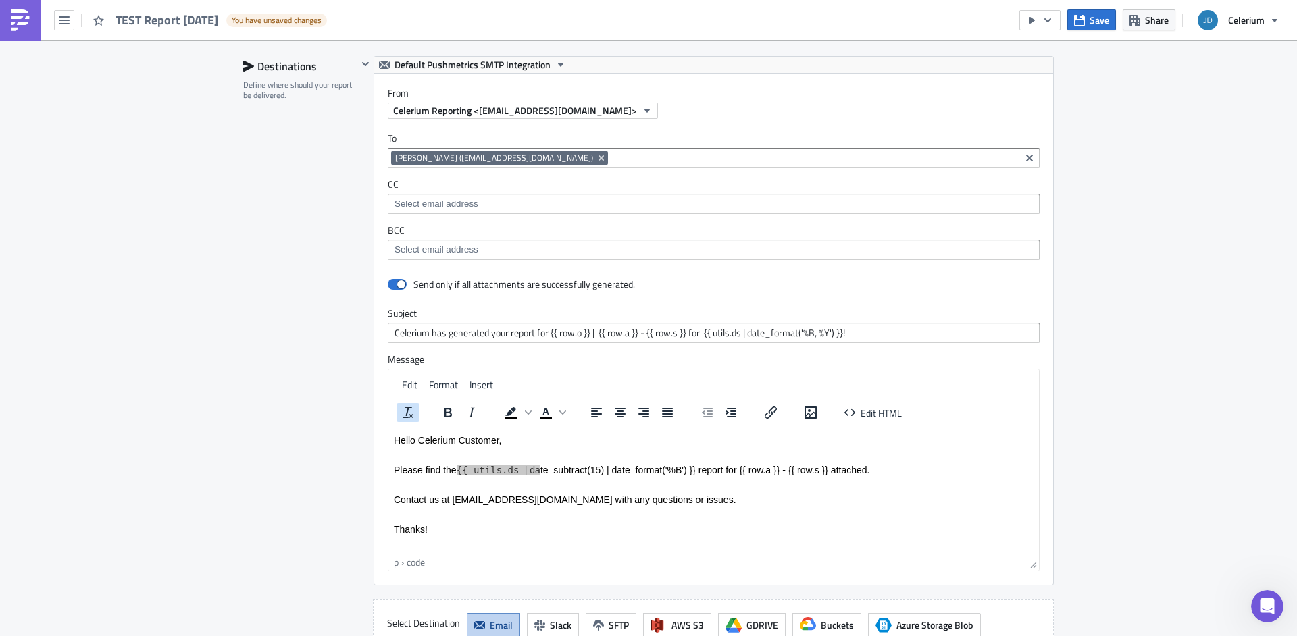
click at [410, 411] on icon "Clear formatting" at bounding box center [408, 413] width 16 height 16
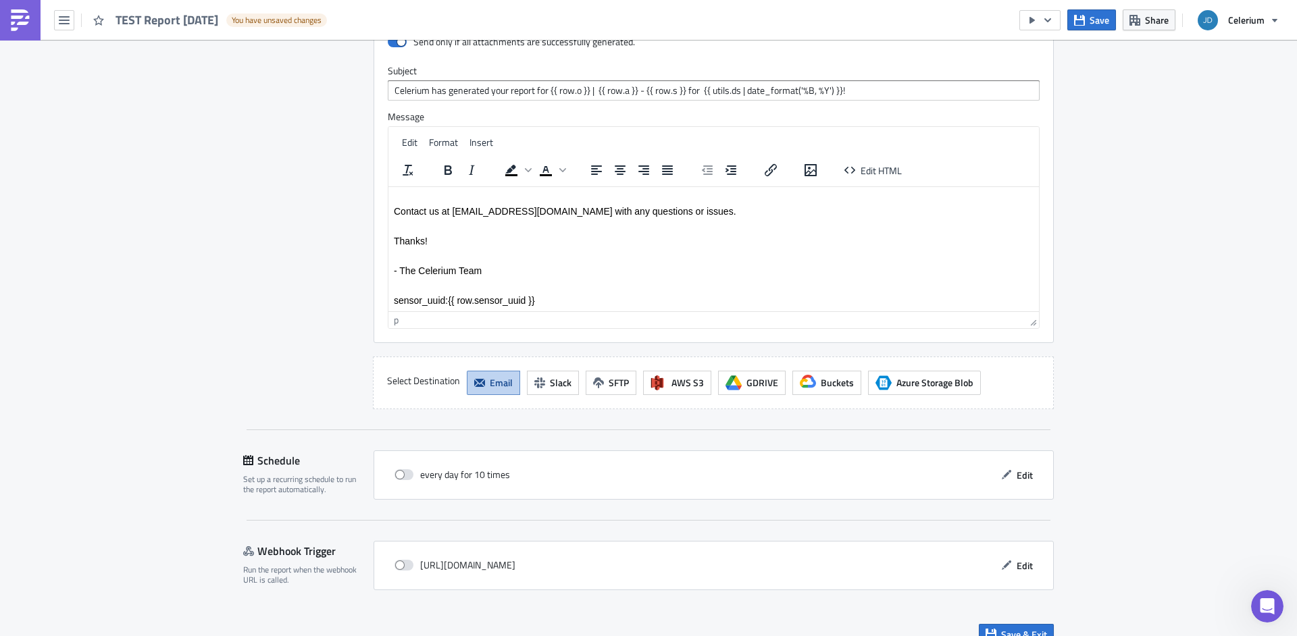
scroll to position [2026, 0]
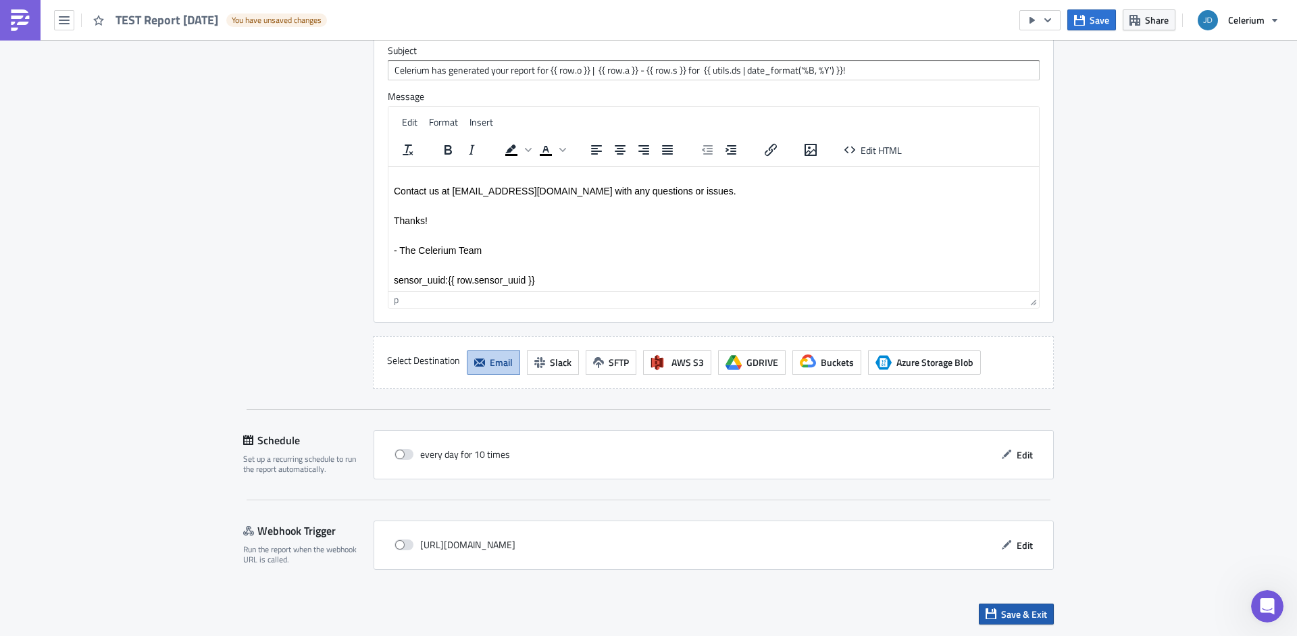
click at [1005, 611] on span "Save & Exit" at bounding box center [1024, 614] width 46 height 14
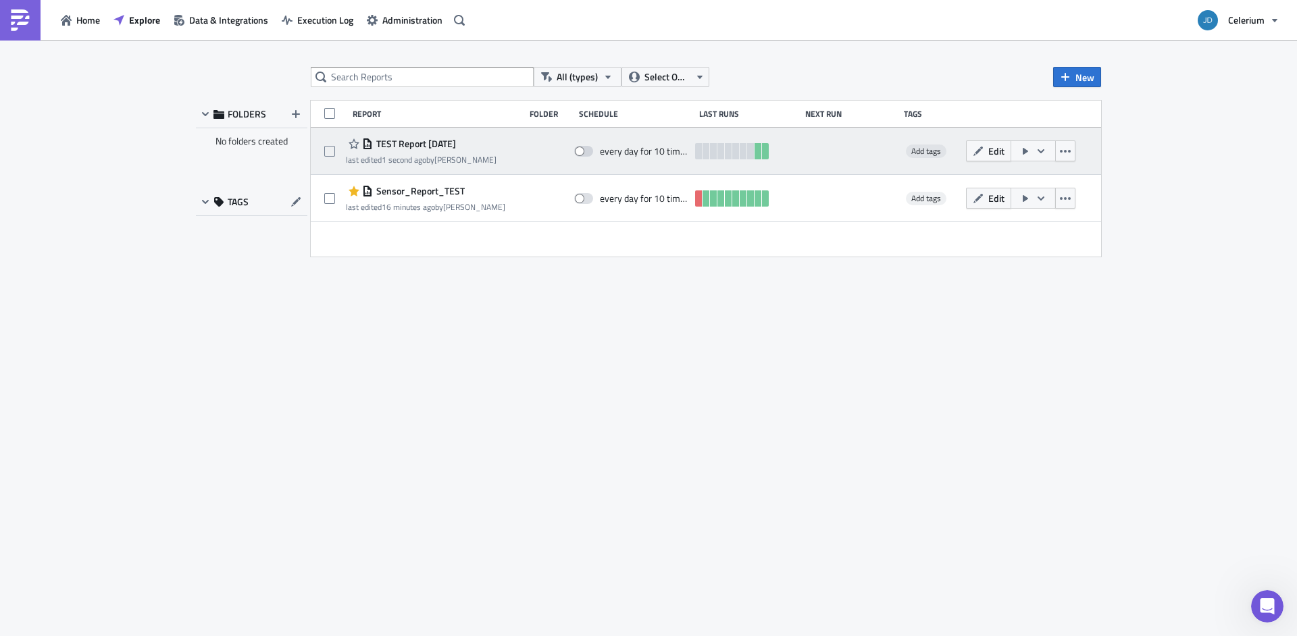
click at [1040, 150] on icon "button" at bounding box center [1041, 151] width 11 height 11
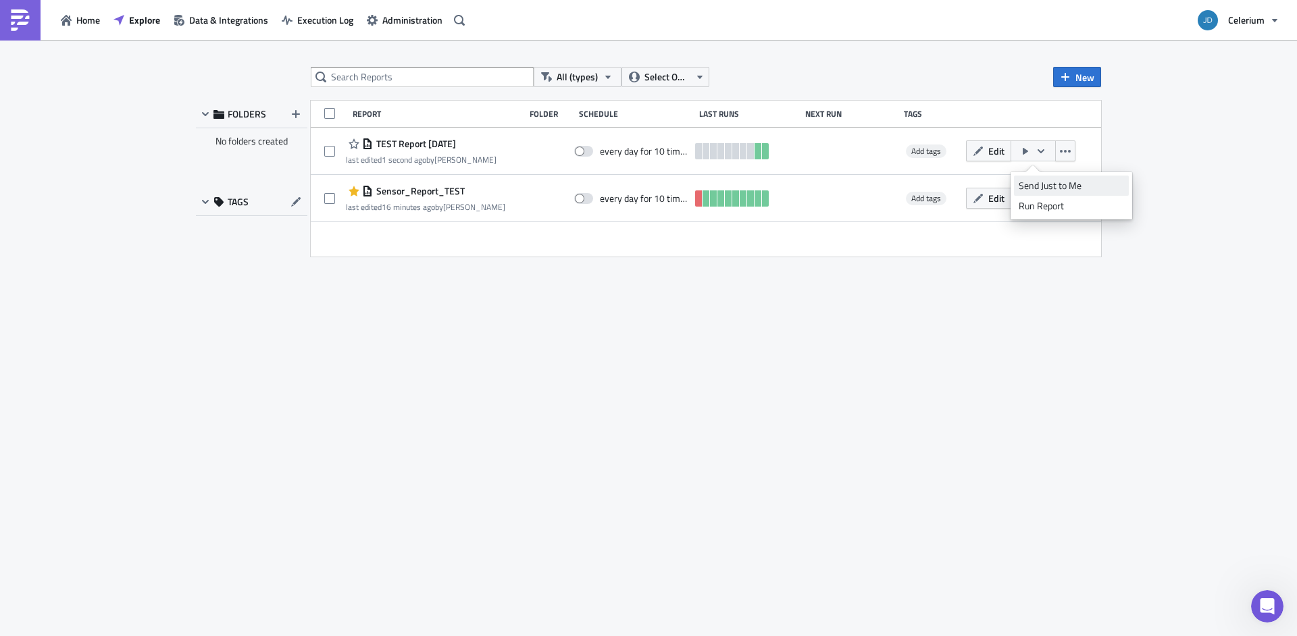
click at [1044, 184] on div "Send Just to Me" at bounding box center [1071, 186] width 105 height 14
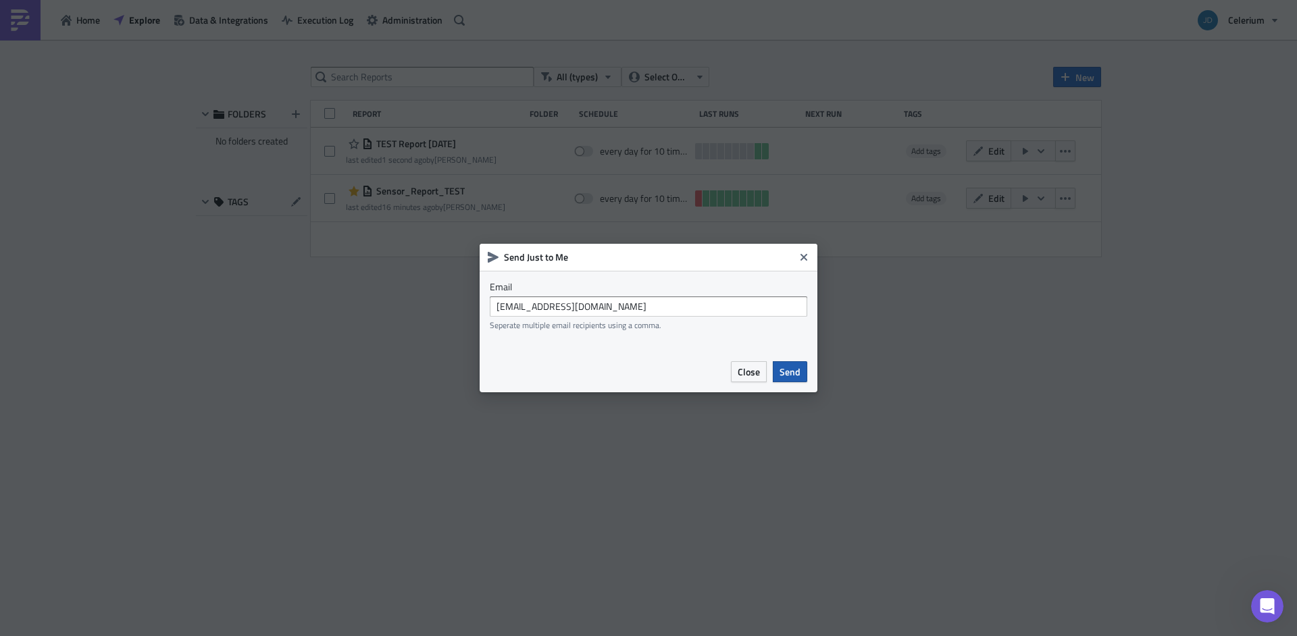
click at [791, 374] on span "Send" at bounding box center [790, 372] width 21 height 14
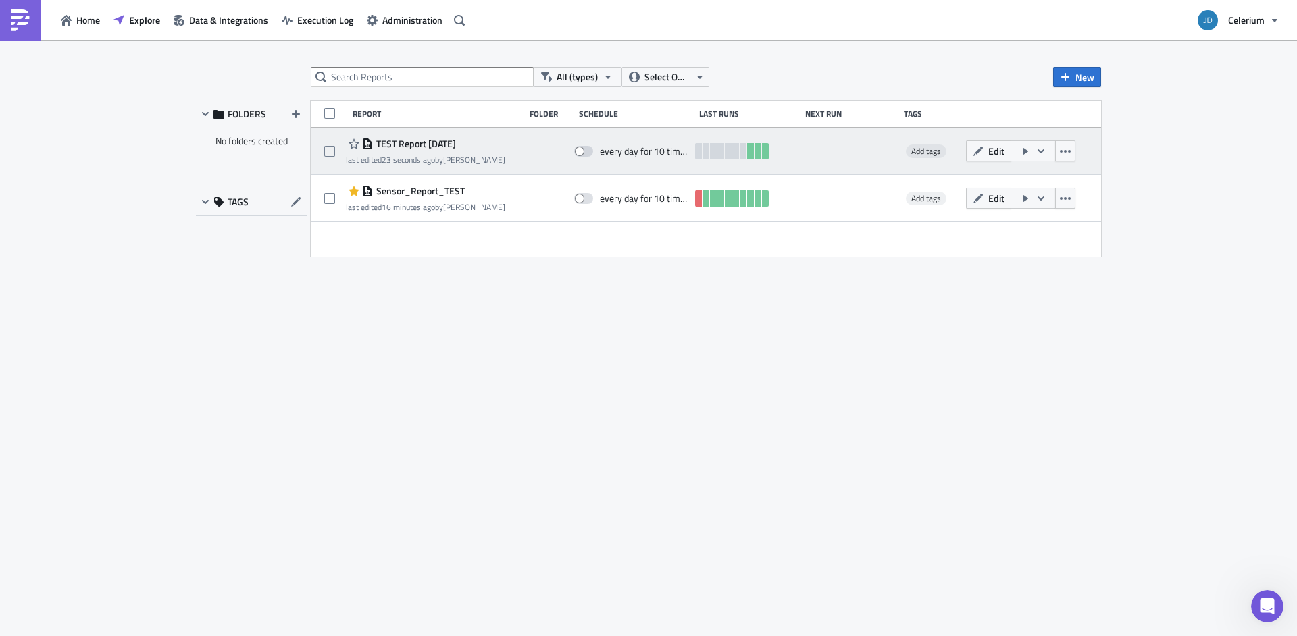
click at [413, 143] on span "TEST Report [DATE]" at bounding box center [414, 144] width 83 height 12
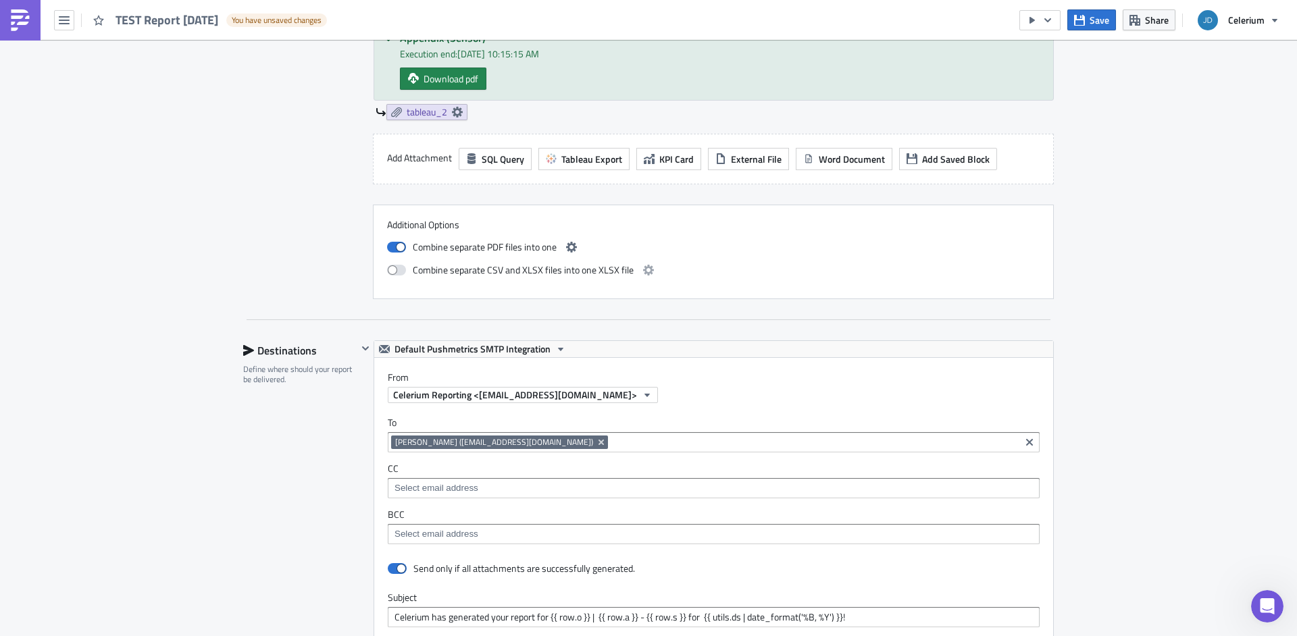
scroll to position [1708, 0]
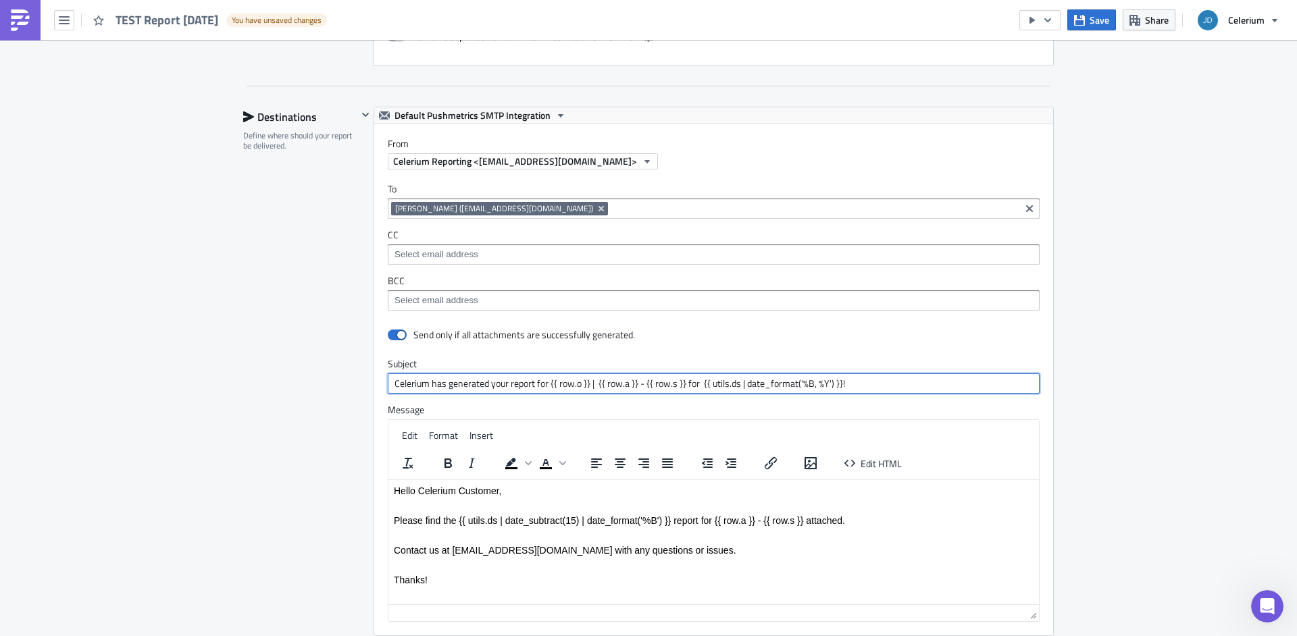
click at [699, 385] on input "Celerium has generated your report for {{ row.o }} | {{ row.a }} - {{ row.s }} …" at bounding box center [714, 384] width 652 height 20
click at [594, 383] on input "Celerium has generated your report for {{ row.o }} | {{ row.a }} - {{ row.s }} …" at bounding box center [714, 384] width 652 height 20
type input "Celerium has generated your report for {{ row.o }} | {{ row.a }} - {{ row.s }} …"
click at [510, 505] on p "Rich Text Area. Press ALT-0 for help." at bounding box center [714, 505] width 640 height 11
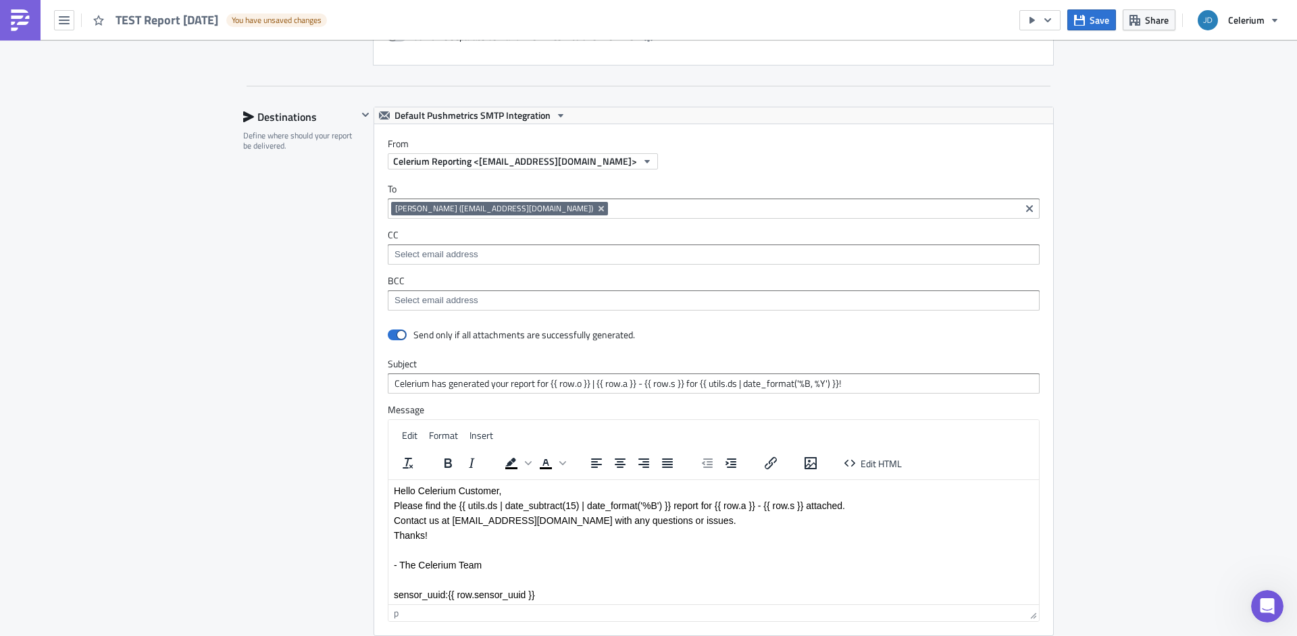
click at [440, 551] on p "Rich Text Area. Press ALT-0 for help." at bounding box center [714, 549] width 640 height 11
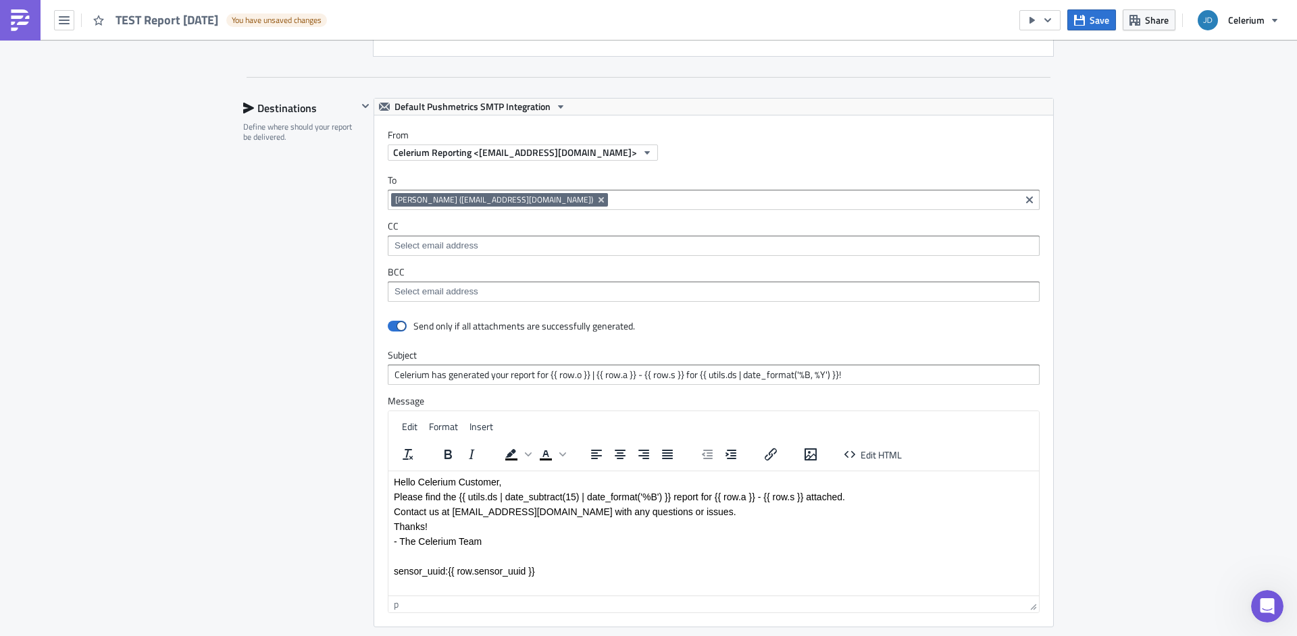
scroll to position [1726, 0]
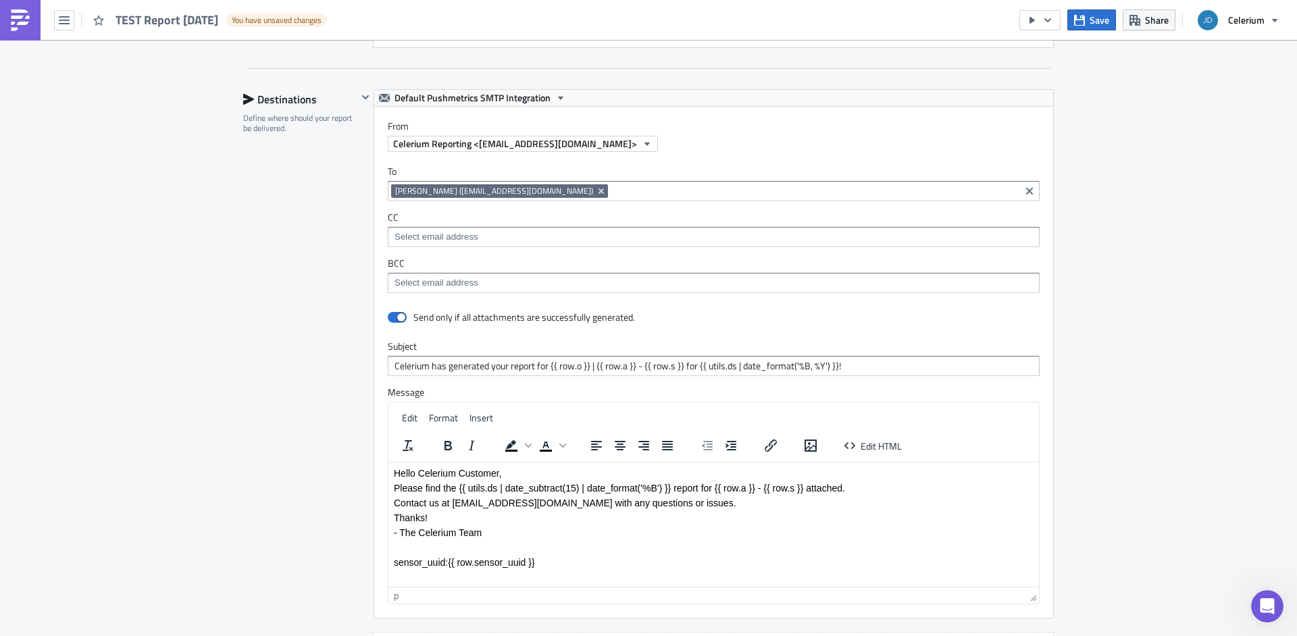
click at [428, 549] on p "Rich Text Area. Press ALT-0 for help." at bounding box center [714, 547] width 640 height 11
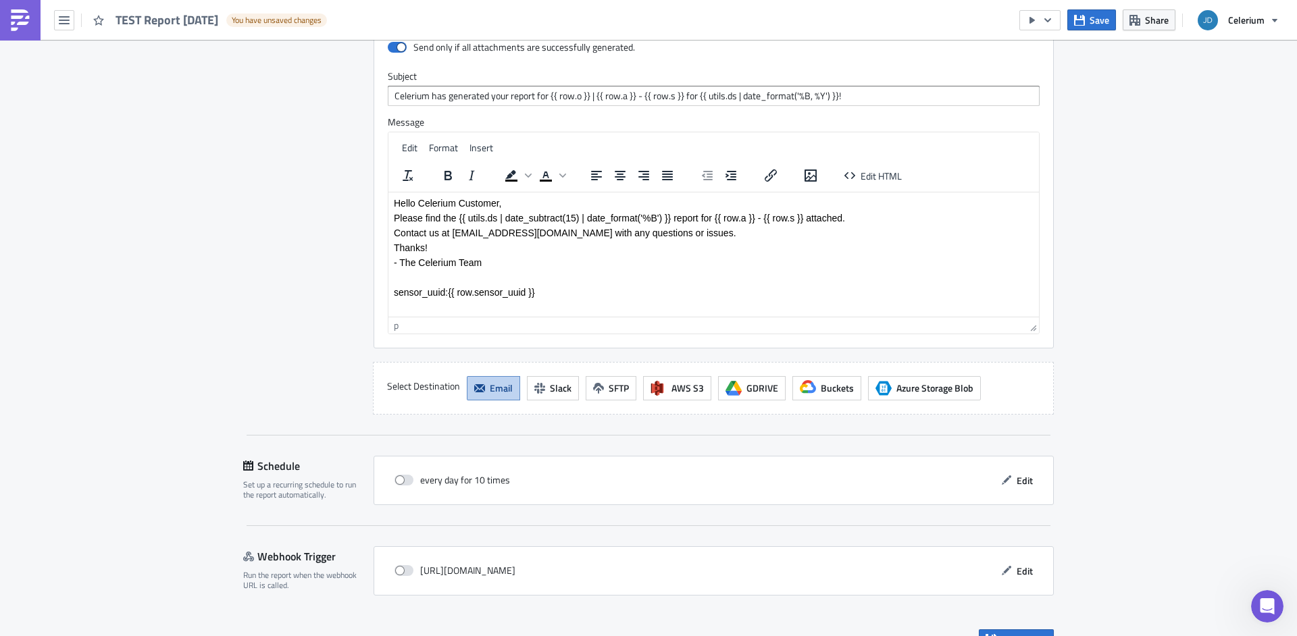
scroll to position [2026, 0]
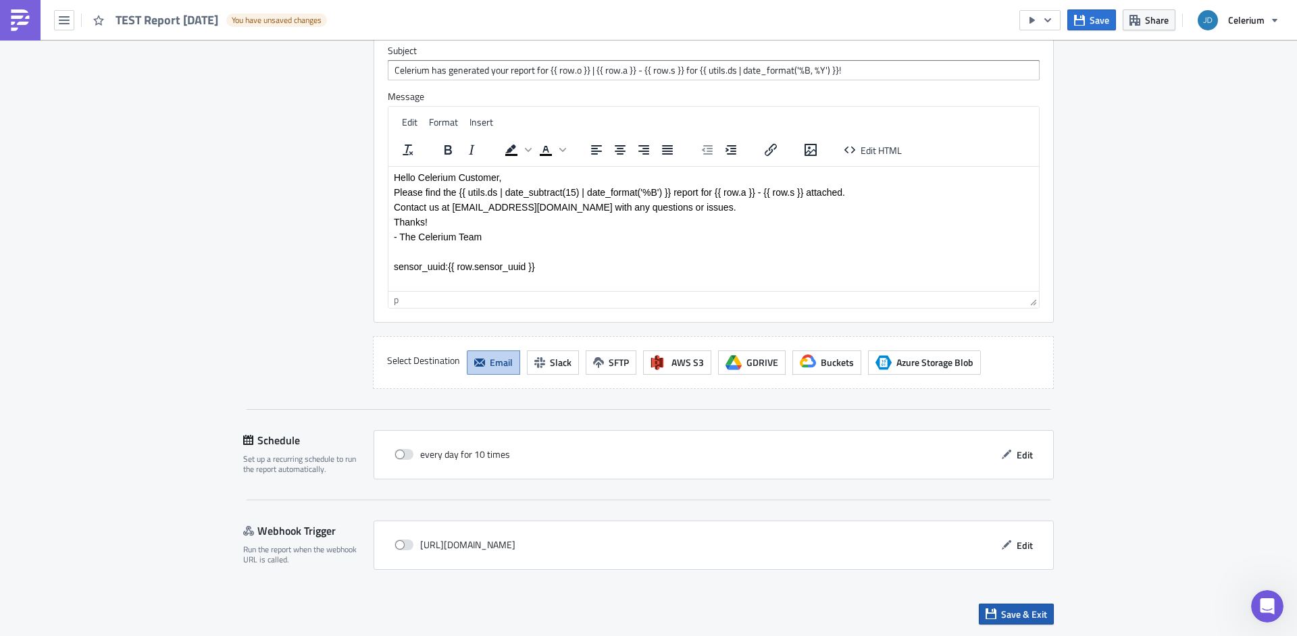
click at [990, 613] on icon "button" at bounding box center [991, 614] width 11 height 11
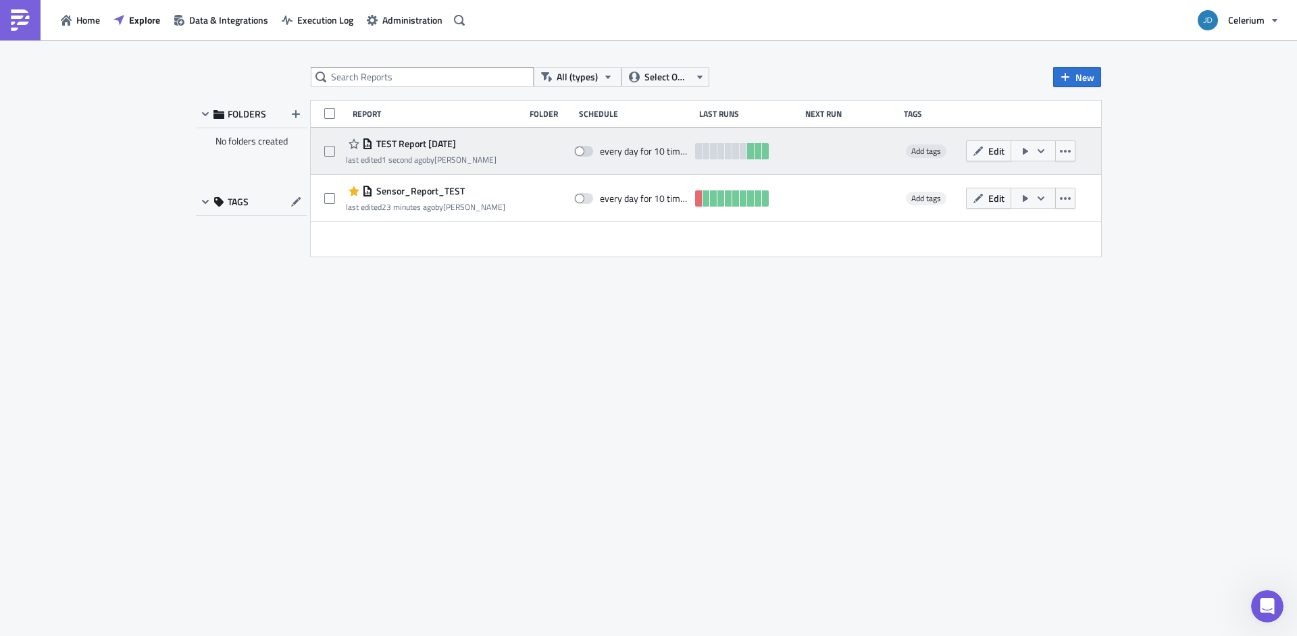
click at [1025, 151] on icon "button" at bounding box center [1025, 151] width 5 height 7
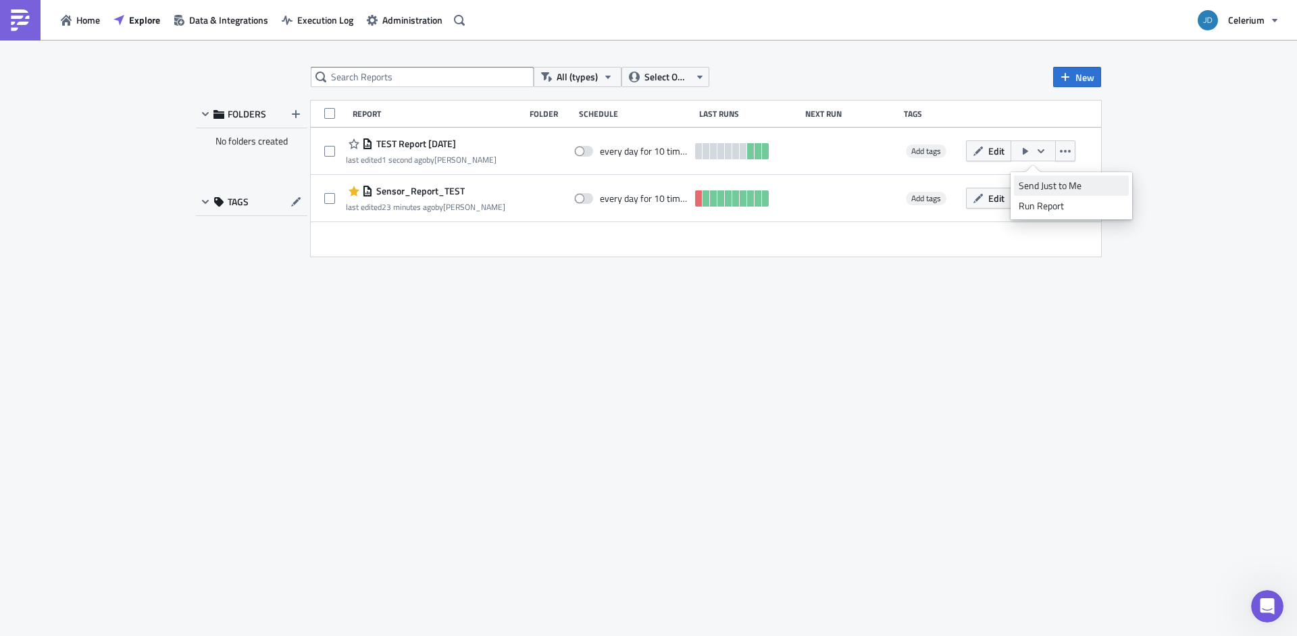
click at [1037, 182] on div "Send Just to Me" at bounding box center [1071, 186] width 105 height 14
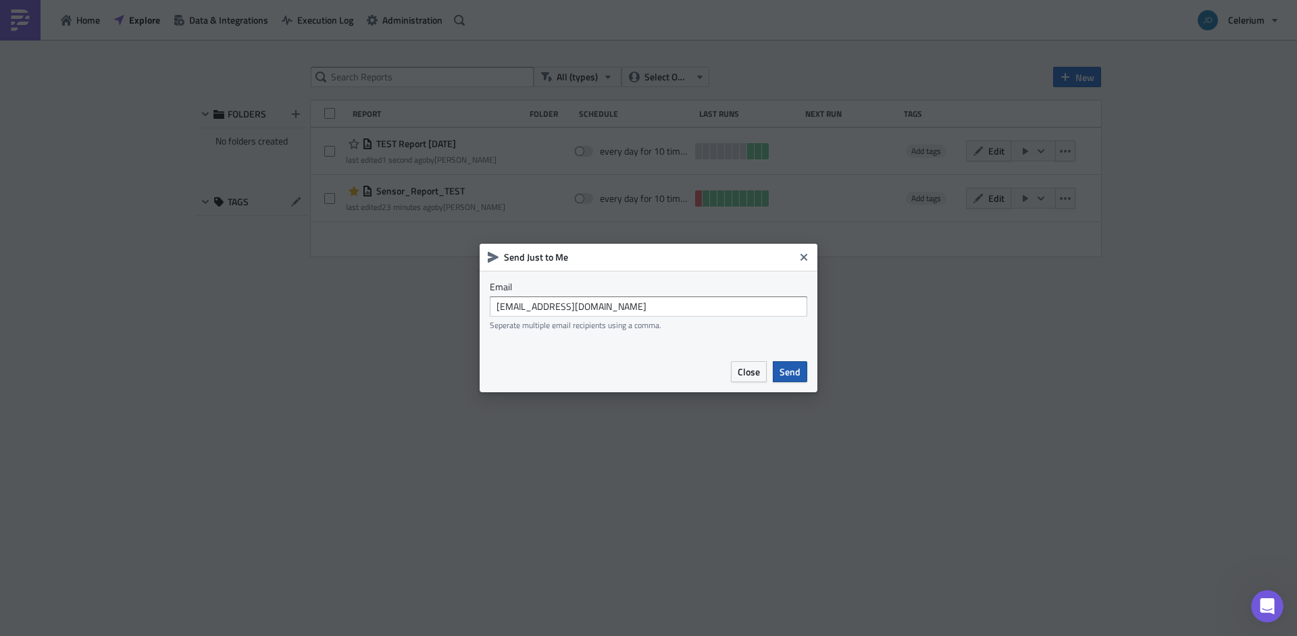
click at [798, 366] on span "Send" at bounding box center [790, 372] width 21 height 14
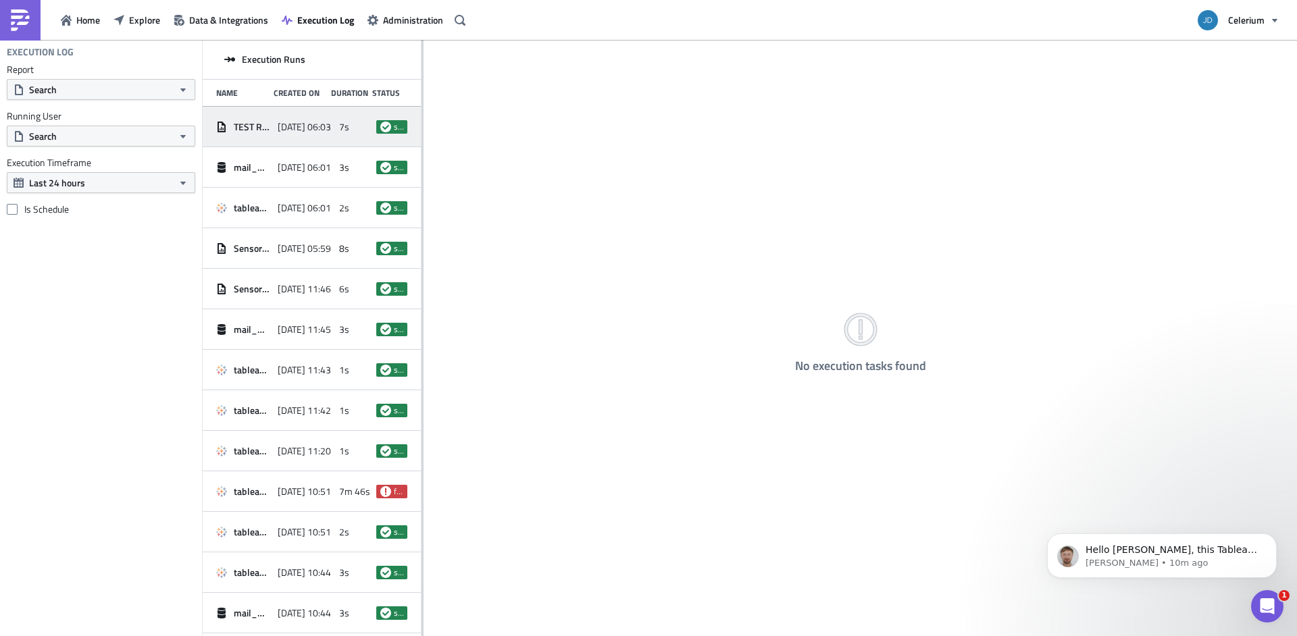
click at [329, 122] on div "TEST Report [DATE] [DATE] 06:03 7s success" at bounding box center [312, 127] width 218 height 41
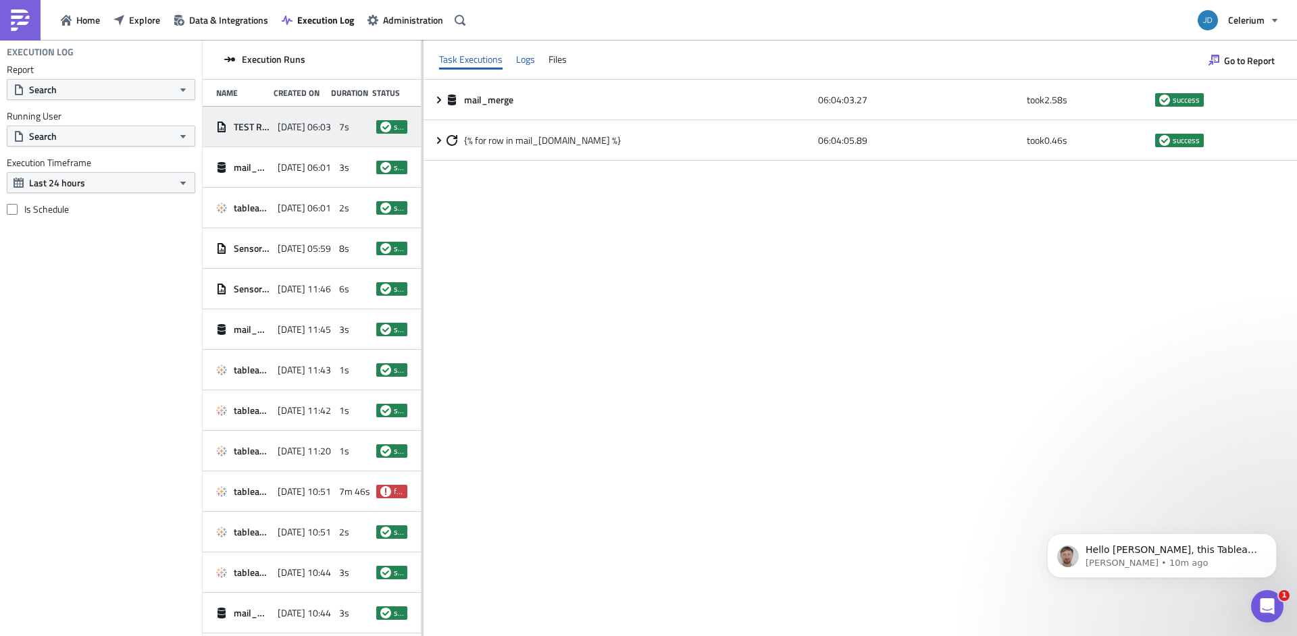
click at [520, 61] on div "Logs" at bounding box center [525, 59] width 19 height 20
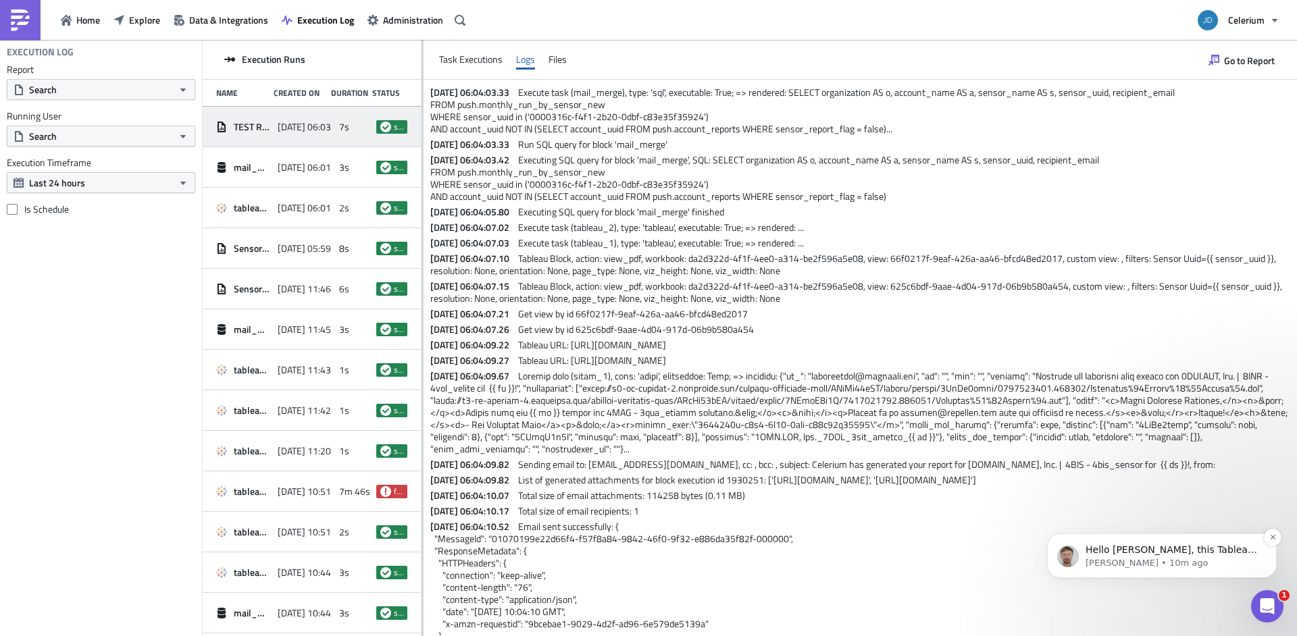
click at [1207, 543] on div "Hello [PERSON_NAME], this Tableau URL is not link to your Tableau Online, but t…" at bounding box center [1161, 555] width 209 height 27
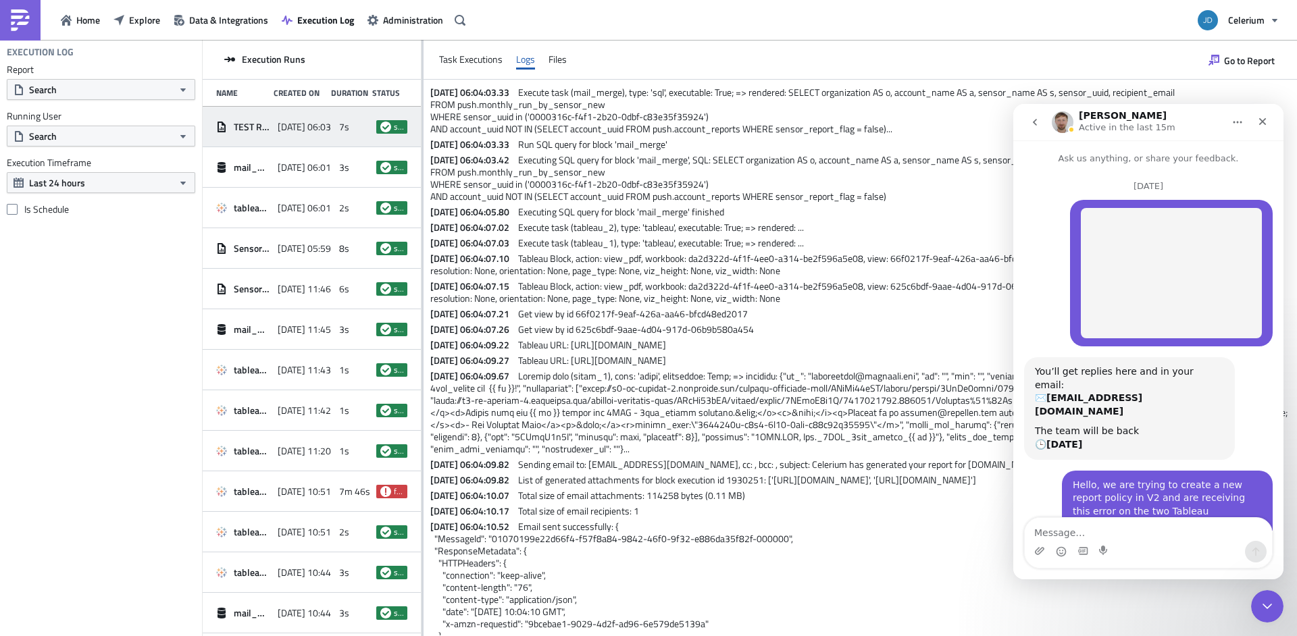
scroll to position [59, 0]
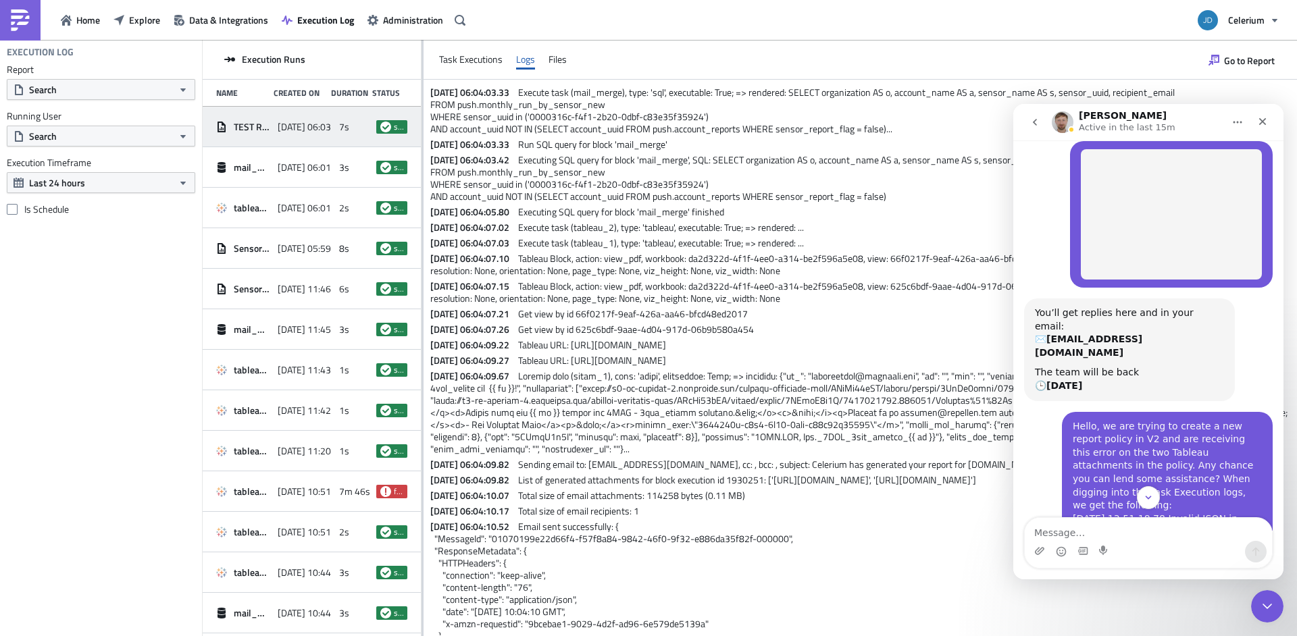
click at [1194, 542] on div "Intercom messenger" at bounding box center [1148, 552] width 247 height 22
click at [1175, 534] on textarea "Message…" at bounding box center [1148, 529] width 247 height 23
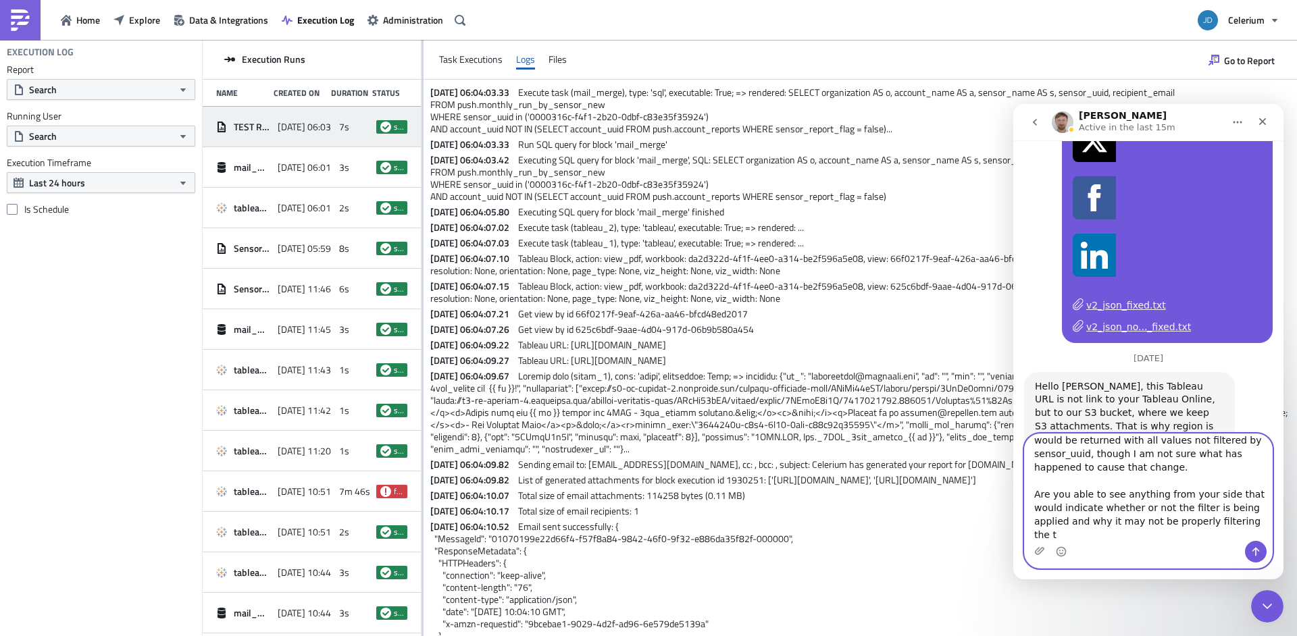
scroll to position [171, 0]
type textarea "Hello [PERSON_NAME], Thank you for the clarification, I thought I was onto some…"
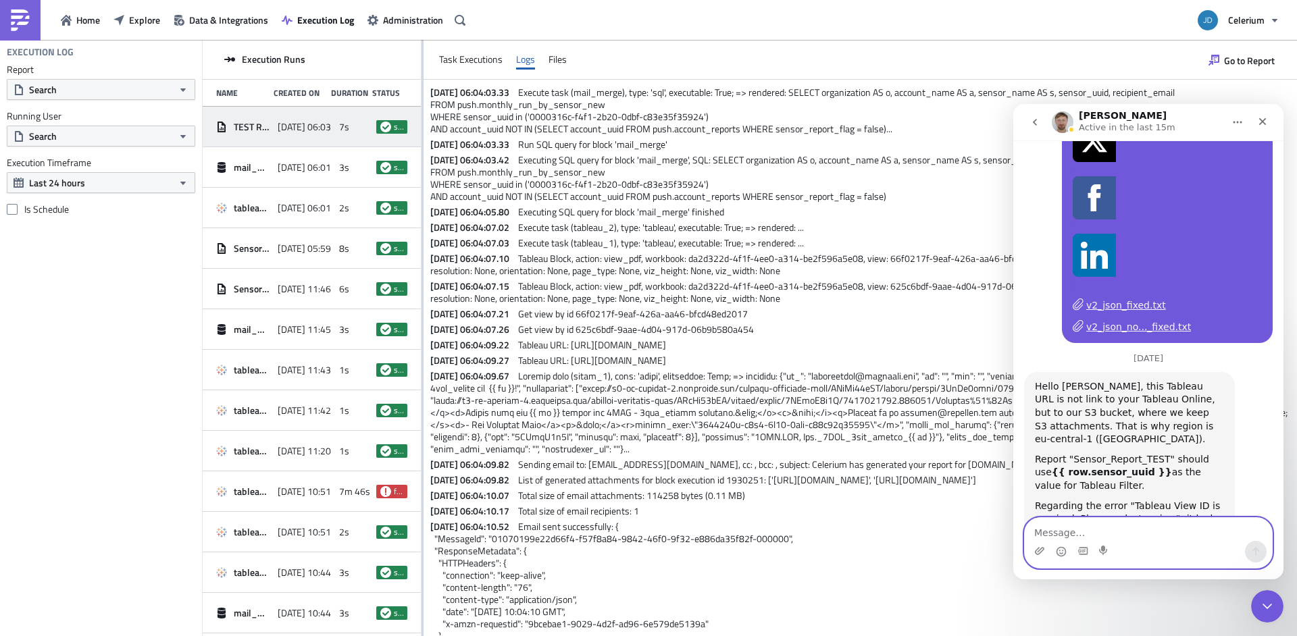
scroll to position [7732, 0]
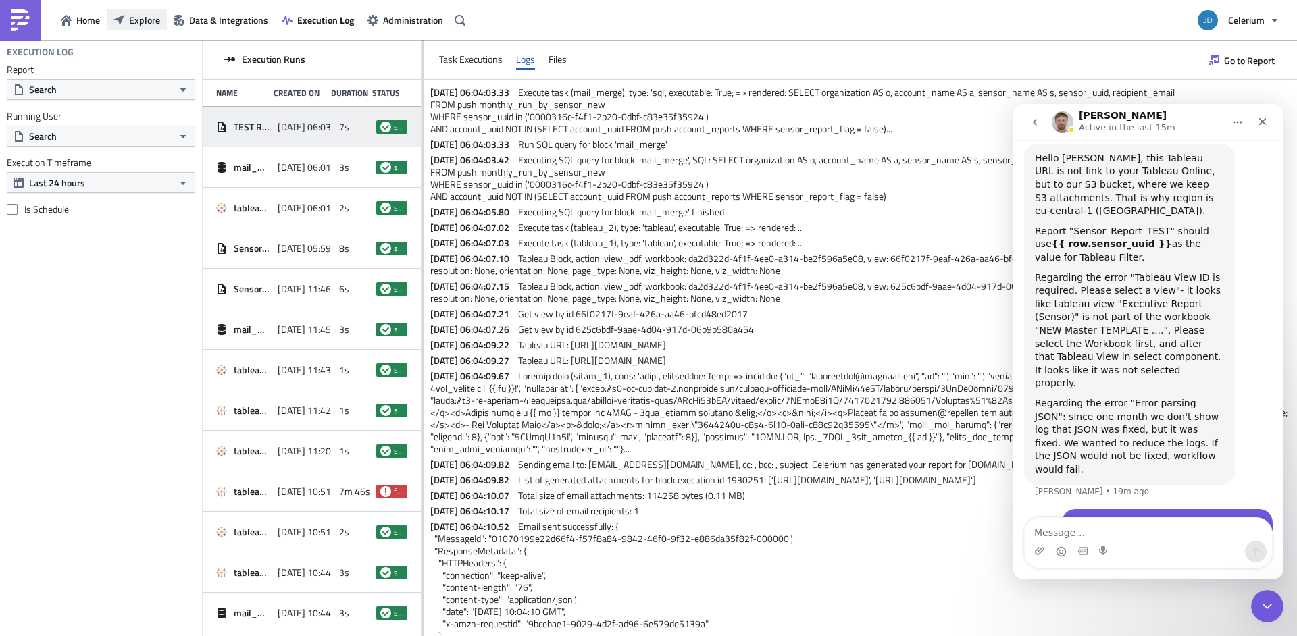
click at [151, 28] on button "Explore" at bounding box center [137, 19] width 60 height 21
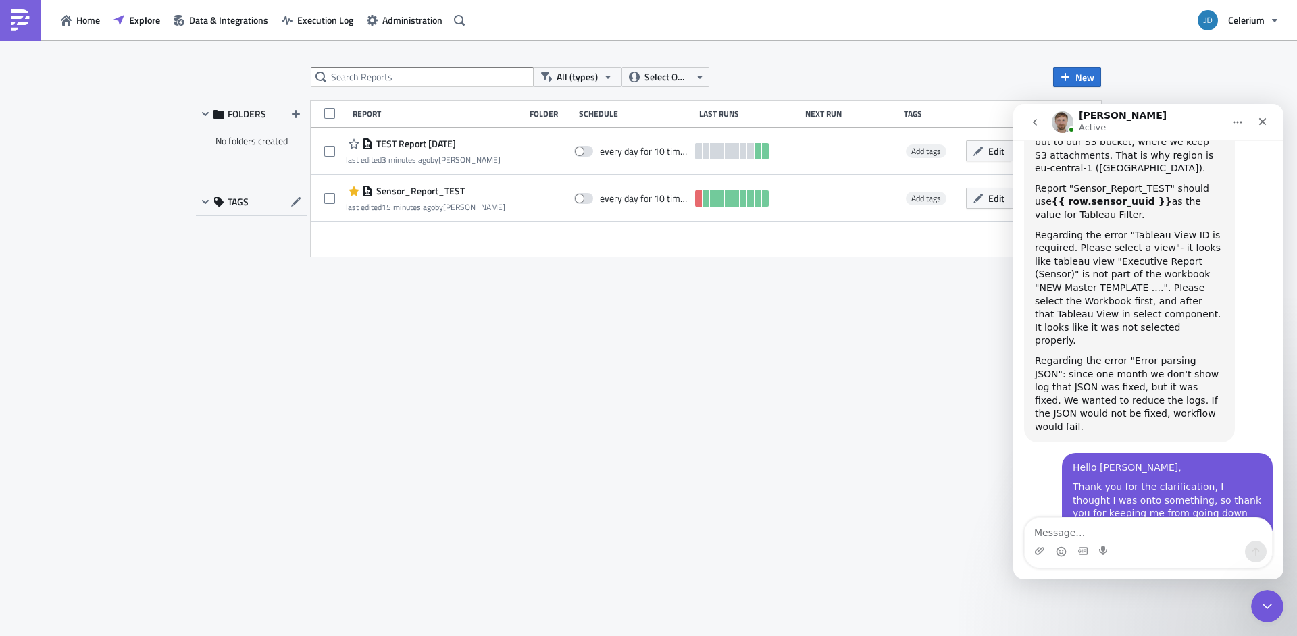
scroll to position [7772, 0]
click at [1109, 532] on textarea "Message…" at bounding box center [1148, 529] width 247 height 23
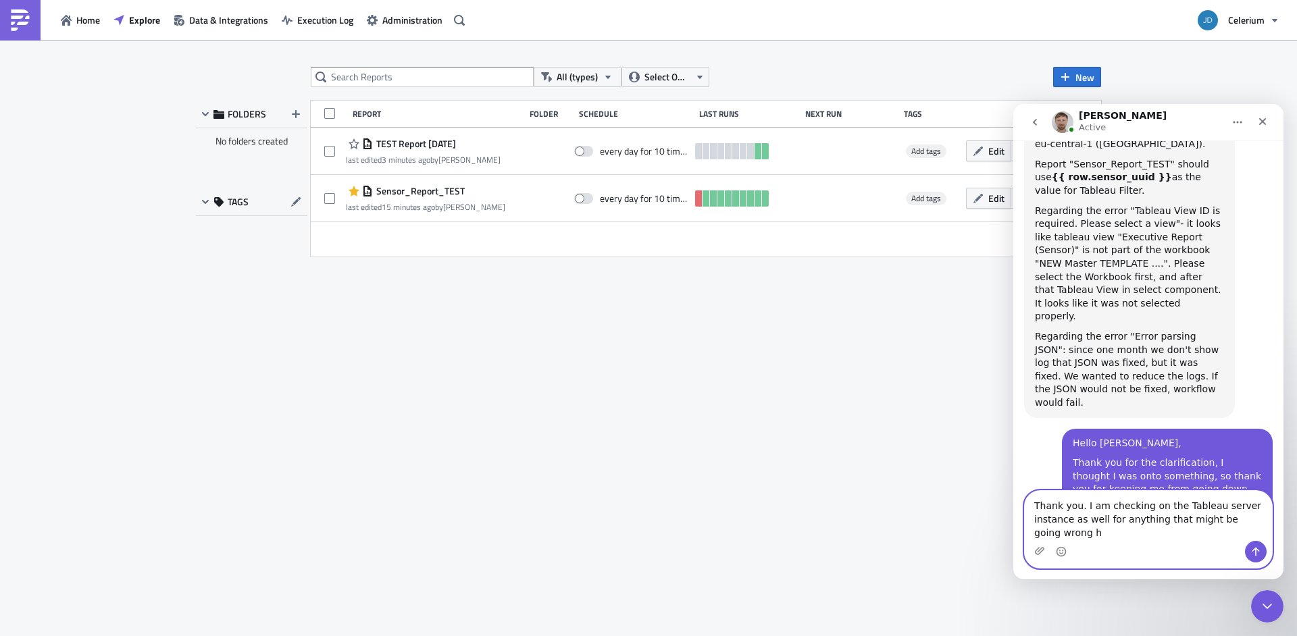
scroll to position [7799, 0]
type textarea "Thank you. I am checking on the Tableau server instance as well for anything th…"
click at [1272, 14] on button "Celerium" at bounding box center [1238, 20] width 97 height 30
click at [1260, 123] on icon "Close" at bounding box center [1262, 121] width 11 height 11
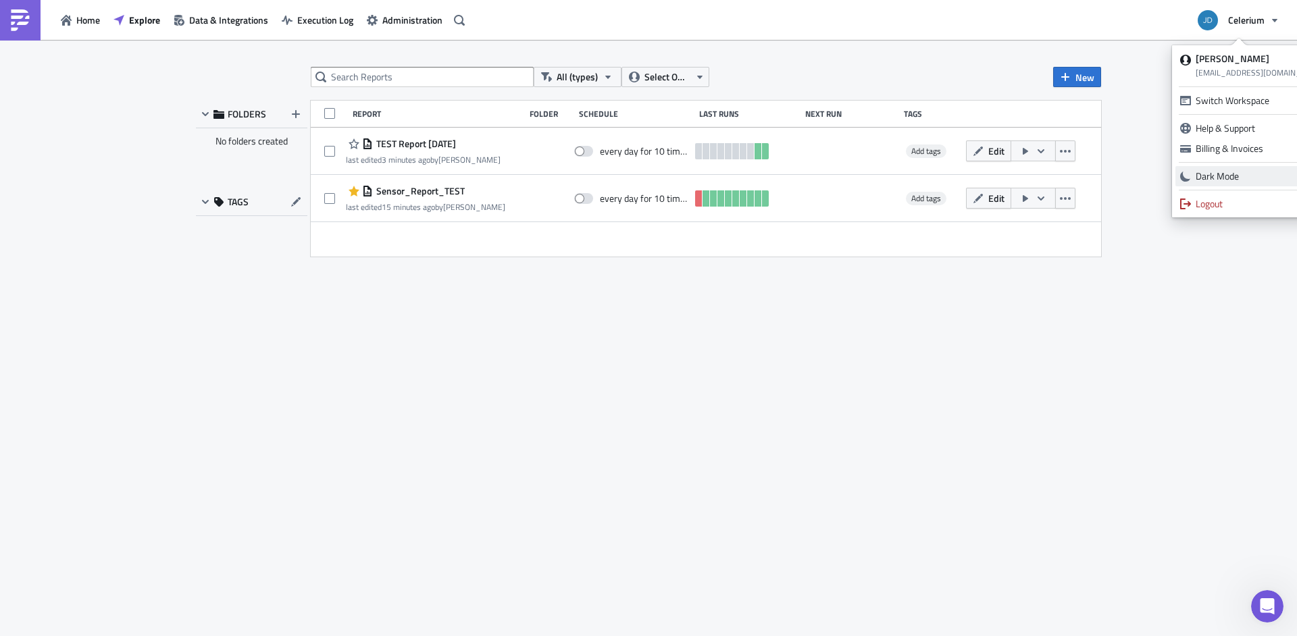
click at [1250, 175] on div "Dark Mode" at bounding box center [1261, 177] width 130 height 14
